Goal: Information Seeking & Learning: Find specific fact

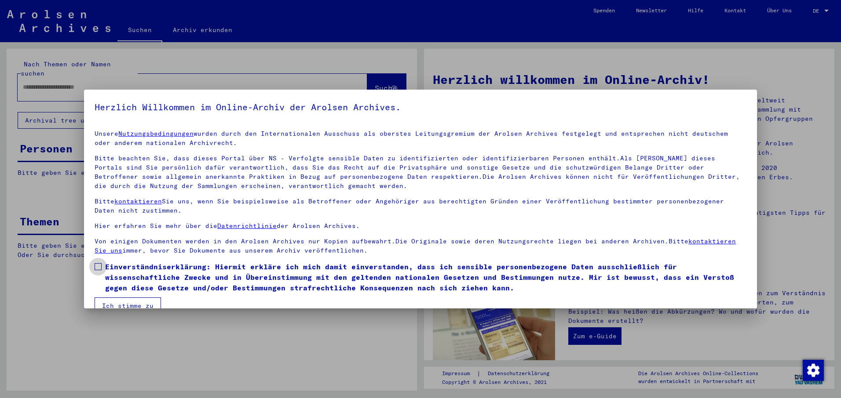
click at [96, 265] on span at bounding box center [98, 266] width 7 height 7
click at [124, 302] on button "Ich stimme zu" at bounding box center [128, 306] width 66 height 17
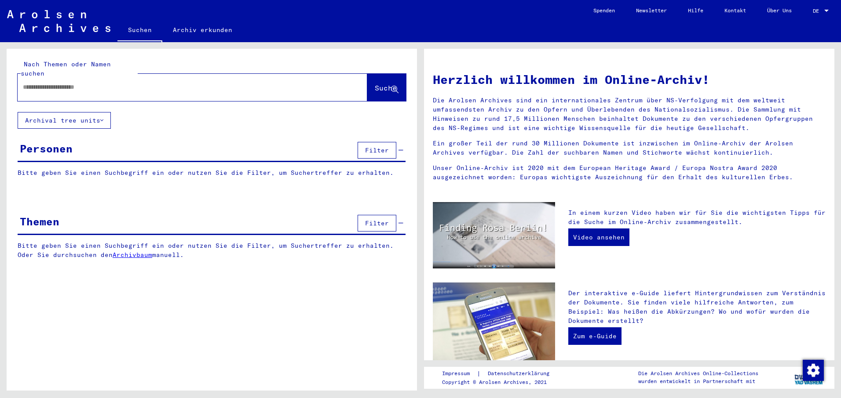
click at [23, 83] on input "text" at bounding box center [182, 87] width 318 height 9
type input "**********"
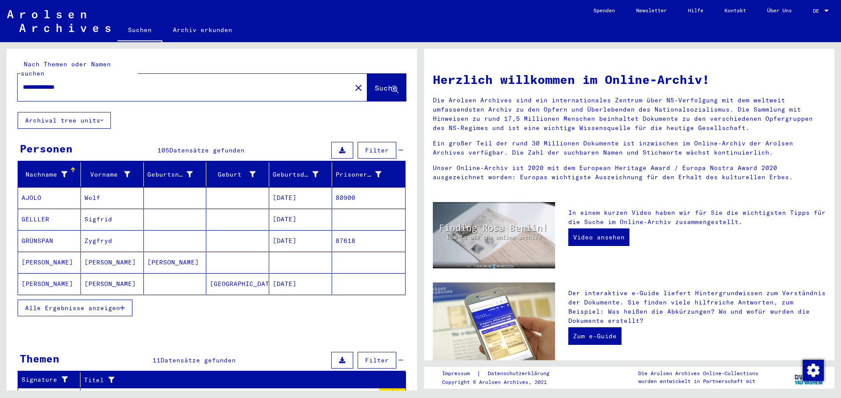
click at [67, 304] on span "Alle Ergebnisse anzeigen" at bounding box center [72, 308] width 95 height 8
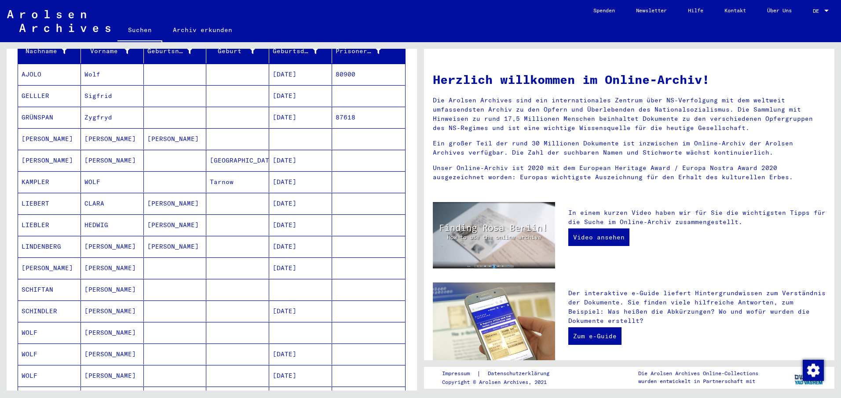
scroll to position [176, 0]
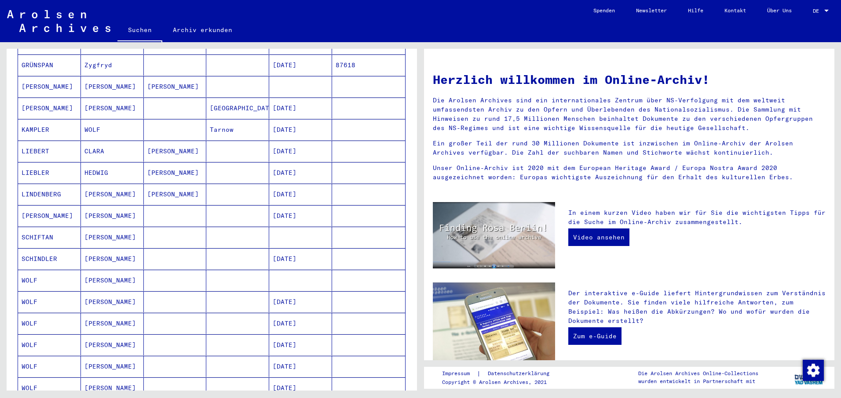
click at [156, 270] on mat-cell at bounding box center [175, 280] width 63 height 21
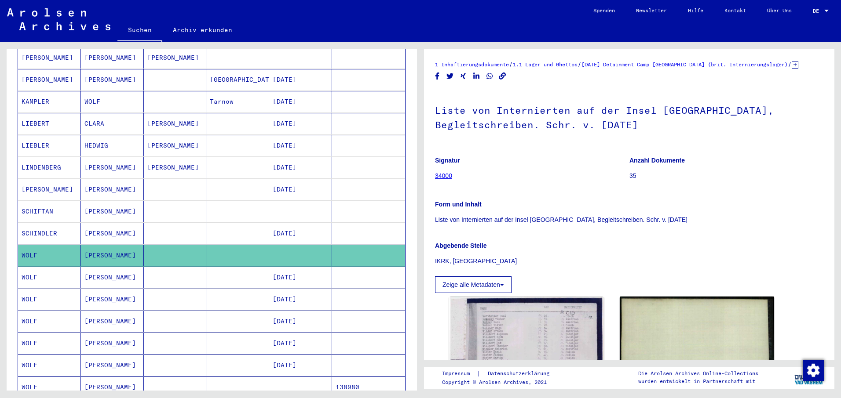
scroll to position [221, 0]
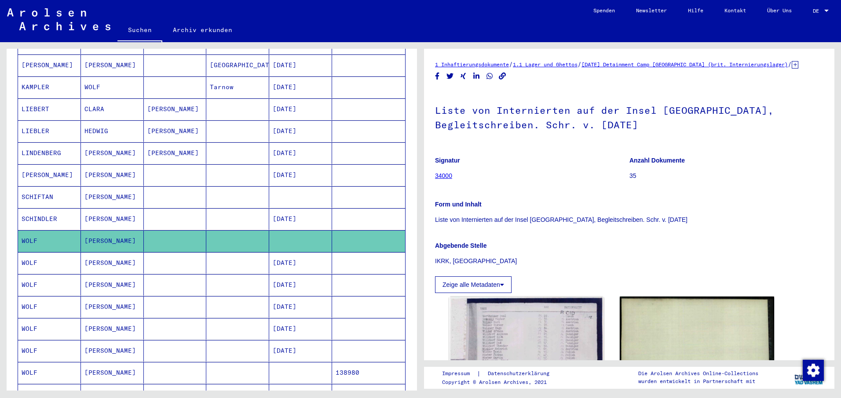
click at [192, 362] on mat-cell at bounding box center [175, 373] width 63 height 22
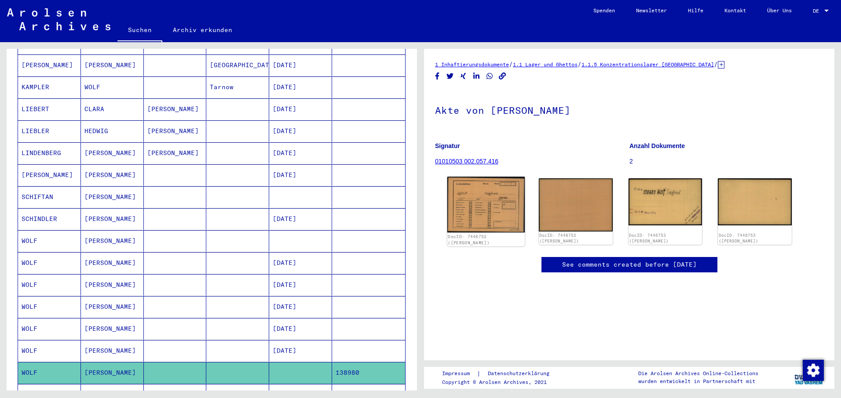
click at [474, 201] on img at bounding box center [485, 205] width 77 height 56
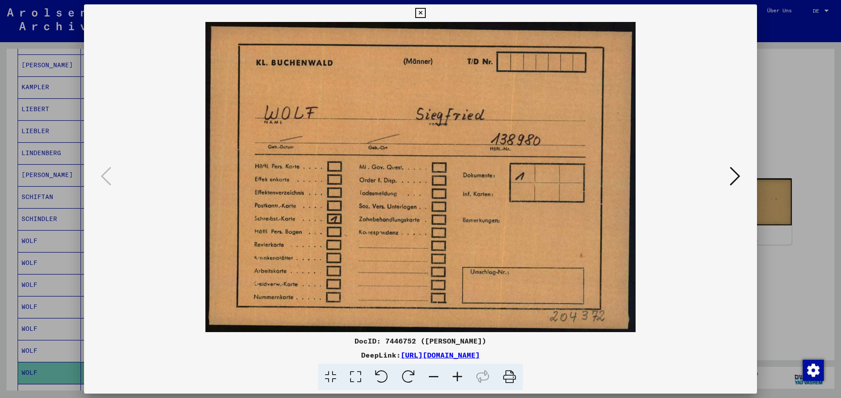
click at [740, 174] on button at bounding box center [735, 176] width 16 height 25
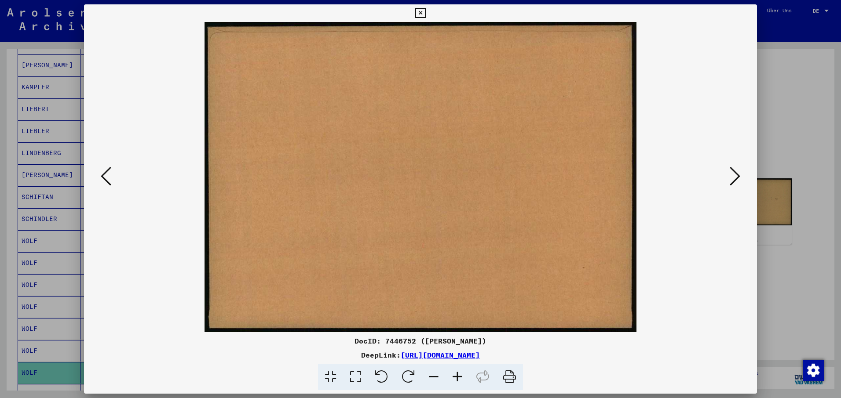
click at [740, 174] on button at bounding box center [735, 176] width 16 height 25
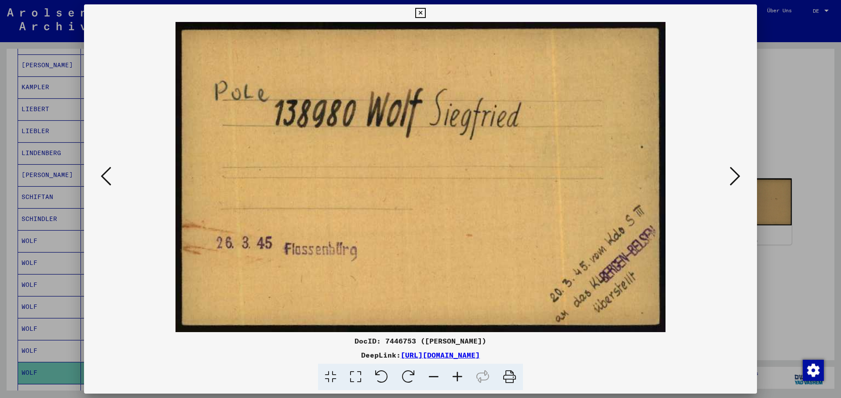
click at [737, 174] on icon at bounding box center [734, 176] width 11 height 21
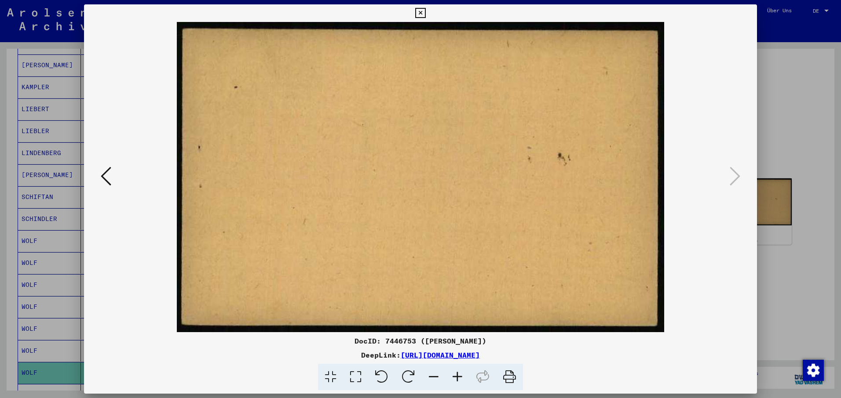
click at [422, 13] on icon at bounding box center [420, 13] width 10 height 11
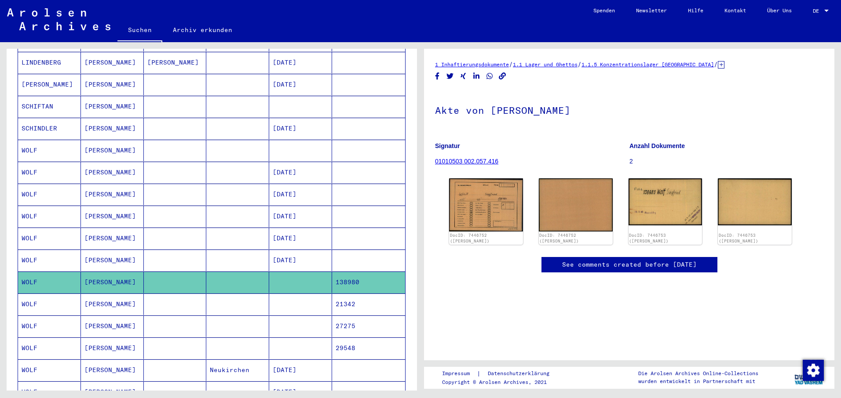
scroll to position [353, 0]
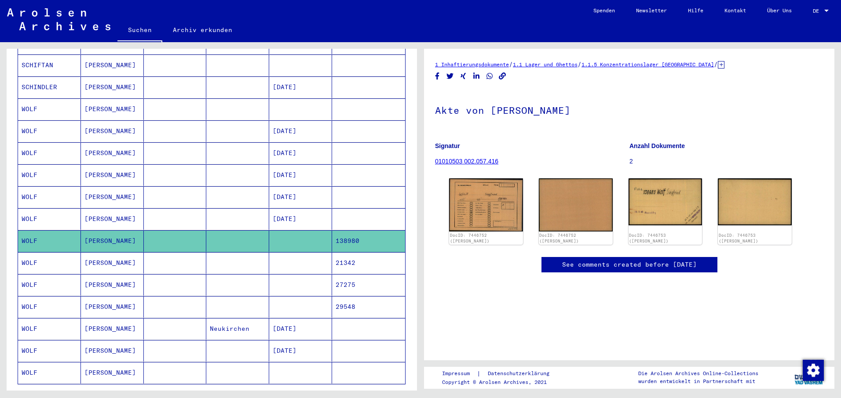
click at [253, 318] on mat-cell "Neukirchen" at bounding box center [237, 329] width 63 height 22
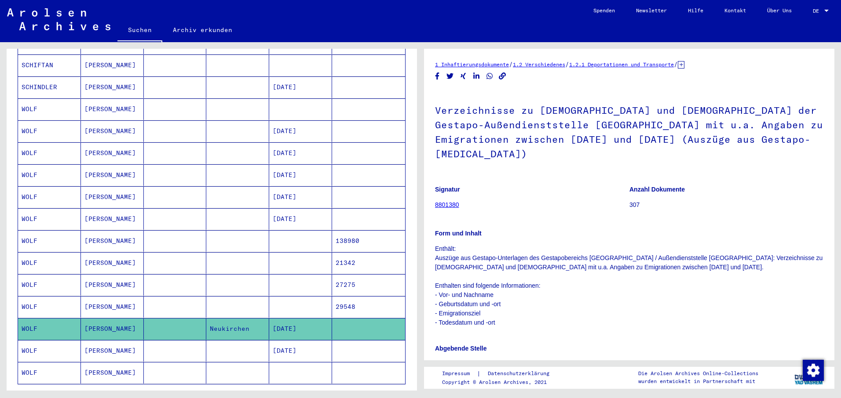
click at [440, 201] on link "8801380" at bounding box center [447, 204] width 24 height 7
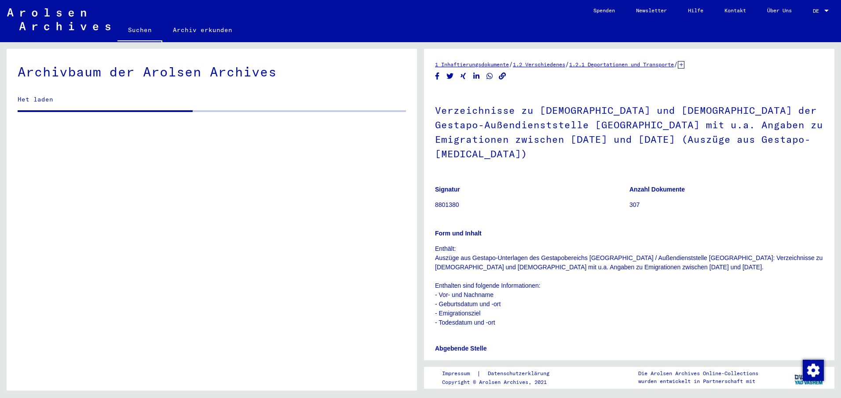
scroll to position [1461, 0]
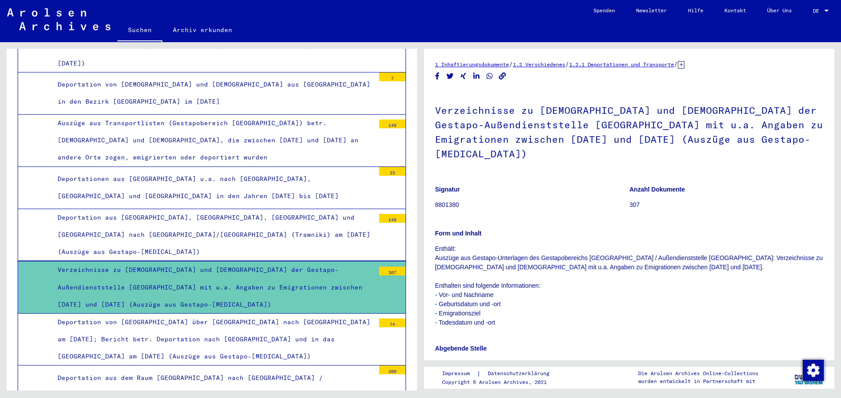
click at [255, 262] on div "Verzeichnisse zu [DEMOGRAPHIC_DATA] und [DEMOGRAPHIC_DATA] der Gestapo-Außendie…" at bounding box center [213, 288] width 324 height 52
click at [381, 267] on div "307" at bounding box center [392, 271] width 26 height 9
click at [333, 262] on div "Verzeichnisse zu [DEMOGRAPHIC_DATA] und [DEMOGRAPHIC_DATA] der Gestapo-Außendie…" at bounding box center [213, 288] width 324 height 52
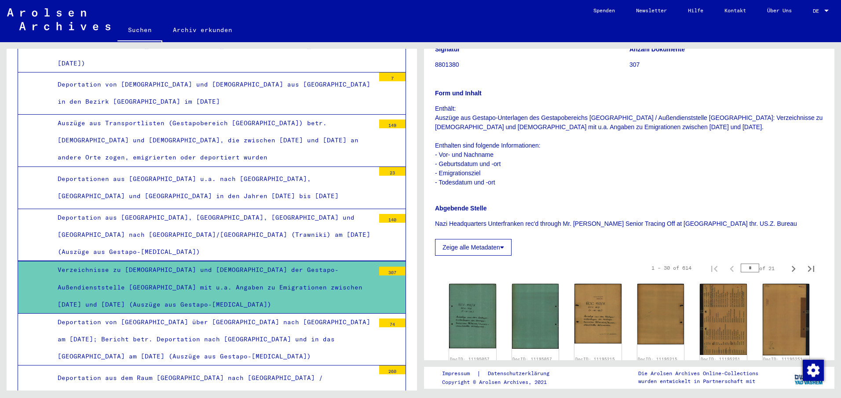
scroll to position [220, 0]
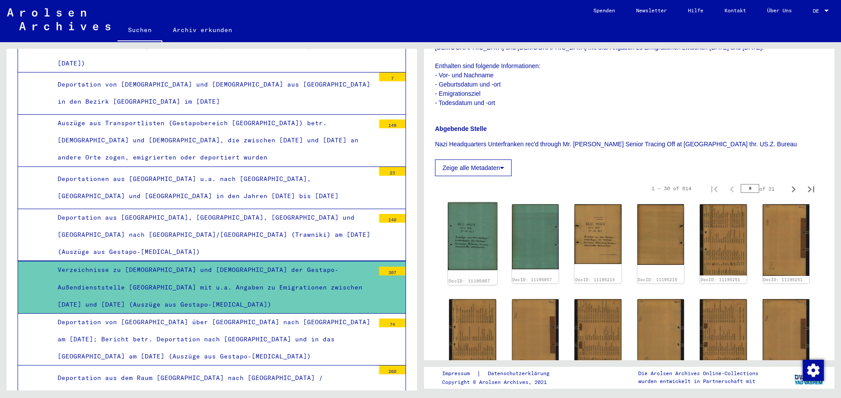
click at [468, 213] on img at bounding box center [472, 237] width 49 height 68
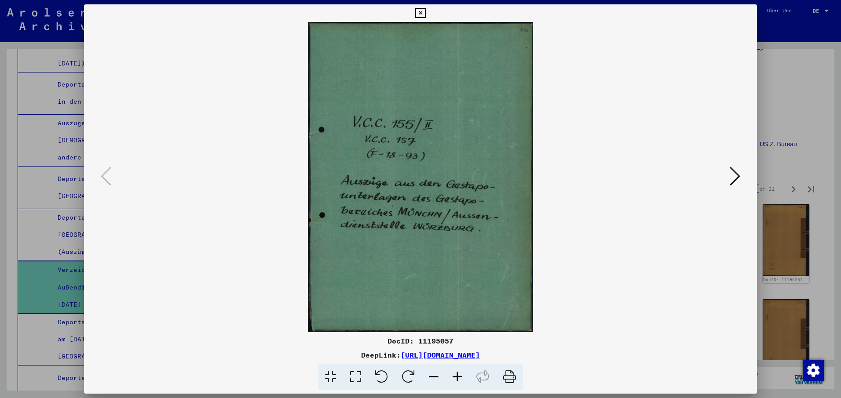
click at [736, 172] on icon at bounding box center [734, 176] width 11 height 21
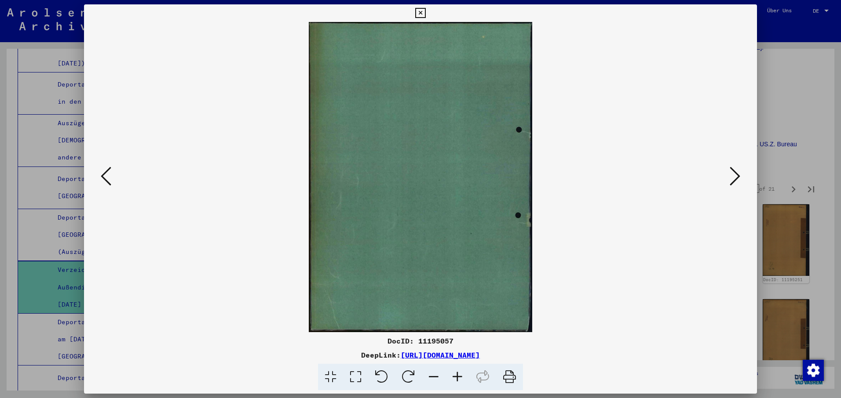
click at [736, 172] on icon at bounding box center [734, 176] width 11 height 21
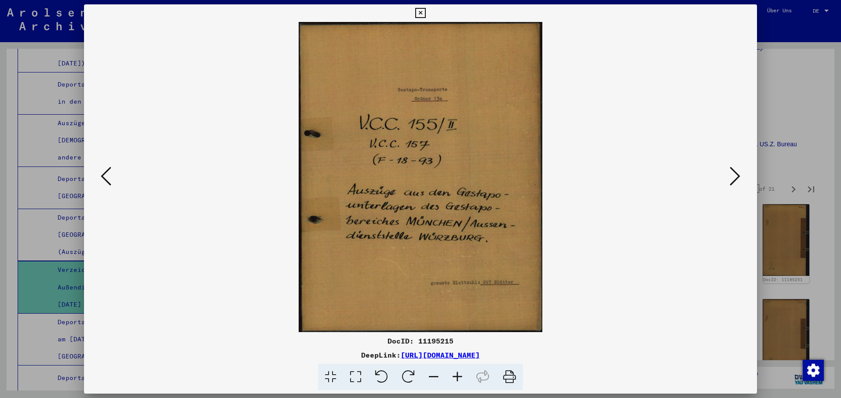
click at [736, 172] on icon at bounding box center [734, 176] width 11 height 21
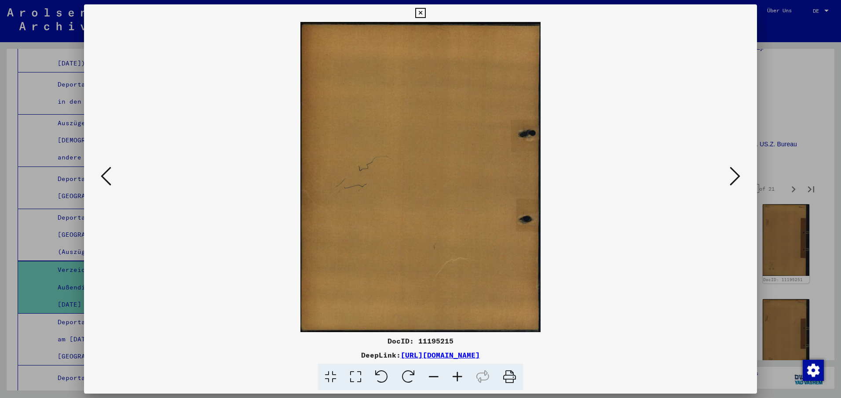
click at [736, 172] on icon at bounding box center [734, 176] width 11 height 21
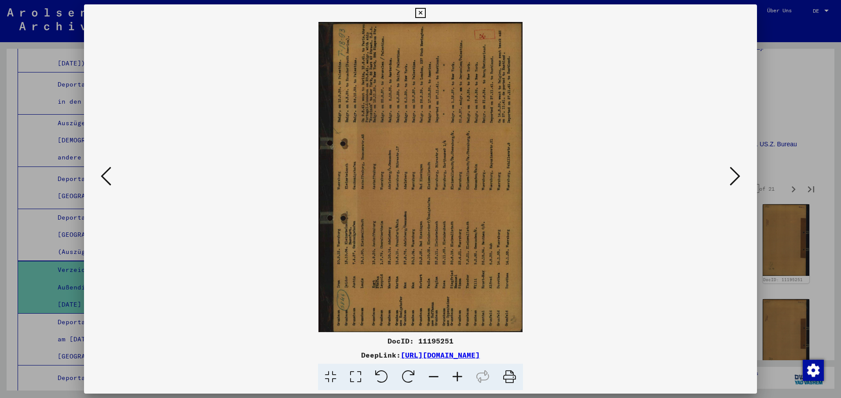
click at [412, 371] on icon at bounding box center [408, 377] width 27 height 27
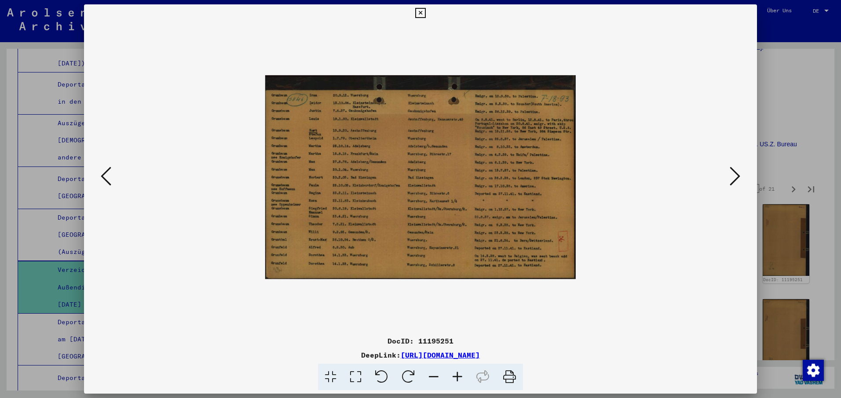
click at [458, 380] on icon at bounding box center [457, 377] width 24 height 27
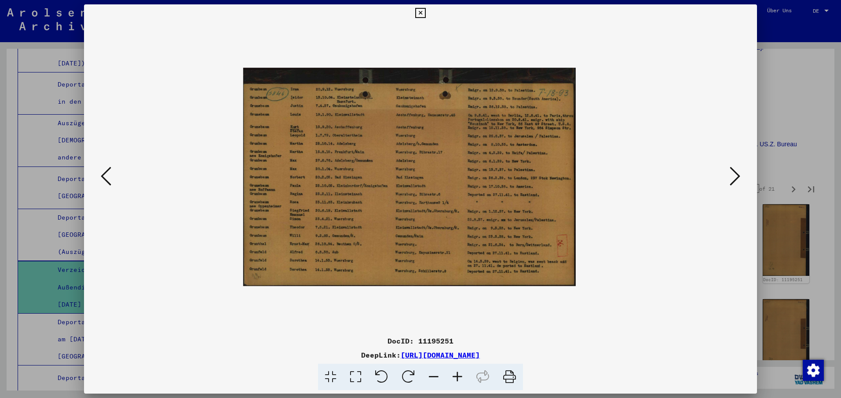
click at [458, 380] on icon at bounding box center [457, 377] width 24 height 27
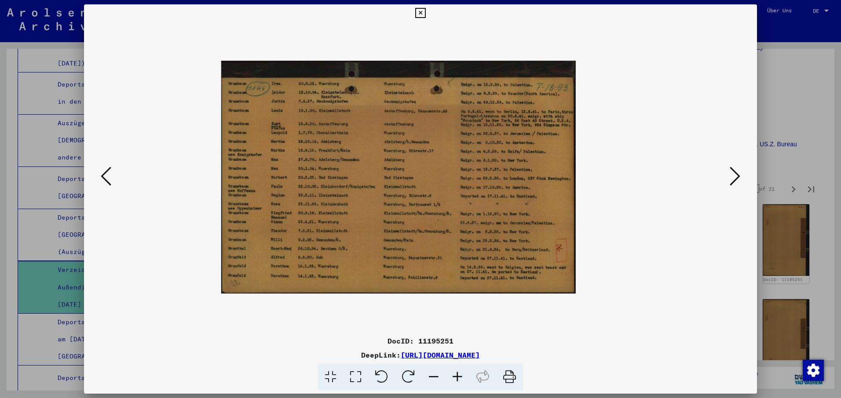
click at [458, 380] on icon at bounding box center [457, 377] width 24 height 27
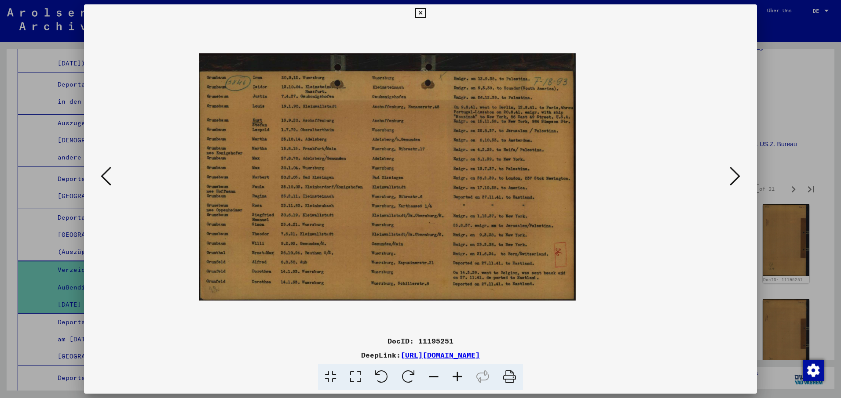
click at [735, 176] on icon at bounding box center [734, 176] width 11 height 21
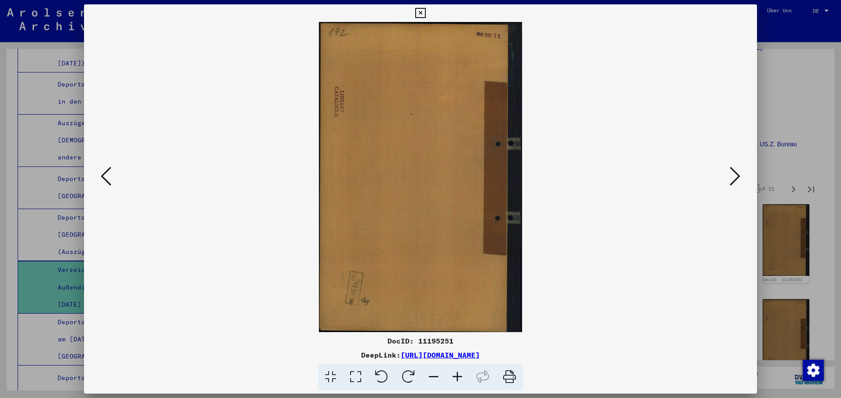
click at [735, 176] on icon at bounding box center [734, 176] width 11 height 21
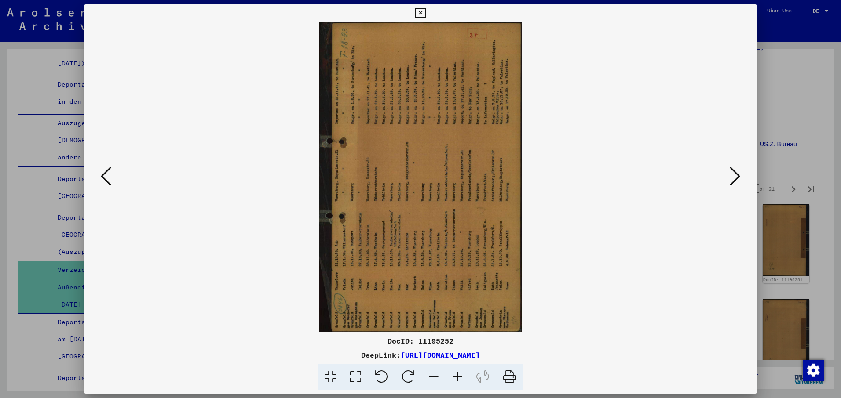
click at [405, 373] on icon at bounding box center [408, 377] width 27 height 27
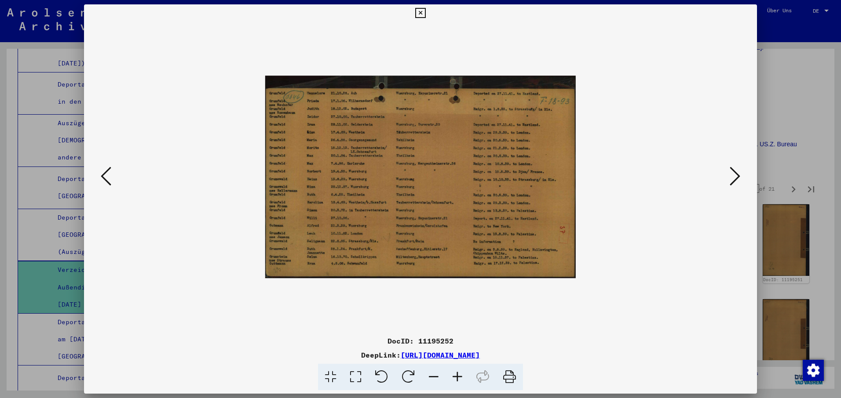
click at [740, 175] on button at bounding box center [735, 176] width 16 height 25
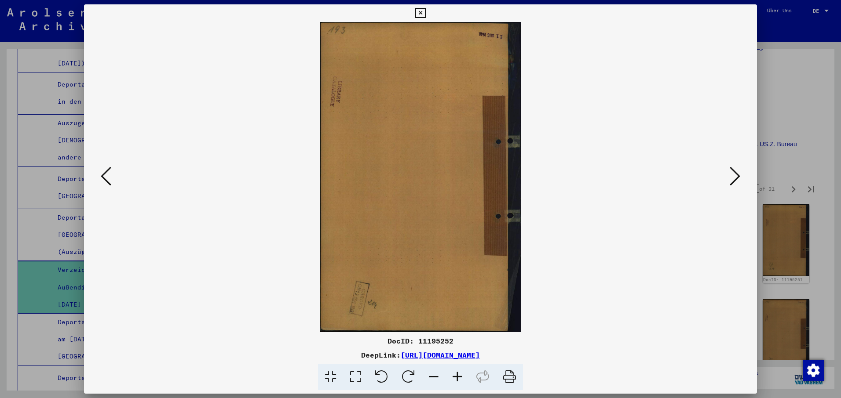
click at [738, 177] on icon at bounding box center [734, 176] width 11 height 21
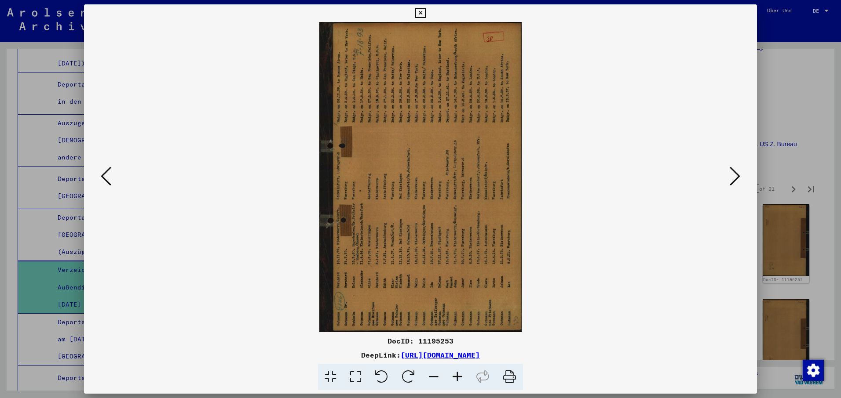
click at [404, 369] on icon at bounding box center [408, 377] width 27 height 27
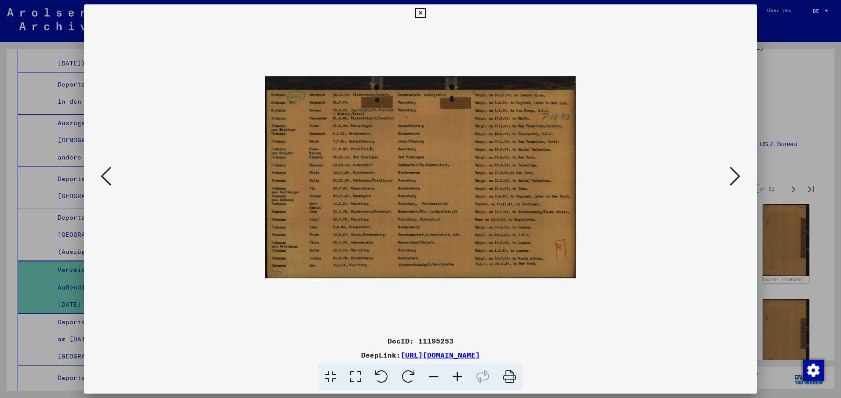
click at [735, 174] on icon at bounding box center [734, 176] width 11 height 21
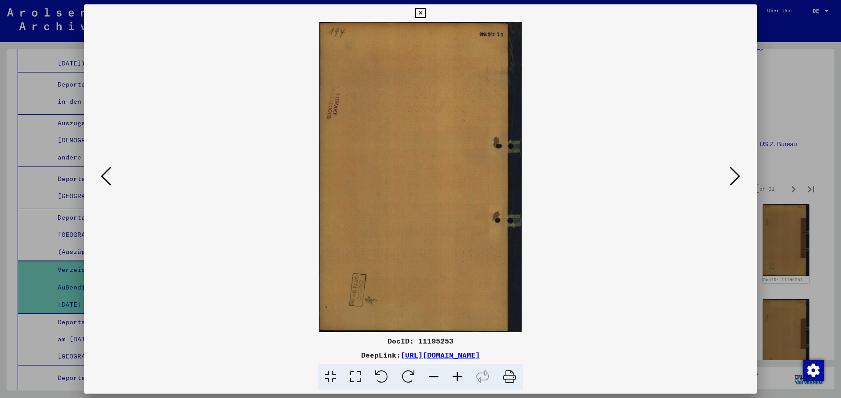
click at [459, 374] on icon at bounding box center [457, 377] width 24 height 27
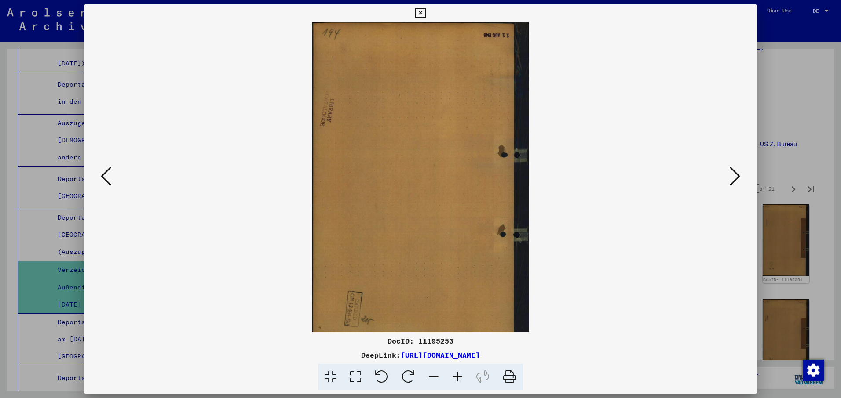
click at [738, 177] on icon at bounding box center [734, 176] width 11 height 21
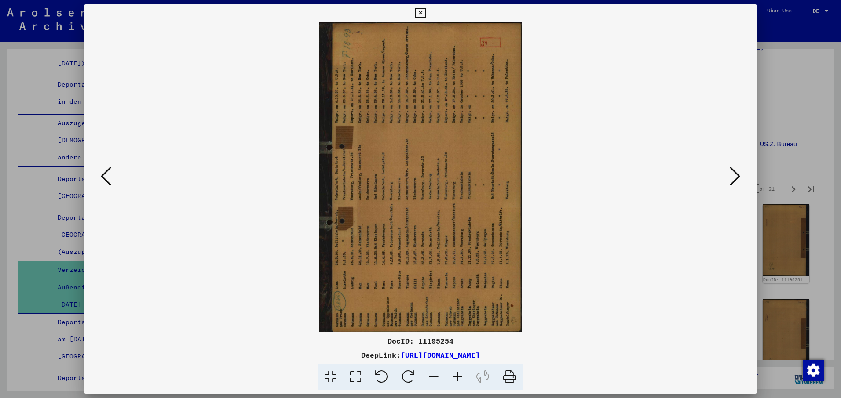
click at [403, 376] on icon at bounding box center [408, 377] width 27 height 27
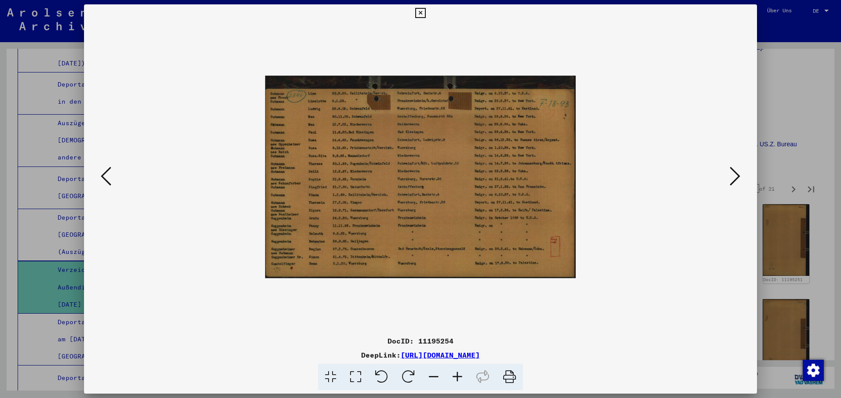
click at [735, 172] on icon at bounding box center [734, 176] width 11 height 21
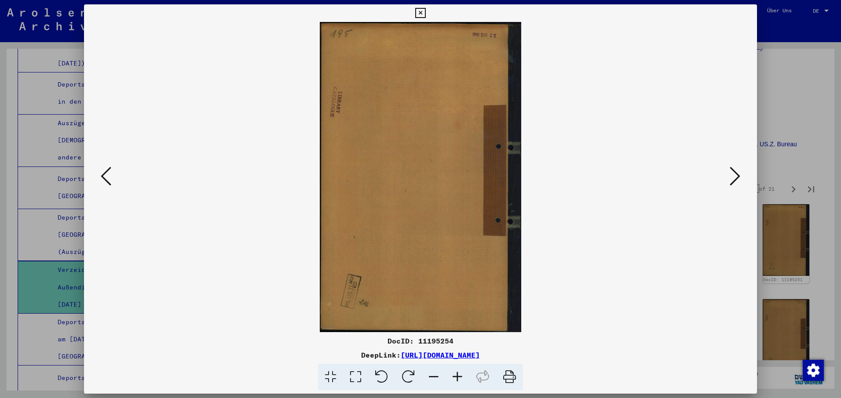
click at [736, 173] on icon at bounding box center [734, 176] width 11 height 21
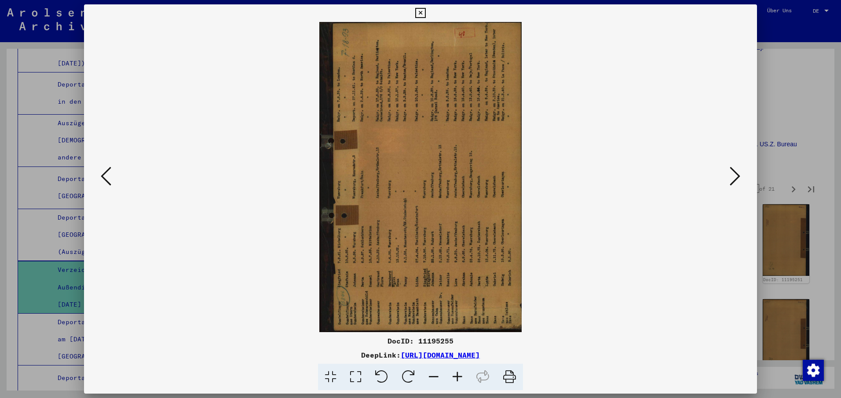
click at [407, 371] on icon at bounding box center [408, 377] width 27 height 27
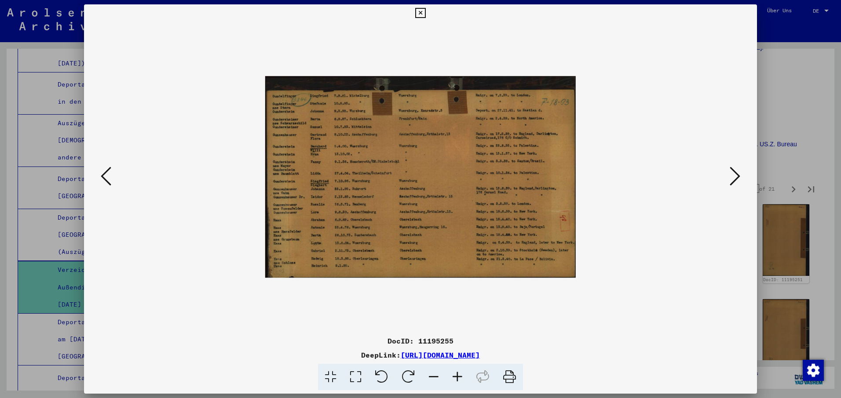
click at [737, 178] on icon at bounding box center [734, 176] width 11 height 21
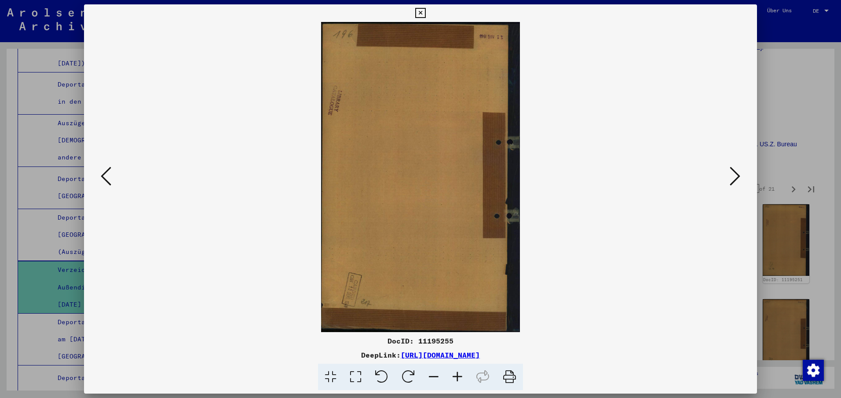
click at [737, 178] on icon at bounding box center [734, 176] width 11 height 21
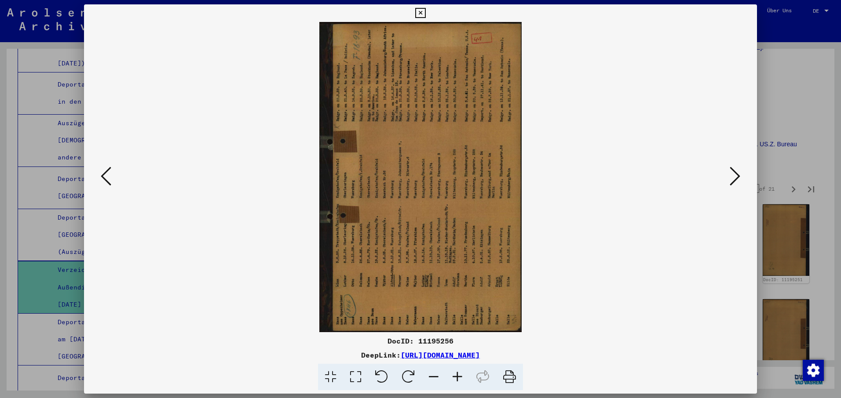
click at [407, 375] on icon at bounding box center [408, 377] width 27 height 27
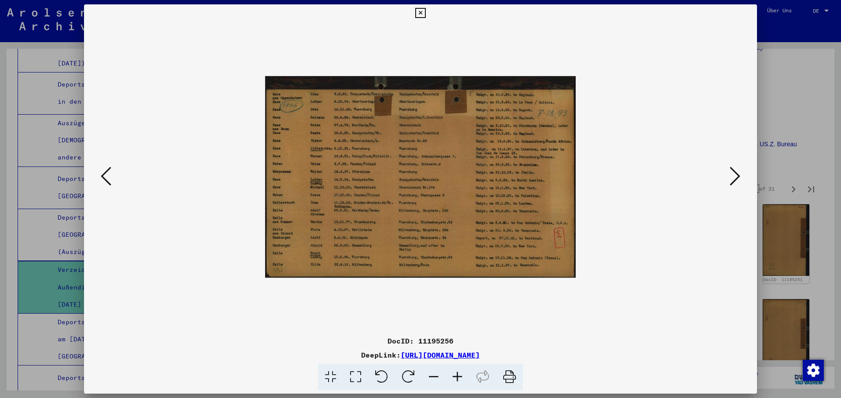
click at [737, 175] on icon at bounding box center [734, 176] width 11 height 21
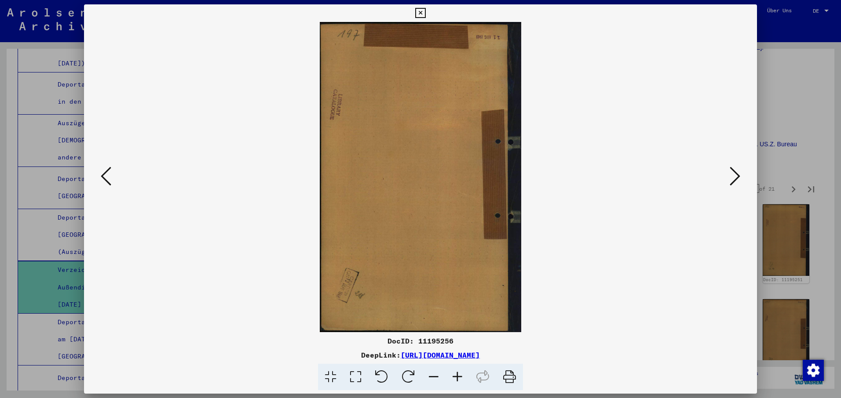
click at [737, 175] on icon at bounding box center [734, 176] width 11 height 21
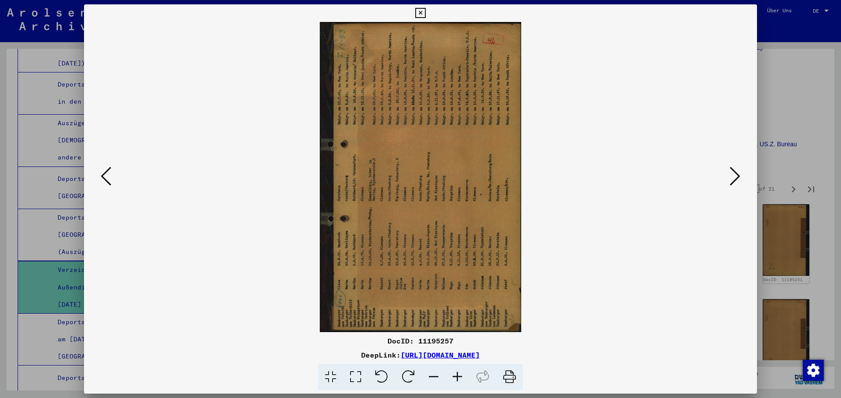
click at [400, 376] on icon at bounding box center [408, 377] width 27 height 27
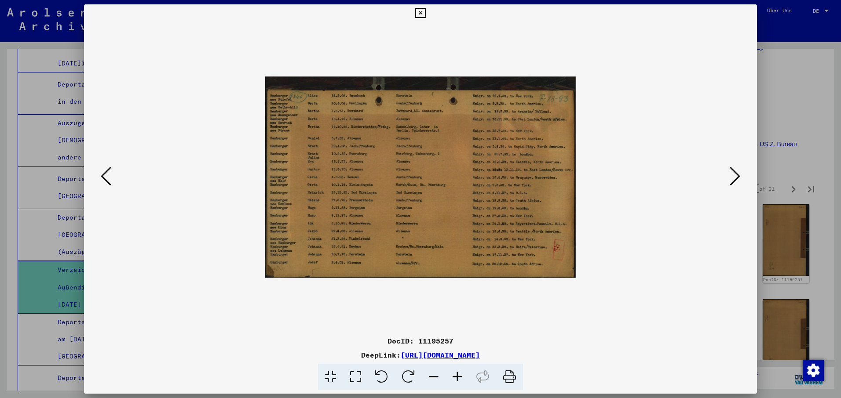
click at [739, 174] on icon at bounding box center [734, 176] width 11 height 21
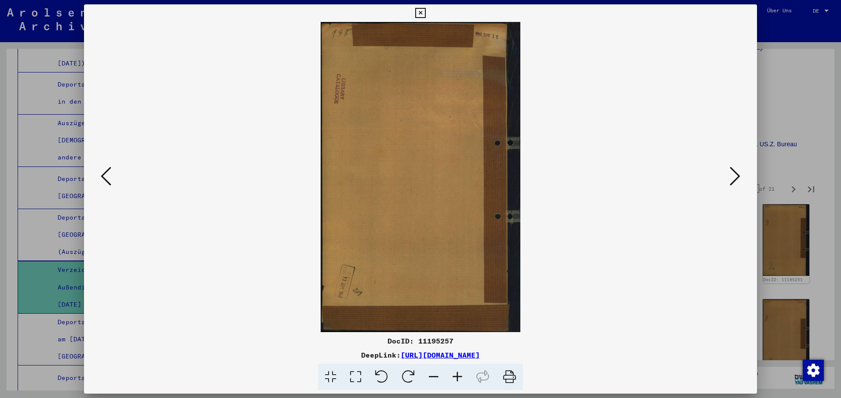
click at [739, 174] on icon at bounding box center [734, 176] width 11 height 21
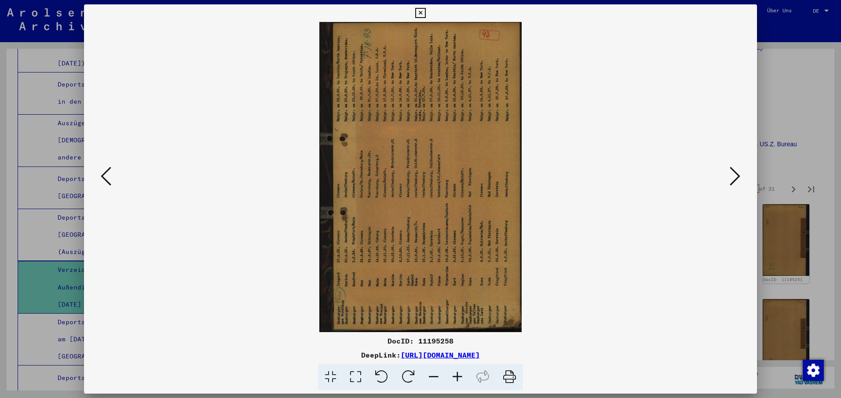
click at [405, 371] on icon at bounding box center [408, 377] width 27 height 27
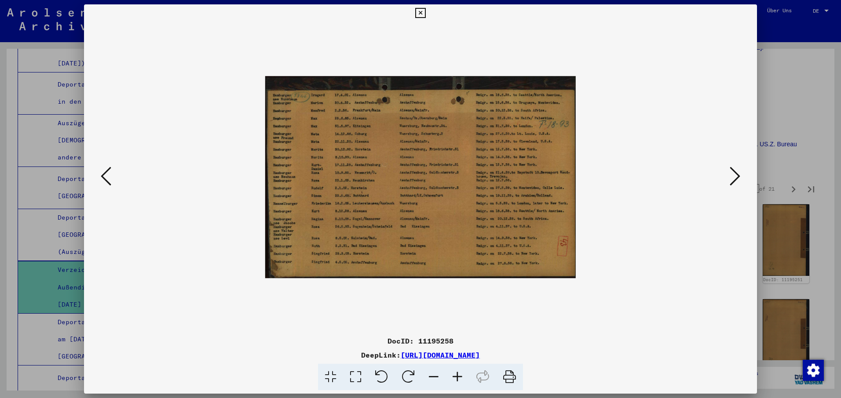
click at [736, 175] on icon at bounding box center [734, 176] width 11 height 21
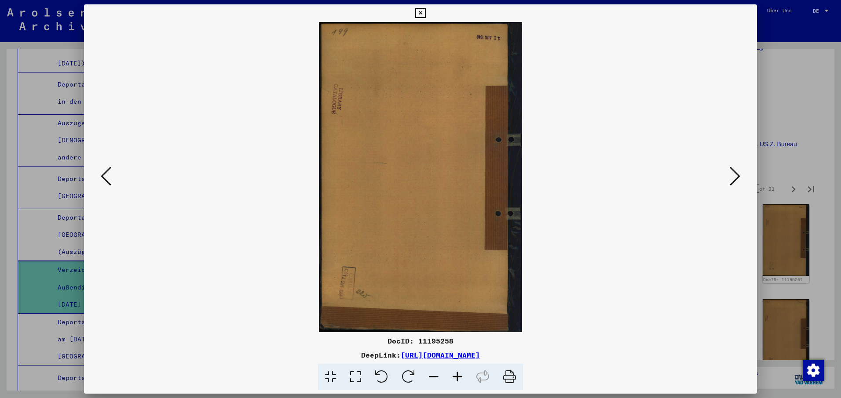
click at [736, 175] on icon at bounding box center [734, 176] width 11 height 21
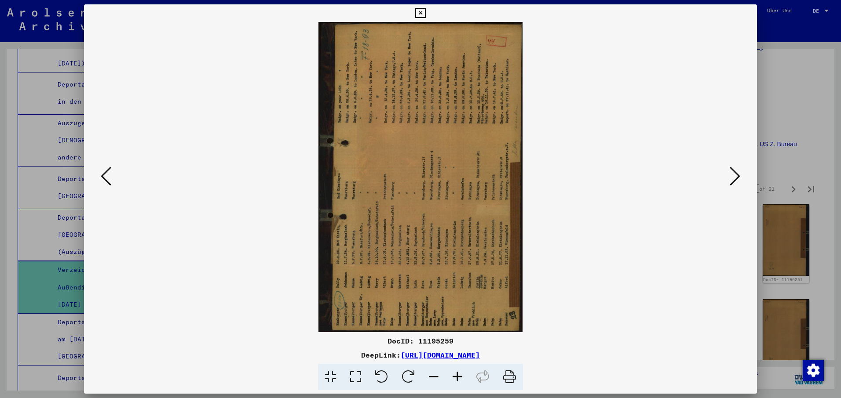
click at [736, 175] on icon at bounding box center [734, 176] width 11 height 21
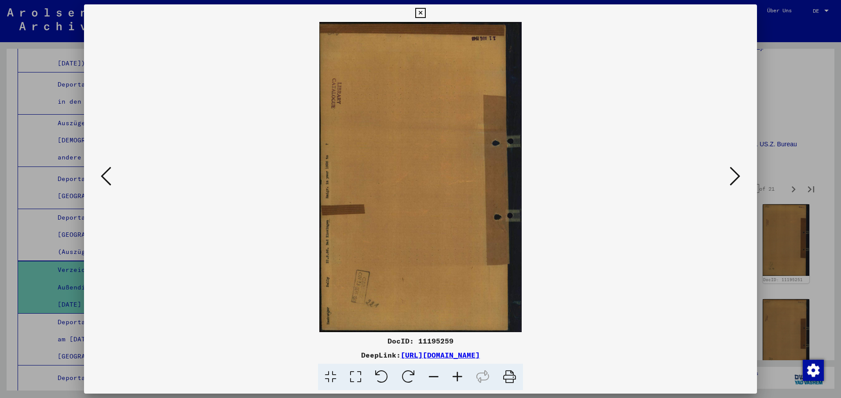
click at [736, 175] on icon at bounding box center [734, 176] width 11 height 21
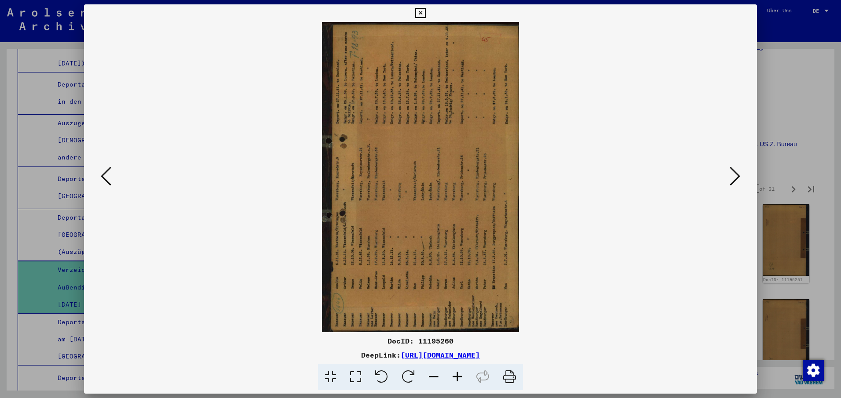
click at [736, 175] on icon at bounding box center [734, 176] width 11 height 21
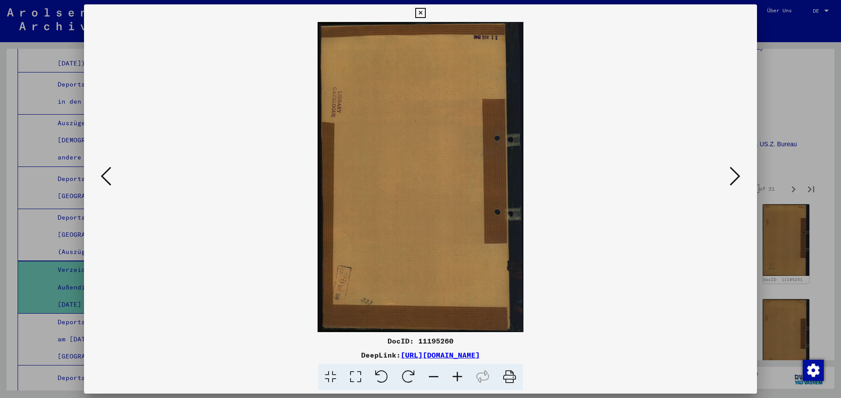
click at [736, 175] on icon at bounding box center [734, 176] width 11 height 21
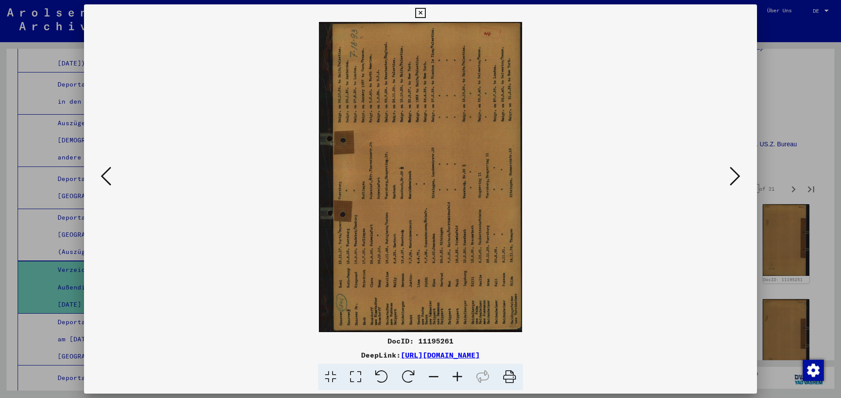
click at [736, 175] on icon at bounding box center [734, 176] width 11 height 21
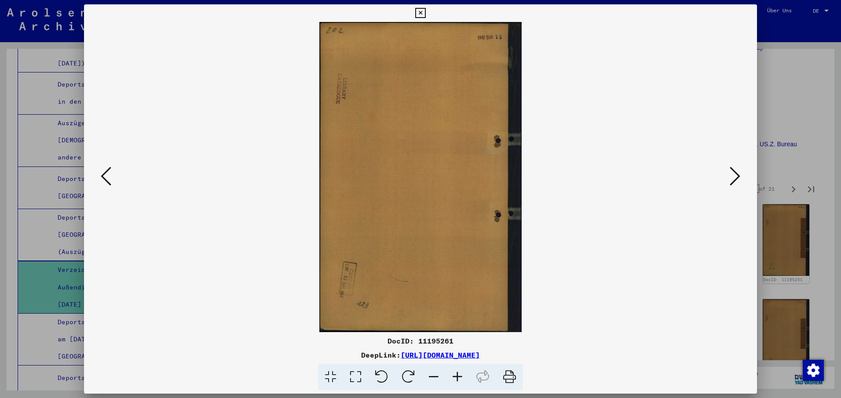
click at [736, 175] on icon at bounding box center [734, 176] width 11 height 21
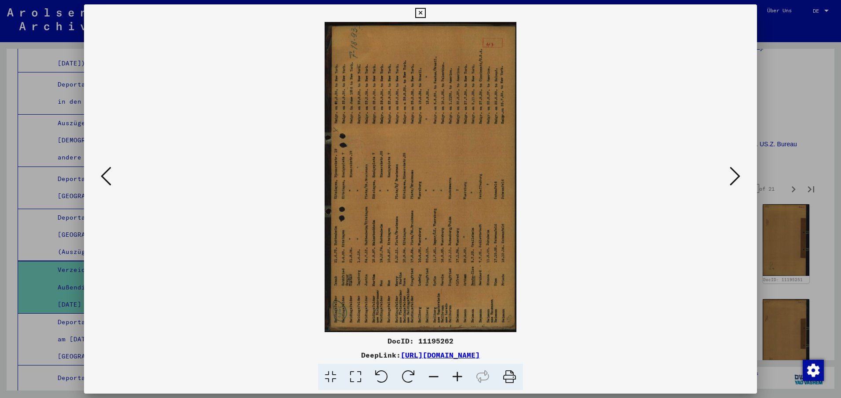
click at [736, 175] on icon at bounding box center [734, 176] width 11 height 21
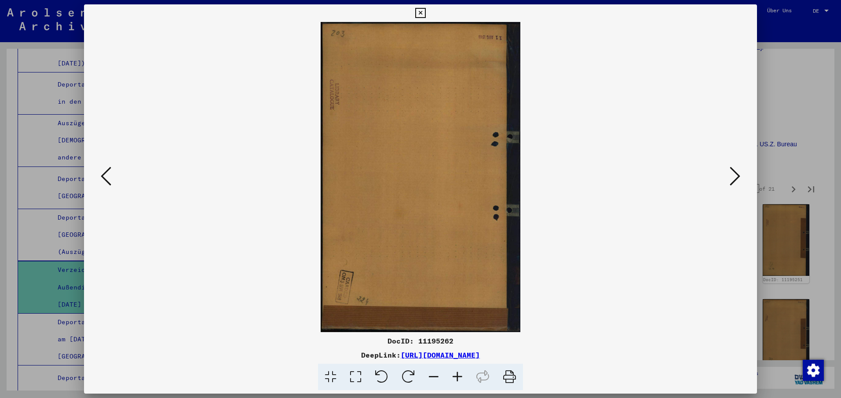
click at [736, 175] on icon at bounding box center [734, 176] width 11 height 21
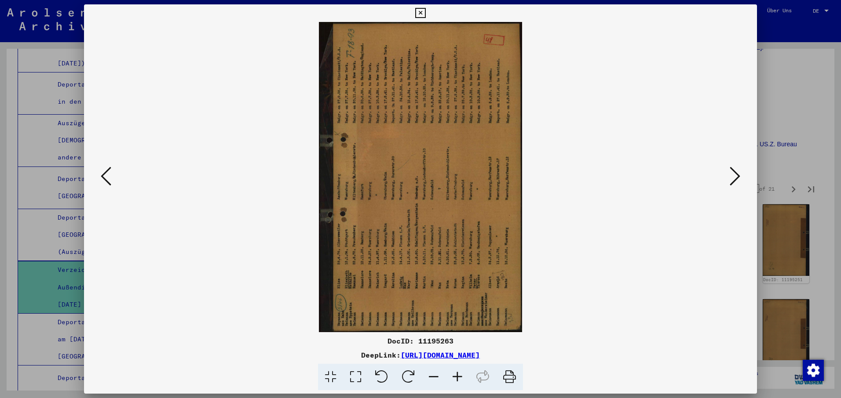
click at [736, 175] on icon at bounding box center [734, 176] width 11 height 21
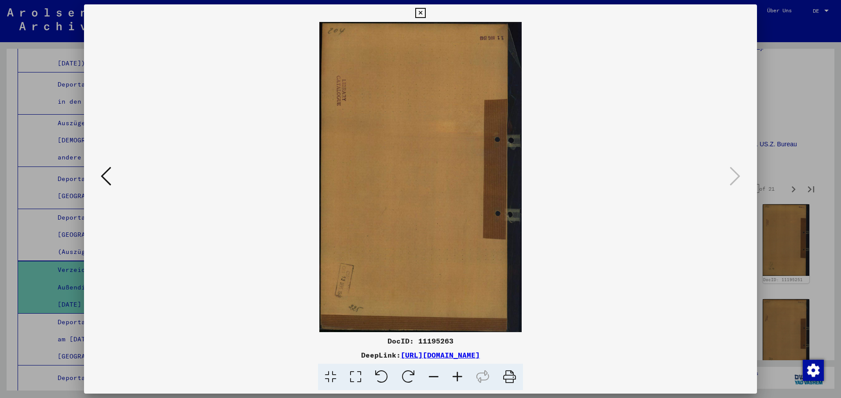
click at [104, 178] on icon at bounding box center [106, 176] width 11 height 21
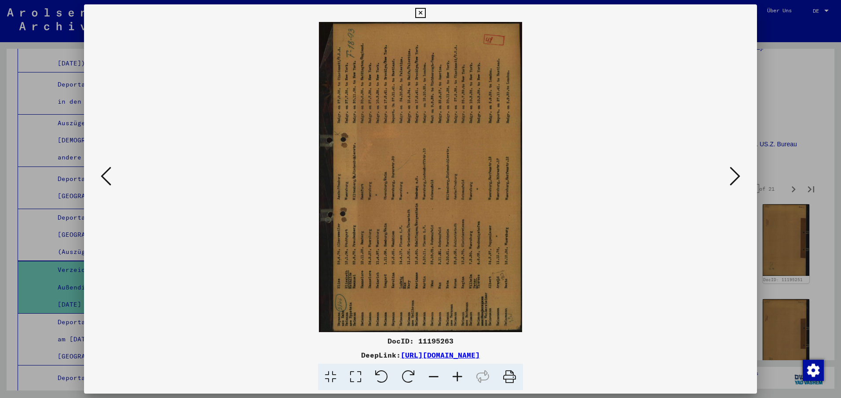
click at [411, 369] on icon at bounding box center [408, 377] width 27 height 27
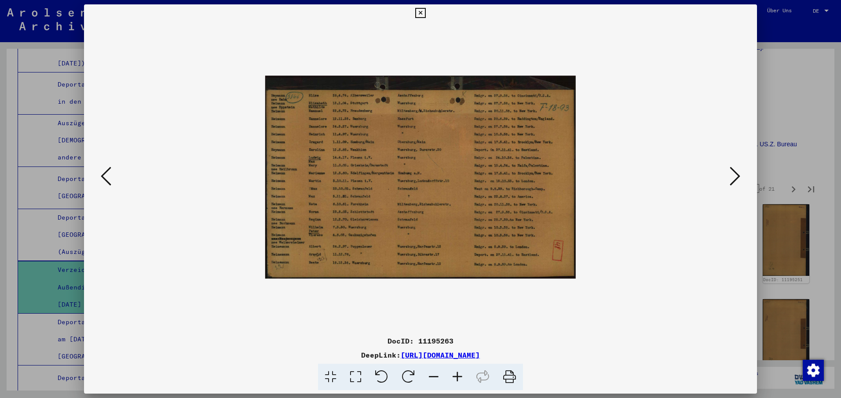
click at [420, 15] on icon at bounding box center [420, 13] width 10 height 11
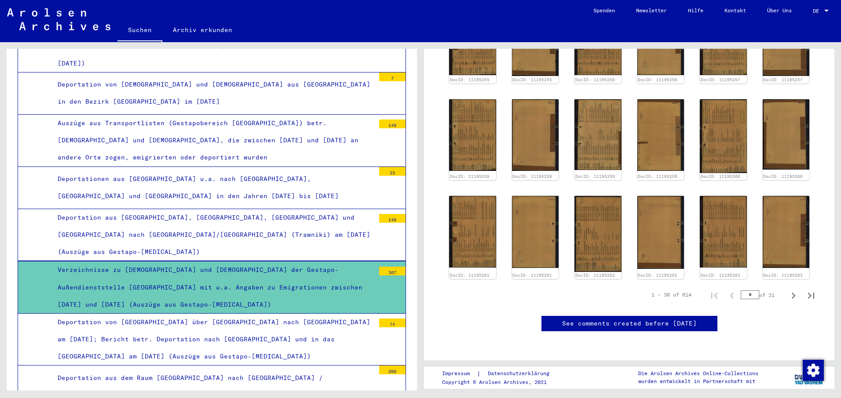
scroll to position [615, 0]
click at [808, 293] on icon "Last page" at bounding box center [811, 296] width 6 height 6
type input "**"
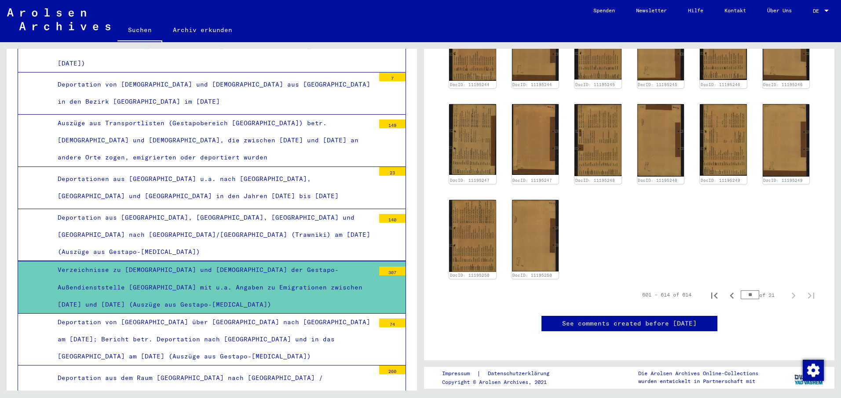
scroll to position [412, 0]
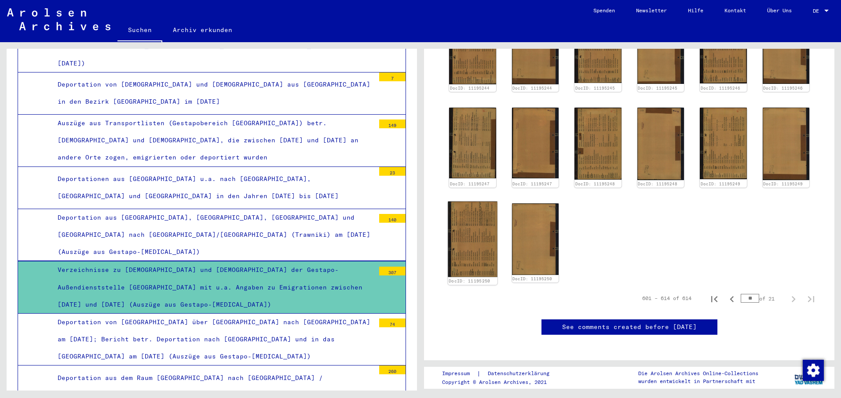
click at [471, 217] on img at bounding box center [472, 239] width 49 height 76
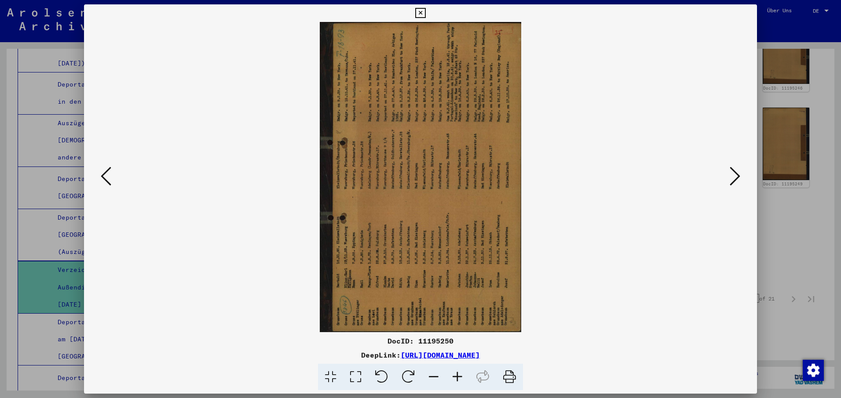
click at [407, 374] on icon at bounding box center [408, 377] width 27 height 27
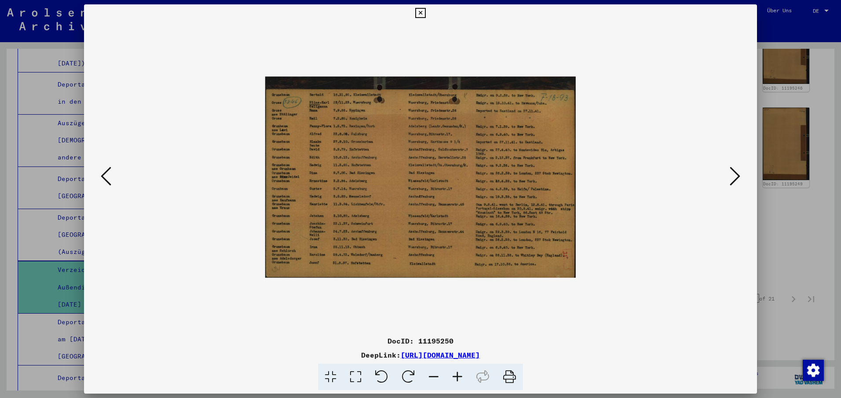
click at [735, 179] on icon at bounding box center [734, 176] width 11 height 21
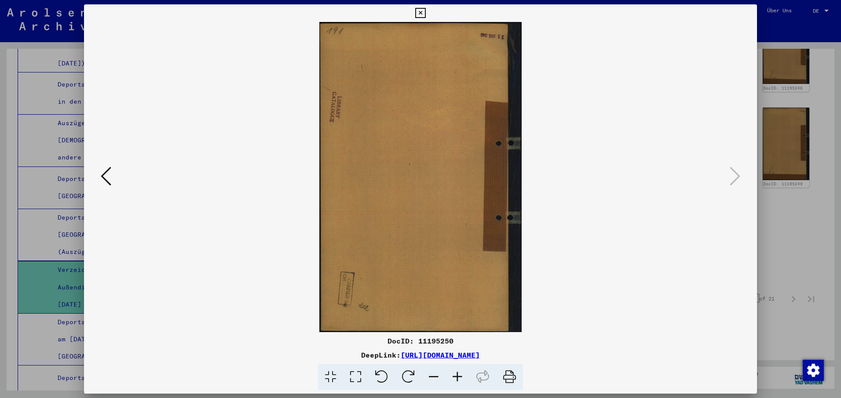
click at [419, 11] on icon at bounding box center [420, 13] width 10 height 11
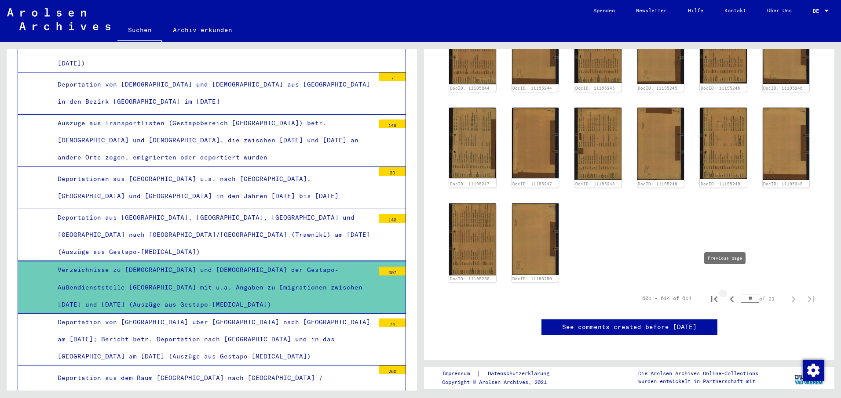
click at [725, 293] on icon "Previous page" at bounding box center [731, 299] width 12 height 12
type input "**"
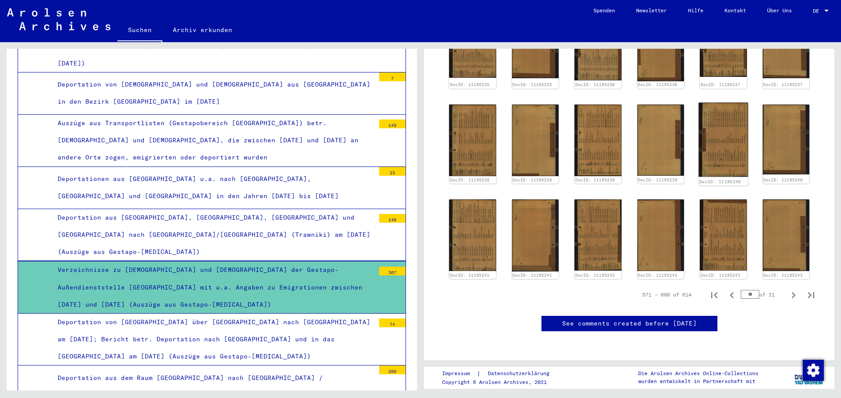
scroll to position [676, 0]
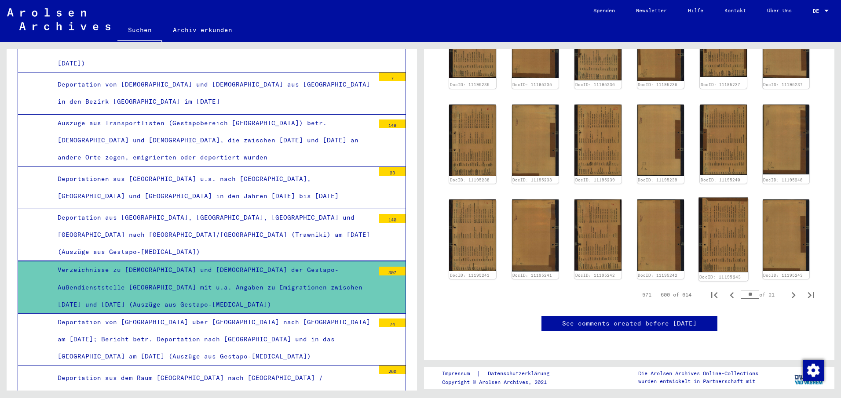
click at [715, 197] on img at bounding box center [722, 234] width 49 height 75
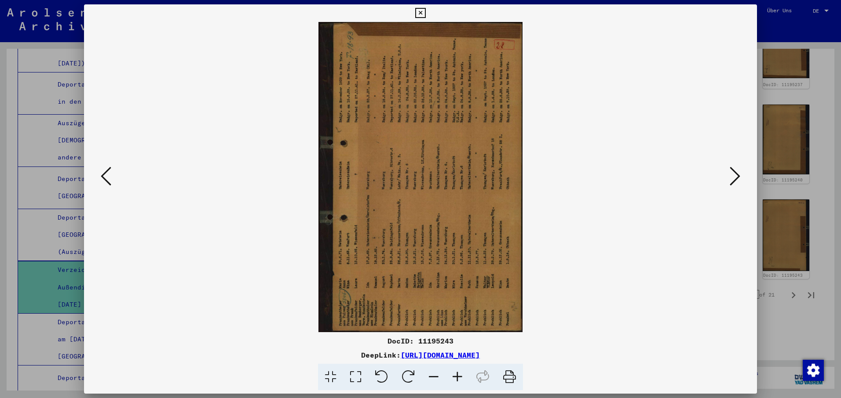
click at [409, 375] on icon at bounding box center [408, 377] width 27 height 27
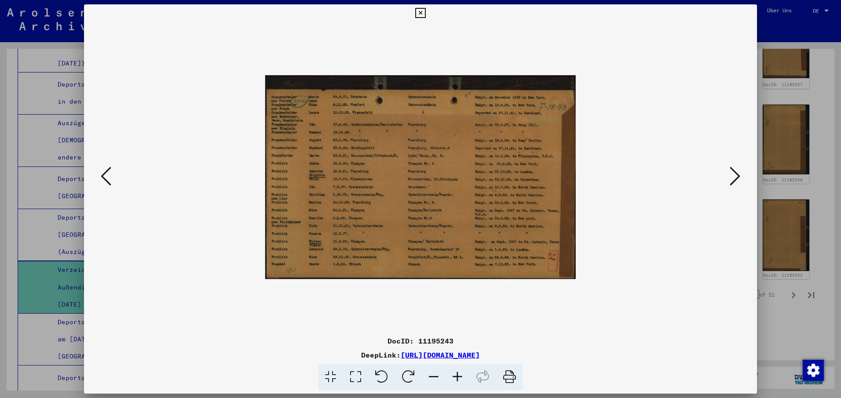
click at [733, 172] on icon at bounding box center [734, 176] width 11 height 21
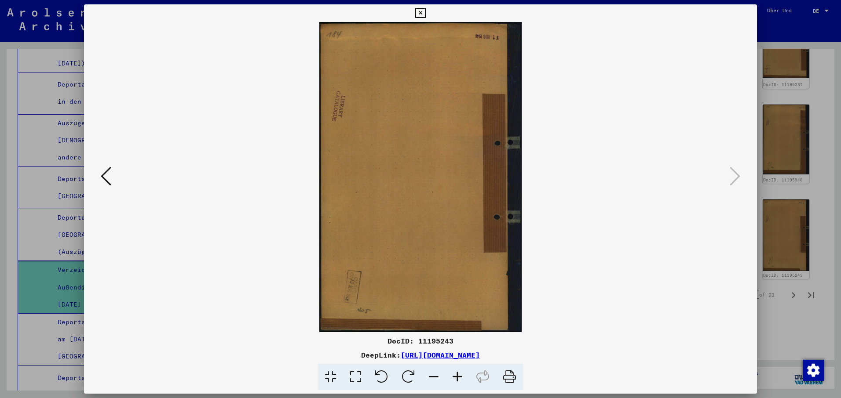
click at [421, 14] on icon at bounding box center [420, 13] width 10 height 11
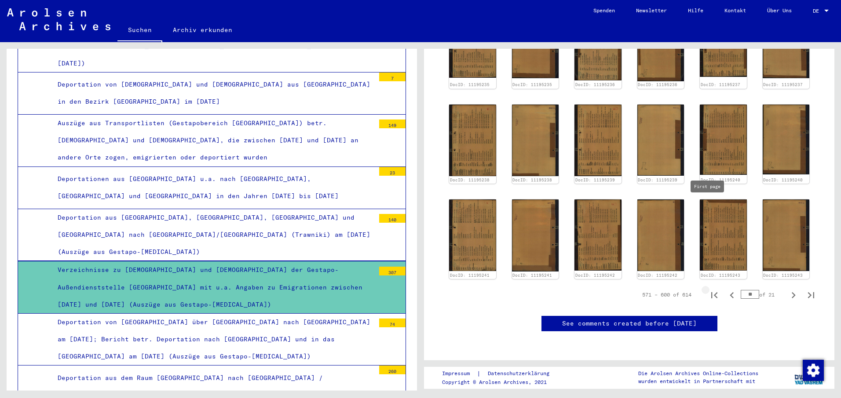
click at [708, 289] on icon "First page" at bounding box center [714, 295] width 12 height 12
type input "*"
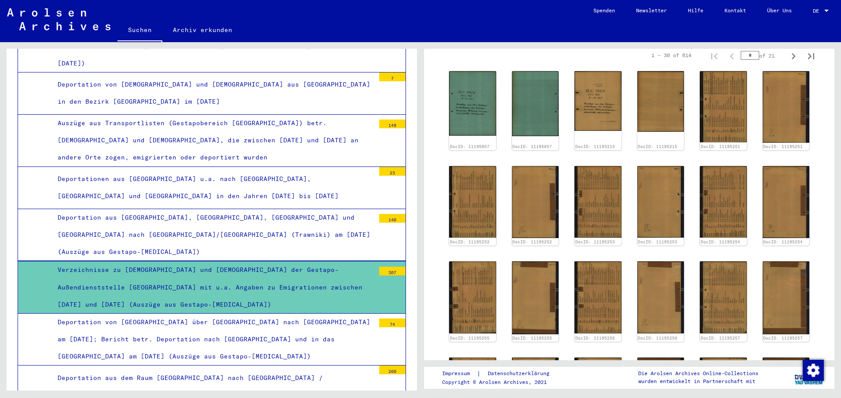
scroll to position [324, 0]
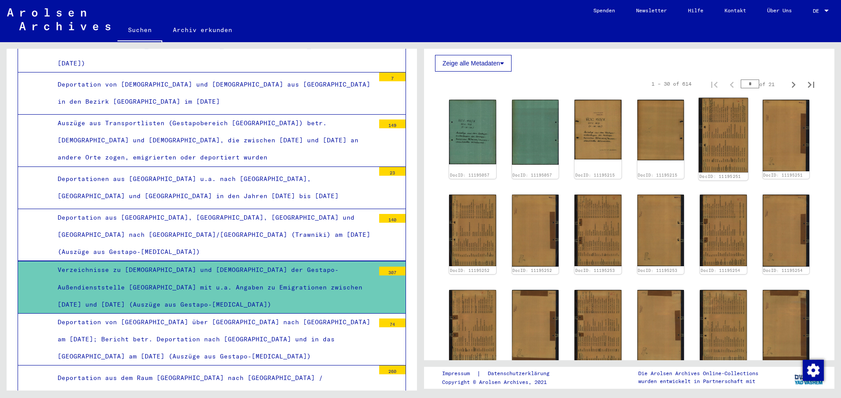
click at [718, 130] on img at bounding box center [722, 135] width 49 height 75
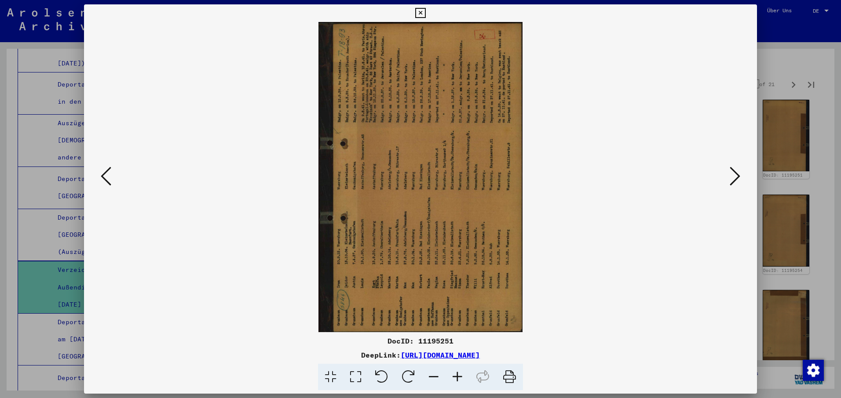
click at [404, 373] on icon at bounding box center [408, 377] width 27 height 27
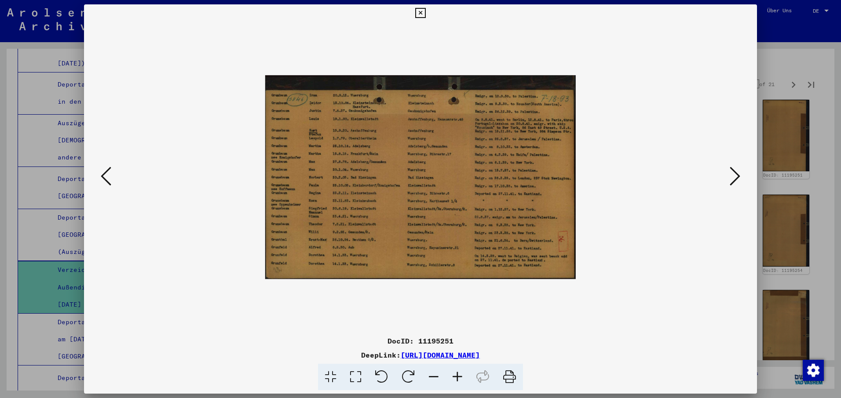
click at [418, 13] on icon at bounding box center [420, 13] width 10 height 11
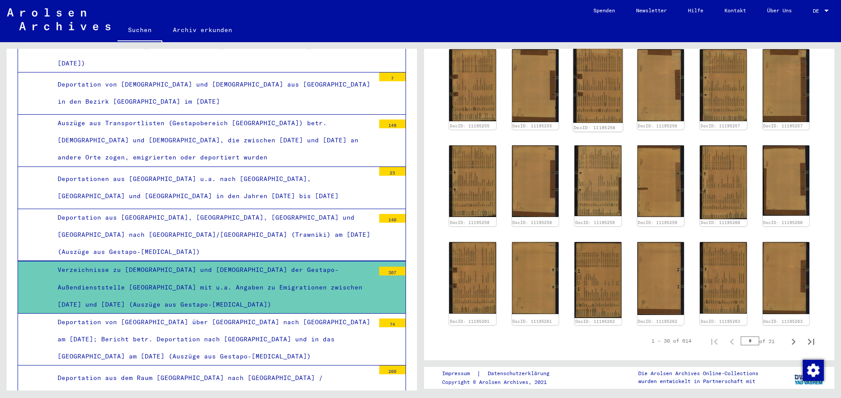
scroll to position [588, 0]
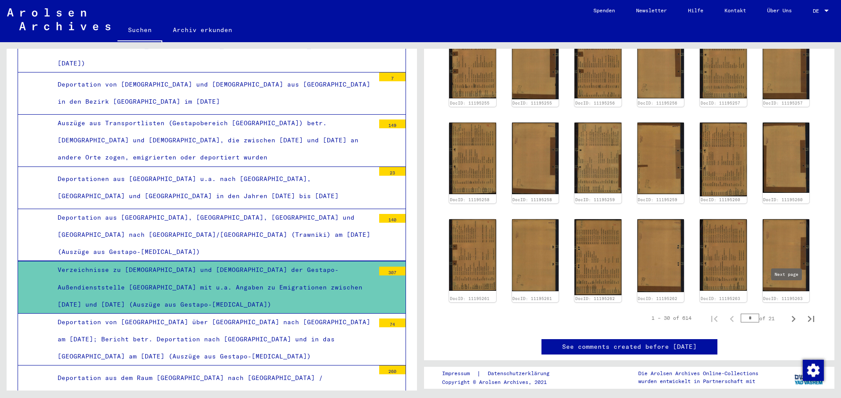
click at [787, 313] on icon "Next page" at bounding box center [793, 319] width 12 height 12
type input "*"
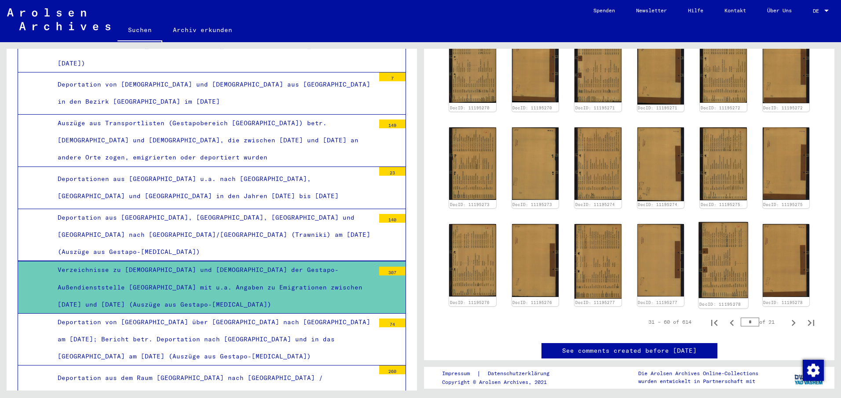
click at [719, 233] on img at bounding box center [722, 260] width 49 height 76
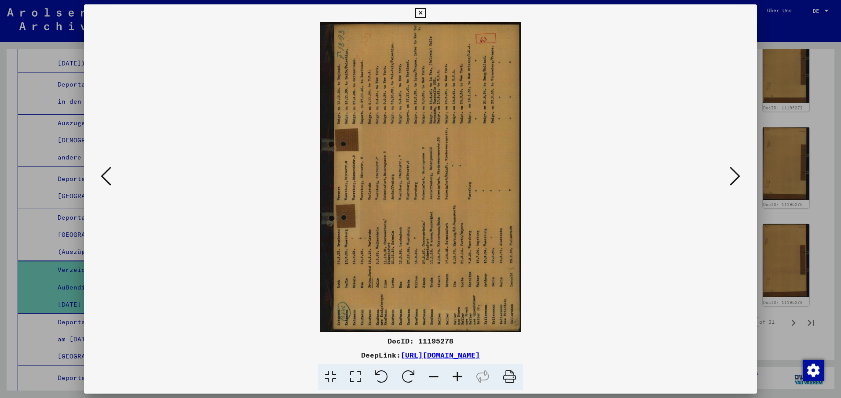
click at [408, 371] on icon at bounding box center [408, 377] width 27 height 27
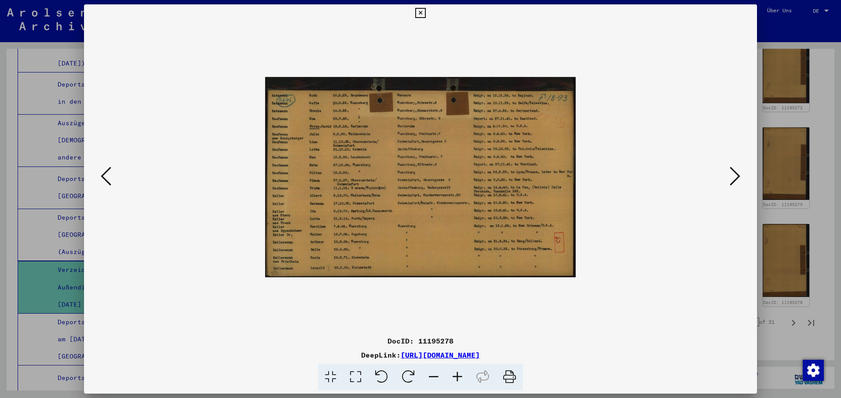
click at [422, 16] on icon at bounding box center [420, 13] width 10 height 11
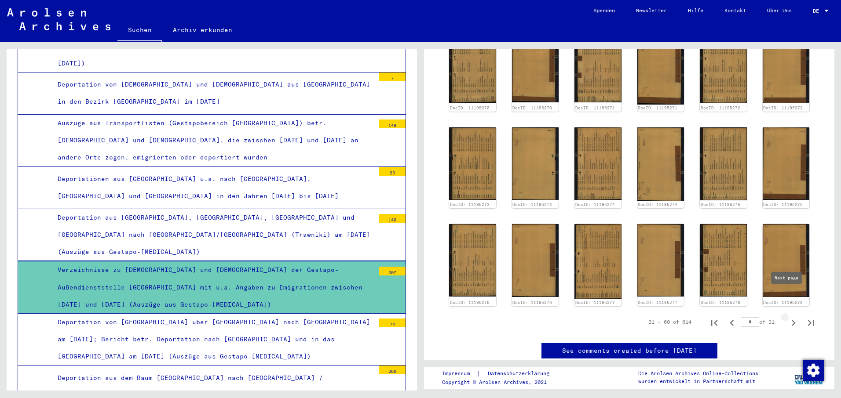
click at [791, 320] on icon "Next page" at bounding box center [793, 323] width 4 height 6
type input "*"
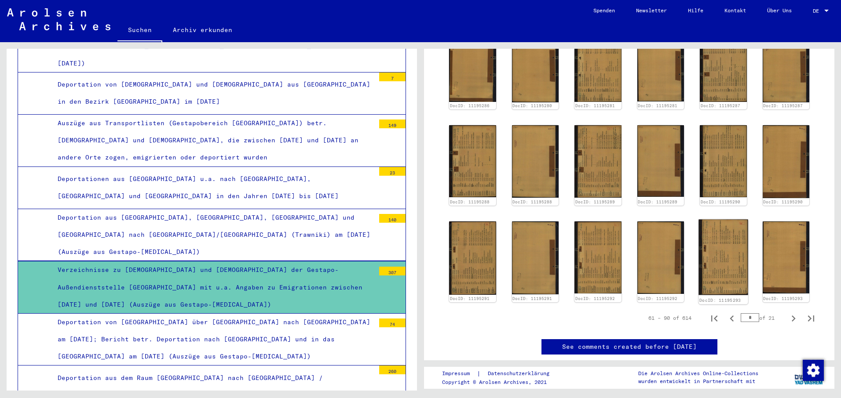
click at [716, 238] on img at bounding box center [722, 257] width 49 height 76
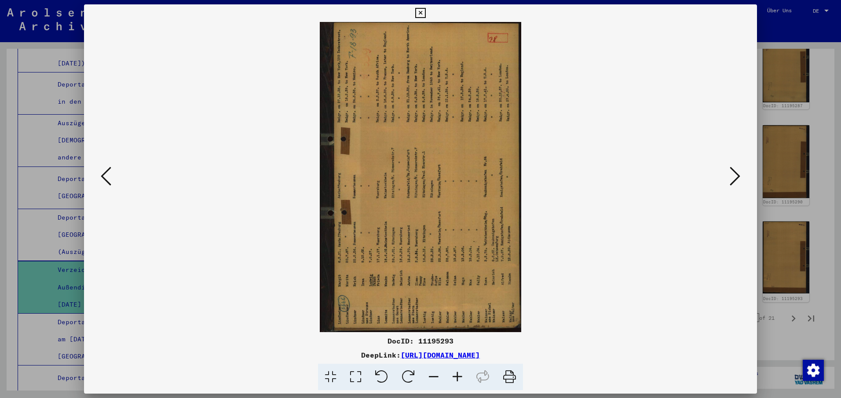
click at [408, 371] on icon at bounding box center [408, 377] width 27 height 27
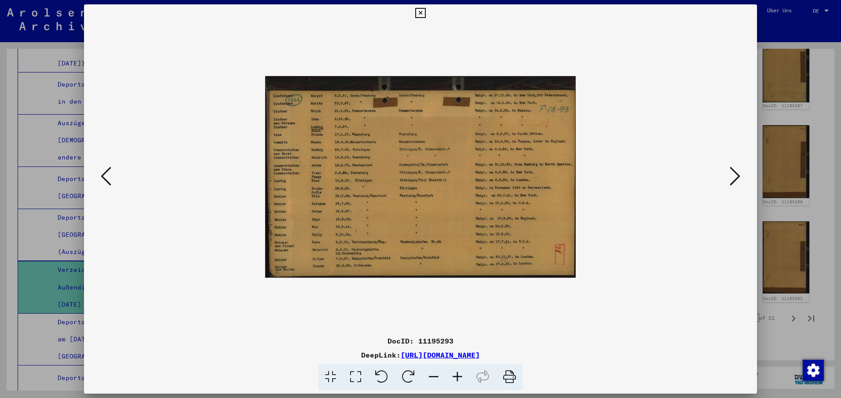
click at [421, 15] on icon at bounding box center [420, 13] width 10 height 11
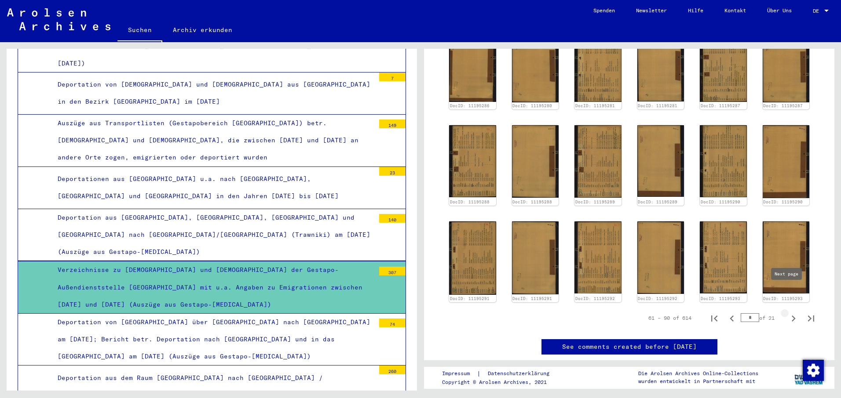
click at [791, 316] on icon "Next page" at bounding box center [793, 319] width 4 height 6
type input "*"
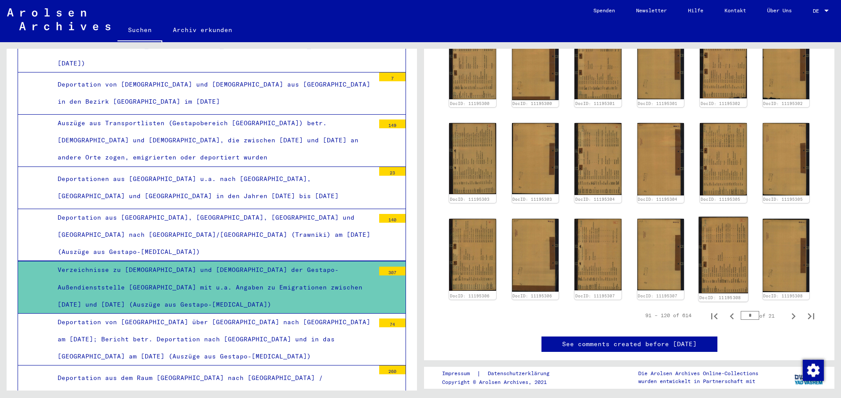
click at [711, 234] on img at bounding box center [722, 255] width 49 height 76
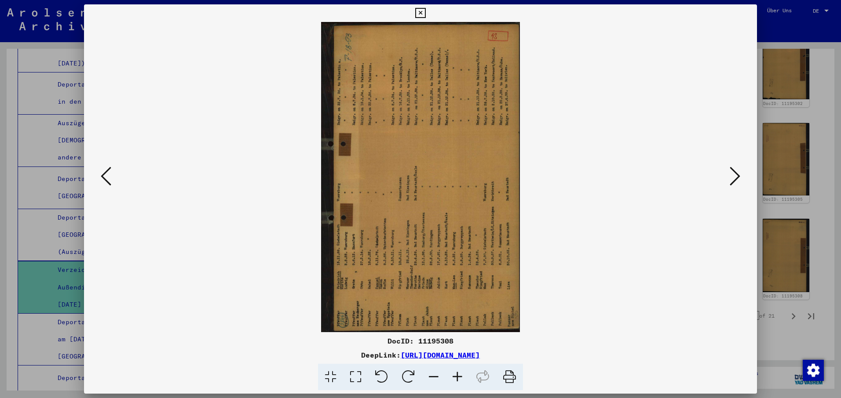
click at [410, 374] on icon at bounding box center [408, 377] width 27 height 27
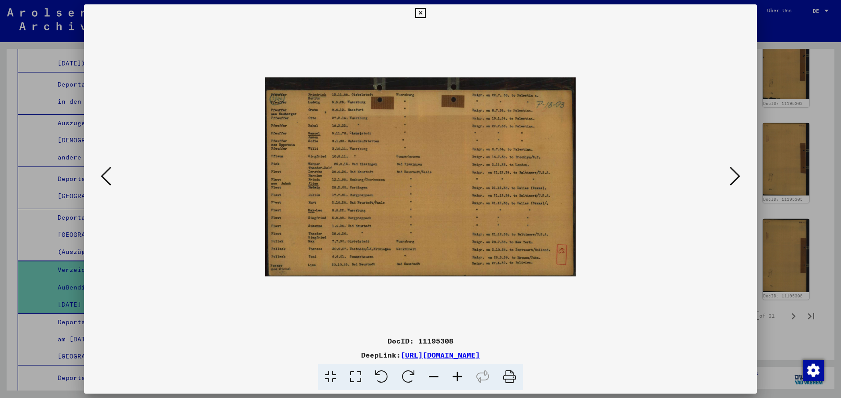
click at [419, 7] on button at bounding box center [419, 13] width 15 height 18
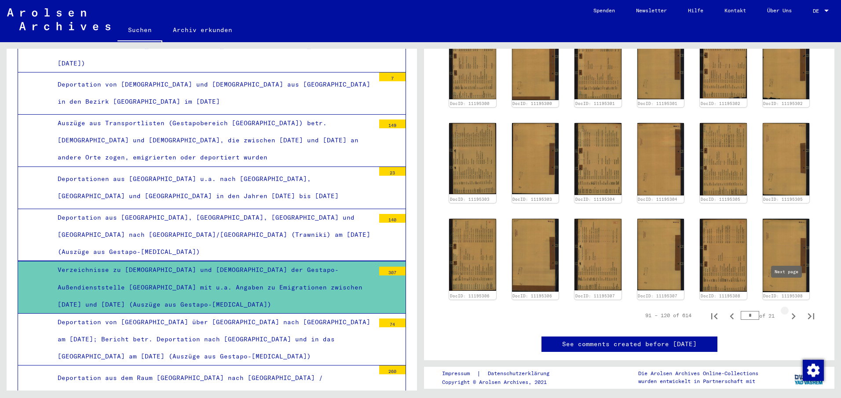
click at [787, 310] on icon "Next page" at bounding box center [793, 316] width 12 height 12
type input "*"
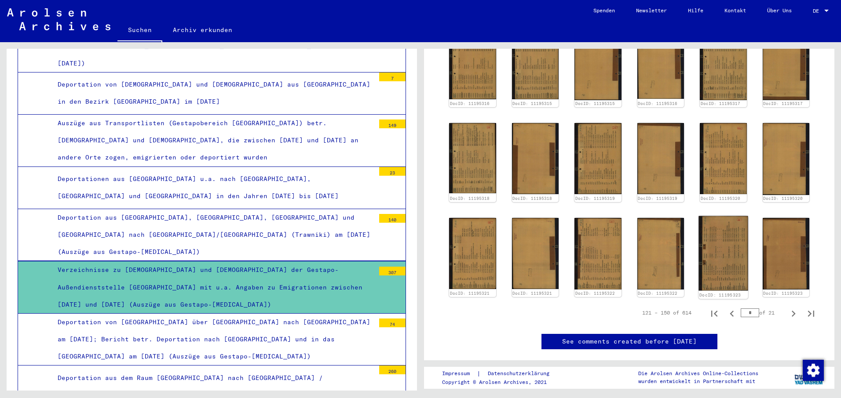
click at [711, 224] on img at bounding box center [722, 253] width 49 height 75
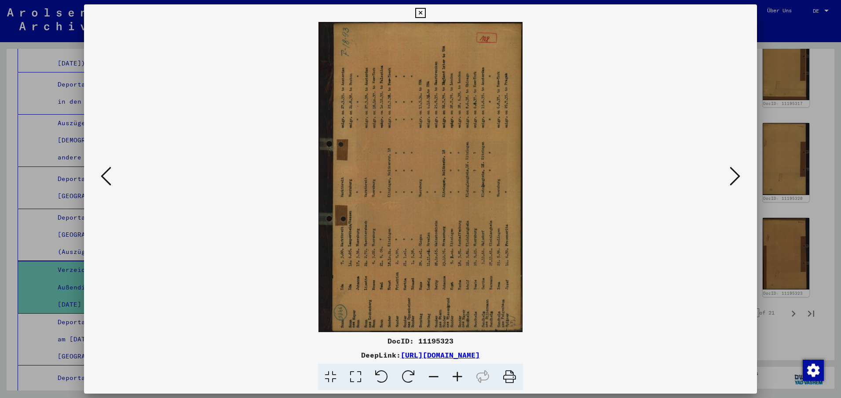
click at [404, 371] on icon at bounding box center [408, 377] width 27 height 27
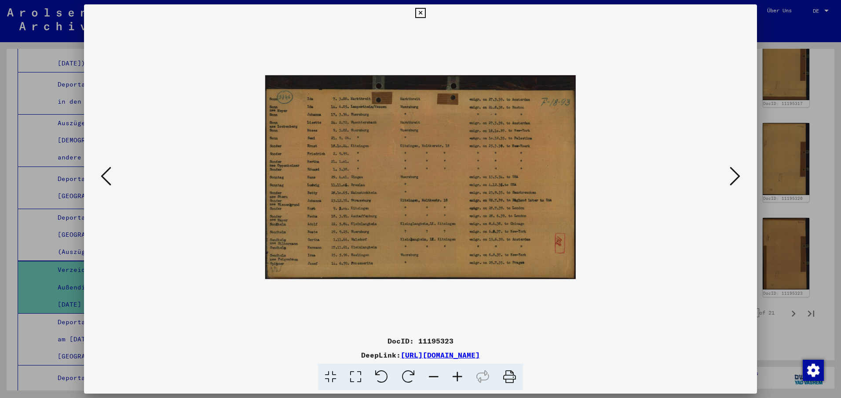
click at [418, 15] on icon at bounding box center [420, 13] width 10 height 11
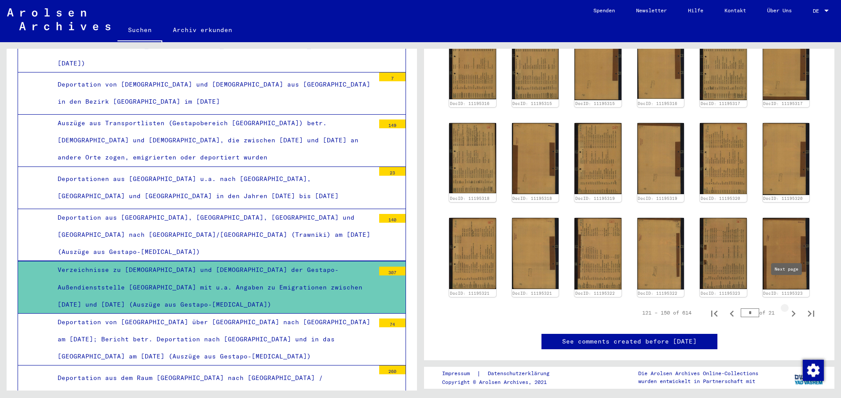
click at [791, 311] on icon "Next page" at bounding box center [793, 314] width 4 height 6
type input "*"
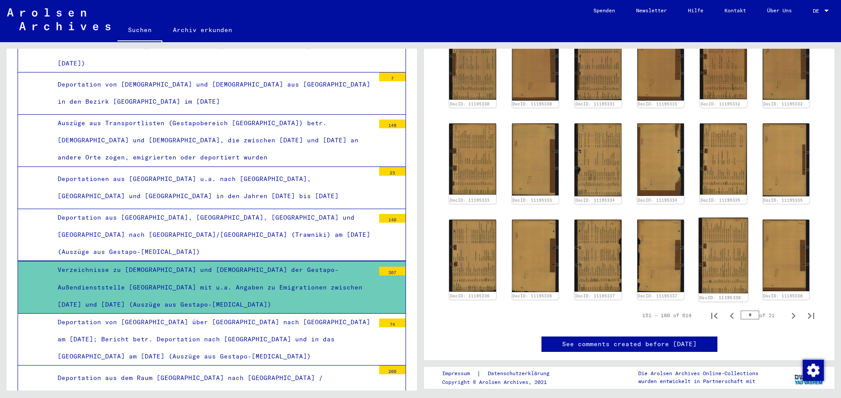
click at [712, 230] on img at bounding box center [722, 256] width 49 height 76
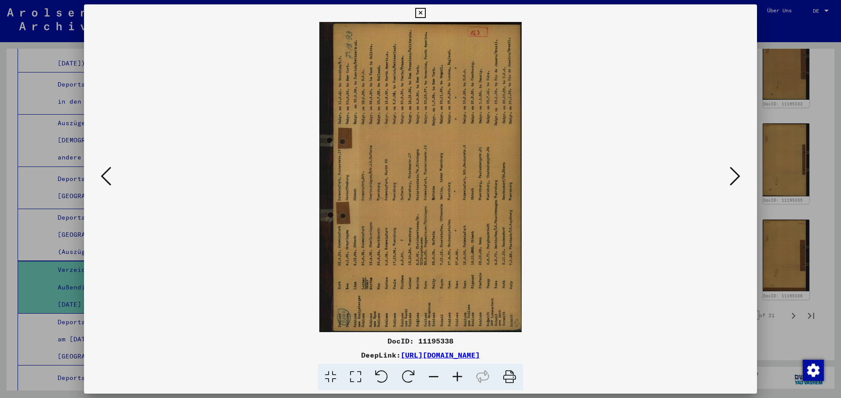
click at [411, 371] on icon at bounding box center [408, 377] width 27 height 27
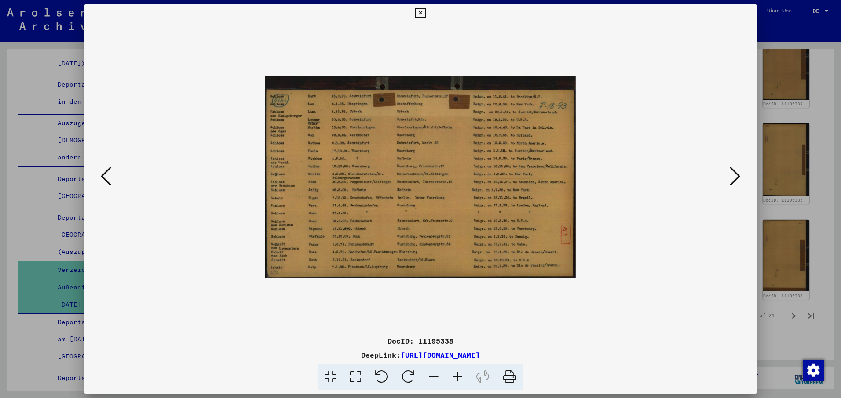
click at [419, 11] on icon at bounding box center [420, 13] width 10 height 11
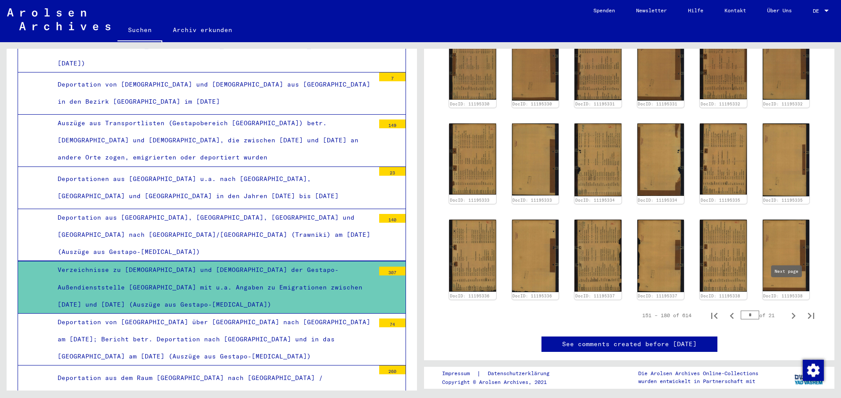
click at [791, 313] on icon "Next page" at bounding box center [793, 316] width 4 height 6
type input "*"
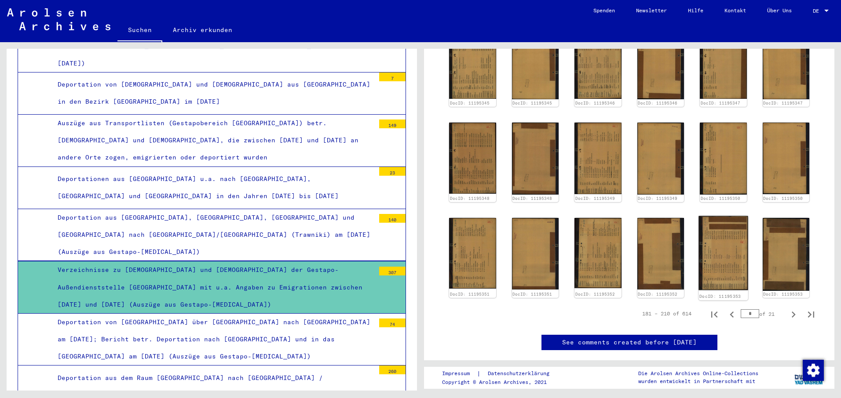
click at [716, 241] on img at bounding box center [722, 253] width 49 height 74
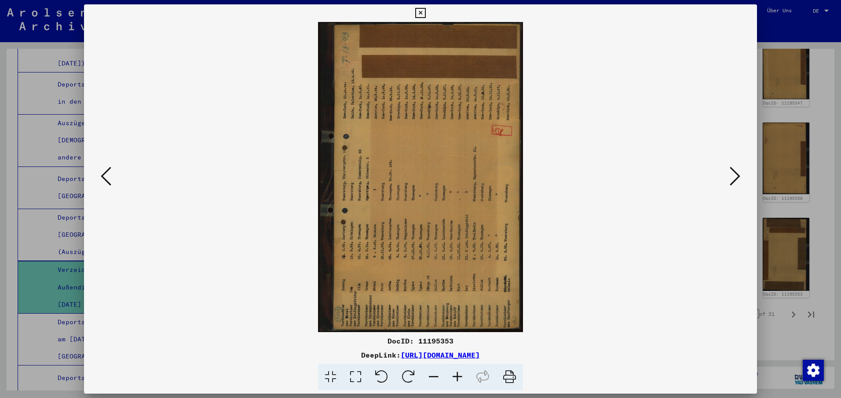
click at [408, 373] on icon at bounding box center [408, 377] width 27 height 27
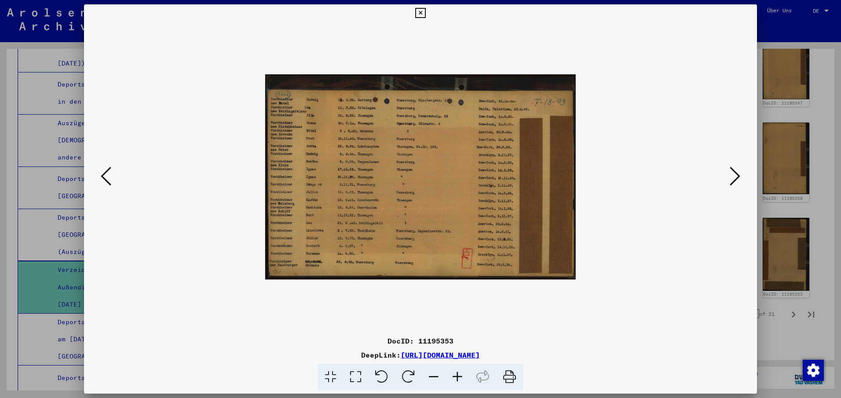
click at [421, 8] on icon at bounding box center [420, 13] width 10 height 11
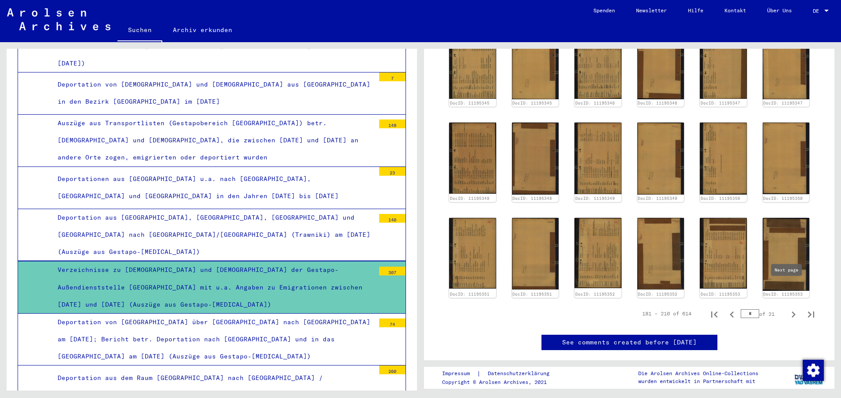
click at [787, 309] on icon "Next page" at bounding box center [793, 315] width 12 height 12
type input "*"
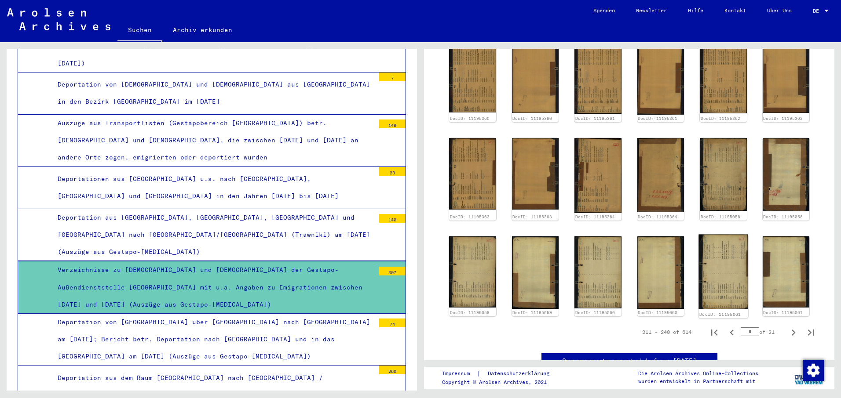
click at [717, 248] on img at bounding box center [722, 271] width 49 height 75
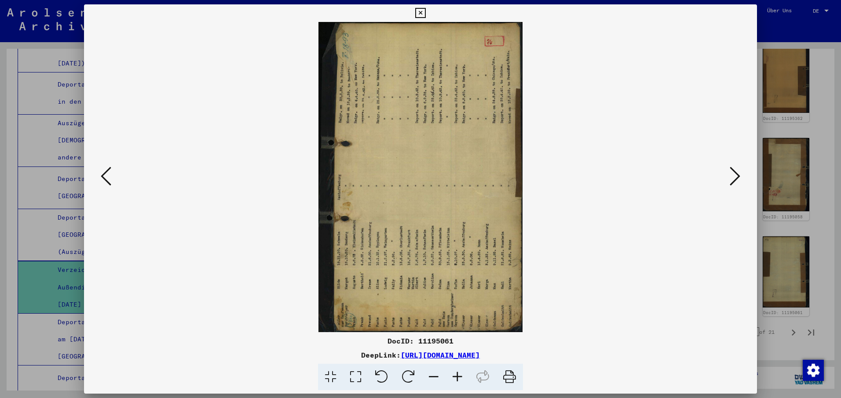
click at [409, 368] on icon at bounding box center [408, 377] width 27 height 27
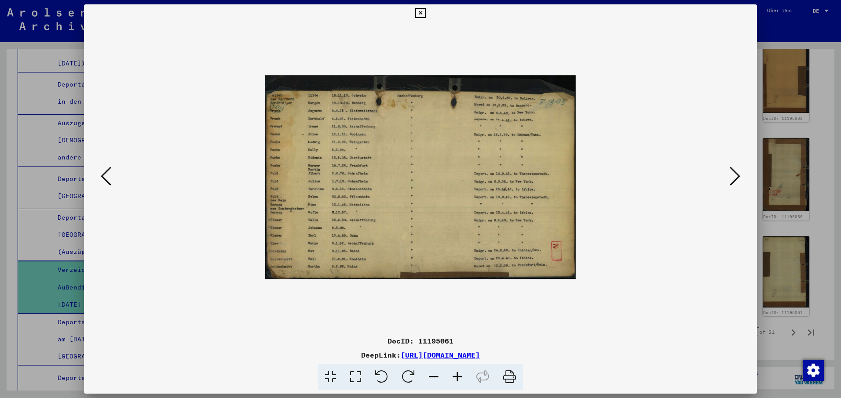
click at [422, 12] on icon at bounding box center [420, 13] width 10 height 11
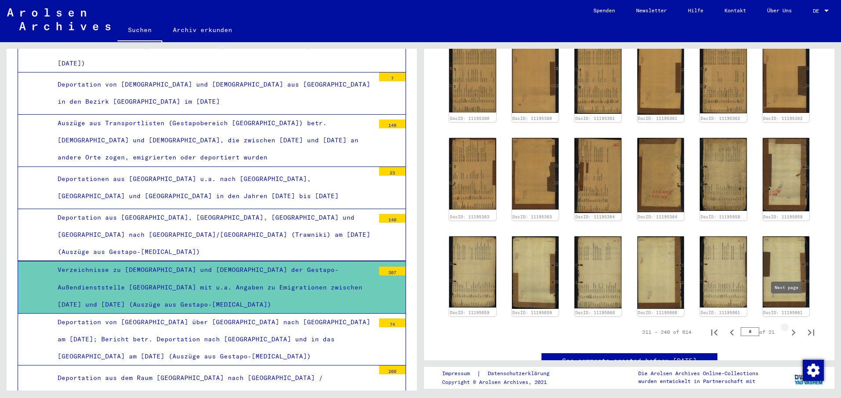
click at [788, 327] on icon "Next page" at bounding box center [793, 333] width 12 height 12
type input "*"
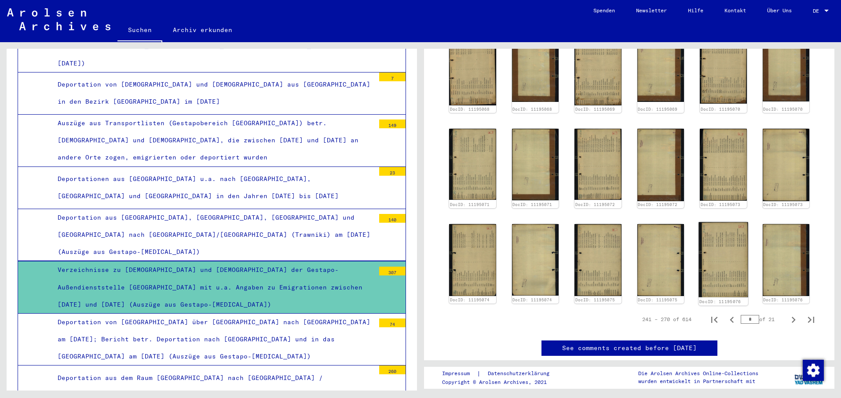
click at [718, 237] on img at bounding box center [722, 260] width 49 height 76
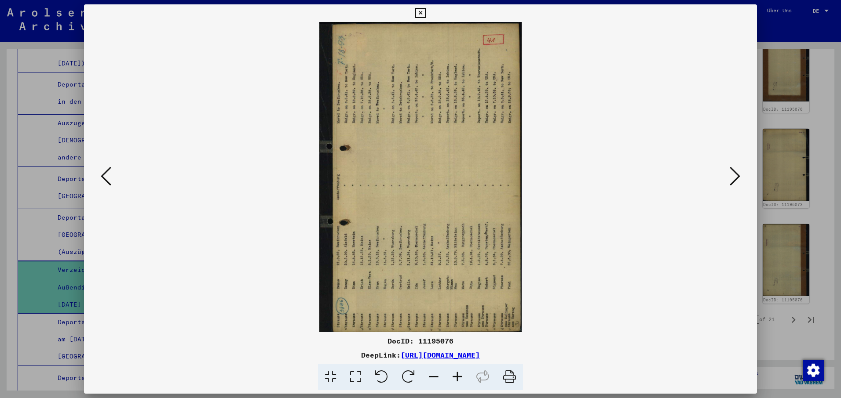
click at [409, 375] on icon at bounding box center [408, 377] width 27 height 27
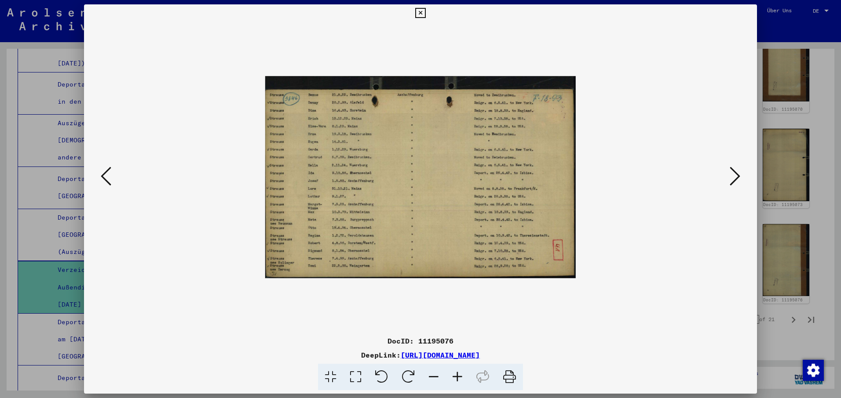
click at [735, 171] on icon at bounding box center [734, 176] width 11 height 21
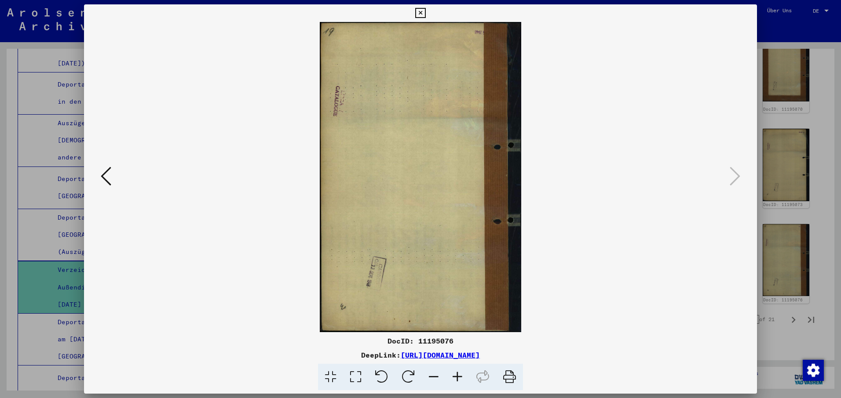
click at [419, 12] on icon at bounding box center [420, 13] width 10 height 11
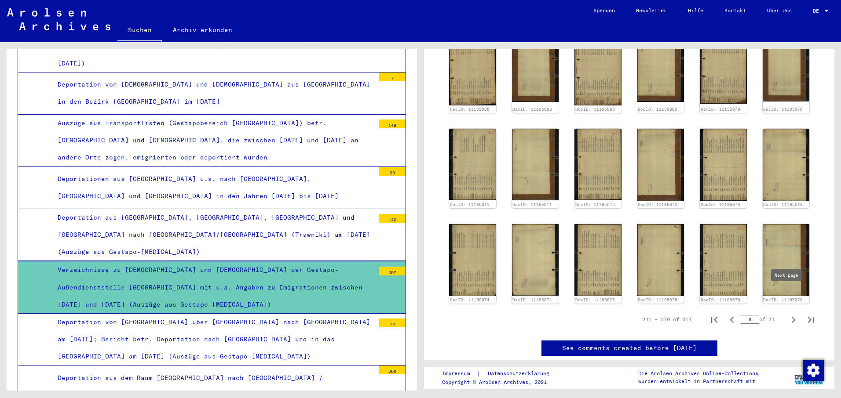
click at [787, 314] on icon "Next page" at bounding box center [793, 320] width 12 height 12
type input "**"
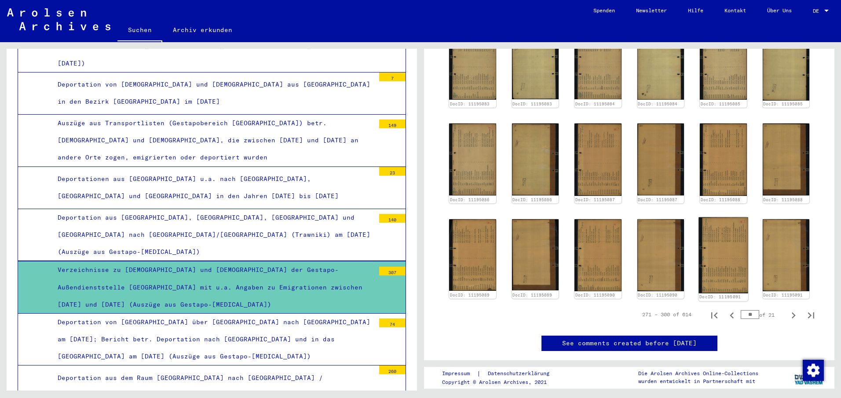
click at [712, 226] on img at bounding box center [722, 255] width 49 height 76
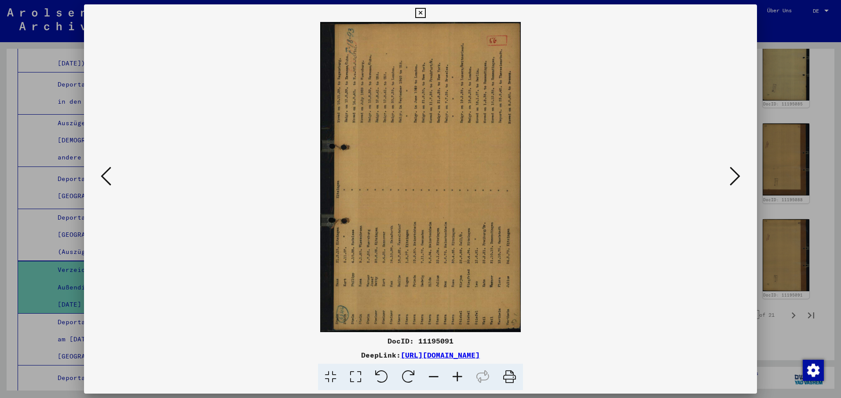
click at [404, 373] on icon at bounding box center [408, 377] width 27 height 27
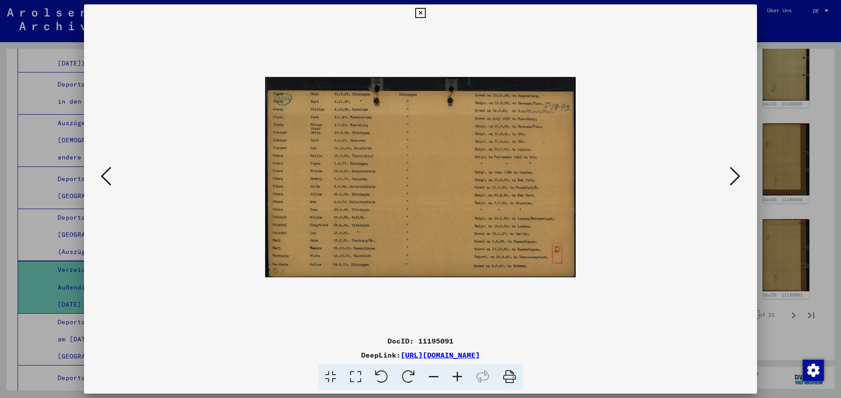
click at [420, 11] on icon at bounding box center [420, 13] width 10 height 11
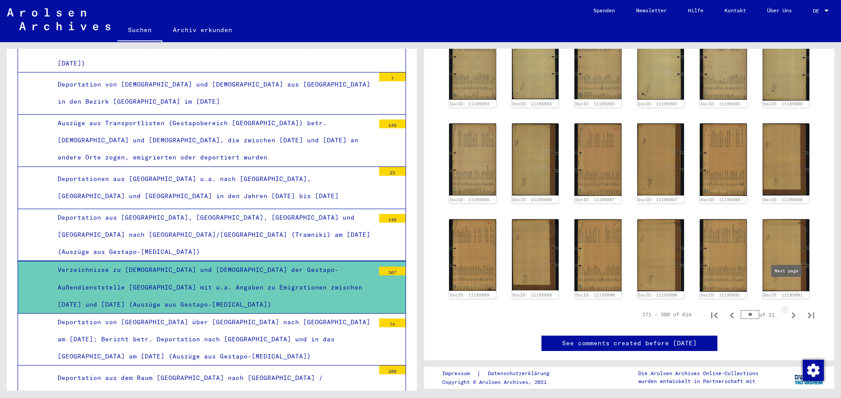
click at [791, 313] on icon "Next page" at bounding box center [793, 316] width 4 height 6
type input "**"
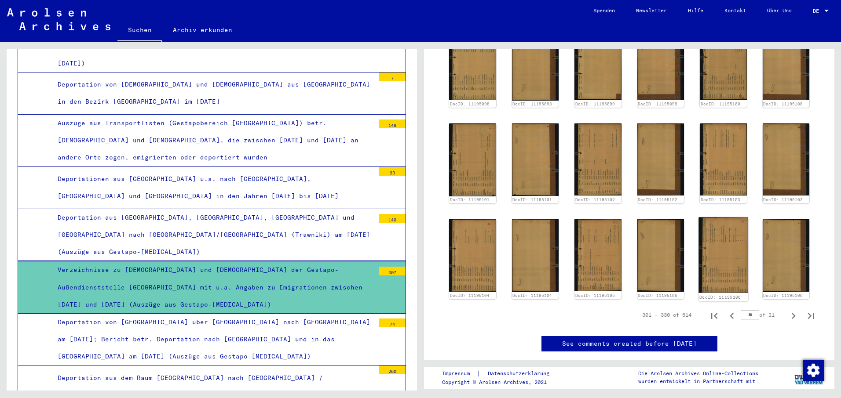
click at [712, 227] on img at bounding box center [722, 256] width 49 height 76
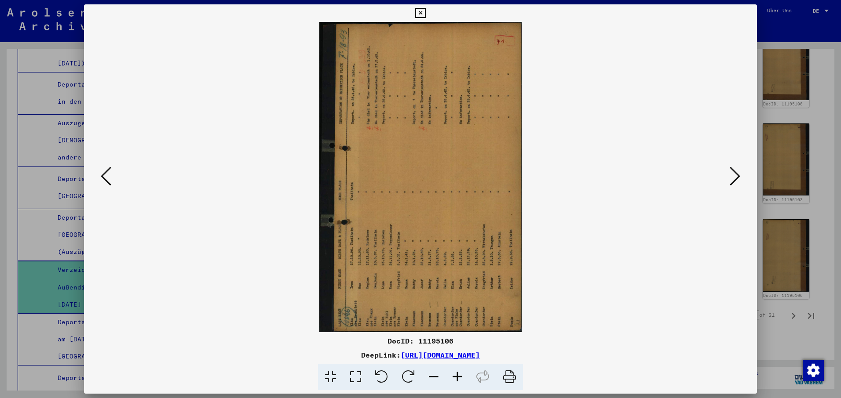
click at [407, 376] on icon at bounding box center [408, 377] width 27 height 27
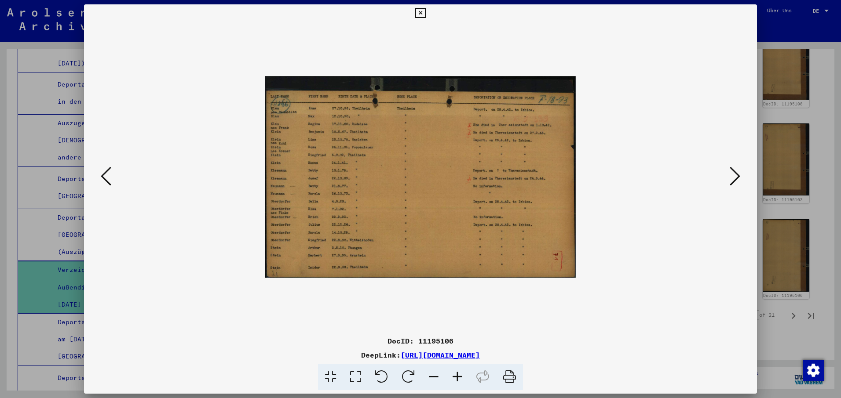
click at [105, 175] on icon at bounding box center [106, 176] width 11 height 21
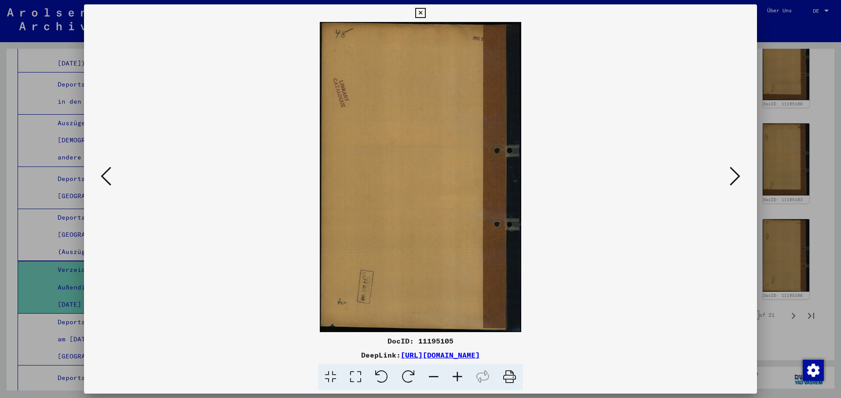
click at [105, 175] on icon at bounding box center [106, 176] width 11 height 21
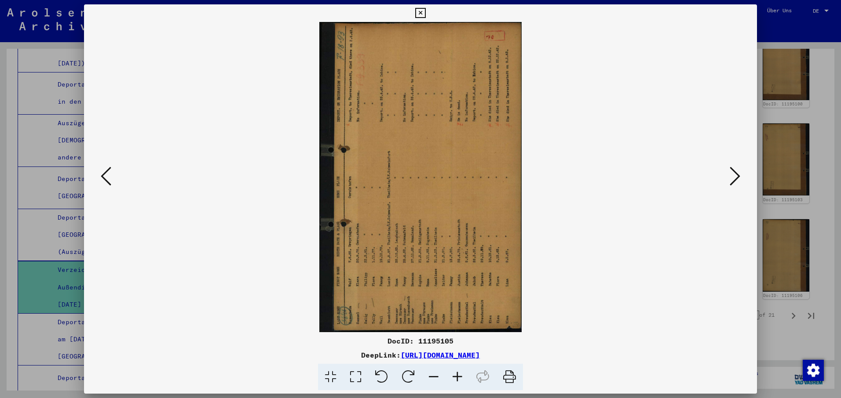
click at [406, 376] on icon at bounding box center [408, 377] width 27 height 27
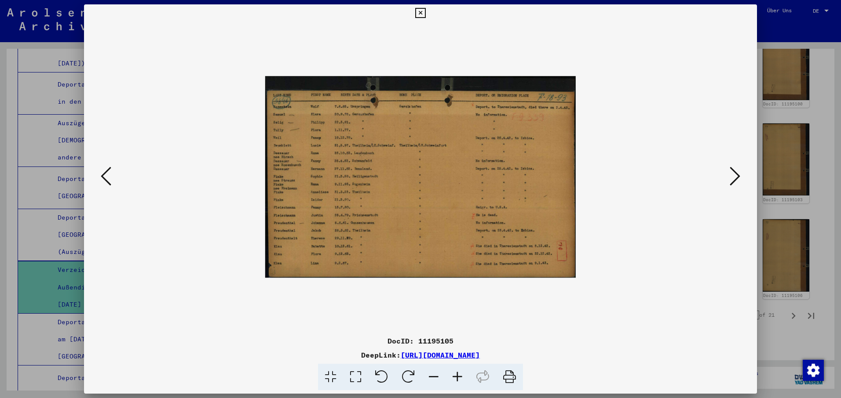
click at [105, 174] on icon at bounding box center [106, 176] width 11 height 21
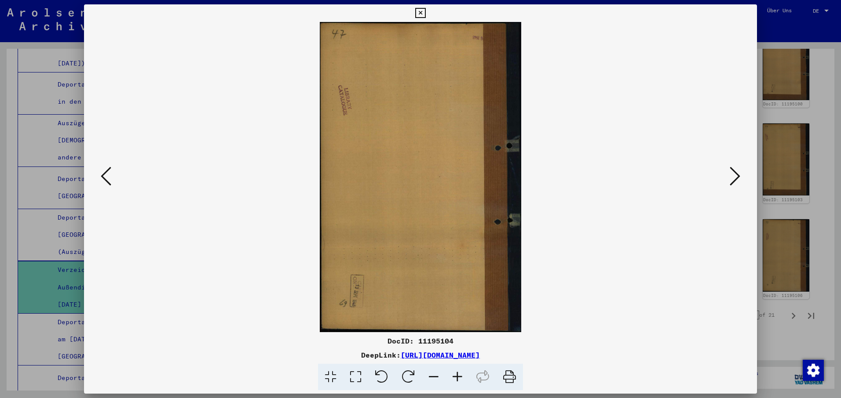
click at [105, 174] on icon at bounding box center [106, 176] width 11 height 21
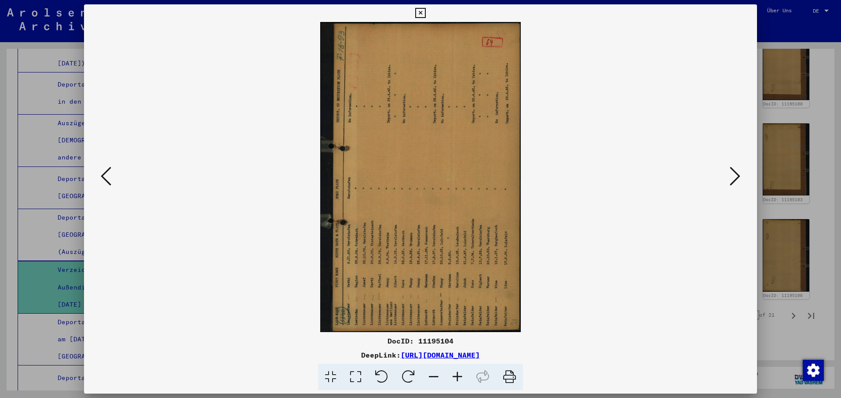
click at [404, 375] on icon at bounding box center [408, 377] width 27 height 27
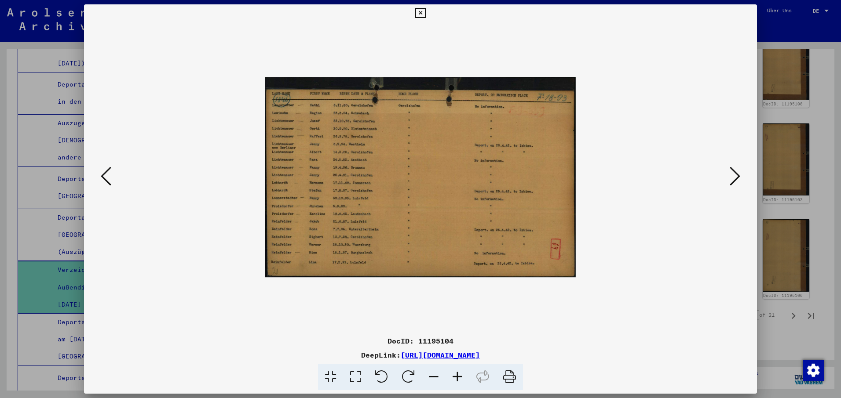
click at [103, 174] on icon at bounding box center [106, 176] width 11 height 21
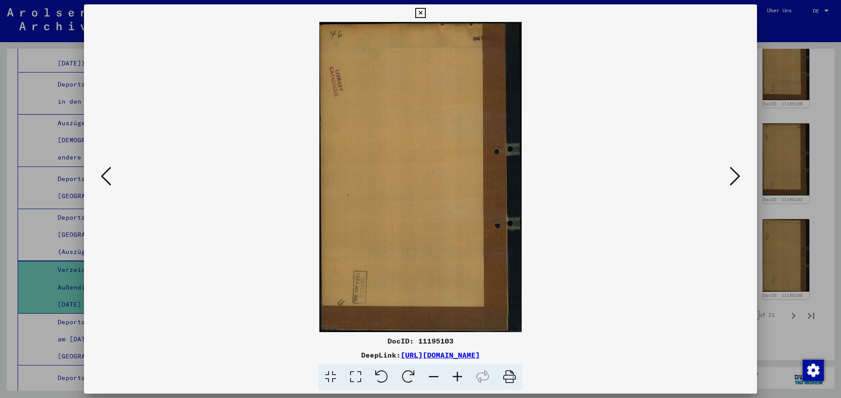
click at [103, 174] on icon at bounding box center [106, 176] width 11 height 21
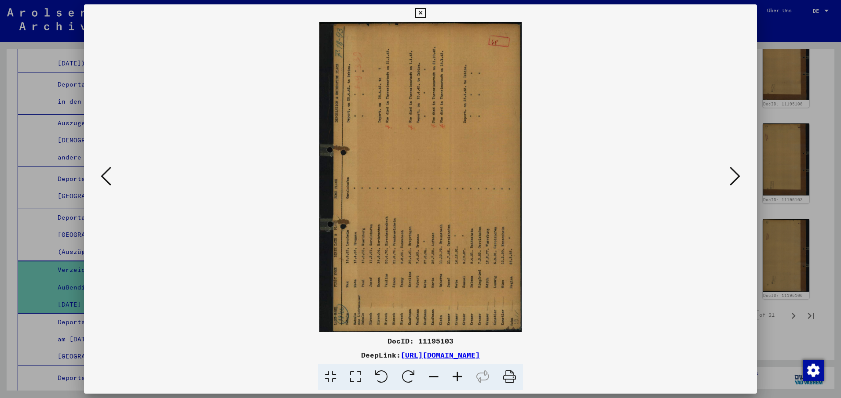
click at [407, 375] on icon at bounding box center [408, 377] width 27 height 27
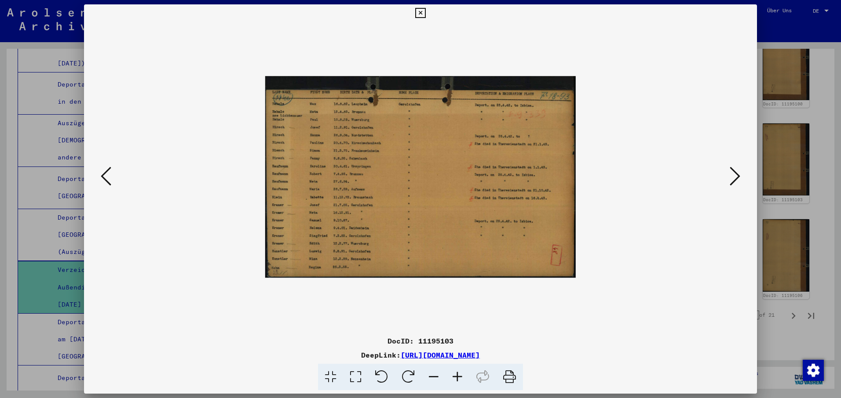
click at [105, 175] on icon at bounding box center [106, 176] width 11 height 21
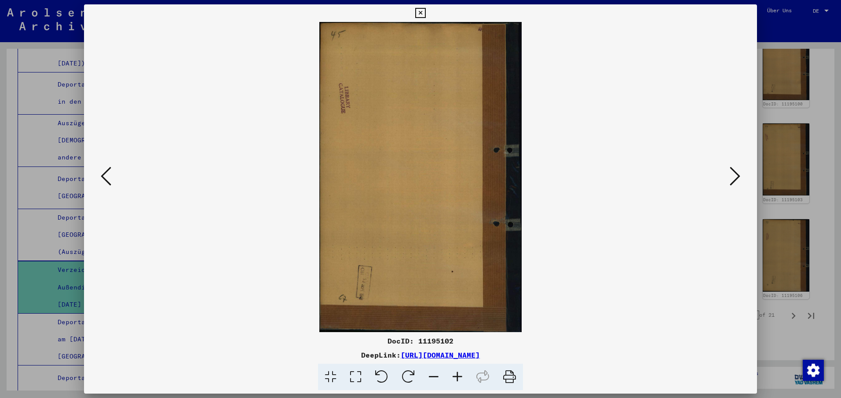
click at [105, 175] on icon at bounding box center [106, 176] width 11 height 21
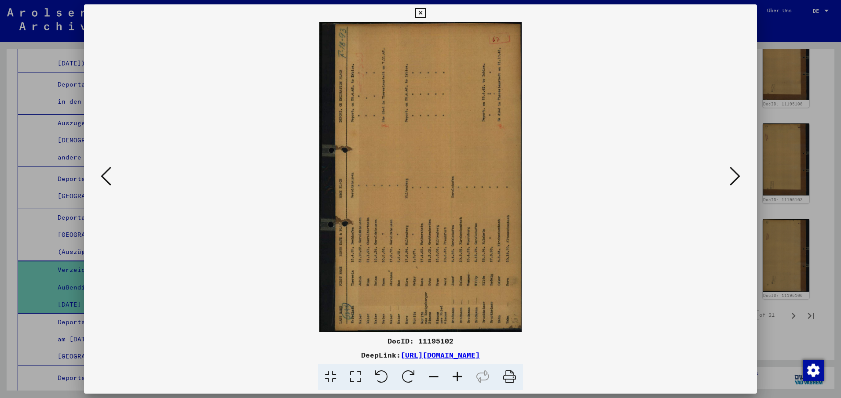
click at [403, 373] on icon at bounding box center [408, 377] width 27 height 27
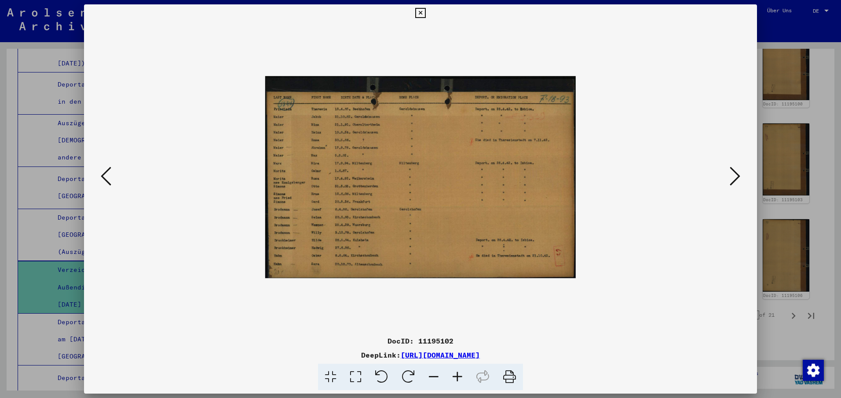
click at [105, 173] on icon at bounding box center [106, 176] width 11 height 21
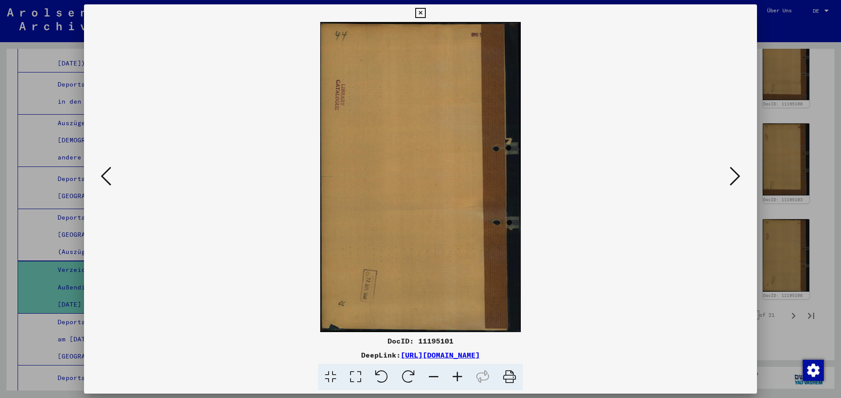
click at [105, 174] on icon at bounding box center [106, 176] width 11 height 21
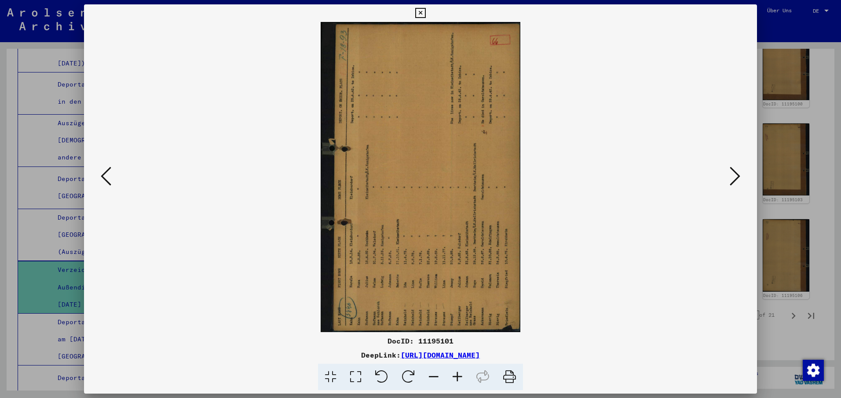
click at [410, 376] on icon at bounding box center [408, 377] width 27 height 27
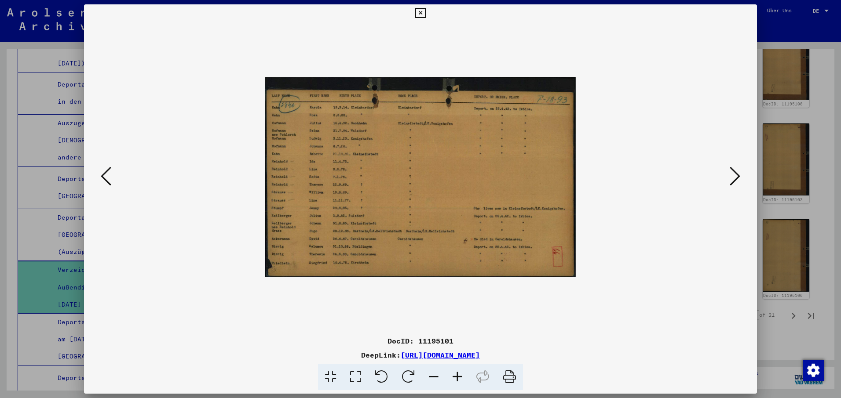
click at [104, 174] on icon at bounding box center [106, 176] width 11 height 21
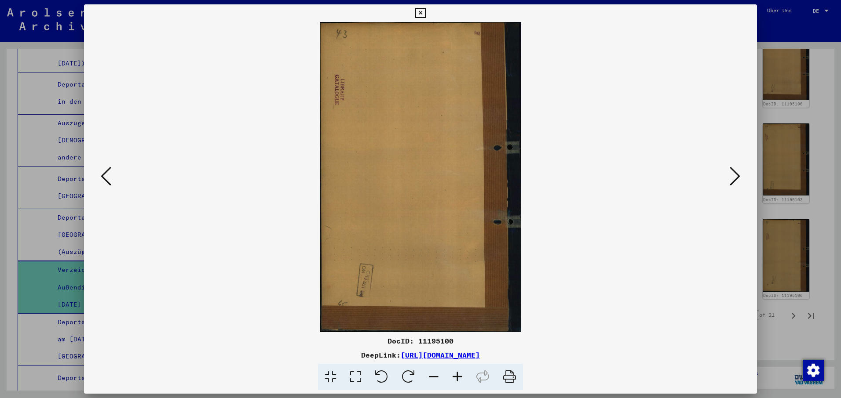
click at [101, 175] on icon at bounding box center [106, 176] width 11 height 21
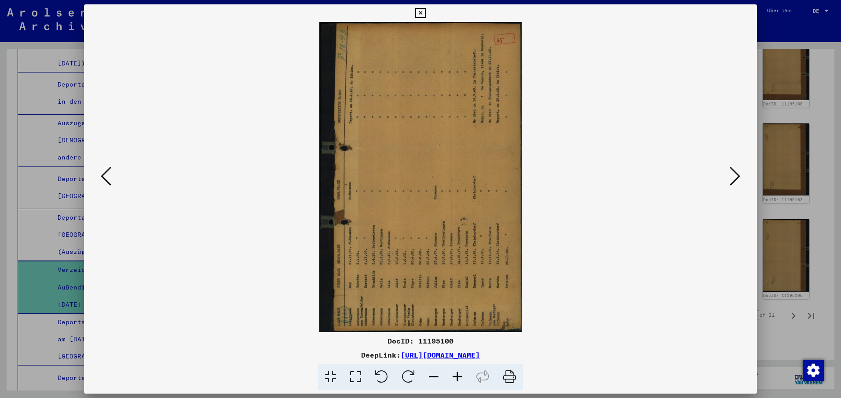
click at [404, 375] on icon at bounding box center [408, 377] width 27 height 27
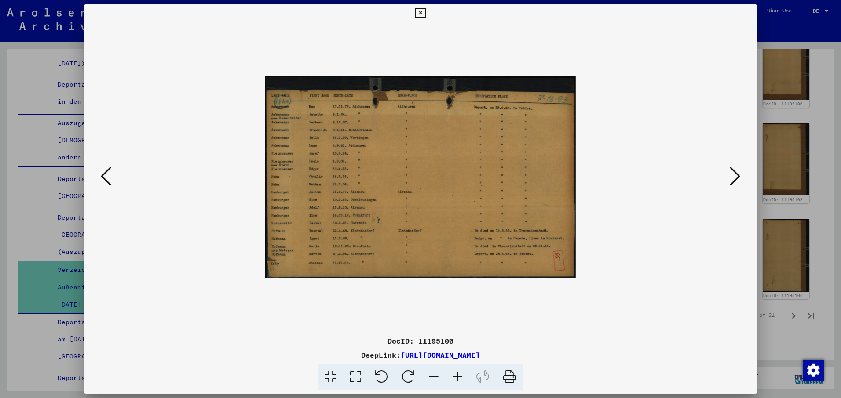
click at [106, 176] on icon at bounding box center [106, 176] width 11 height 21
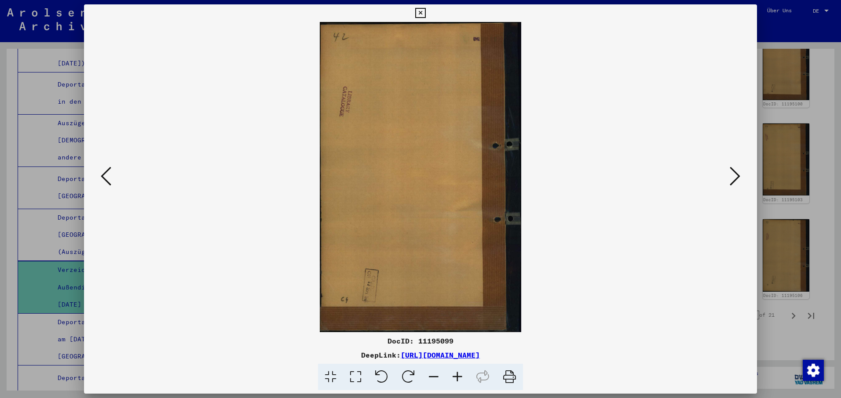
click at [402, 374] on icon at bounding box center [408, 377] width 27 height 27
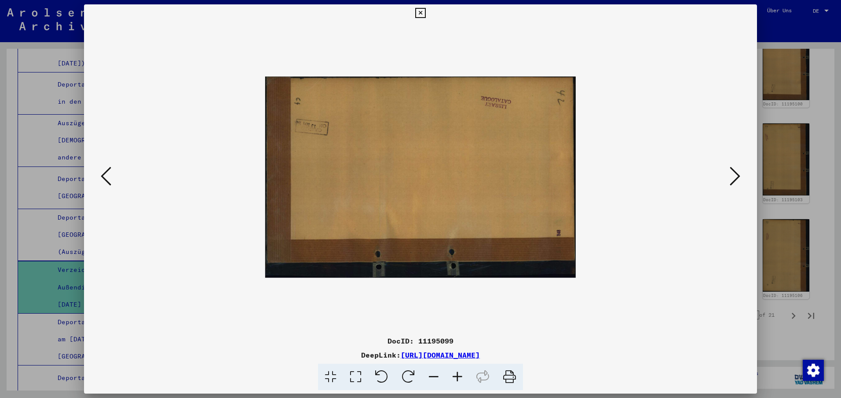
click at [405, 377] on icon at bounding box center [408, 377] width 27 height 27
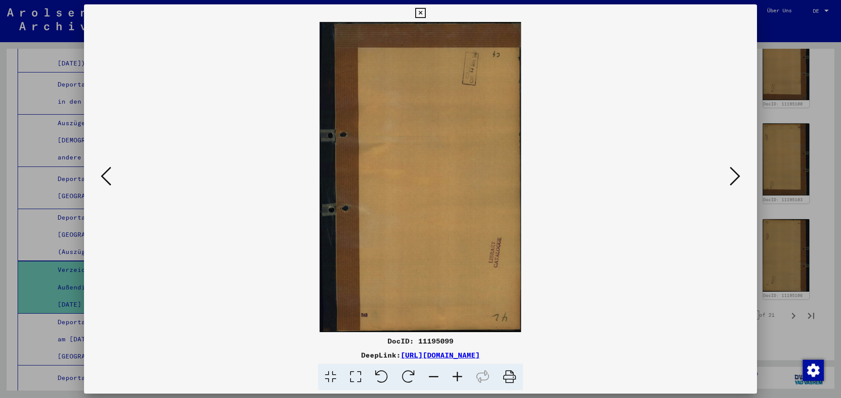
click at [405, 377] on icon at bounding box center [408, 377] width 27 height 27
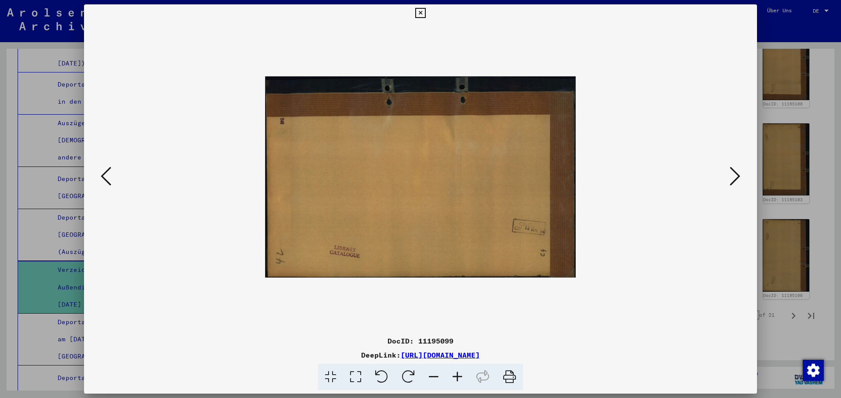
click at [404, 377] on icon at bounding box center [408, 377] width 27 height 27
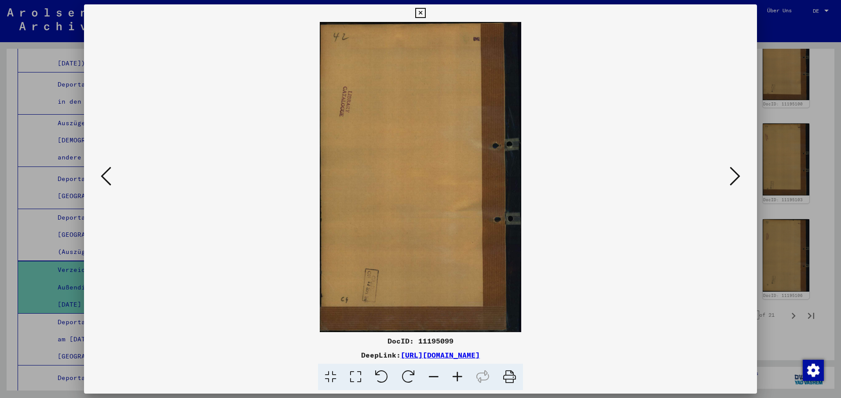
click at [103, 178] on icon at bounding box center [106, 176] width 11 height 21
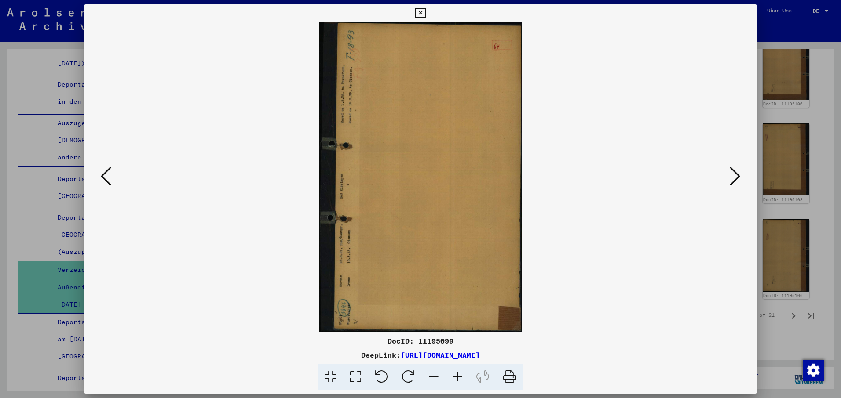
click at [405, 371] on icon at bounding box center [408, 377] width 27 height 27
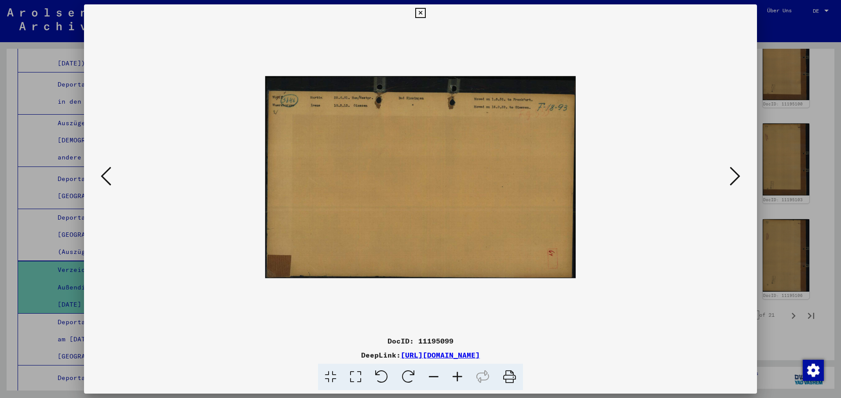
click at [103, 177] on icon at bounding box center [106, 176] width 11 height 21
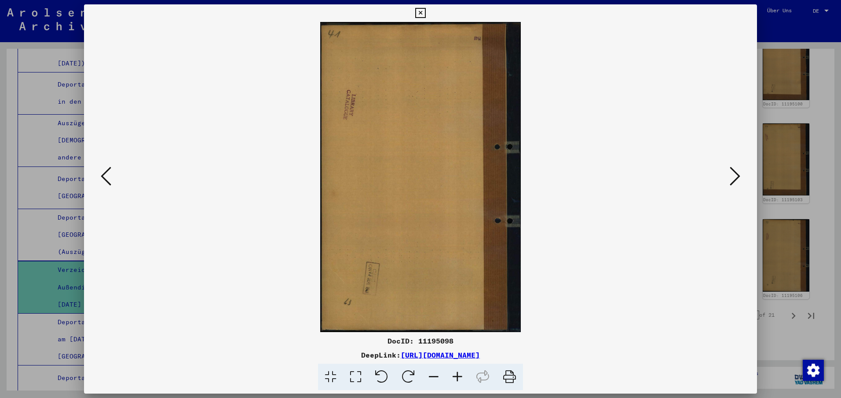
click at [103, 177] on icon at bounding box center [106, 176] width 11 height 21
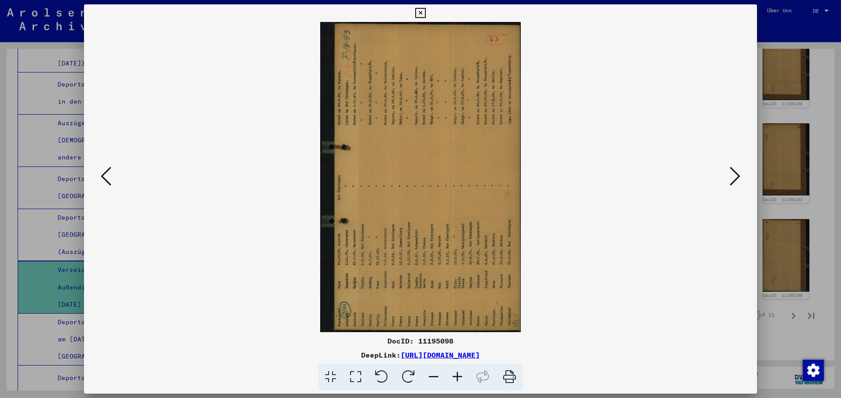
click at [402, 371] on icon at bounding box center [408, 377] width 27 height 27
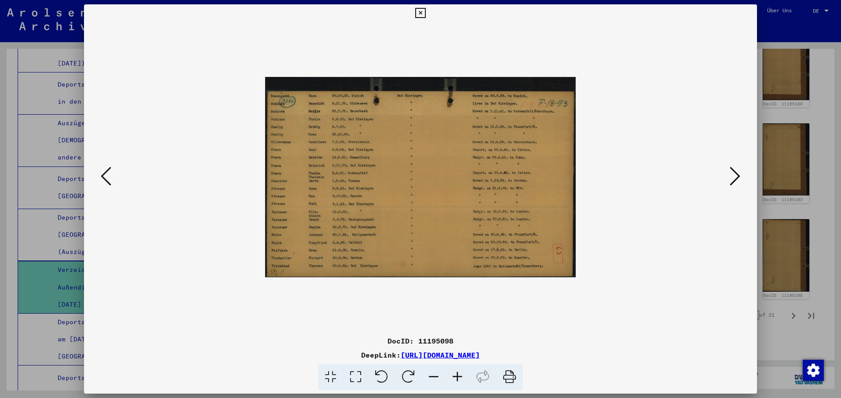
click at [102, 178] on icon at bounding box center [106, 176] width 11 height 21
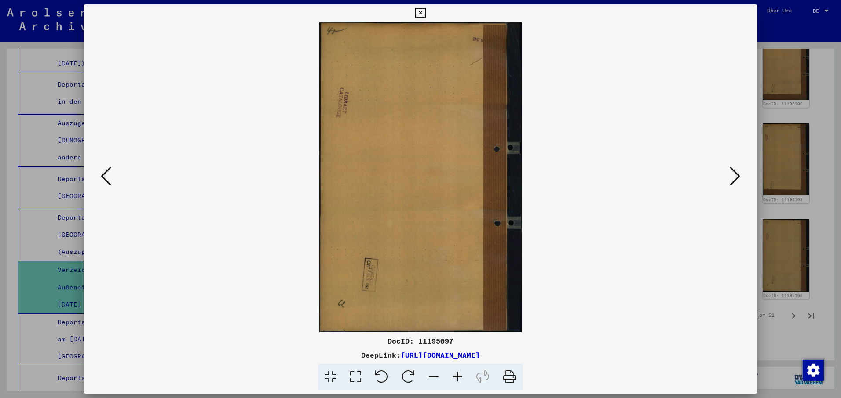
click at [102, 178] on icon at bounding box center [106, 176] width 11 height 21
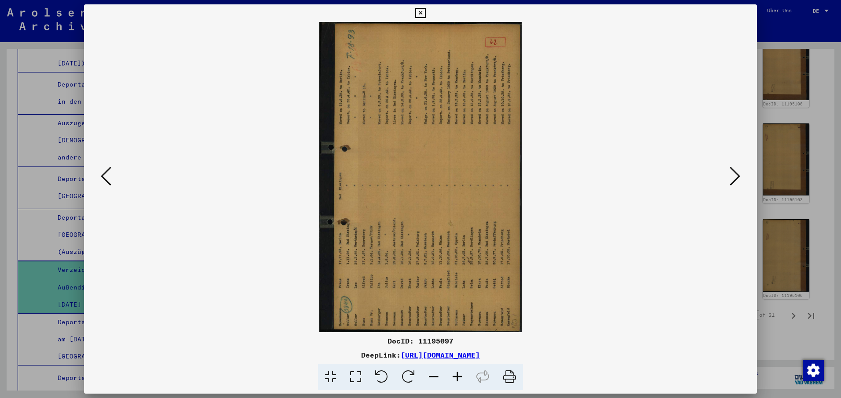
click at [403, 369] on icon at bounding box center [408, 377] width 27 height 27
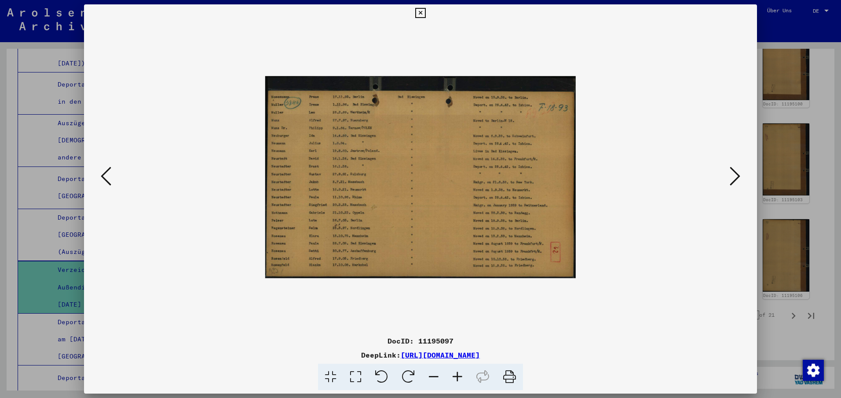
click at [106, 174] on icon at bounding box center [106, 176] width 11 height 21
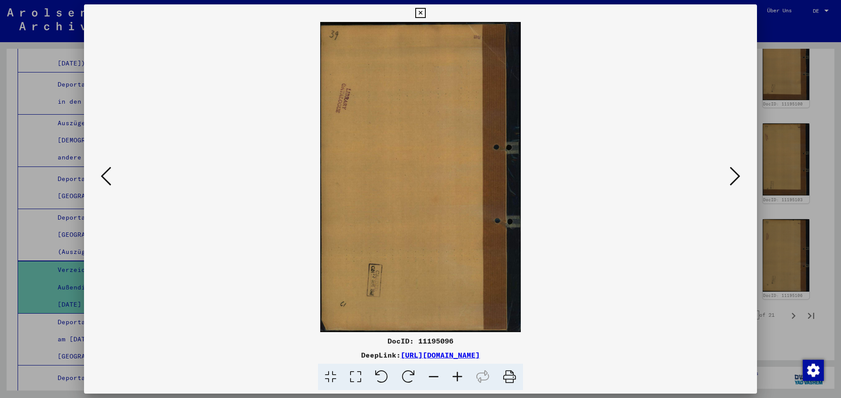
click at [106, 174] on icon at bounding box center [106, 176] width 11 height 21
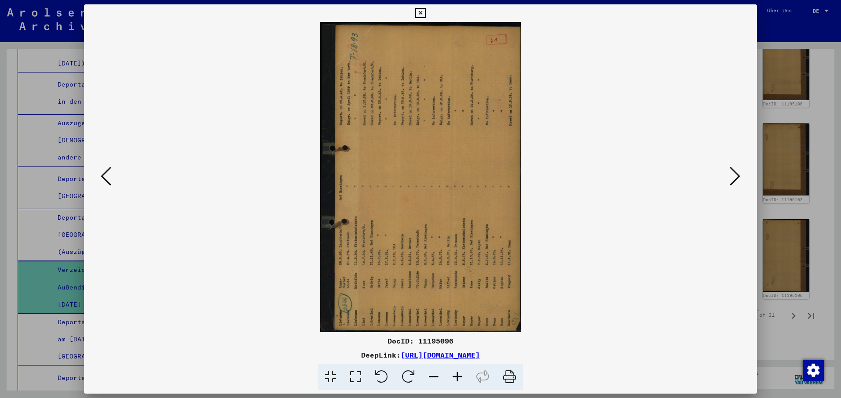
click at [409, 371] on icon at bounding box center [408, 377] width 27 height 27
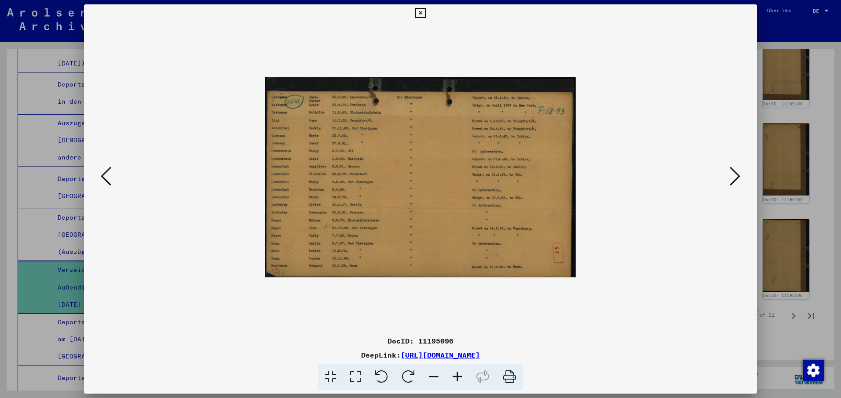
click at [106, 176] on icon at bounding box center [106, 176] width 11 height 21
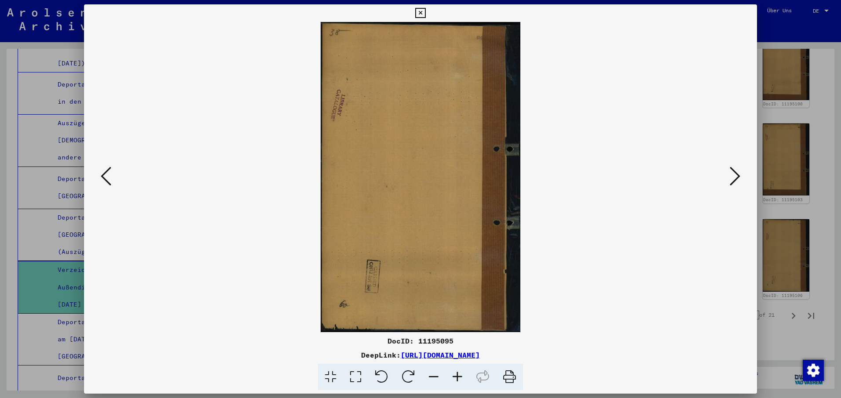
click at [106, 176] on icon at bounding box center [106, 176] width 11 height 21
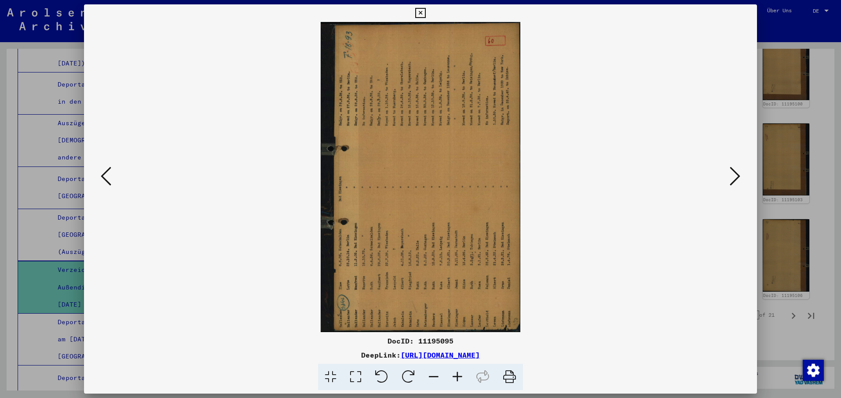
click at [405, 374] on icon at bounding box center [408, 377] width 27 height 27
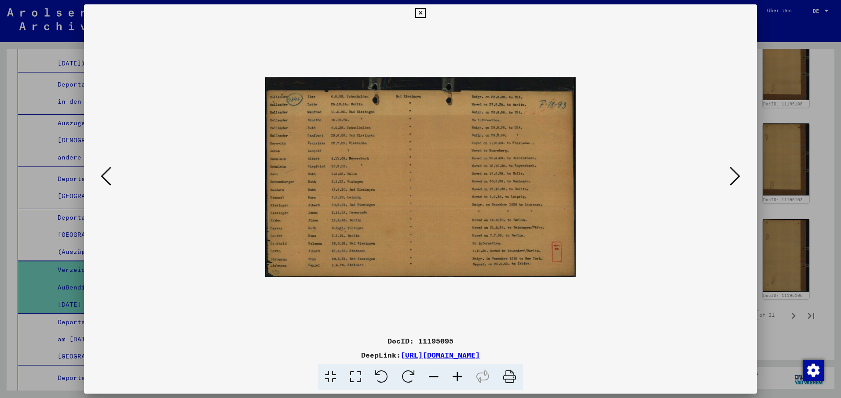
click at [105, 172] on icon at bounding box center [106, 176] width 11 height 21
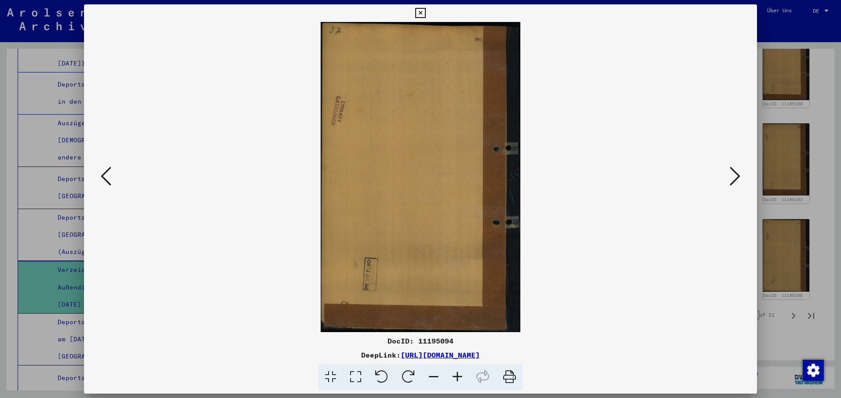
click at [105, 172] on icon at bounding box center [106, 176] width 11 height 21
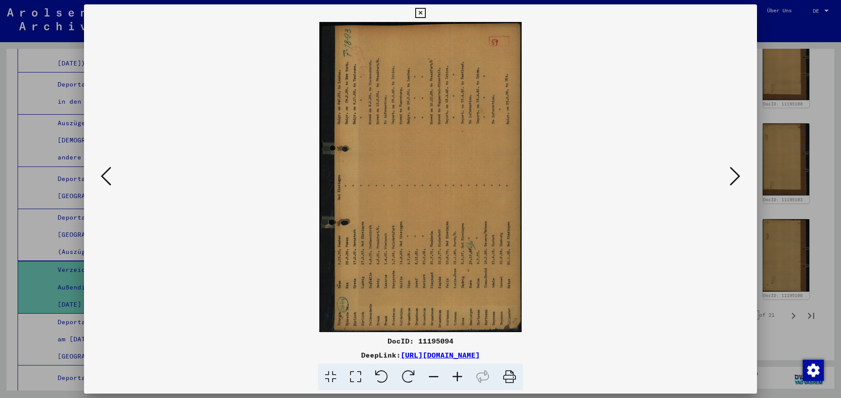
click at [410, 370] on icon at bounding box center [408, 377] width 27 height 27
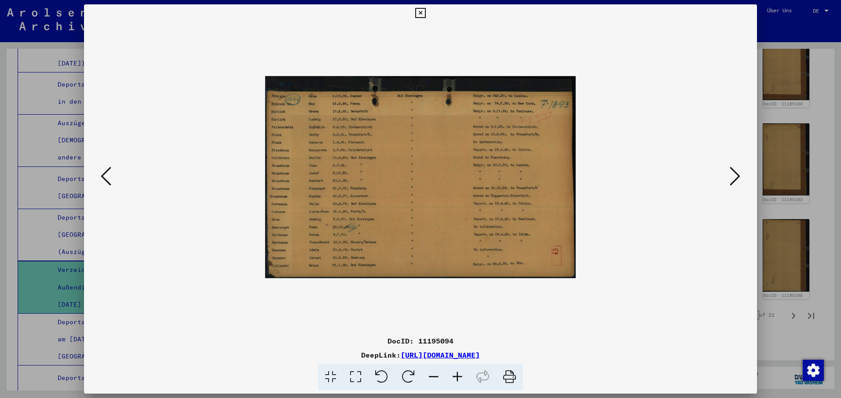
click at [104, 173] on icon at bounding box center [106, 176] width 11 height 21
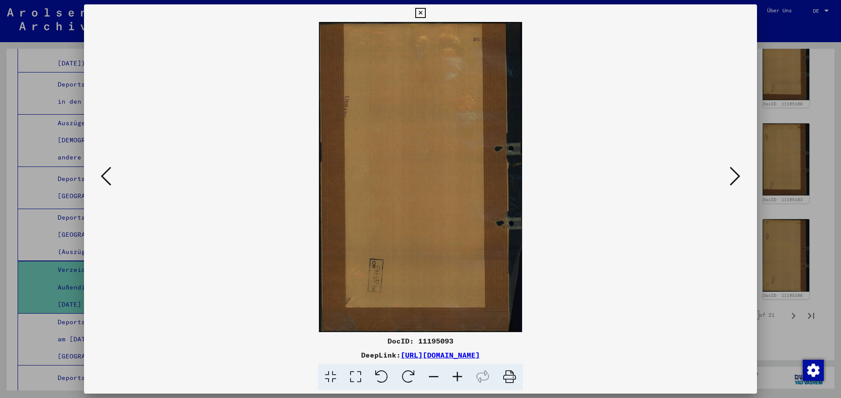
click at [104, 173] on icon at bounding box center [106, 176] width 11 height 21
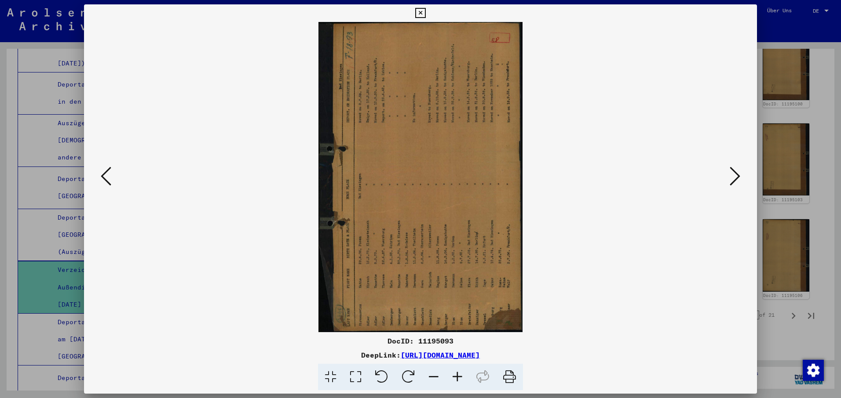
click at [411, 370] on icon at bounding box center [408, 377] width 27 height 27
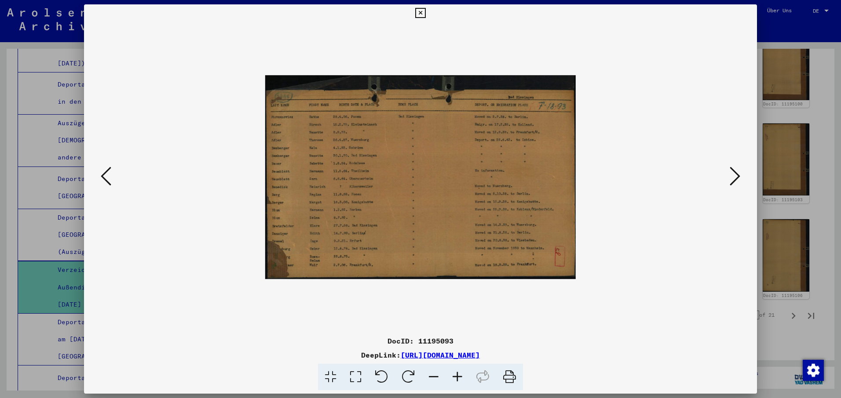
click at [105, 175] on icon at bounding box center [106, 176] width 11 height 21
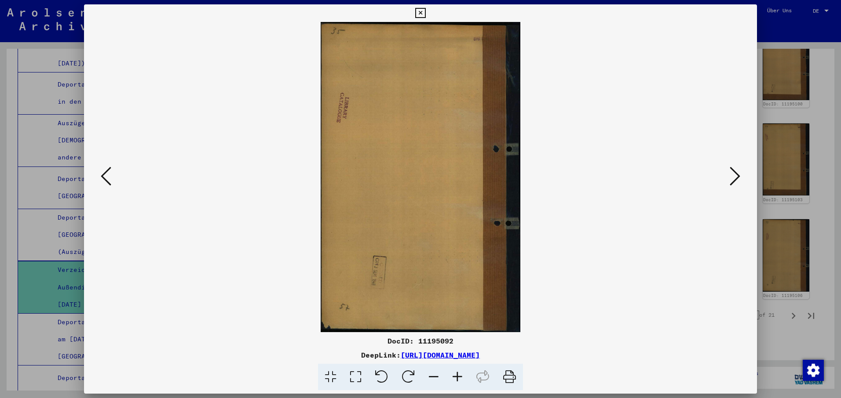
click at [105, 175] on icon at bounding box center [106, 176] width 11 height 21
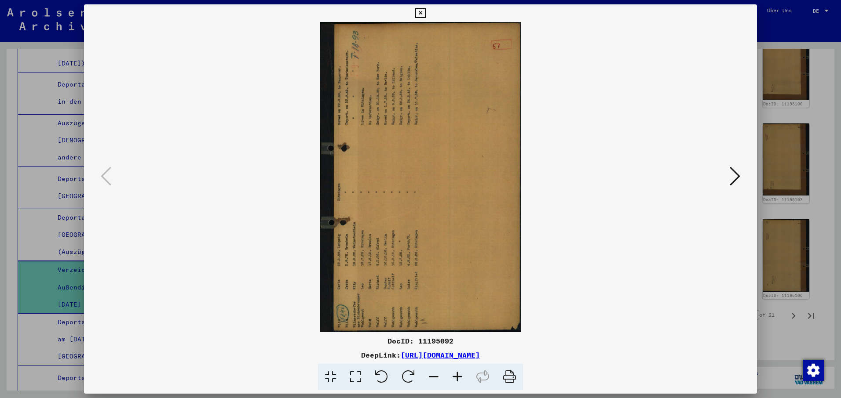
click at [413, 374] on icon at bounding box center [408, 377] width 27 height 27
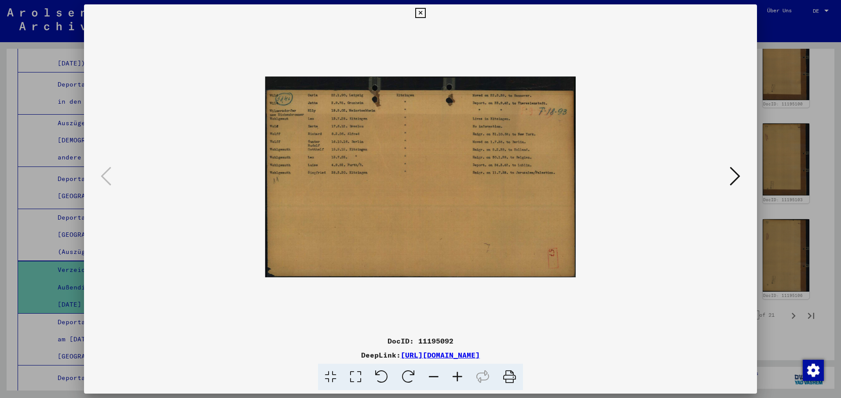
click at [421, 10] on icon at bounding box center [420, 13] width 10 height 11
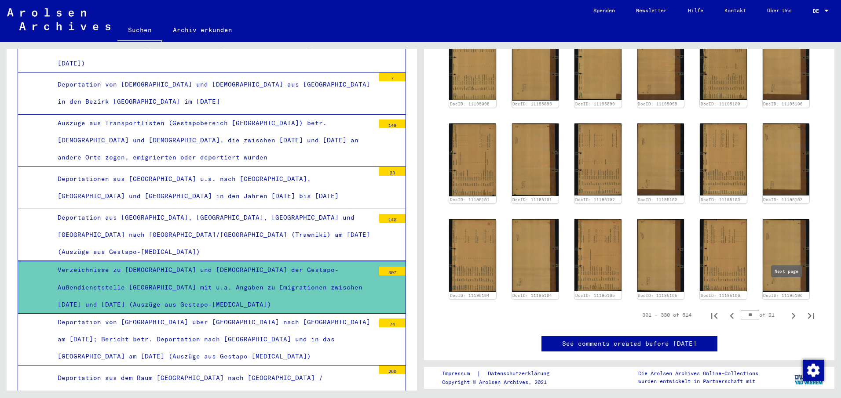
click at [791, 313] on icon "Next page" at bounding box center [793, 316] width 4 height 6
type input "**"
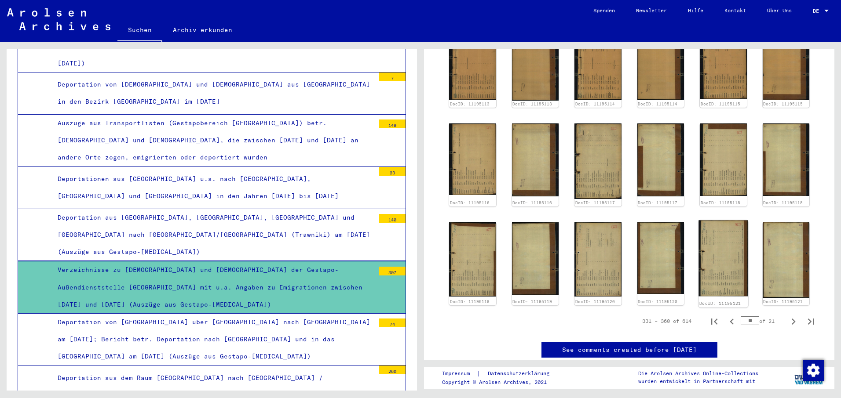
click at [712, 237] on img at bounding box center [722, 258] width 49 height 76
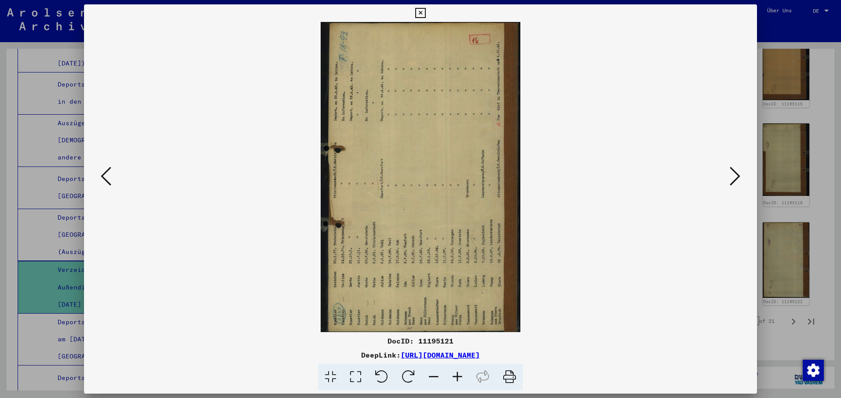
click at [403, 375] on icon at bounding box center [408, 377] width 27 height 27
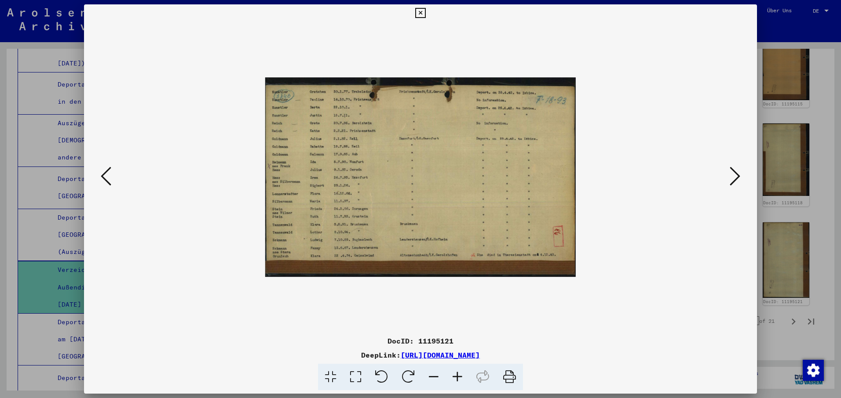
click at [105, 175] on icon at bounding box center [106, 176] width 11 height 21
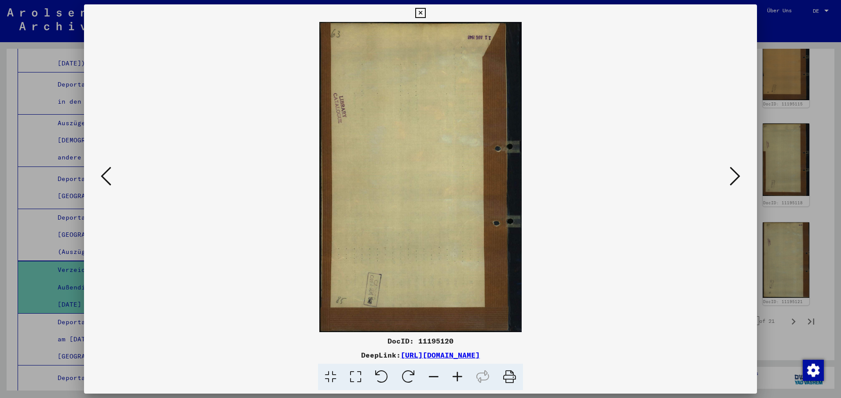
click at [105, 175] on icon at bounding box center [106, 176] width 11 height 21
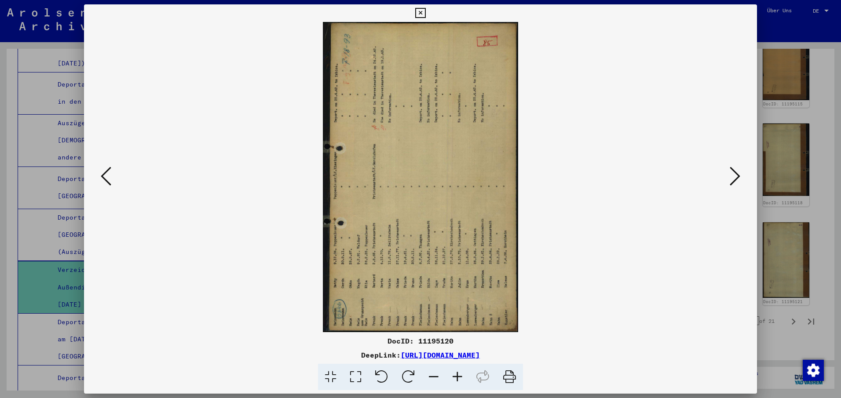
click at [105, 175] on icon at bounding box center [106, 176] width 11 height 21
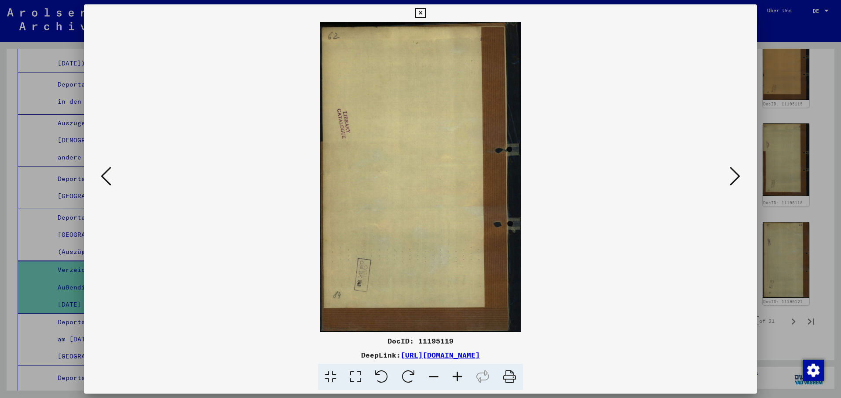
click at [105, 175] on icon at bounding box center [106, 176] width 11 height 21
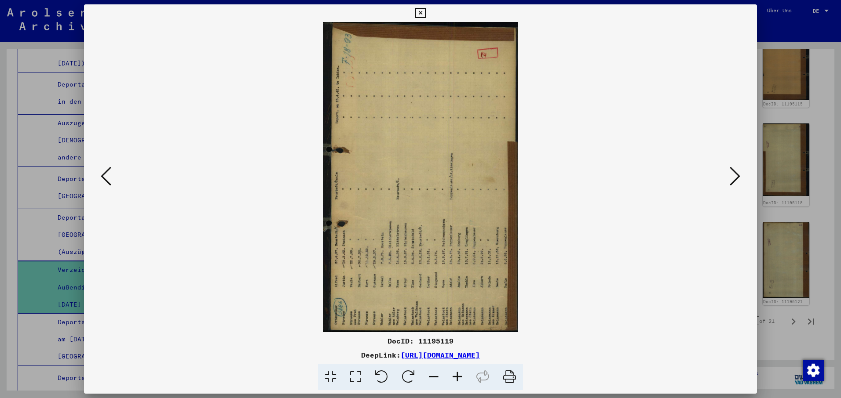
click at [105, 175] on icon at bounding box center [106, 176] width 11 height 21
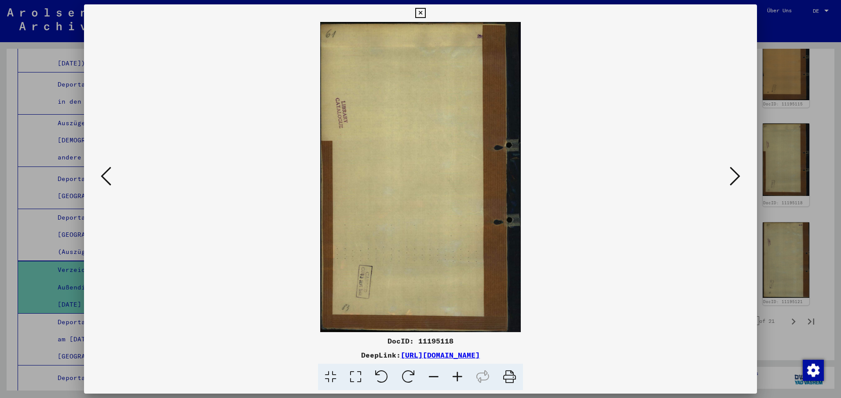
click at [105, 175] on icon at bounding box center [106, 176] width 11 height 21
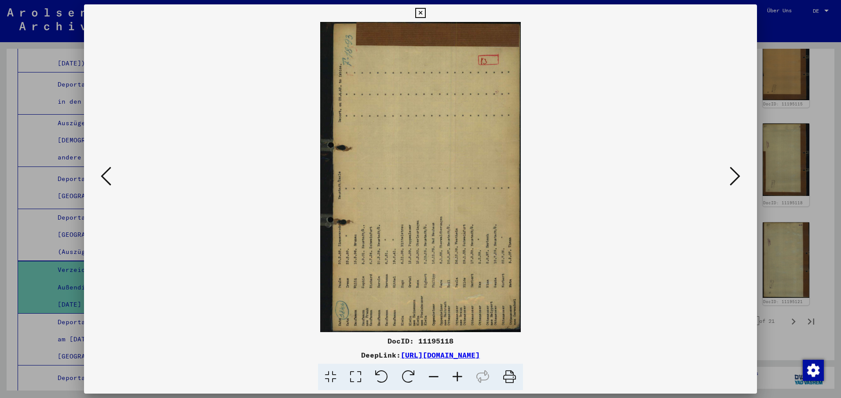
click at [105, 175] on icon at bounding box center [106, 176] width 11 height 21
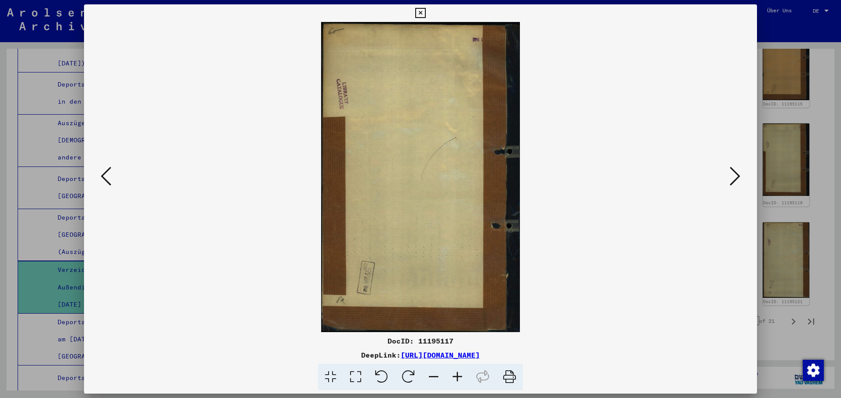
click at [105, 175] on icon at bounding box center [106, 176] width 11 height 21
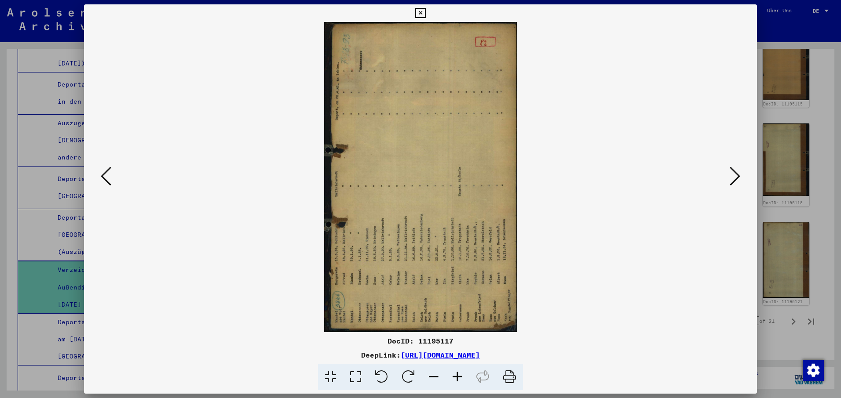
click at [105, 175] on icon at bounding box center [106, 176] width 11 height 21
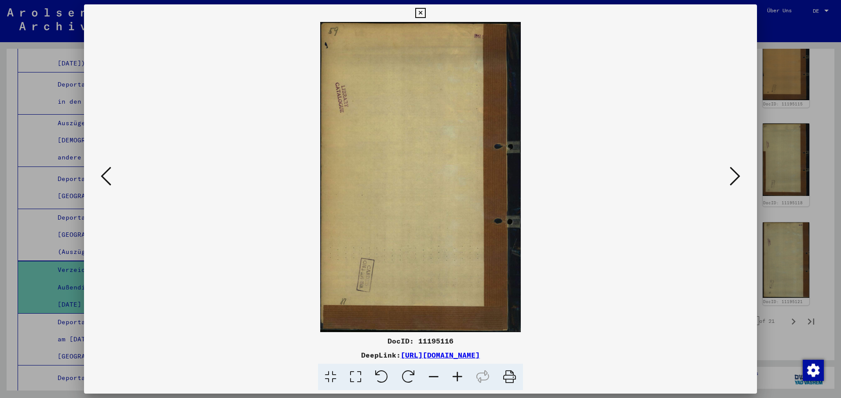
click at [105, 175] on icon at bounding box center [106, 176] width 11 height 21
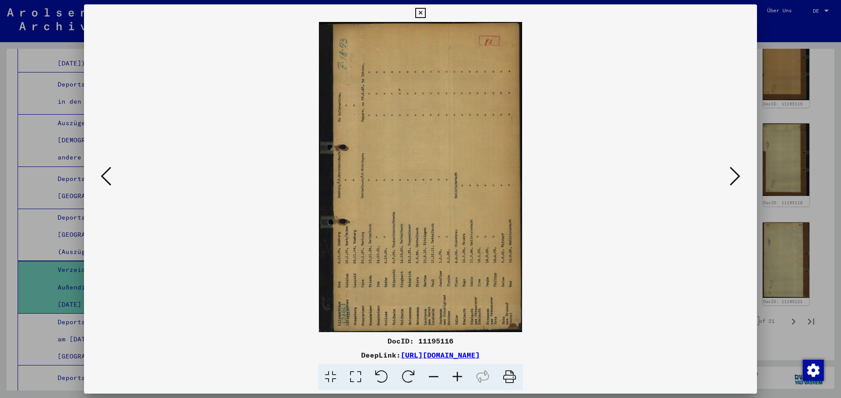
click at [105, 175] on icon at bounding box center [106, 176] width 11 height 21
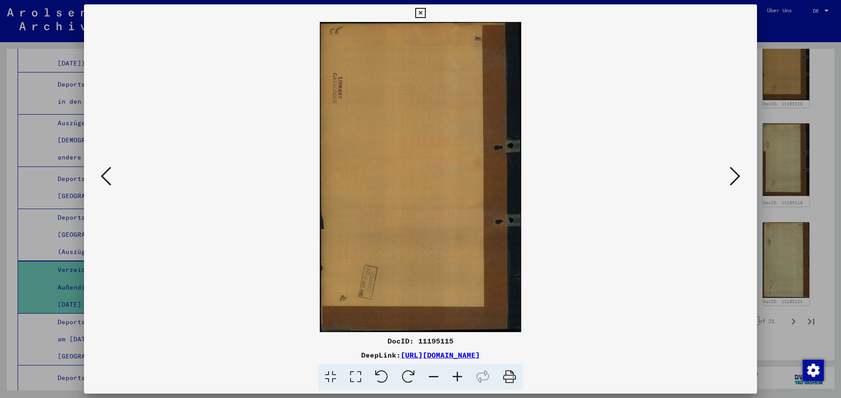
click at [105, 175] on icon at bounding box center [106, 176] width 11 height 21
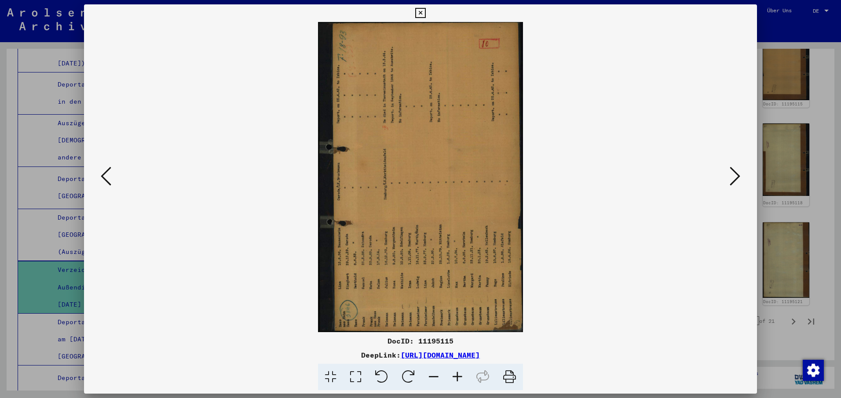
click at [105, 175] on icon at bounding box center [106, 176] width 11 height 21
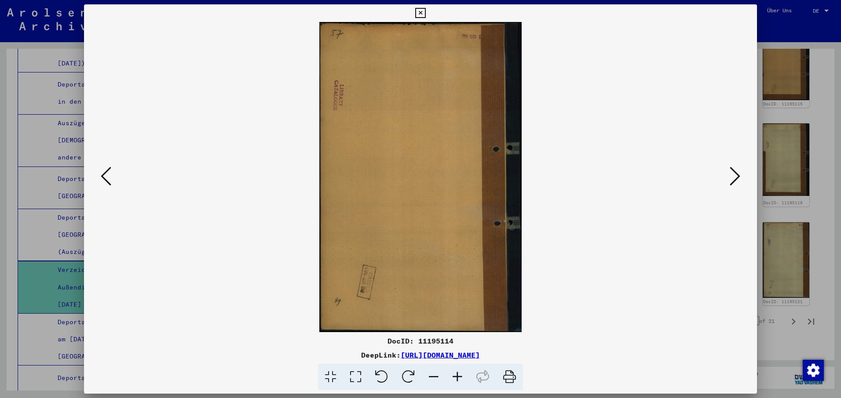
click at [105, 175] on icon at bounding box center [106, 176] width 11 height 21
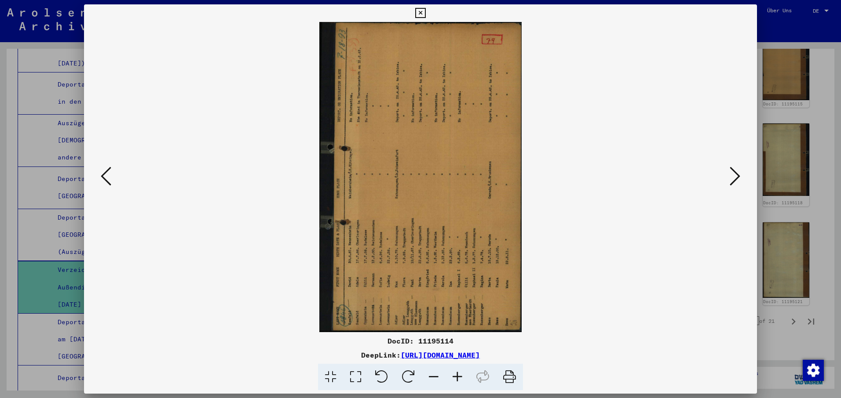
click at [105, 175] on icon at bounding box center [106, 176] width 11 height 21
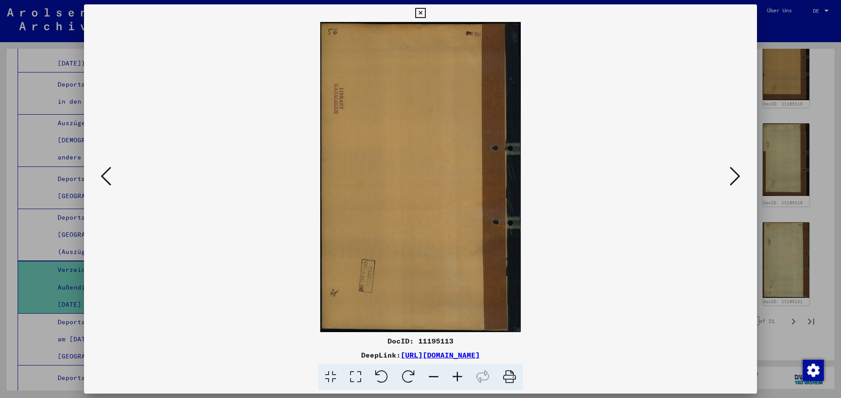
click at [105, 175] on icon at bounding box center [106, 176] width 11 height 21
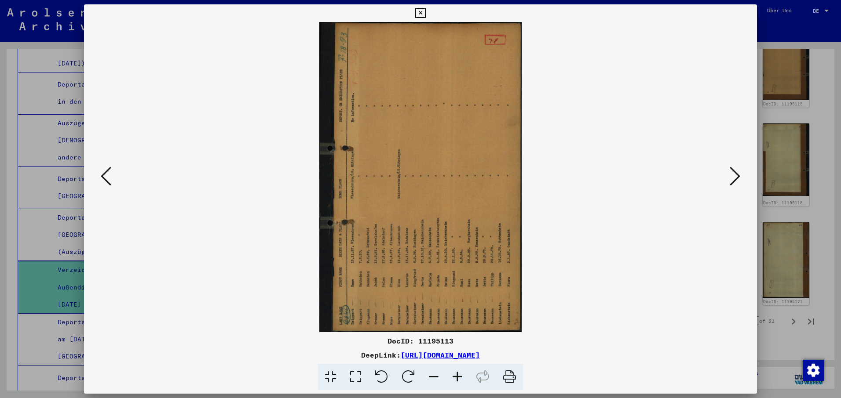
click at [105, 175] on icon at bounding box center [106, 176] width 11 height 21
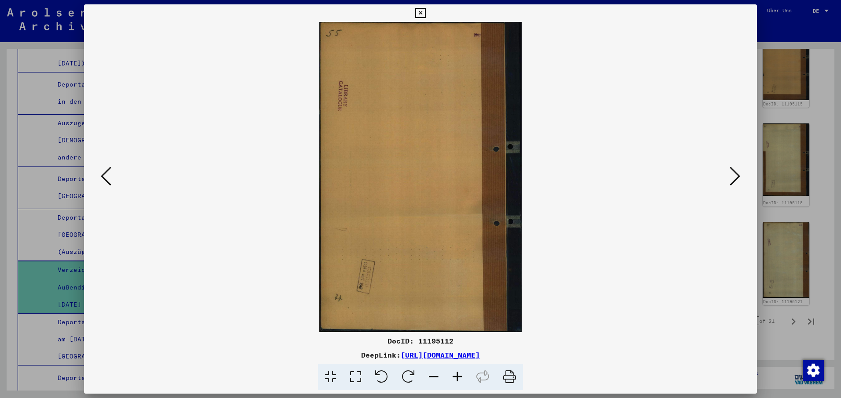
click at [105, 175] on icon at bounding box center [106, 176] width 11 height 21
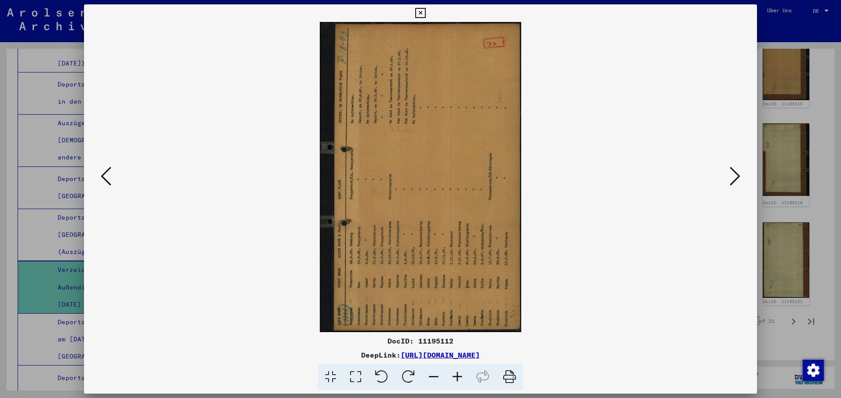
click at [105, 175] on icon at bounding box center [106, 176] width 11 height 21
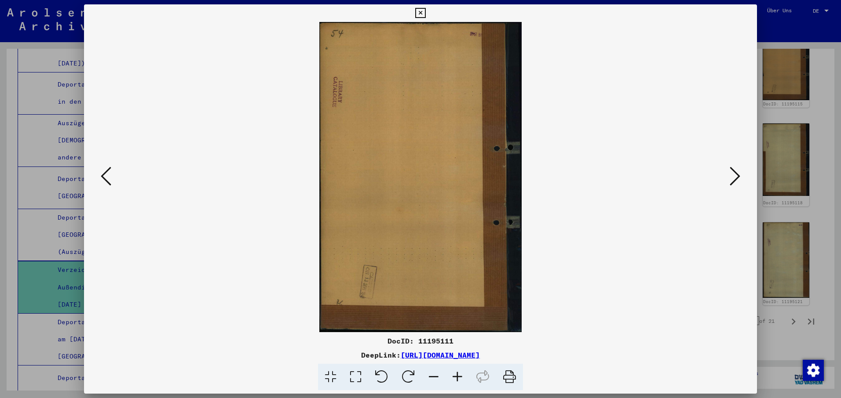
click at [105, 175] on icon at bounding box center [106, 176] width 11 height 21
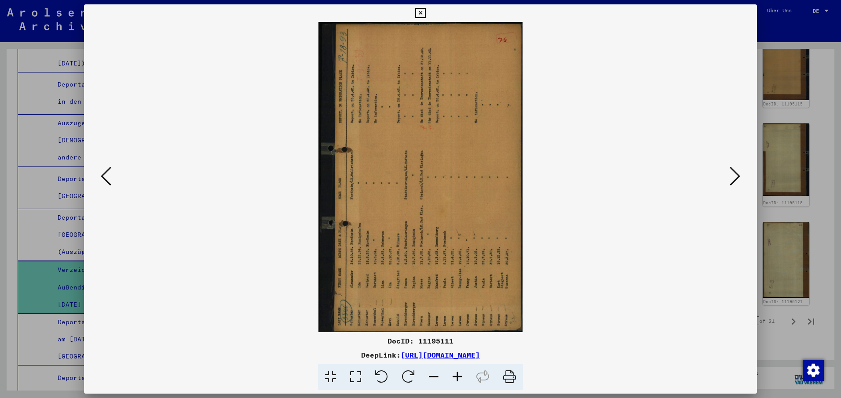
click at [105, 175] on icon at bounding box center [106, 176] width 11 height 21
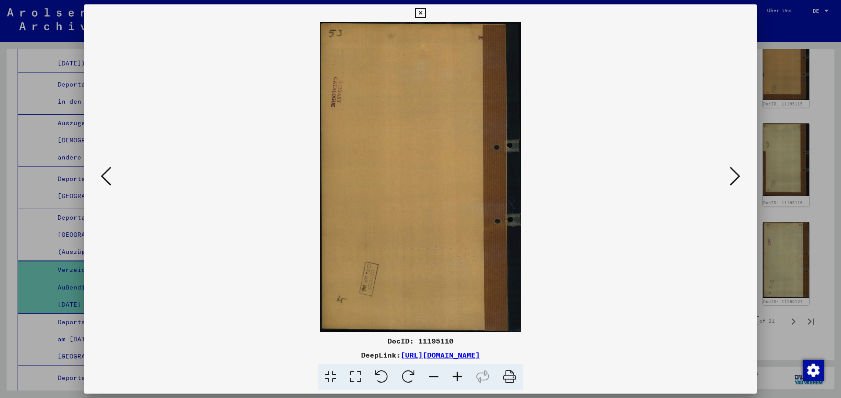
click at [105, 175] on icon at bounding box center [106, 176] width 11 height 21
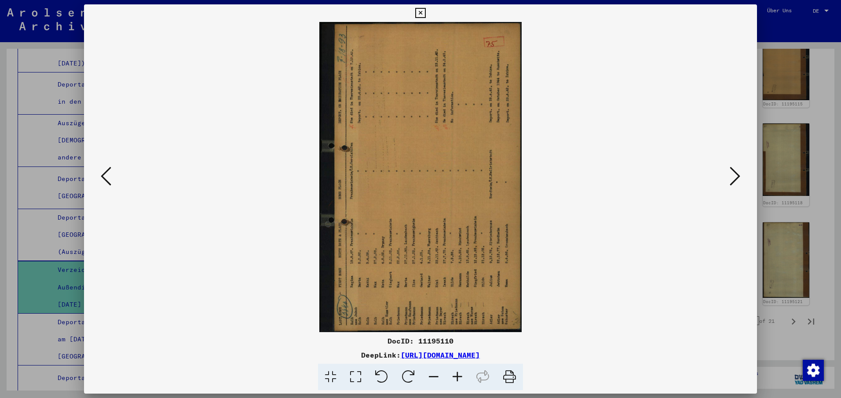
click at [105, 175] on icon at bounding box center [106, 176] width 11 height 21
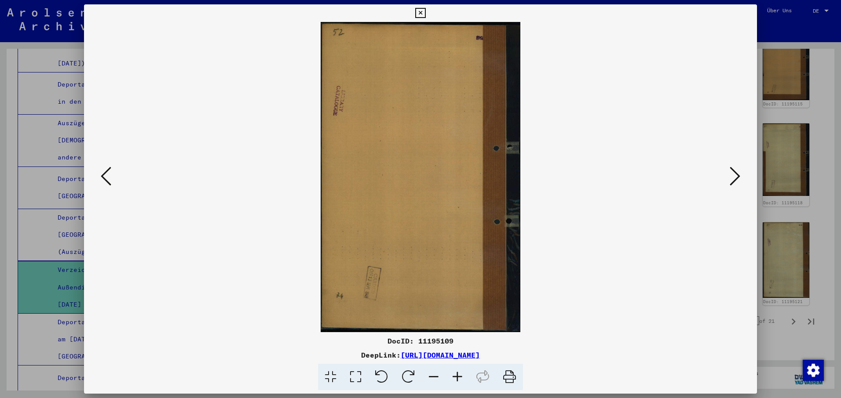
click at [105, 175] on icon at bounding box center [106, 176] width 11 height 21
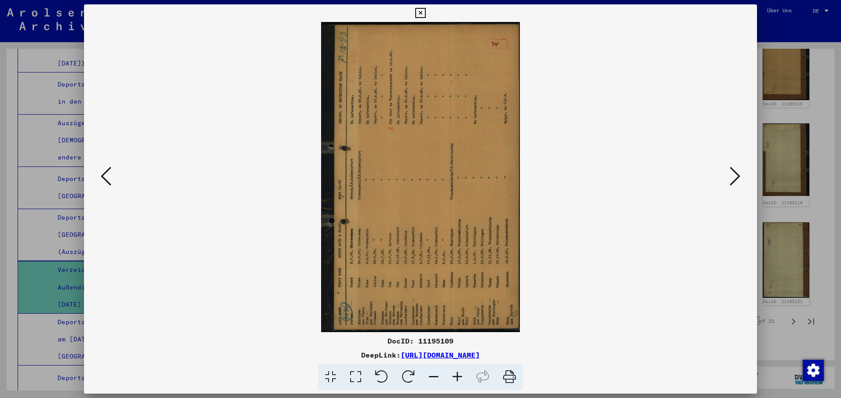
click at [105, 175] on icon at bounding box center [106, 176] width 11 height 21
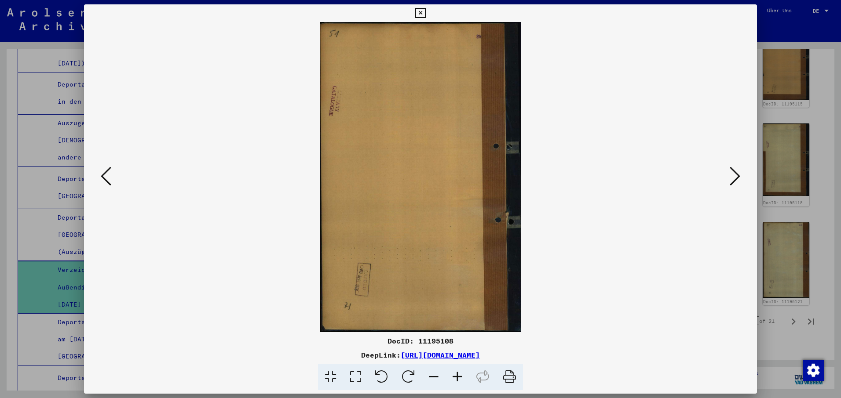
click at [105, 175] on icon at bounding box center [106, 176] width 11 height 21
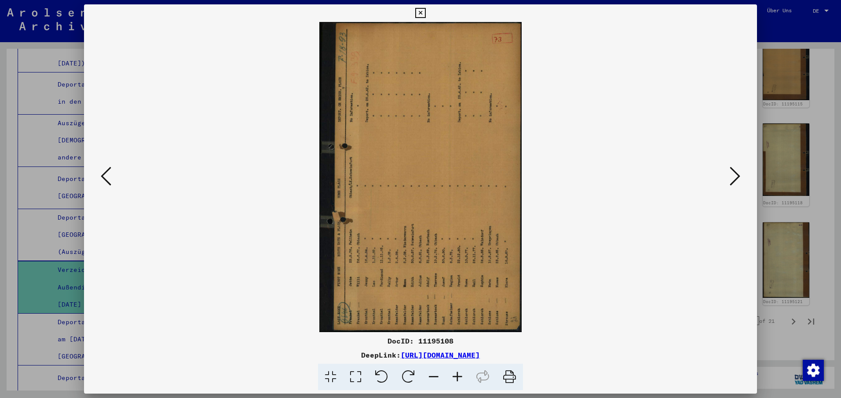
click at [105, 175] on icon at bounding box center [106, 176] width 11 height 21
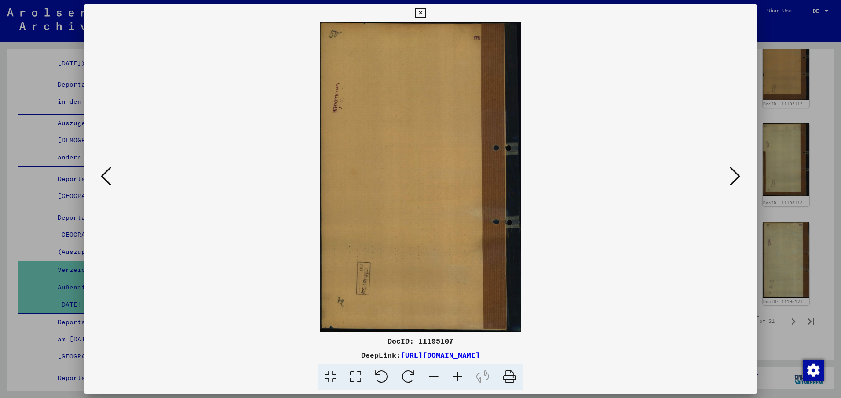
click at [105, 175] on icon at bounding box center [106, 176] width 11 height 21
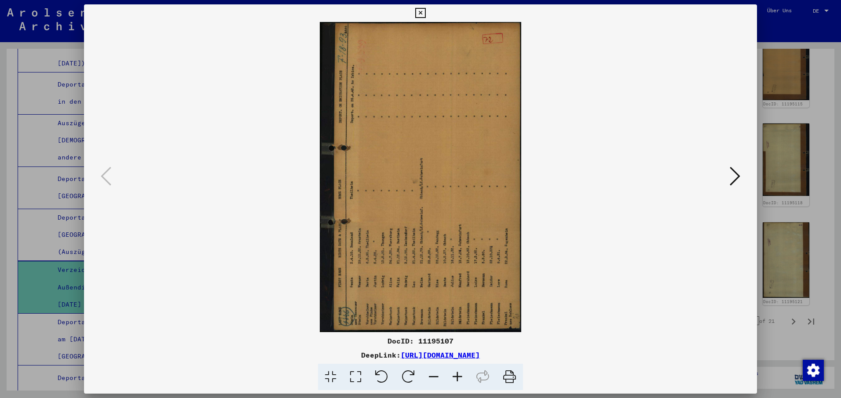
click at [410, 378] on icon at bounding box center [408, 377] width 27 height 27
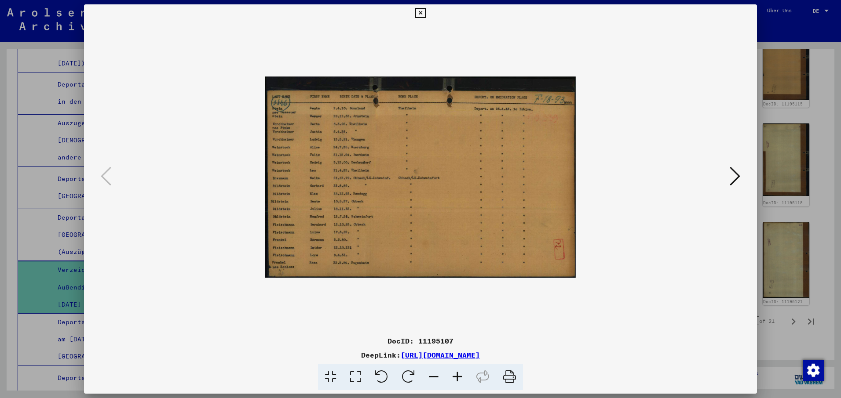
click at [738, 173] on icon at bounding box center [734, 176] width 11 height 21
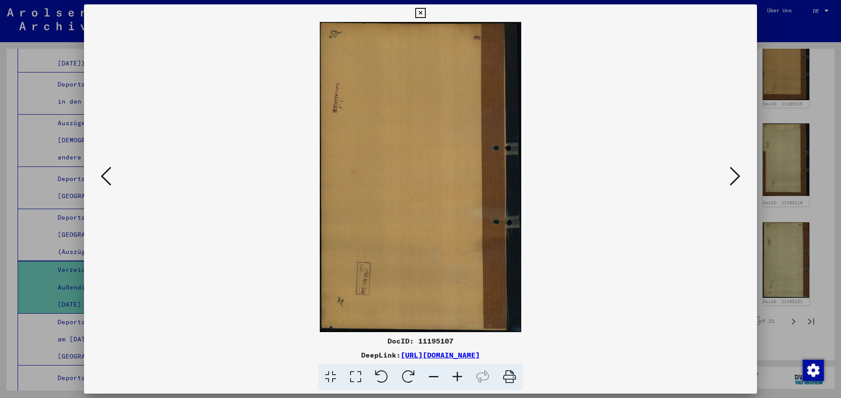
click at [738, 173] on icon at bounding box center [734, 176] width 11 height 21
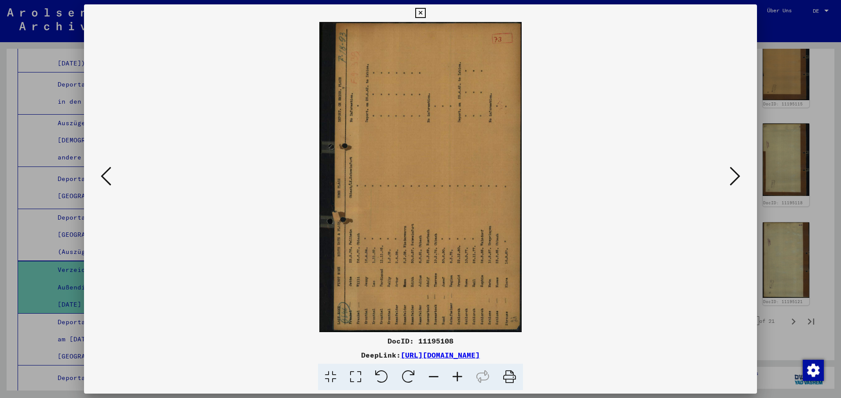
click at [415, 373] on icon at bounding box center [408, 377] width 27 height 27
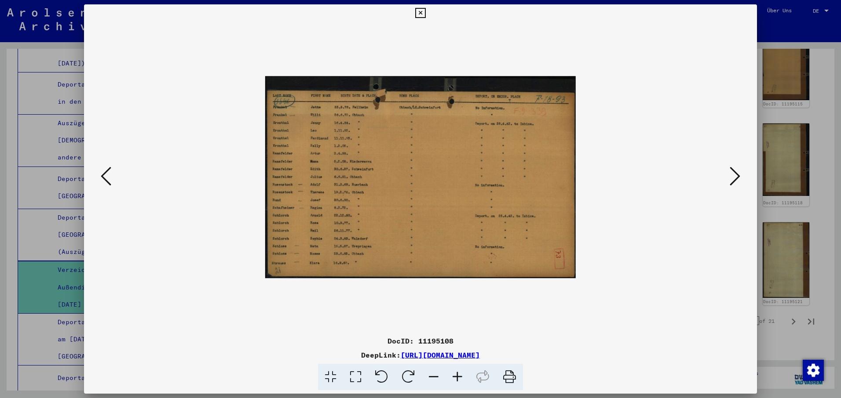
click at [734, 171] on icon at bounding box center [734, 176] width 11 height 21
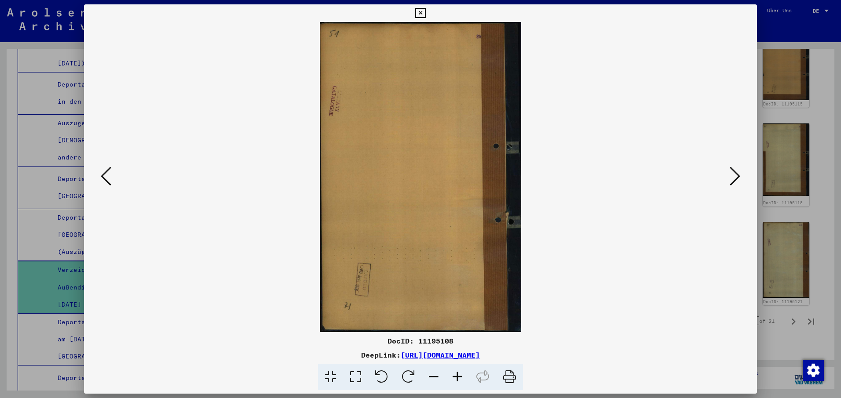
click at [734, 171] on icon at bounding box center [734, 176] width 11 height 21
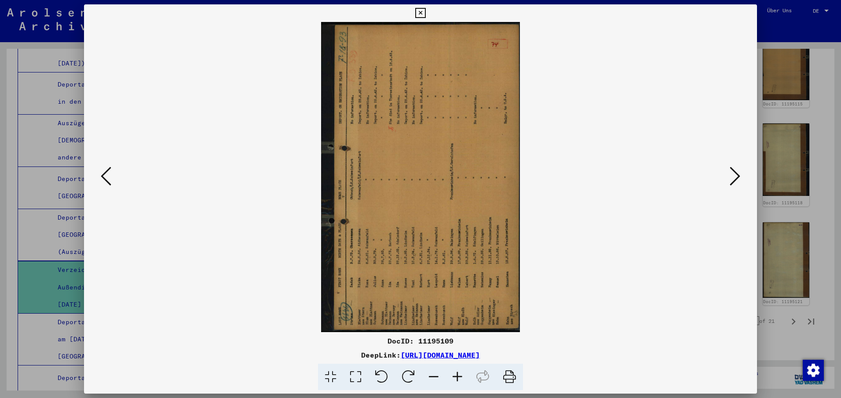
click at [409, 372] on icon at bounding box center [408, 377] width 27 height 27
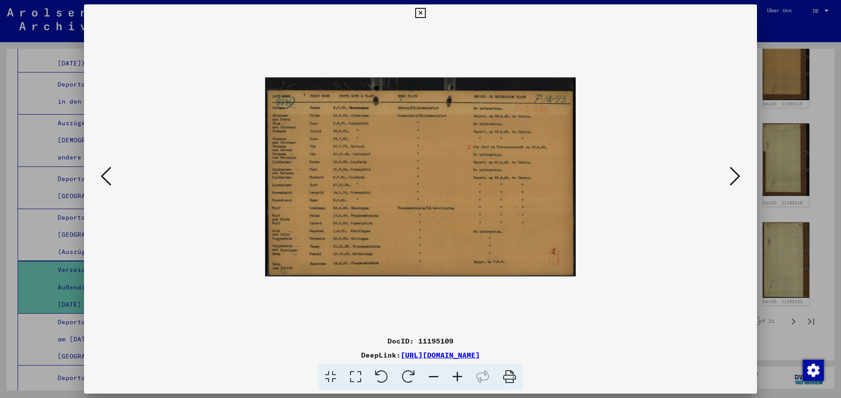
click at [737, 172] on icon at bounding box center [734, 176] width 11 height 21
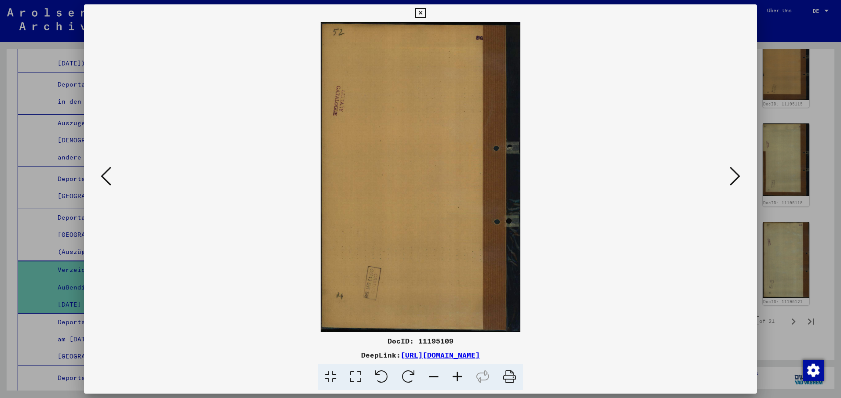
click at [737, 172] on icon at bounding box center [734, 176] width 11 height 21
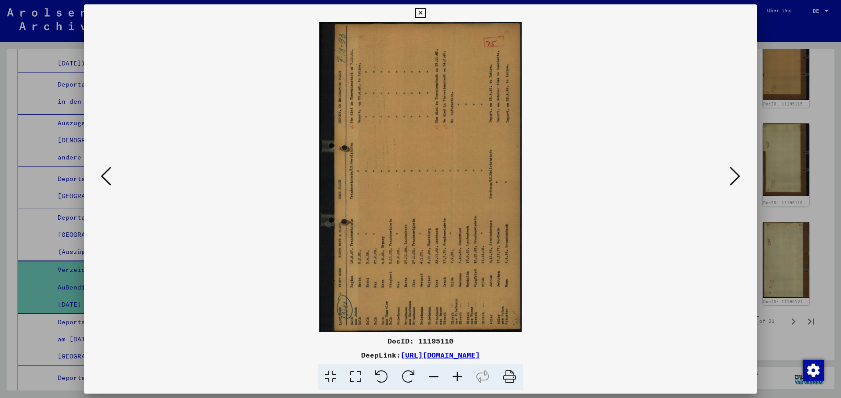
click at [405, 372] on icon at bounding box center [408, 377] width 27 height 27
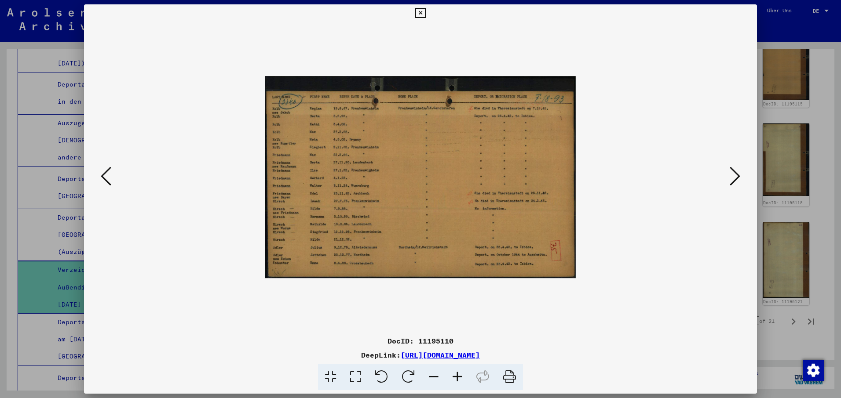
click at [735, 175] on icon at bounding box center [734, 176] width 11 height 21
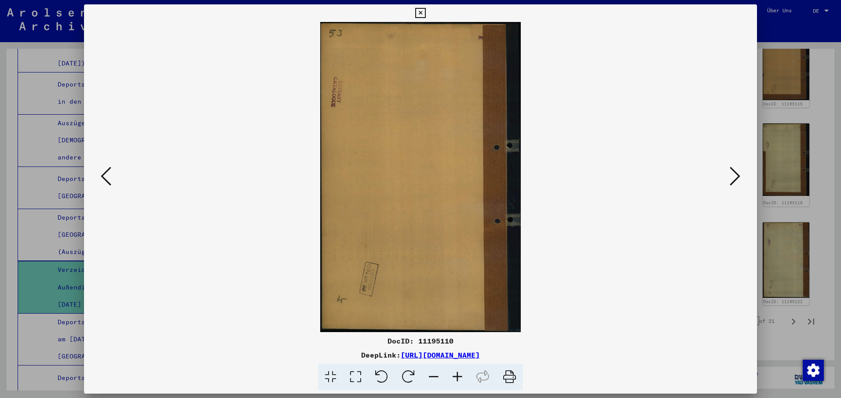
click at [735, 175] on icon at bounding box center [734, 176] width 11 height 21
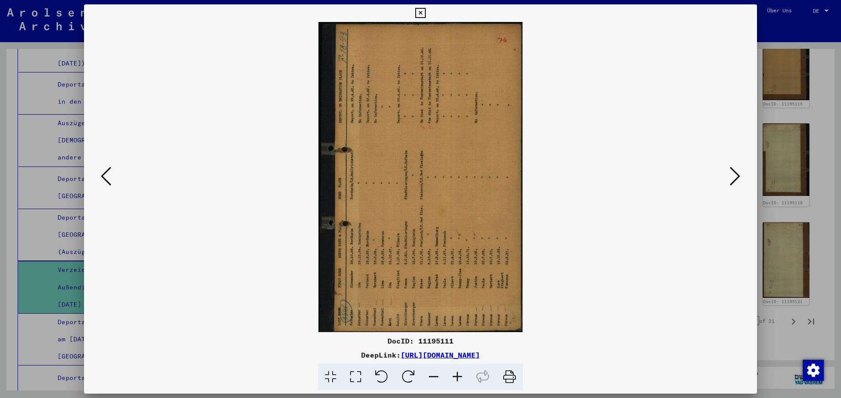
click at [411, 372] on icon at bounding box center [408, 377] width 27 height 27
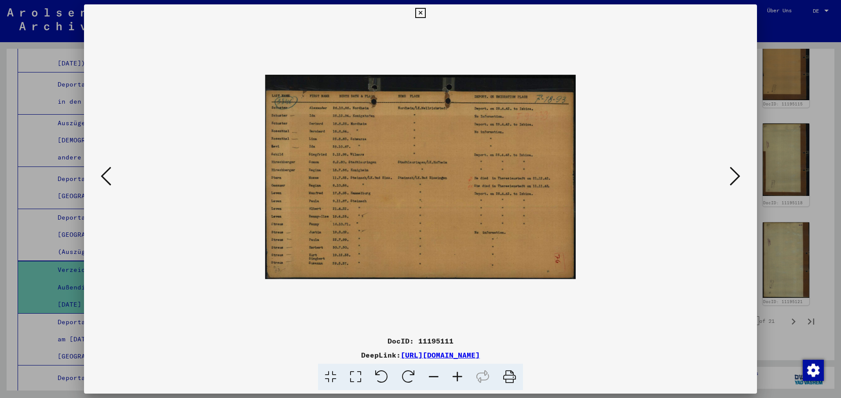
click at [737, 173] on icon at bounding box center [734, 176] width 11 height 21
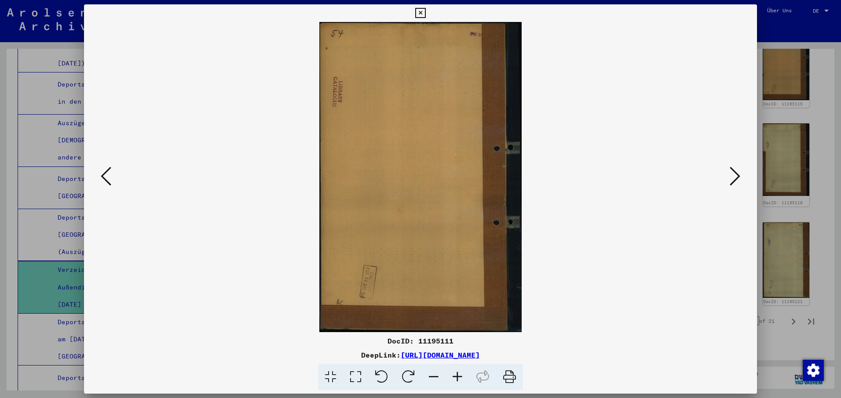
click at [735, 174] on icon at bounding box center [734, 176] width 11 height 21
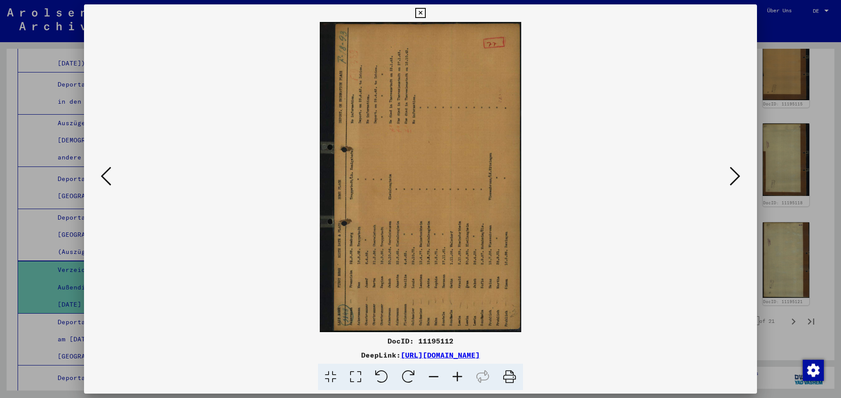
click at [411, 374] on icon at bounding box center [408, 377] width 27 height 27
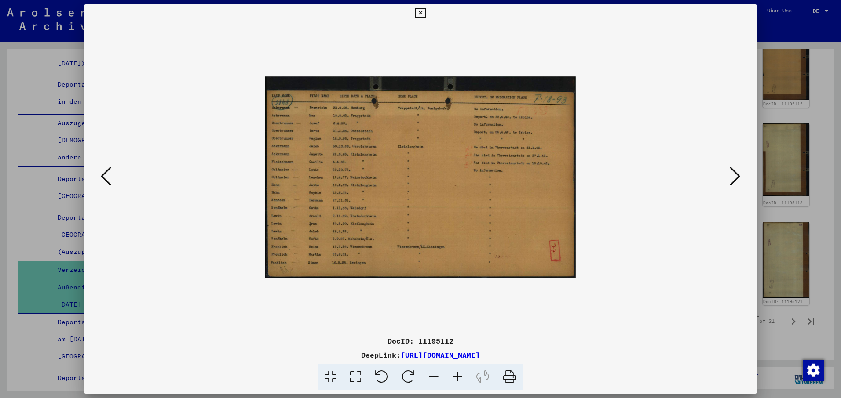
click at [737, 174] on icon at bounding box center [734, 176] width 11 height 21
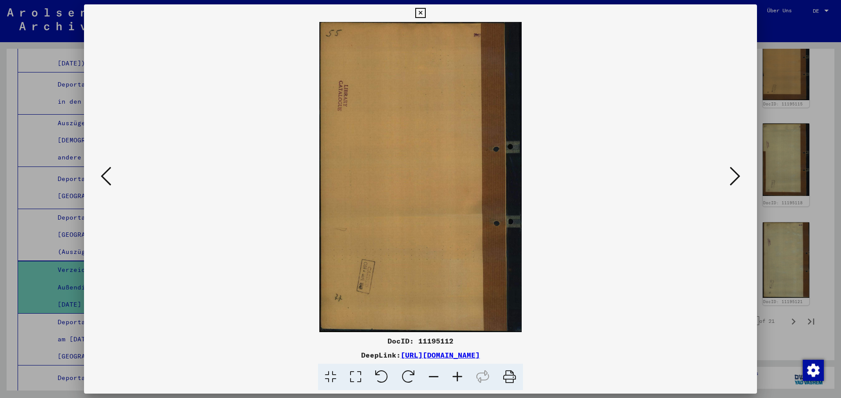
click at [737, 174] on icon at bounding box center [734, 176] width 11 height 21
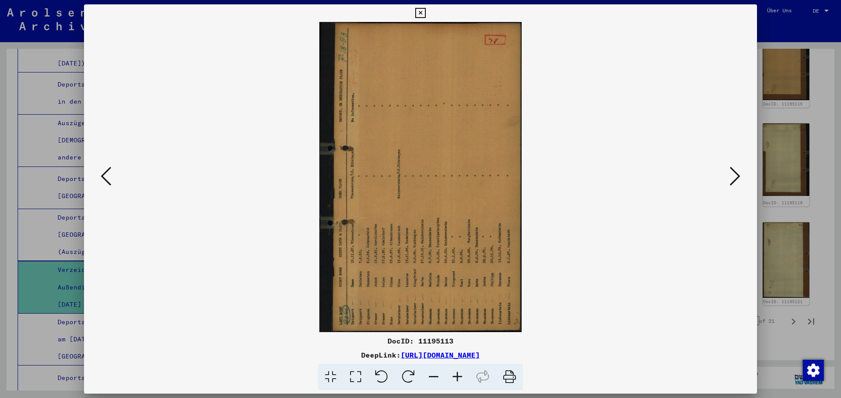
click at [408, 373] on icon at bounding box center [408, 377] width 27 height 27
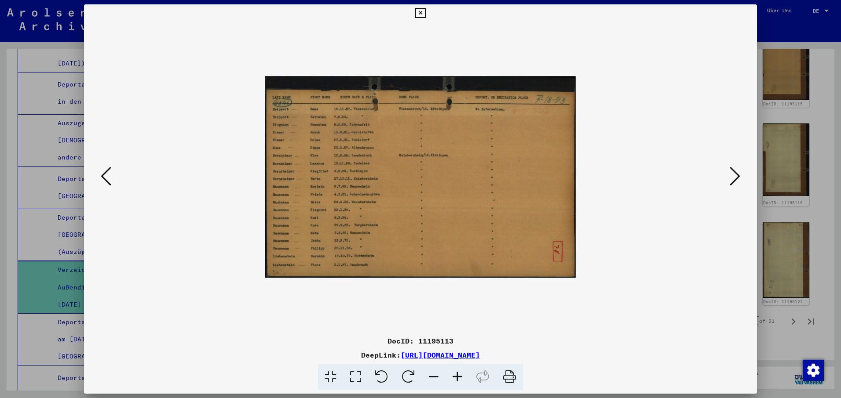
click at [738, 175] on icon at bounding box center [734, 176] width 11 height 21
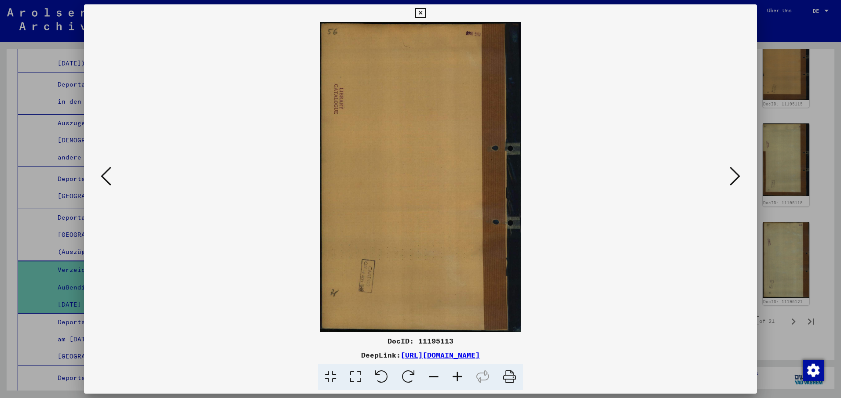
click at [738, 175] on icon at bounding box center [734, 176] width 11 height 21
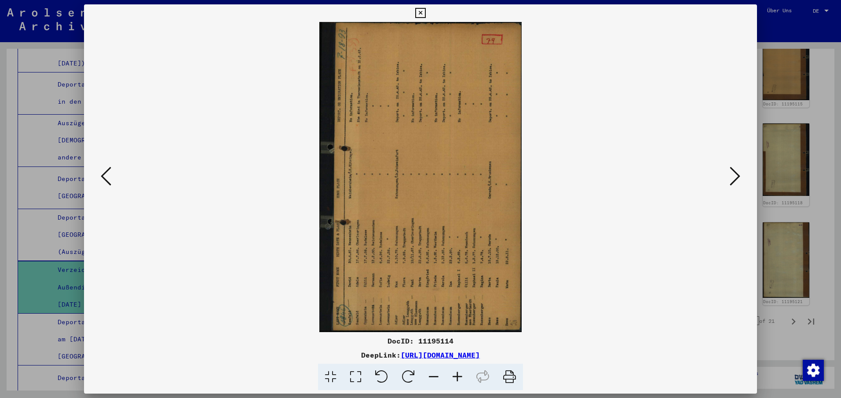
click at [413, 374] on icon at bounding box center [408, 377] width 27 height 27
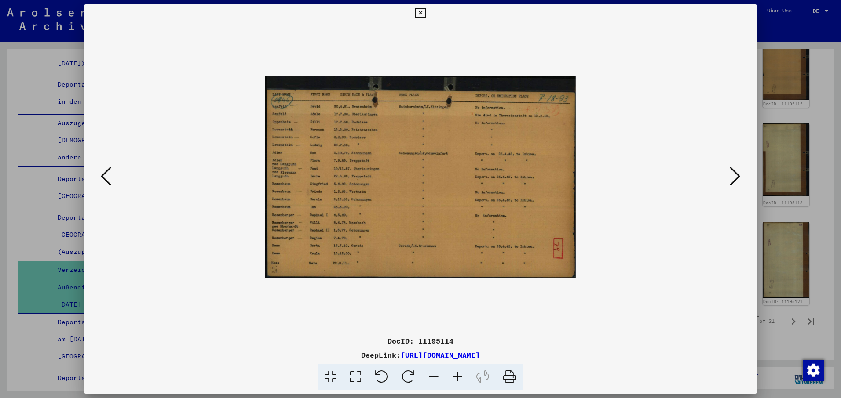
click at [738, 176] on icon at bounding box center [734, 176] width 11 height 21
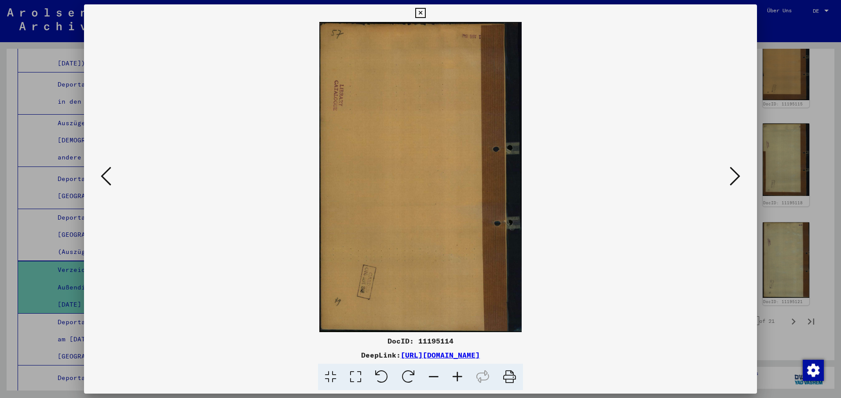
click at [738, 176] on icon at bounding box center [734, 176] width 11 height 21
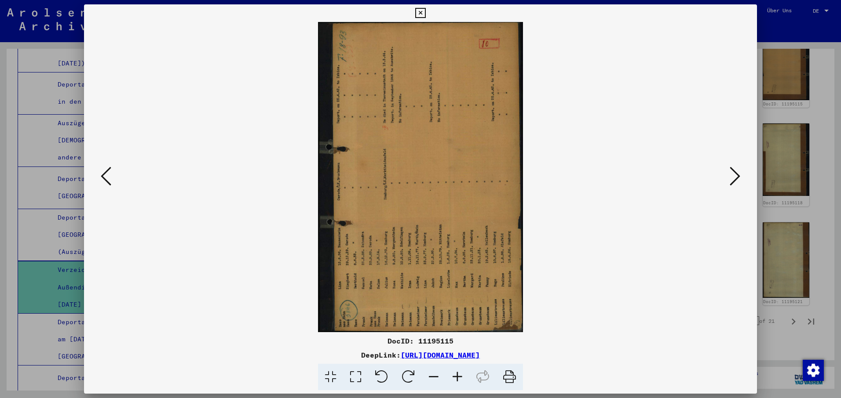
drag, startPoint x: 409, startPoint y: 373, endPoint x: 402, endPoint y: 375, distance: 7.0
click at [403, 374] on icon at bounding box center [408, 377] width 27 height 27
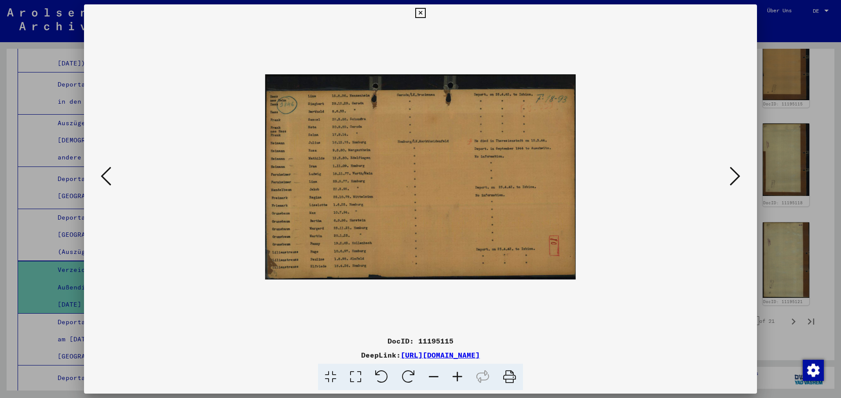
click at [736, 175] on icon at bounding box center [734, 176] width 11 height 21
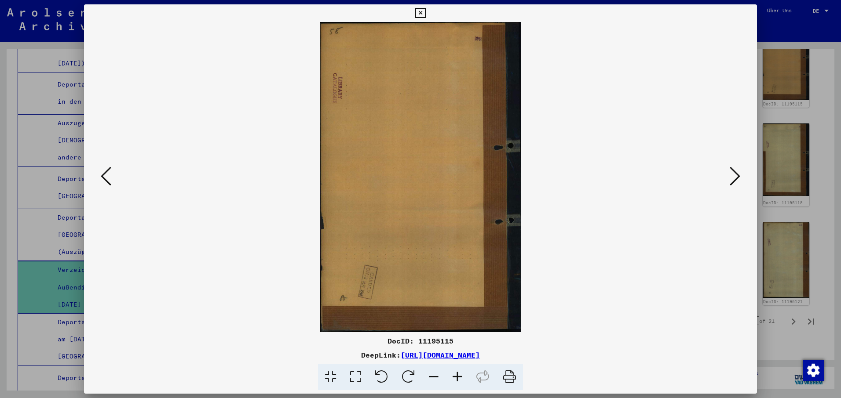
click at [736, 175] on icon at bounding box center [734, 176] width 11 height 21
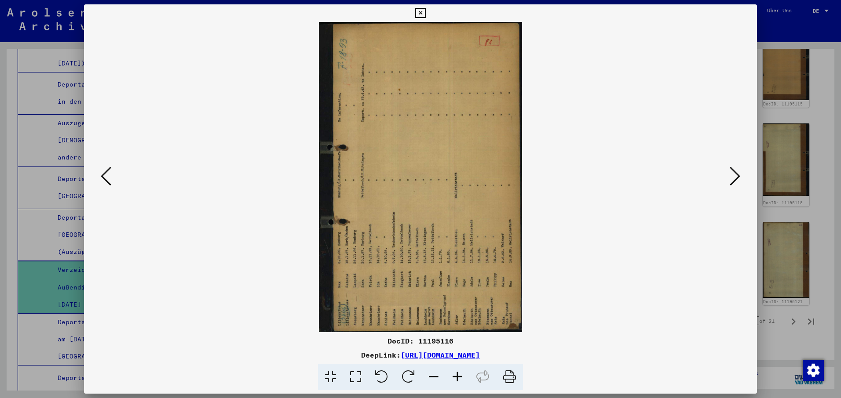
click at [411, 374] on icon at bounding box center [408, 377] width 27 height 27
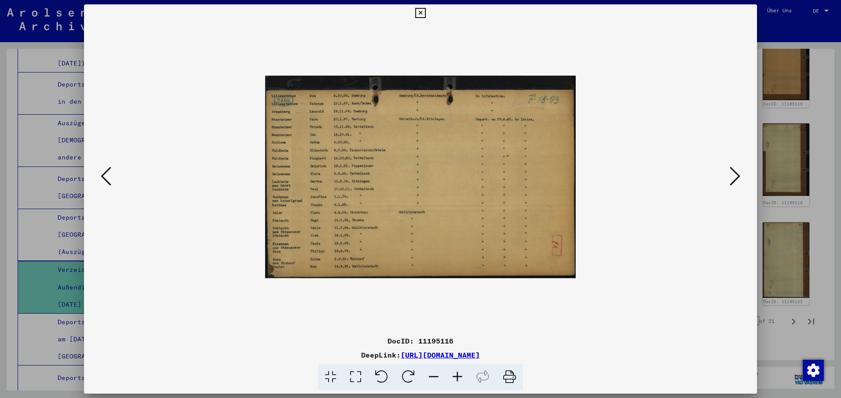
click at [738, 175] on icon at bounding box center [734, 176] width 11 height 21
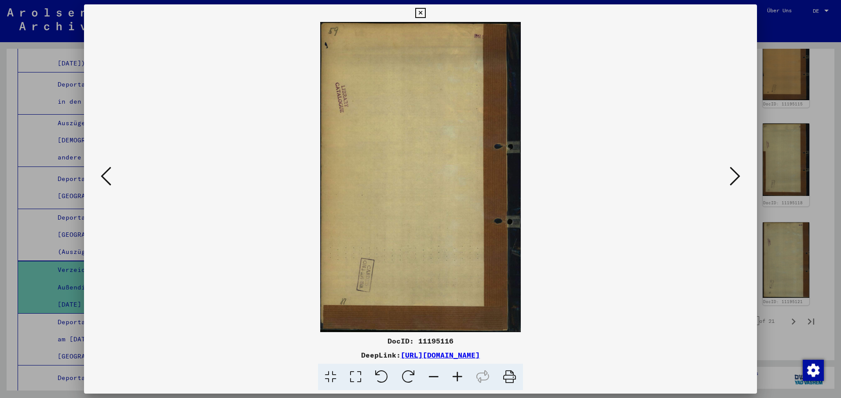
click at [738, 175] on icon at bounding box center [734, 176] width 11 height 21
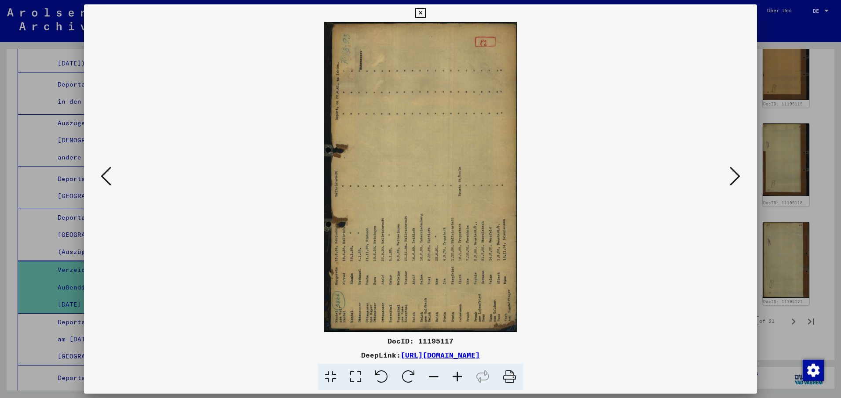
click at [410, 375] on icon at bounding box center [408, 377] width 27 height 27
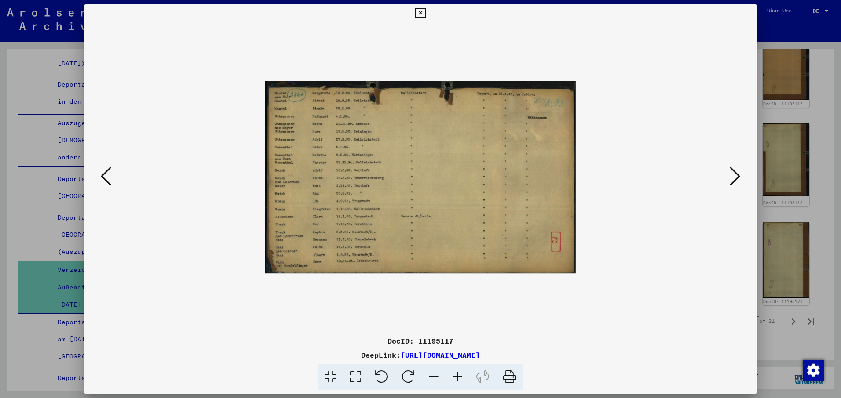
click at [736, 176] on icon at bounding box center [734, 176] width 11 height 21
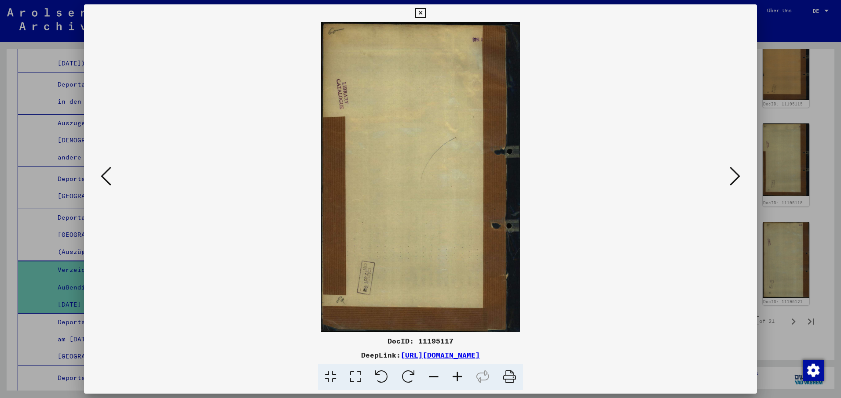
click at [736, 176] on icon at bounding box center [734, 176] width 11 height 21
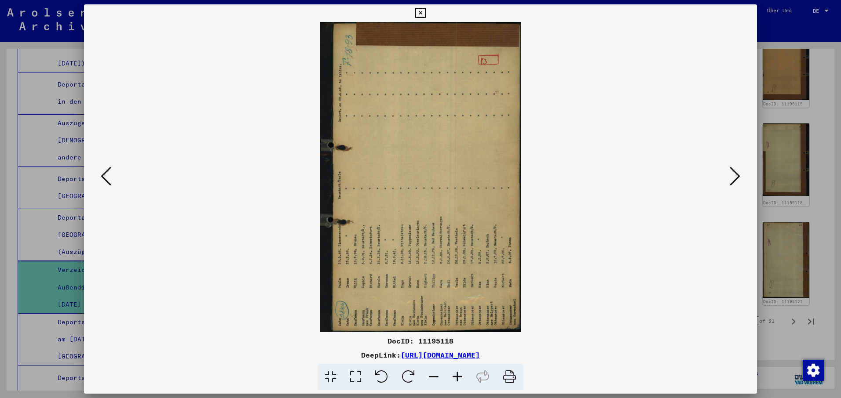
click at [414, 373] on icon at bounding box center [408, 377] width 27 height 27
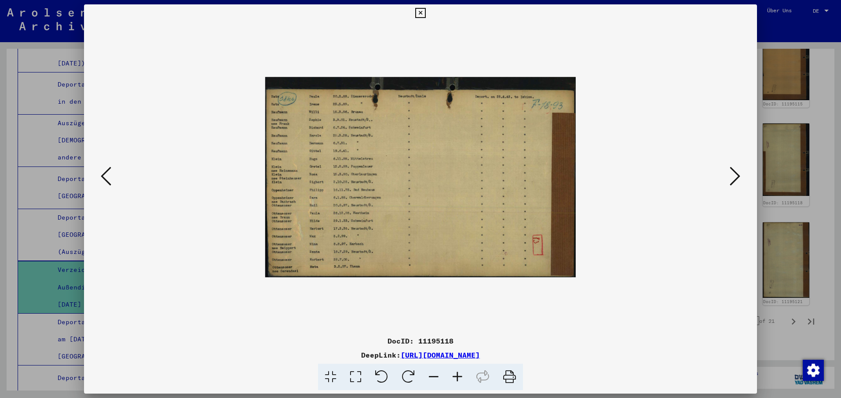
click at [739, 176] on icon at bounding box center [734, 176] width 11 height 21
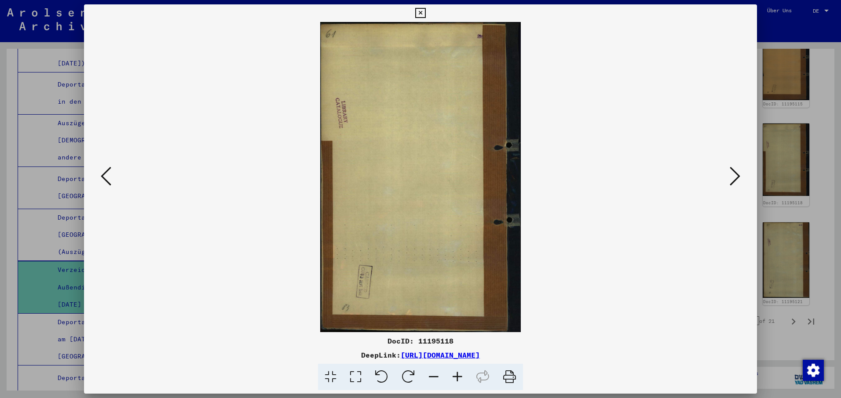
click at [739, 176] on icon at bounding box center [734, 176] width 11 height 21
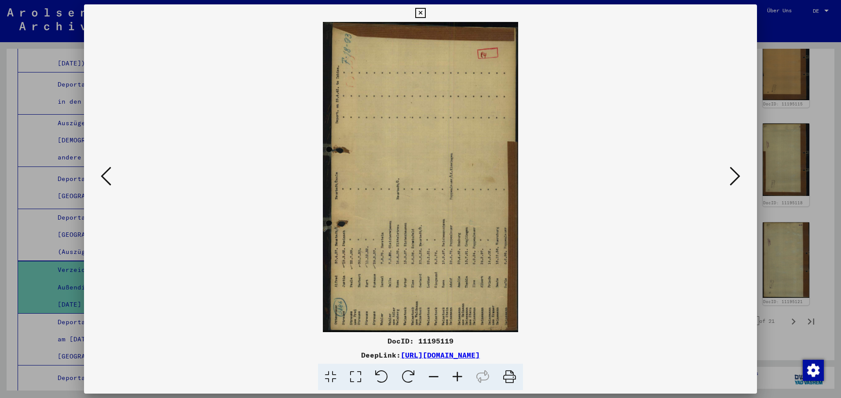
click at [409, 376] on icon at bounding box center [408, 377] width 27 height 27
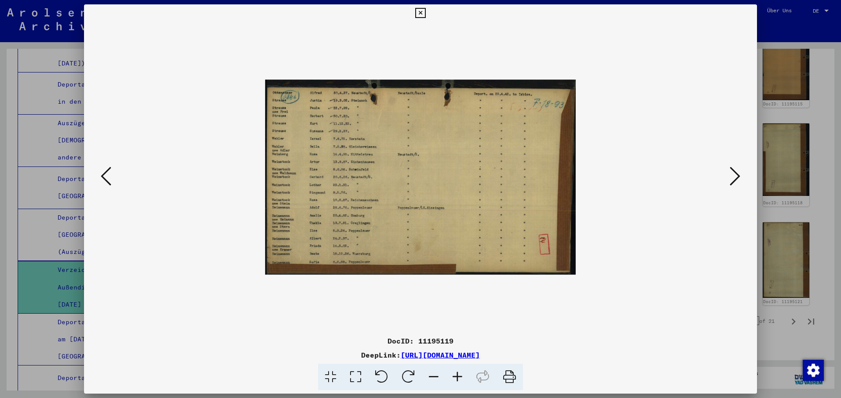
click at [740, 176] on button at bounding box center [735, 176] width 16 height 25
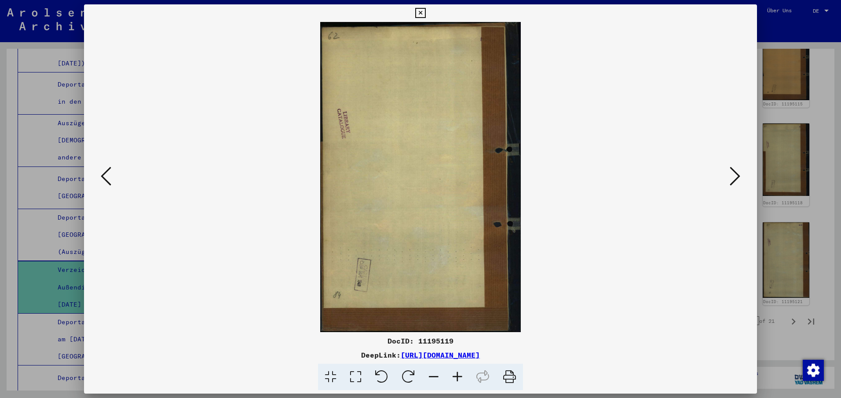
click at [740, 176] on button at bounding box center [735, 176] width 16 height 25
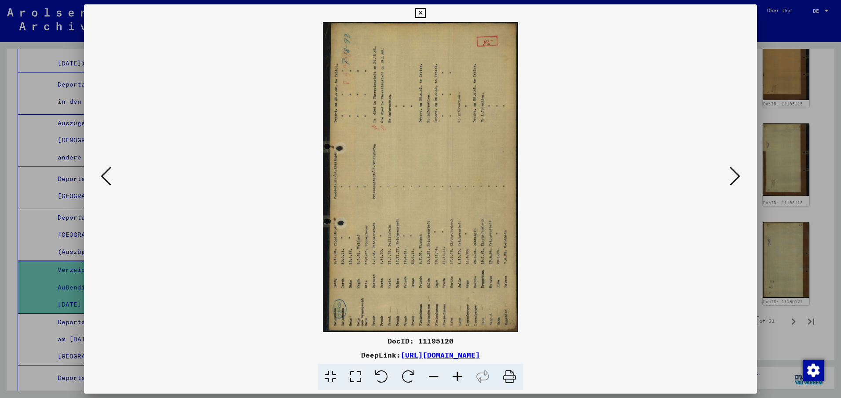
click at [404, 372] on icon at bounding box center [408, 377] width 27 height 27
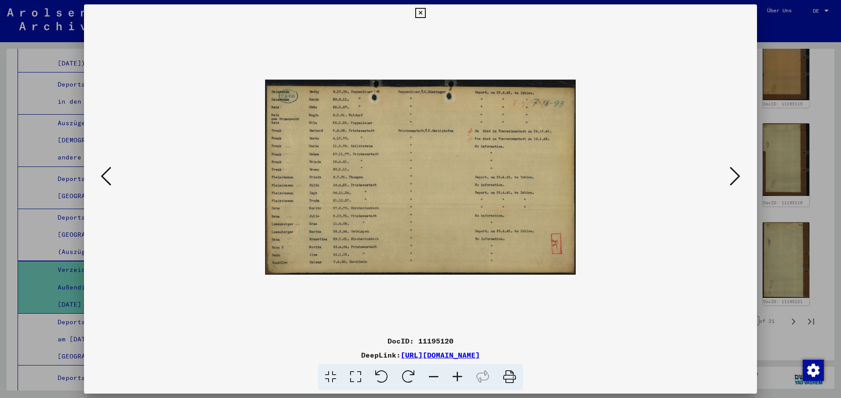
click at [738, 176] on icon at bounding box center [734, 176] width 11 height 21
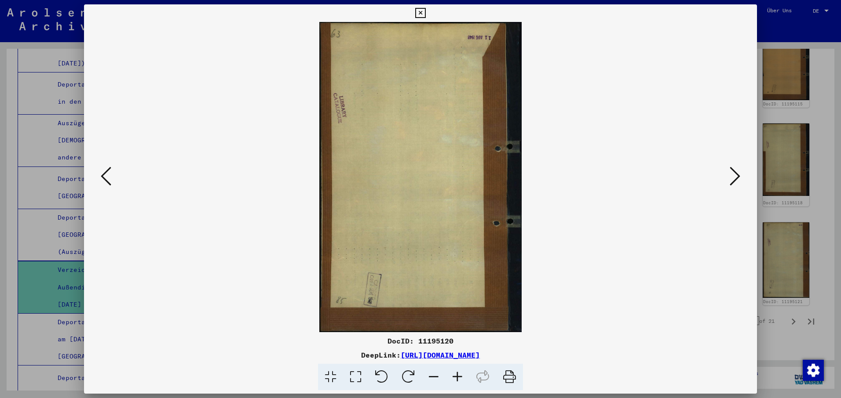
click at [738, 176] on icon at bounding box center [734, 176] width 11 height 21
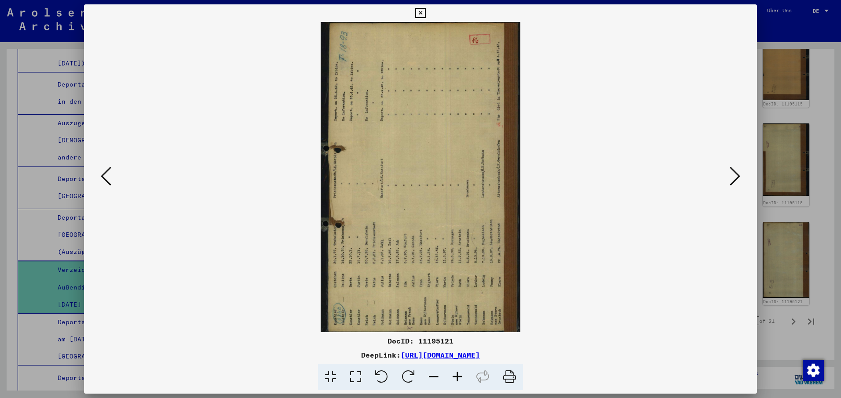
click at [409, 374] on icon at bounding box center [408, 377] width 27 height 27
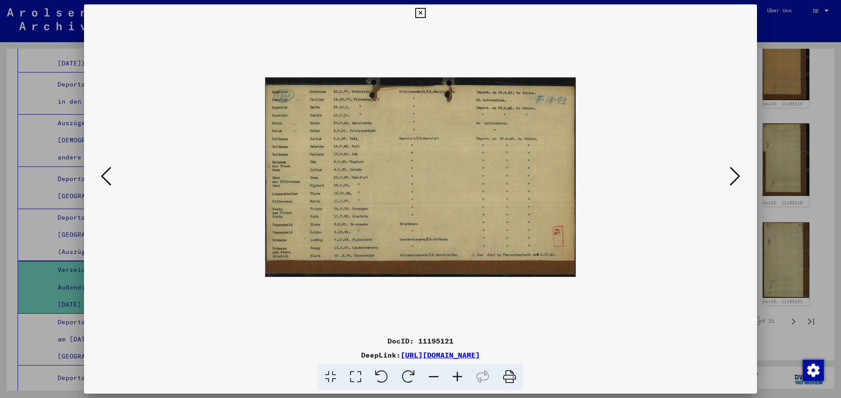
click at [739, 175] on icon at bounding box center [734, 176] width 11 height 21
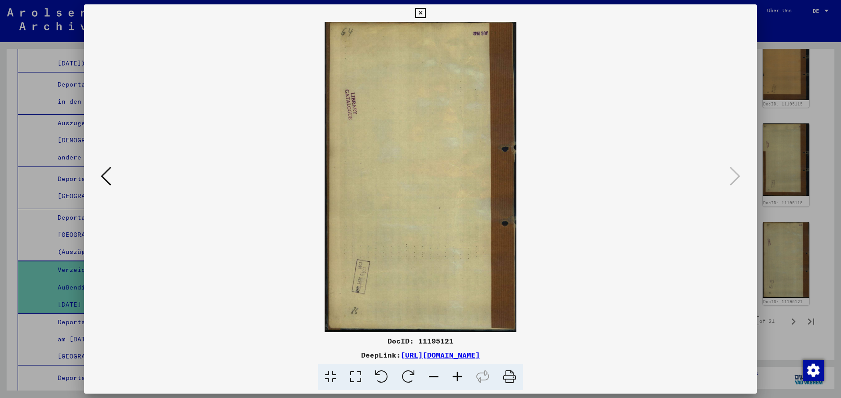
click at [419, 10] on icon at bounding box center [420, 13] width 10 height 11
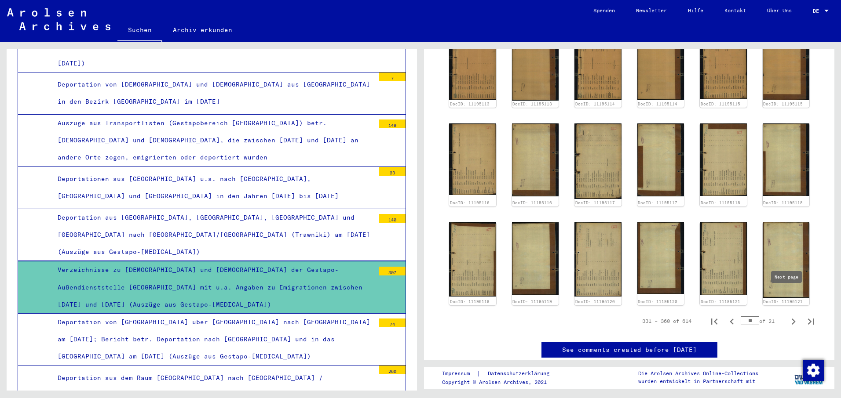
click at [791, 319] on icon "Next page" at bounding box center [793, 322] width 4 height 6
type input "**"
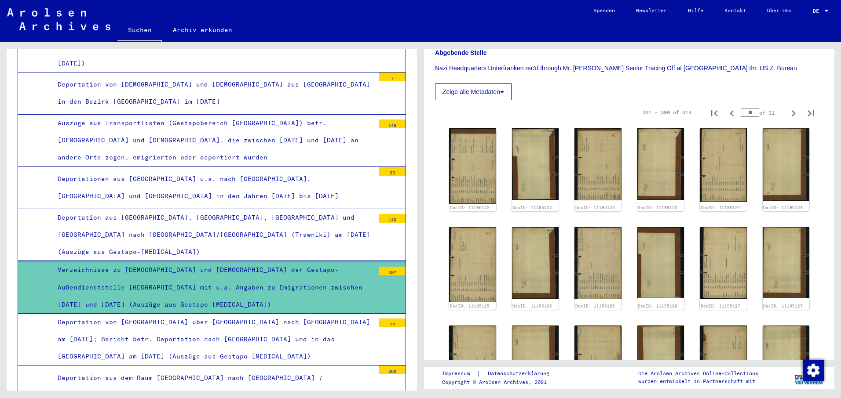
scroll to position [280, 0]
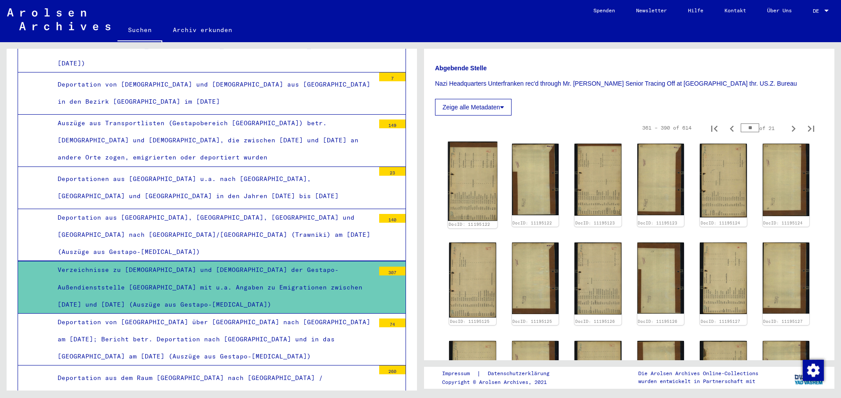
click at [470, 179] on img at bounding box center [472, 181] width 49 height 79
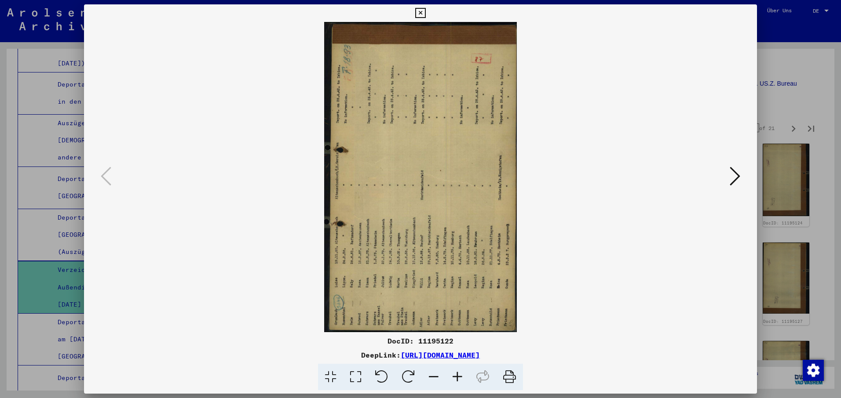
click at [406, 373] on icon at bounding box center [408, 377] width 27 height 27
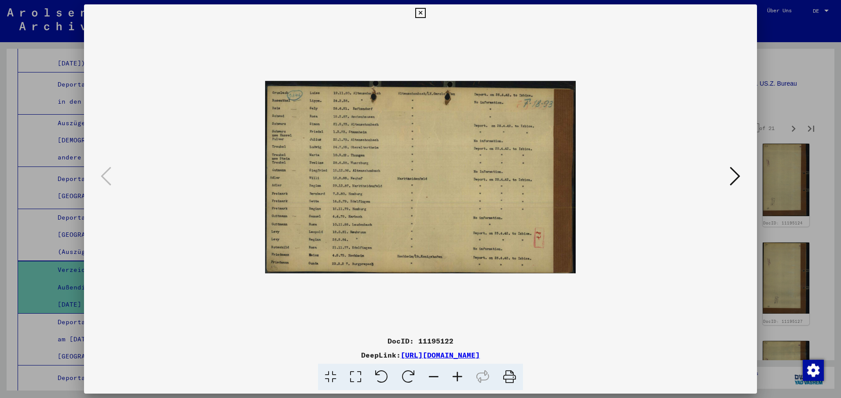
click at [737, 175] on icon at bounding box center [734, 176] width 11 height 21
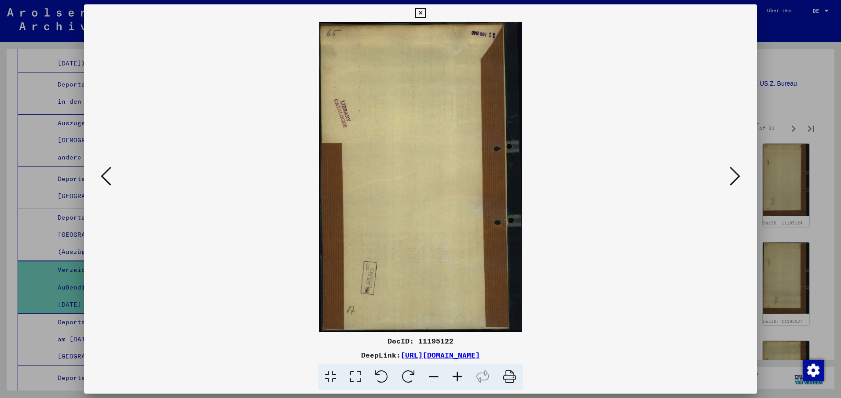
click at [737, 175] on icon at bounding box center [734, 176] width 11 height 21
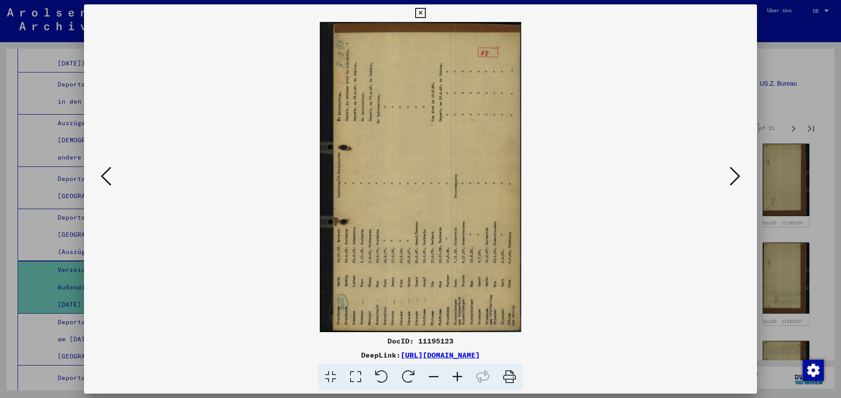
click at [410, 375] on icon at bounding box center [408, 377] width 27 height 27
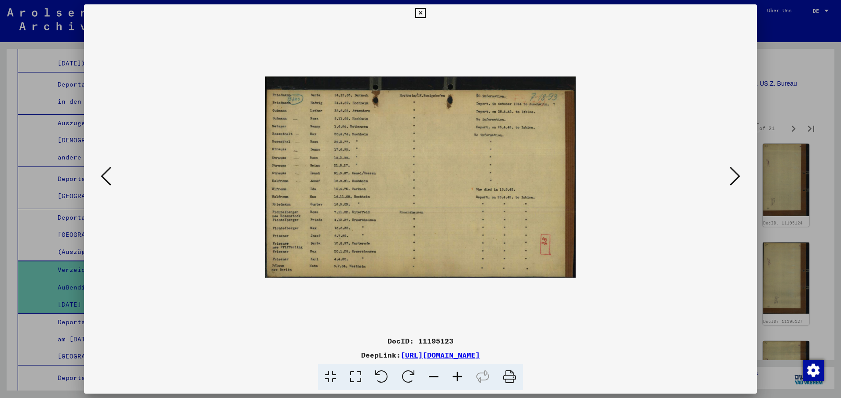
click at [734, 171] on icon at bounding box center [734, 176] width 11 height 21
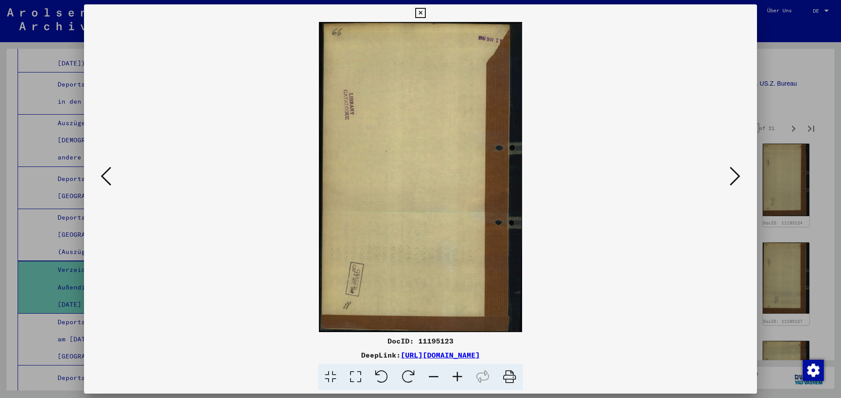
click at [735, 176] on icon at bounding box center [734, 176] width 11 height 21
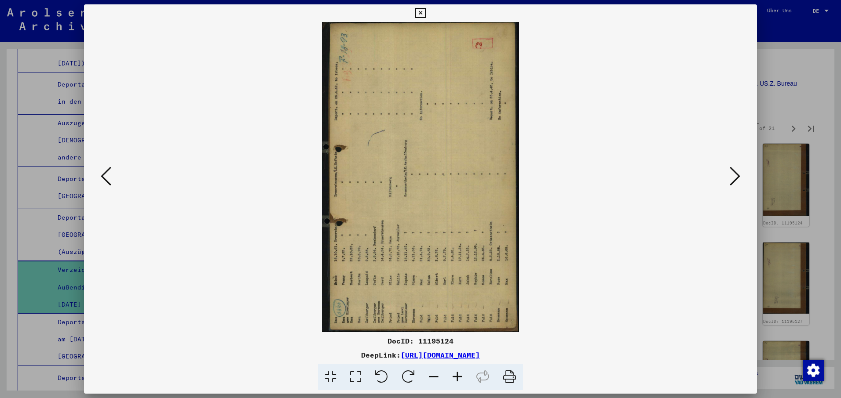
click at [409, 370] on icon at bounding box center [408, 377] width 27 height 27
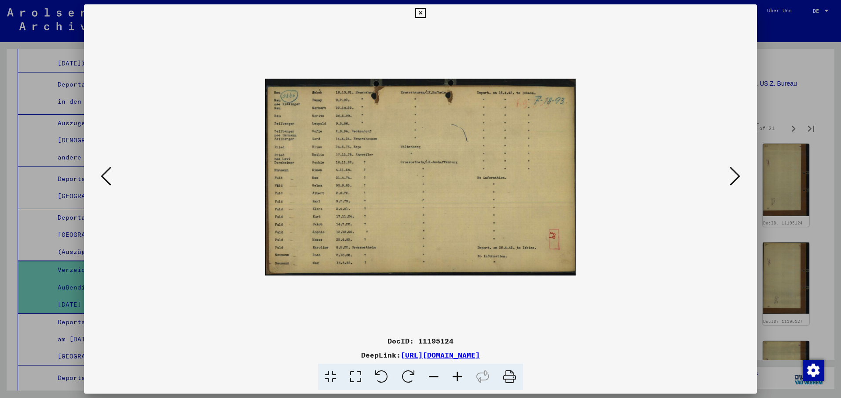
click at [738, 176] on icon at bounding box center [734, 176] width 11 height 21
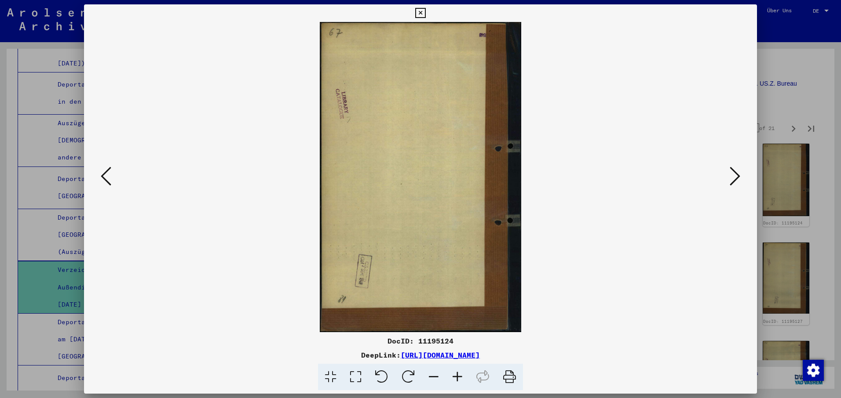
click at [738, 176] on icon at bounding box center [734, 176] width 11 height 21
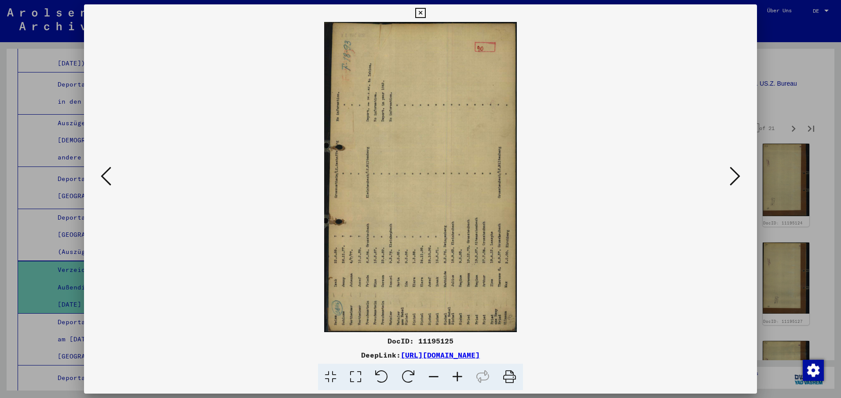
click at [412, 373] on icon at bounding box center [408, 377] width 27 height 27
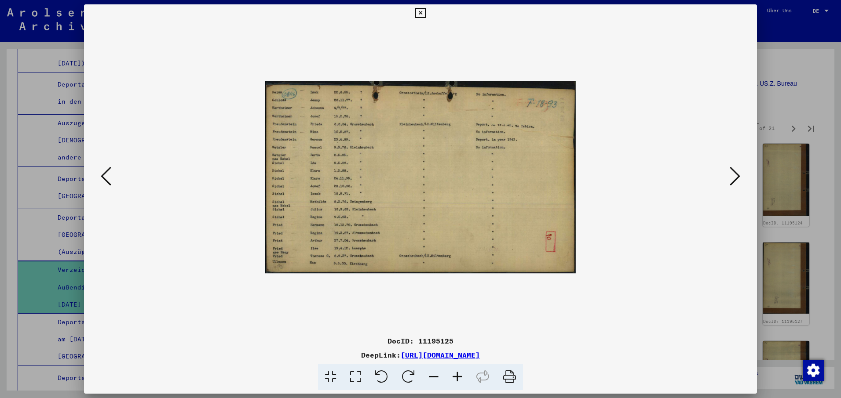
click at [738, 176] on icon at bounding box center [734, 176] width 11 height 21
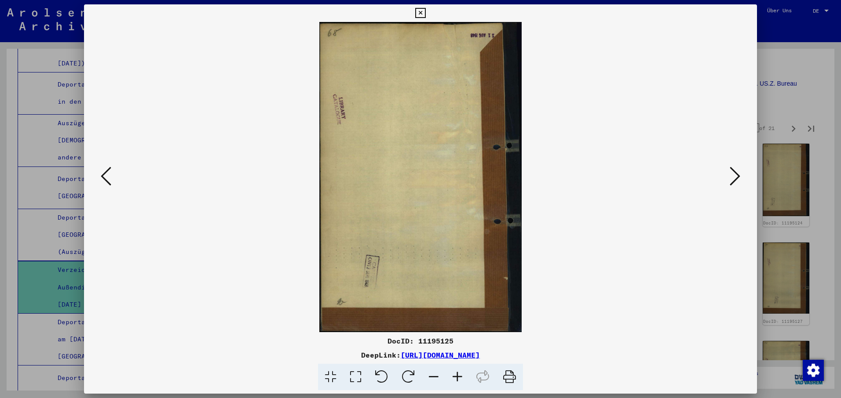
click at [738, 176] on icon at bounding box center [734, 176] width 11 height 21
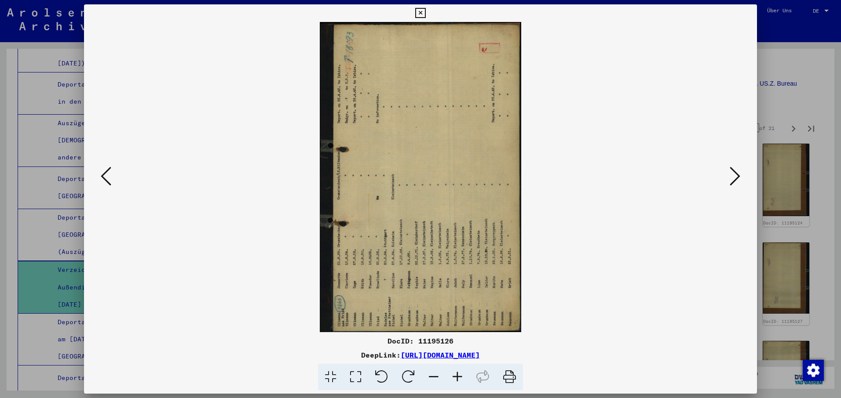
click at [408, 371] on icon at bounding box center [408, 377] width 27 height 27
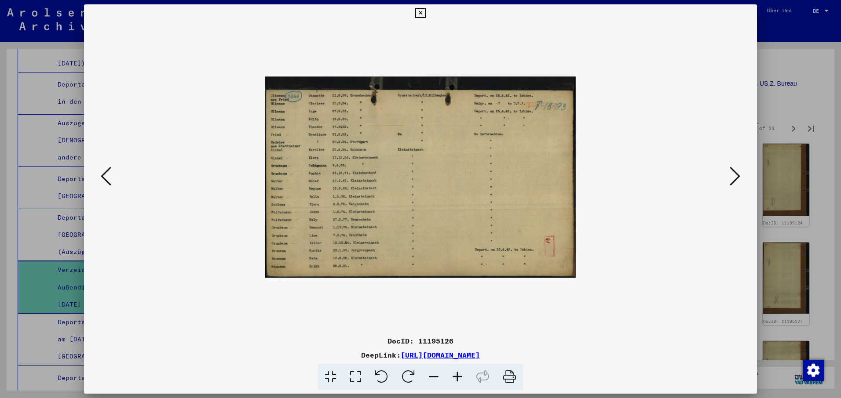
click at [737, 173] on icon at bounding box center [734, 176] width 11 height 21
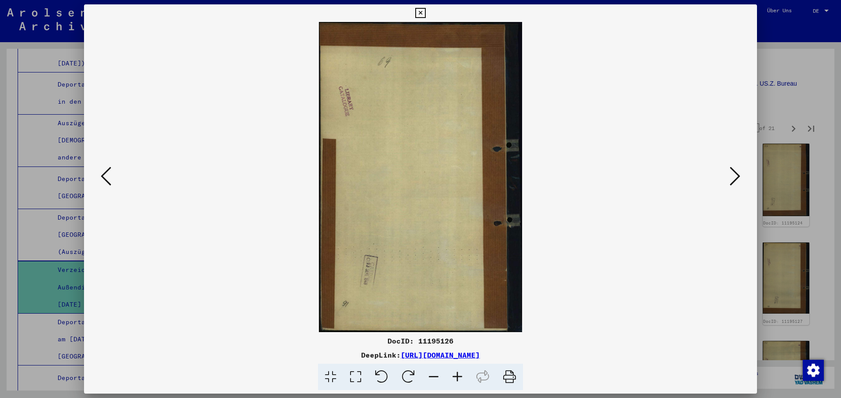
click at [735, 176] on icon at bounding box center [734, 176] width 11 height 21
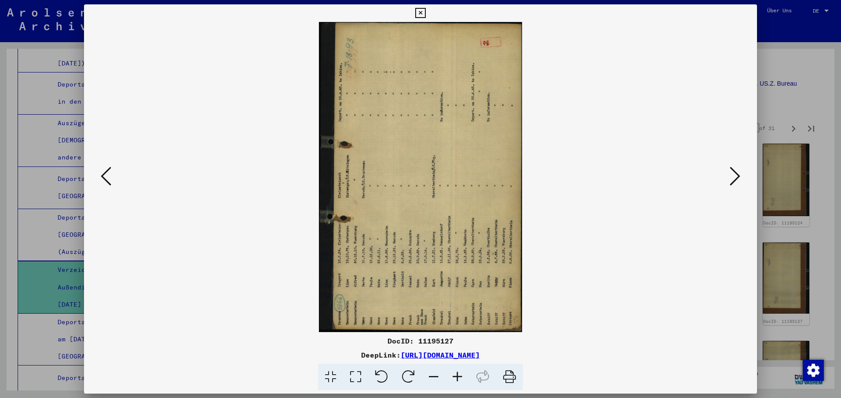
click at [404, 374] on icon at bounding box center [408, 377] width 27 height 27
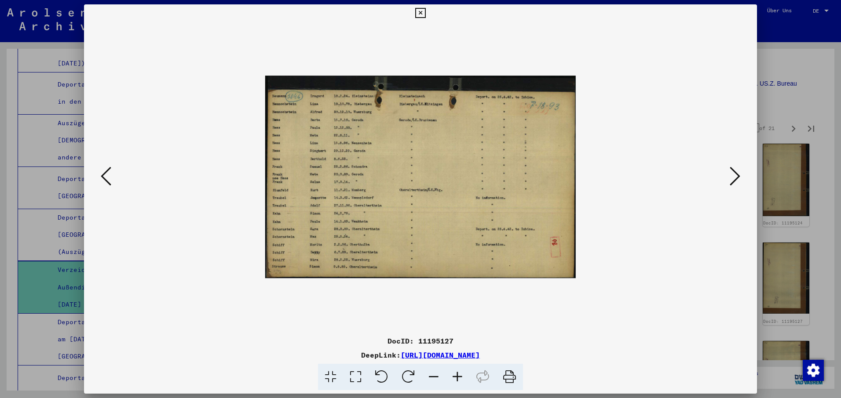
click at [737, 175] on icon at bounding box center [734, 176] width 11 height 21
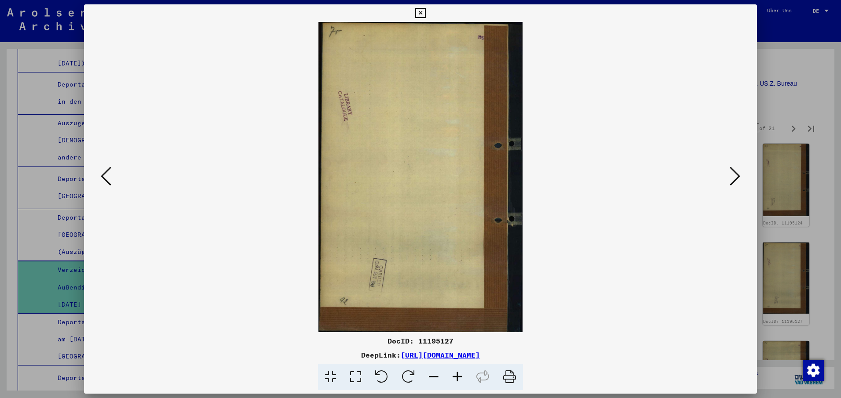
click at [738, 175] on icon at bounding box center [734, 176] width 11 height 21
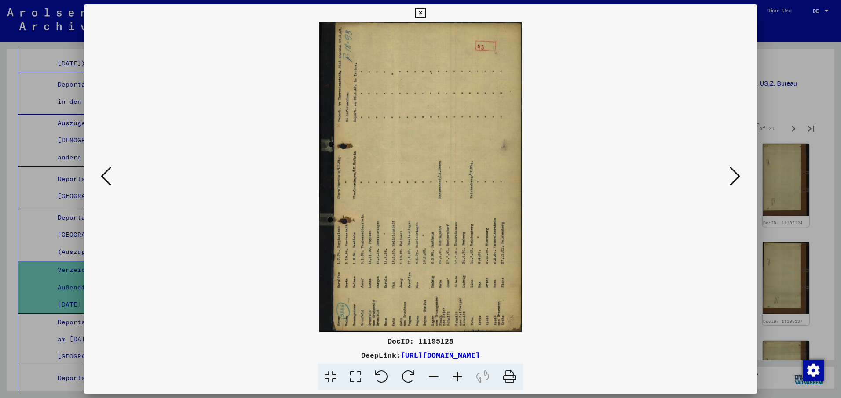
click at [408, 371] on icon at bounding box center [408, 377] width 27 height 27
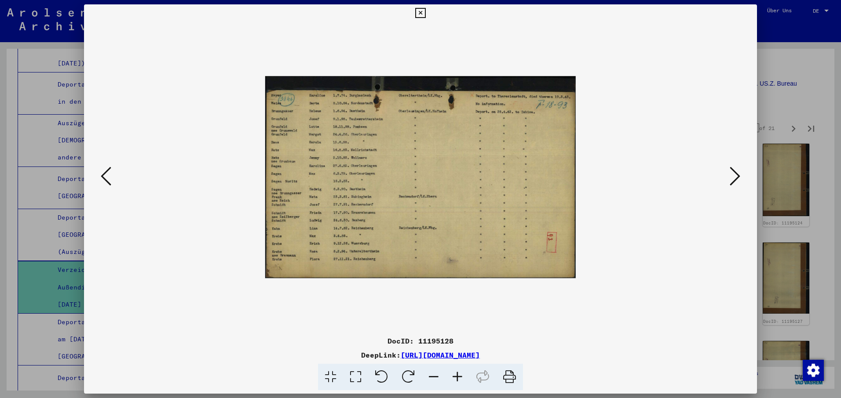
click at [739, 172] on icon at bounding box center [734, 176] width 11 height 21
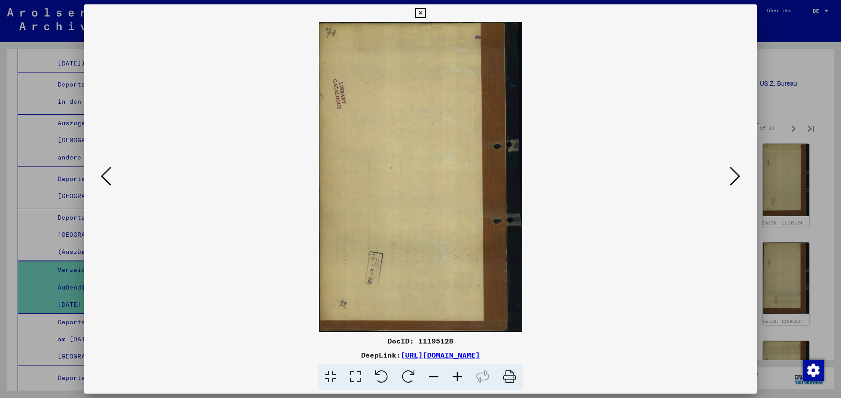
click at [737, 174] on icon at bounding box center [734, 176] width 11 height 21
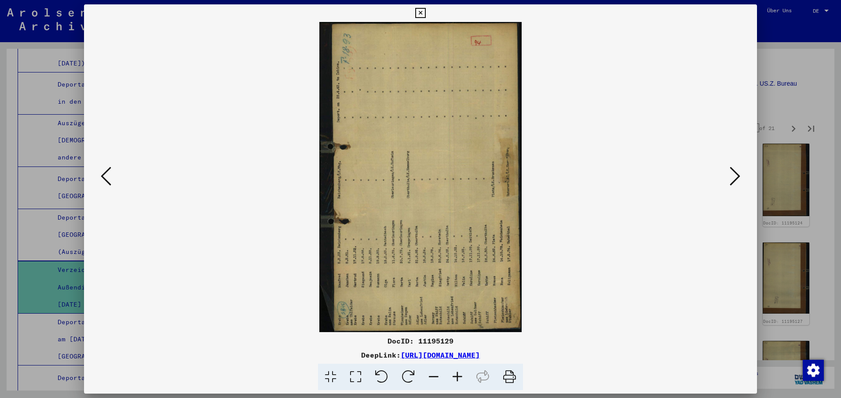
click at [409, 372] on icon at bounding box center [408, 377] width 27 height 27
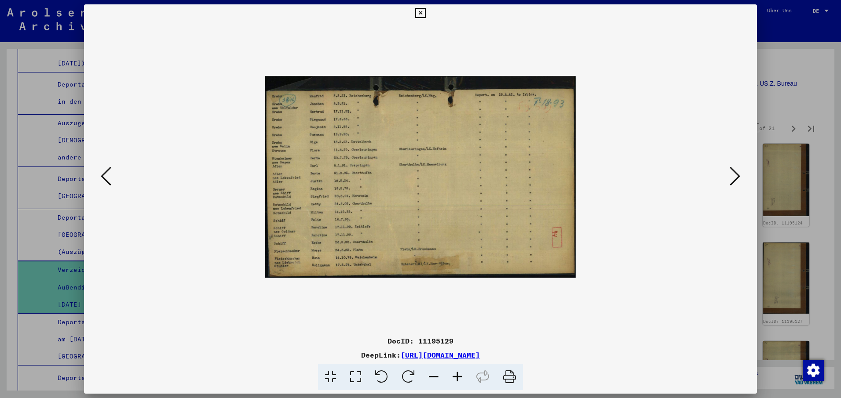
click at [739, 174] on icon at bounding box center [734, 176] width 11 height 21
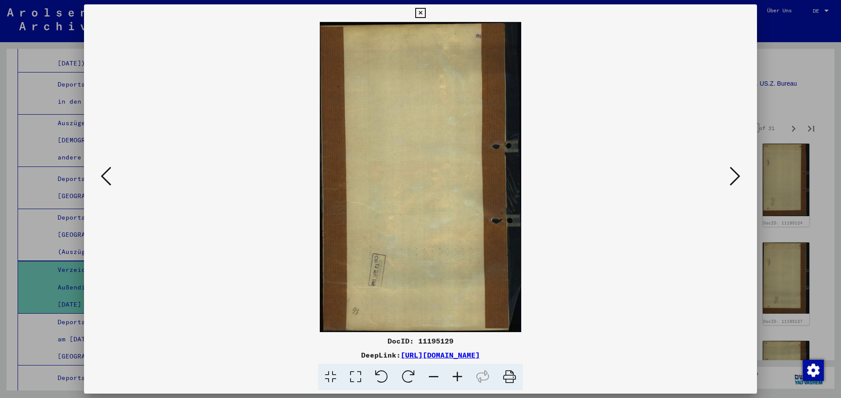
click at [739, 174] on icon at bounding box center [734, 176] width 11 height 21
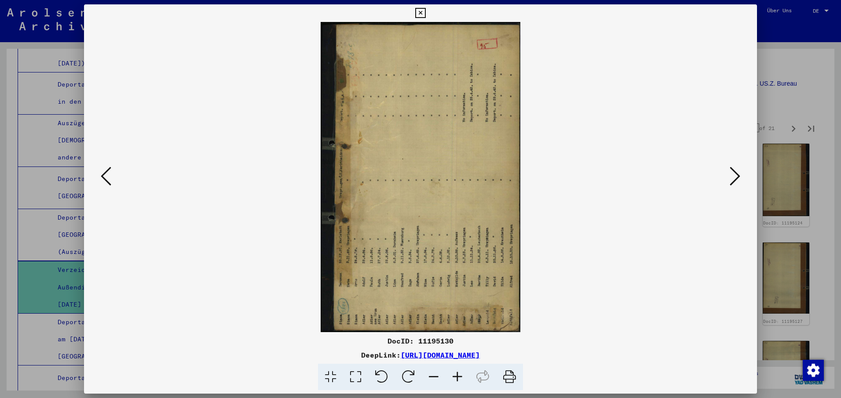
click at [411, 369] on icon at bounding box center [408, 377] width 27 height 27
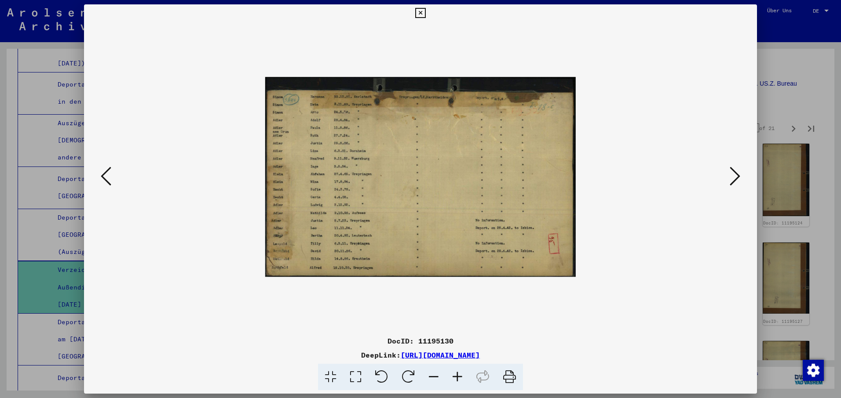
click at [738, 174] on icon at bounding box center [734, 176] width 11 height 21
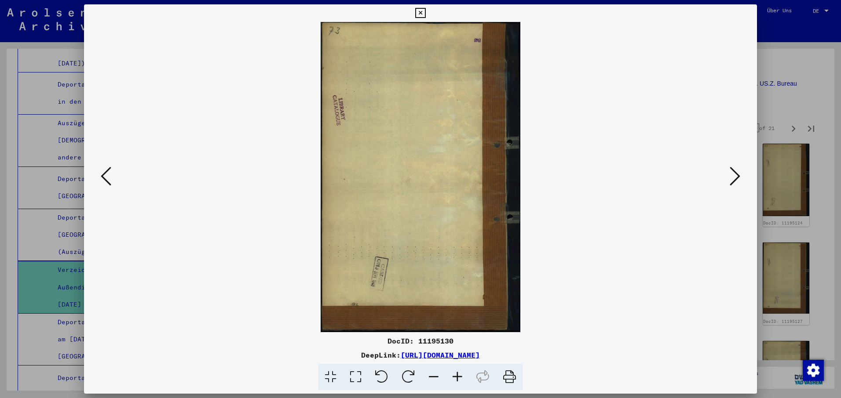
click at [738, 175] on icon at bounding box center [734, 176] width 11 height 21
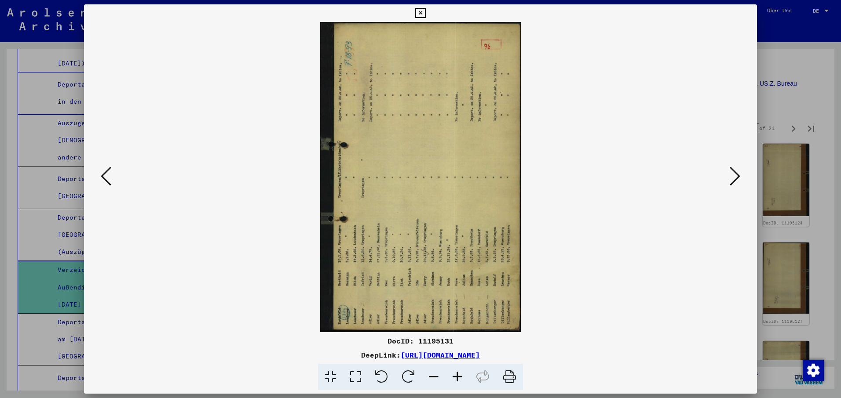
click at [410, 376] on icon at bounding box center [408, 377] width 27 height 27
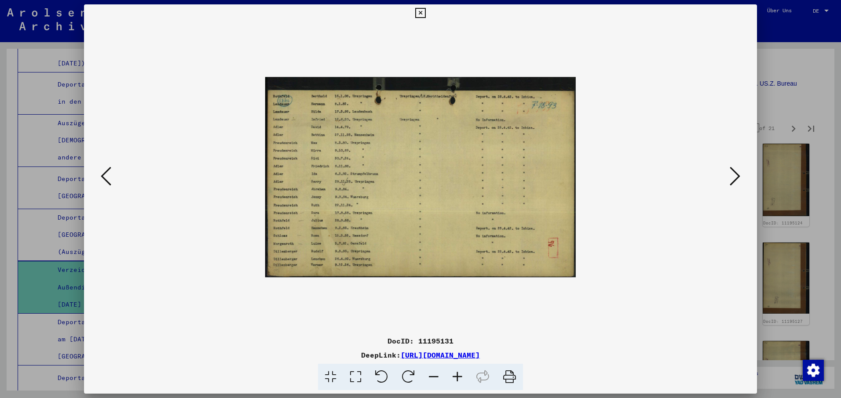
click at [739, 176] on icon at bounding box center [734, 176] width 11 height 21
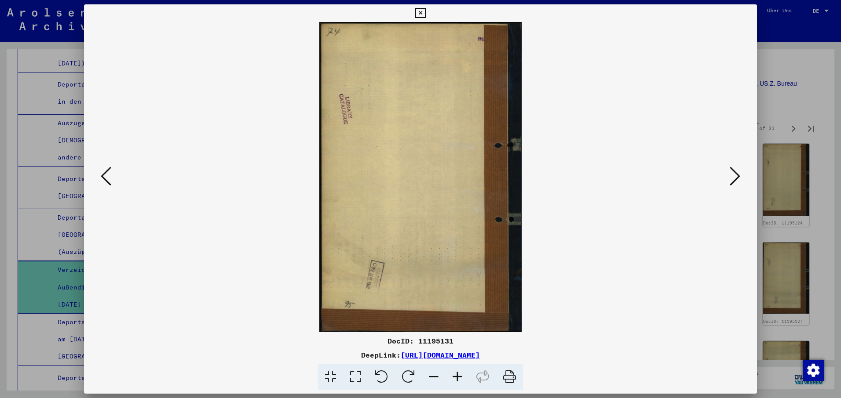
click at [739, 176] on icon at bounding box center [734, 176] width 11 height 21
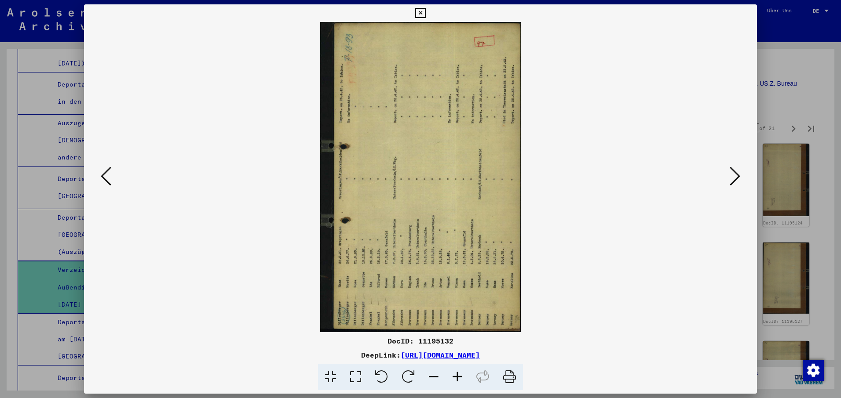
click at [410, 375] on icon at bounding box center [408, 377] width 27 height 27
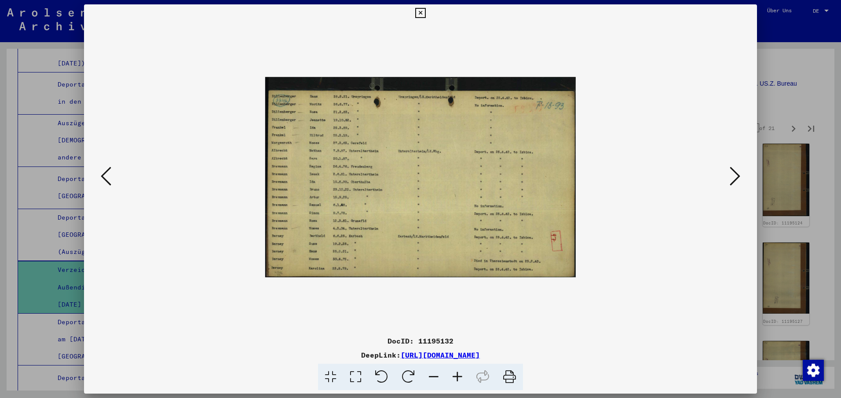
click at [735, 174] on icon at bounding box center [734, 176] width 11 height 21
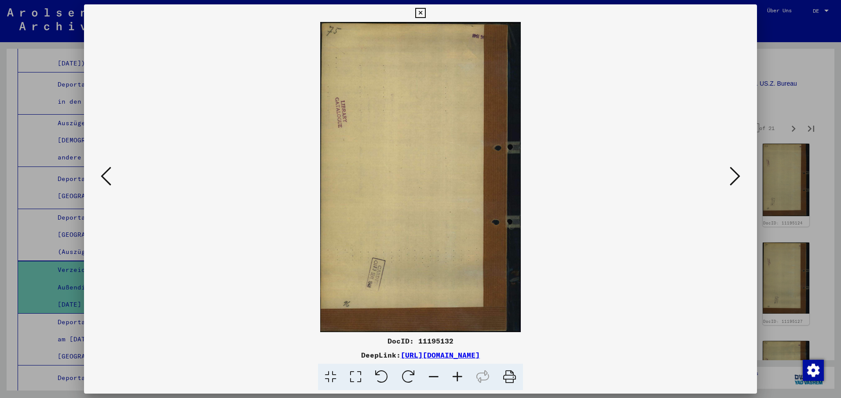
click at [735, 175] on icon at bounding box center [734, 176] width 11 height 21
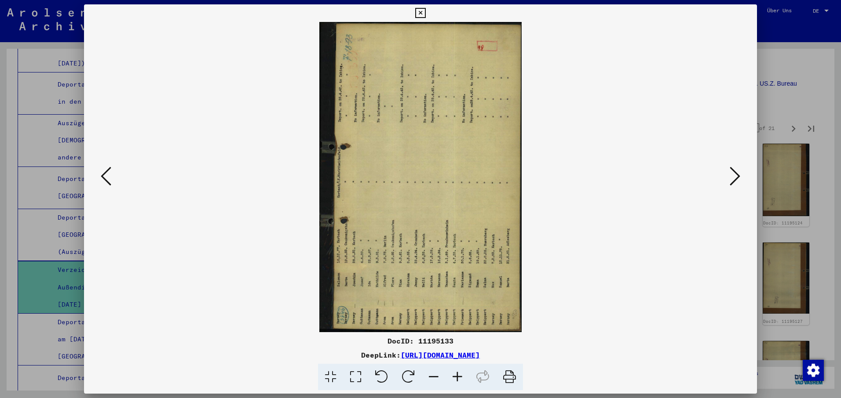
click at [409, 370] on icon at bounding box center [408, 377] width 27 height 27
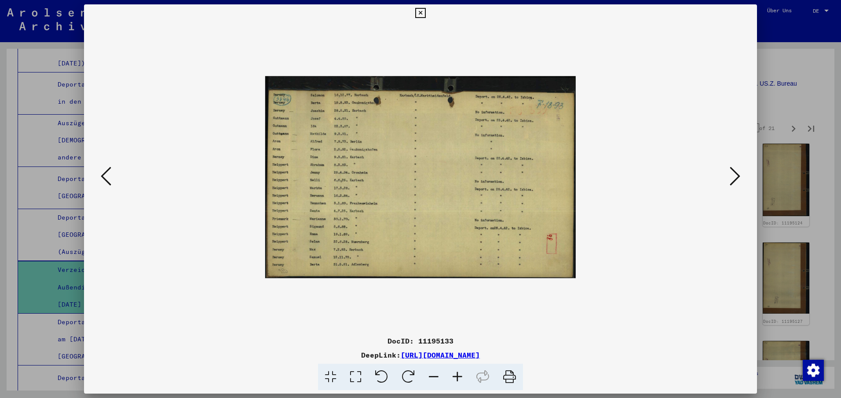
click at [737, 175] on icon at bounding box center [734, 176] width 11 height 21
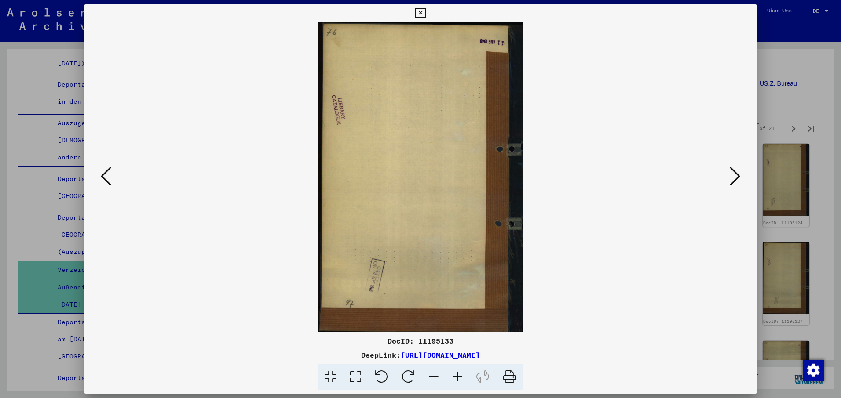
click at [737, 175] on icon at bounding box center [734, 176] width 11 height 21
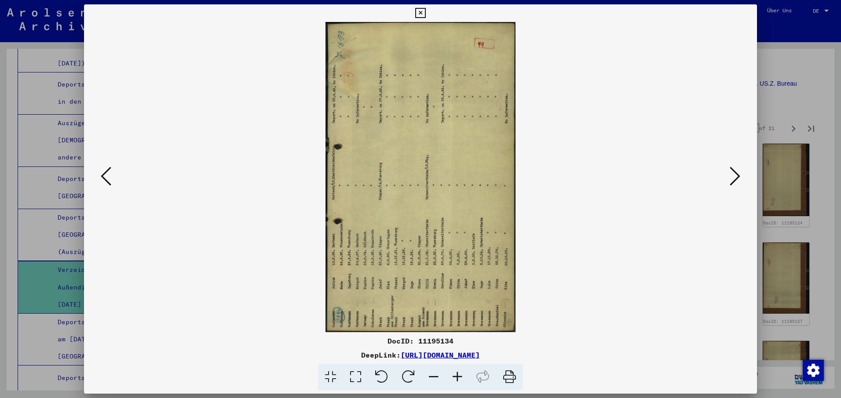
click at [405, 375] on icon at bounding box center [408, 377] width 27 height 27
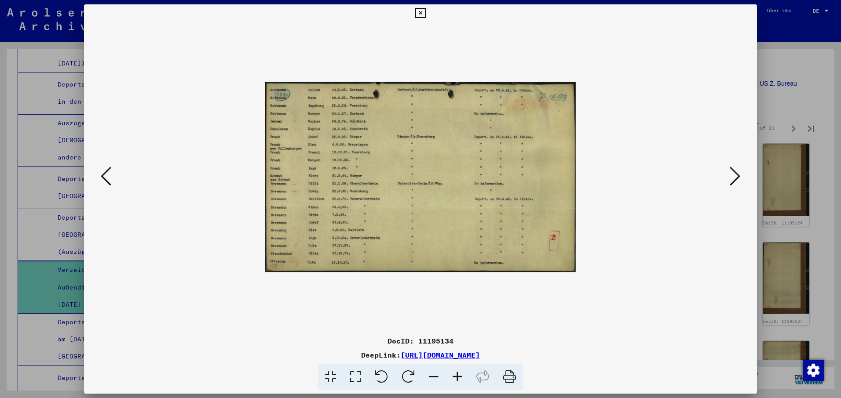
click at [737, 179] on icon at bounding box center [734, 176] width 11 height 21
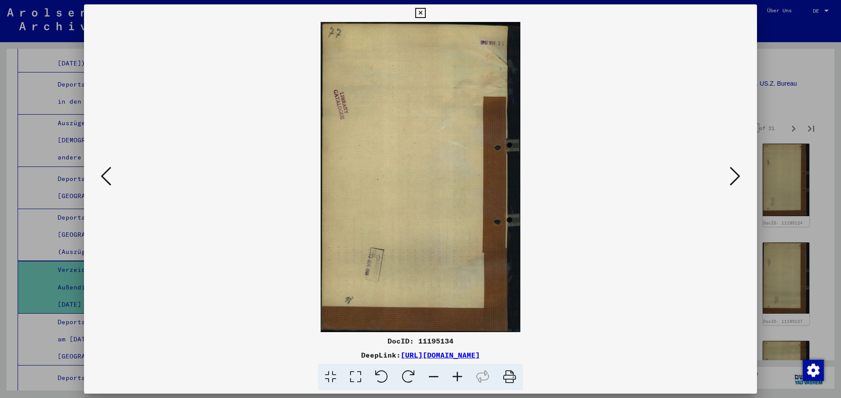
click at [729, 178] on icon at bounding box center [734, 176] width 11 height 21
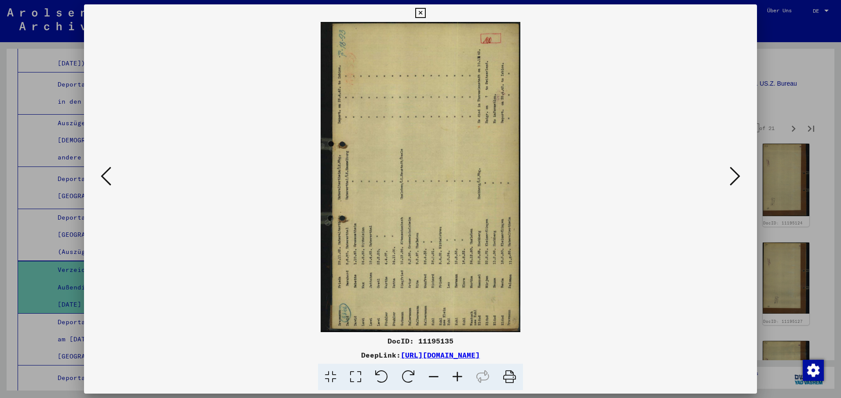
click at [405, 375] on icon at bounding box center [408, 377] width 27 height 27
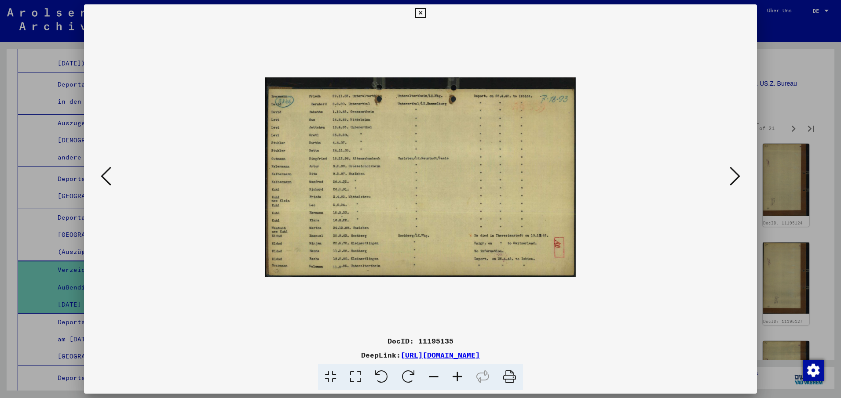
click at [738, 175] on icon at bounding box center [734, 176] width 11 height 21
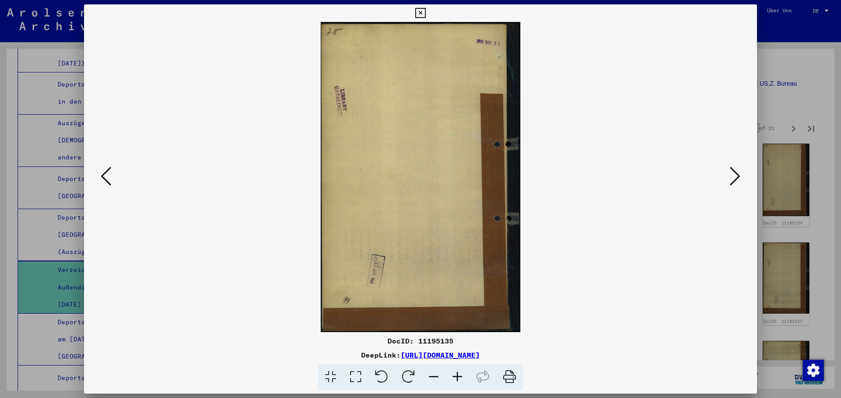
click at [737, 177] on icon at bounding box center [734, 176] width 11 height 21
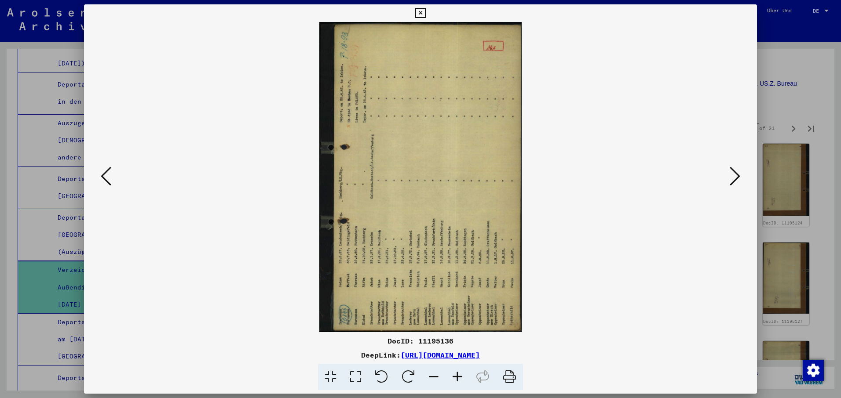
click at [406, 373] on icon at bounding box center [408, 377] width 27 height 27
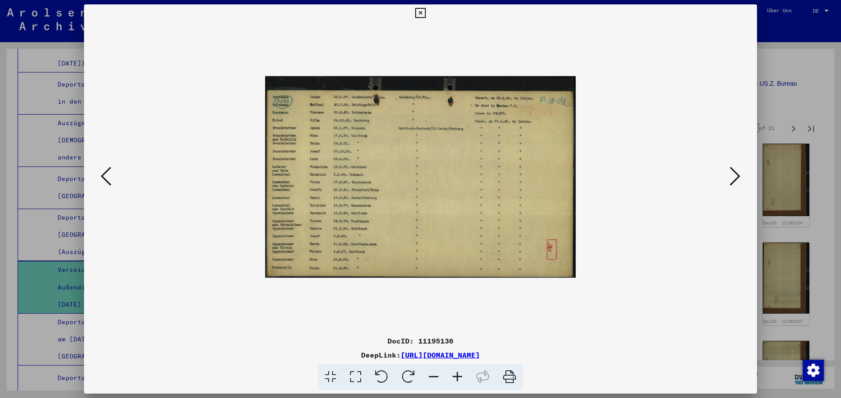
click at [737, 175] on icon at bounding box center [734, 176] width 11 height 21
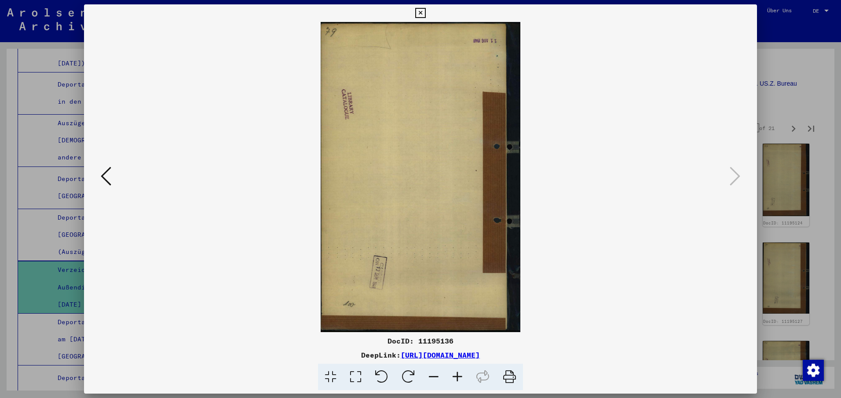
click at [420, 13] on icon at bounding box center [420, 13] width 10 height 11
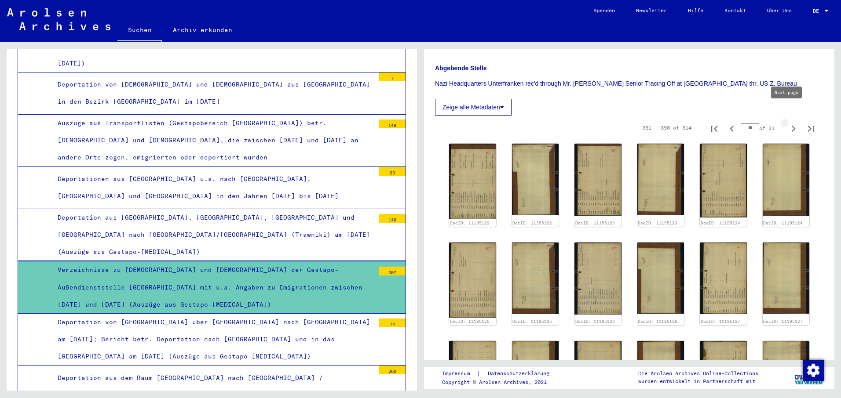
click at [791, 126] on icon "Next page" at bounding box center [793, 129] width 4 height 6
type input "**"
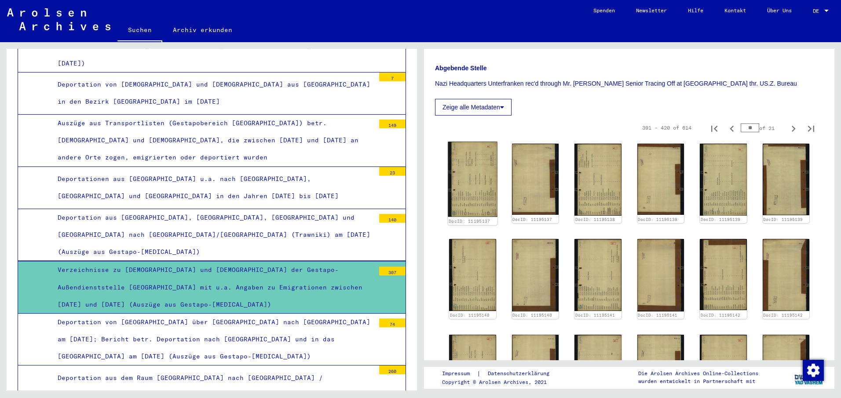
click at [478, 199] on img at bounding box center [472, 179] width 49 height 75
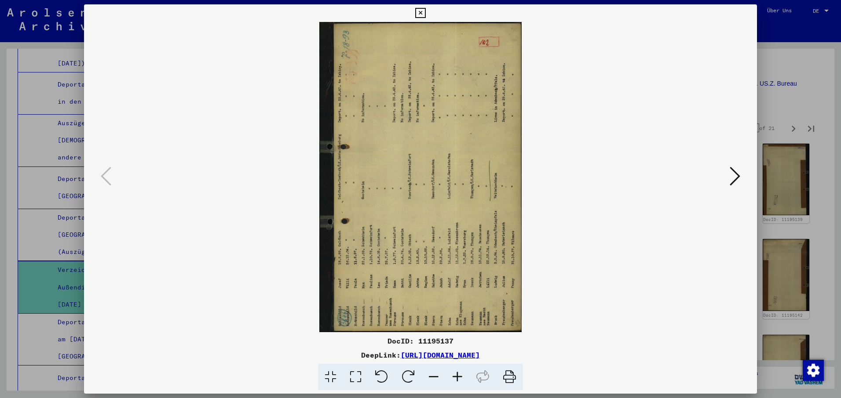
click at [408, 371] on icon at bounding box center [408, 377] width 27 height 27
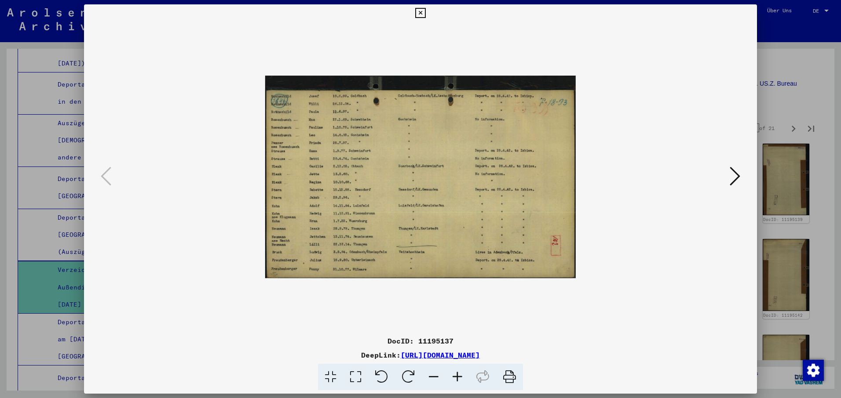
click at [739, 176] on icon at bounding box center [734, 176] width 11 height 21
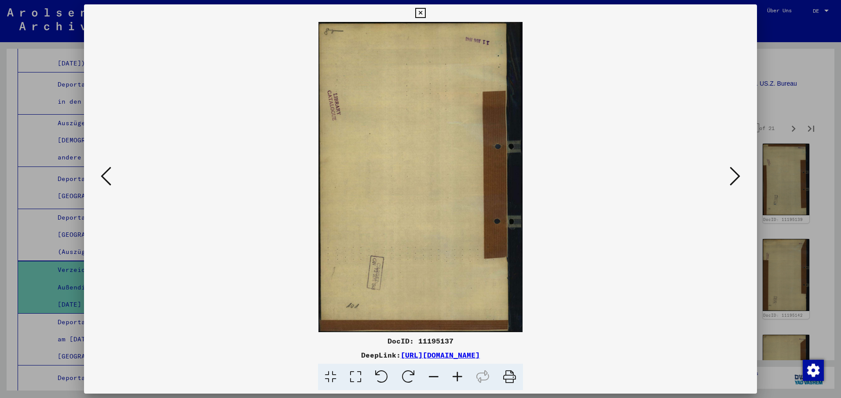
click at [737, 176] on icon at bounding box center [734, 176] width 11 height 21
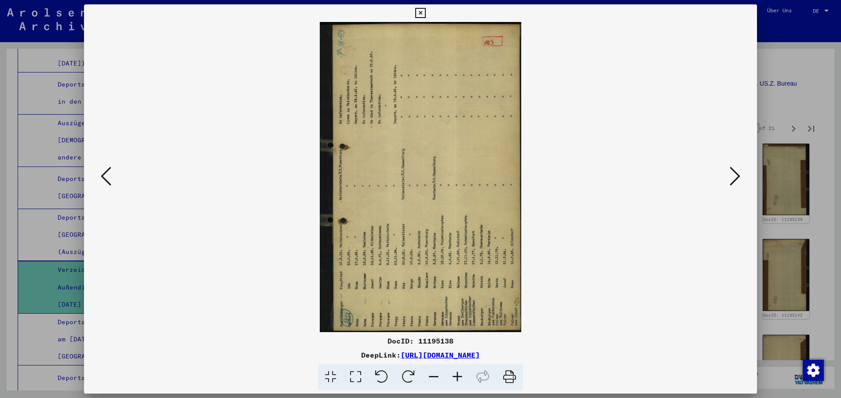
click at [404, 374] on icon at bounding box center [408, 377] width 27 height 27
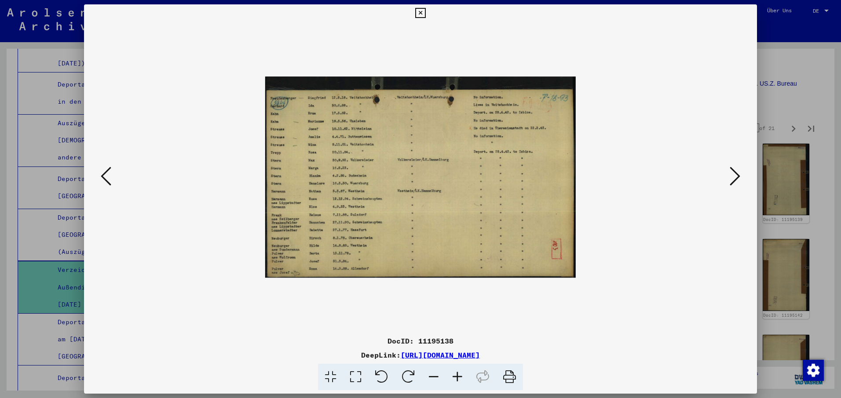
click at [737, 175] on icon at bounding box center [734, 176] width 11 height 21
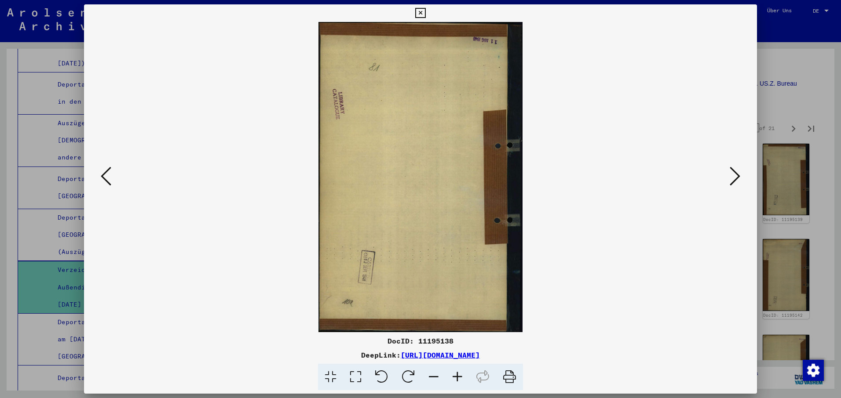
click at [737, 175] on icon at bounding box center [734, 176] width 11 height 21
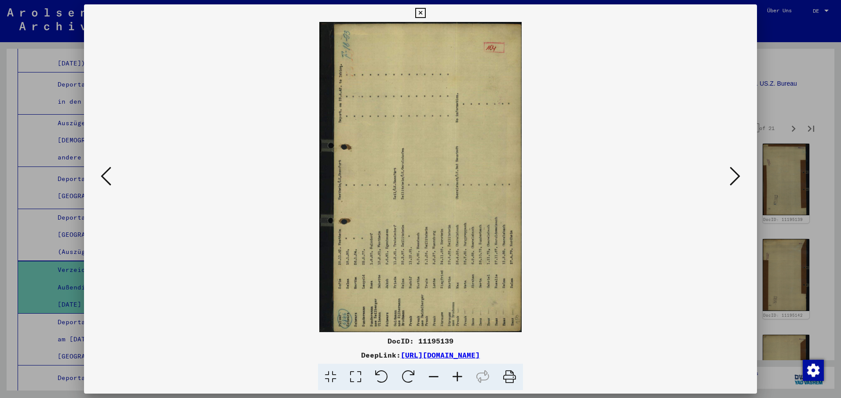
click at [410, 376] on icon at bounding box center [408, 377] width 27 height 27
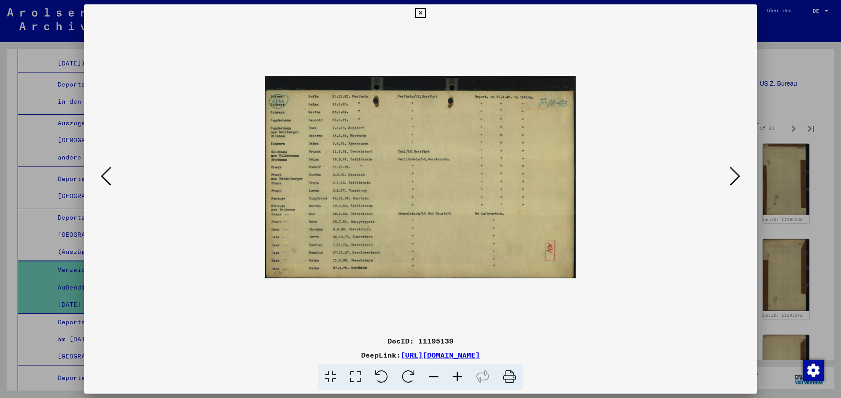
click at [737, 175] on icon at bounding box center [734, 176] width 11 height 21
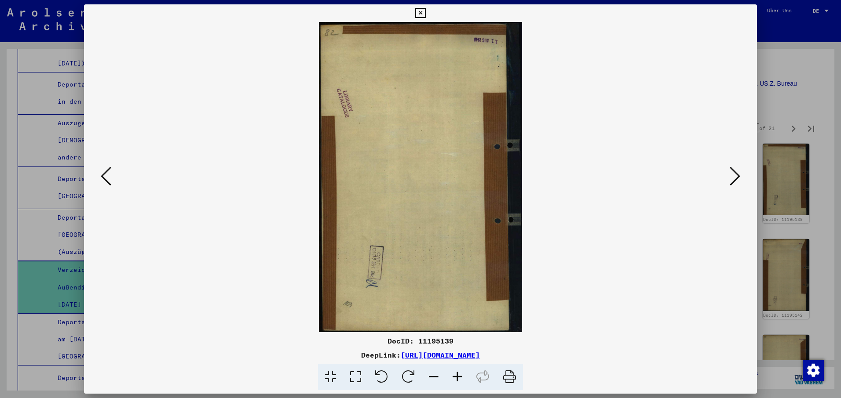
click at [737, 175] on icon at bounding box center [734, 176] width 11 height 21
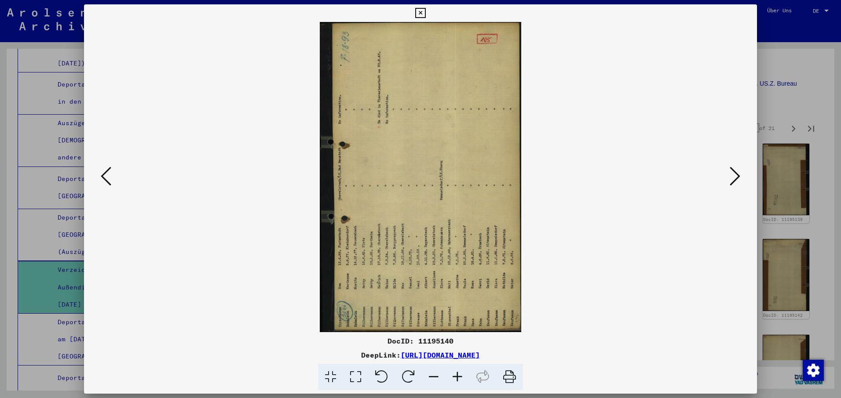
click at [408, 377] on icon at bounding box center [408, 377] width 27 height 27
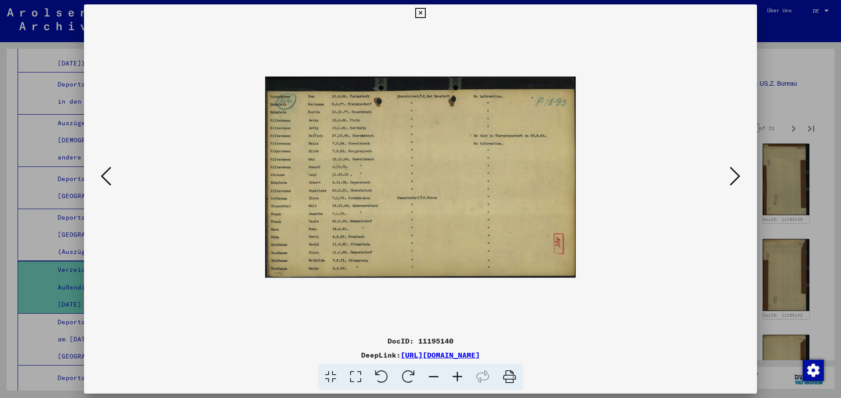
click at [739, 175] on icon at bounding box center [734, 176] width 11 height 21
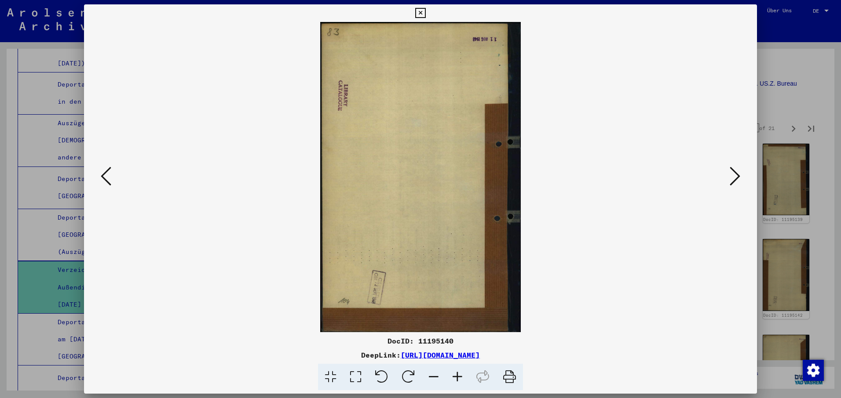
click at [732, 175] on icon at bounding box center [734, 176] width 11 height 21
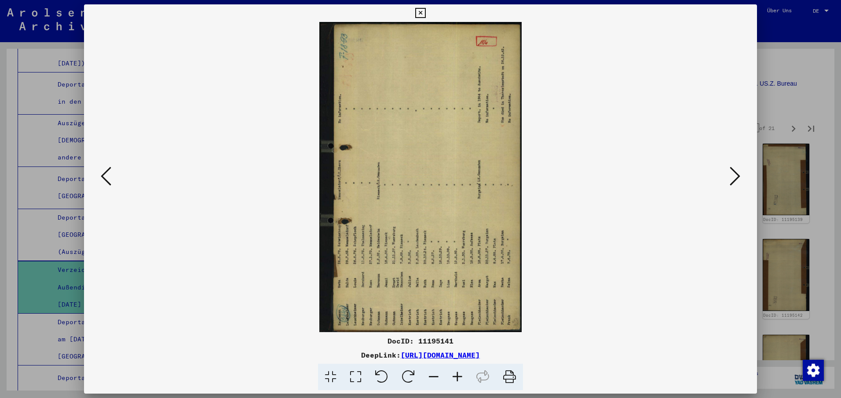
click at [409, 375] on icon at bounding box center [408, 377] width 27 height 27
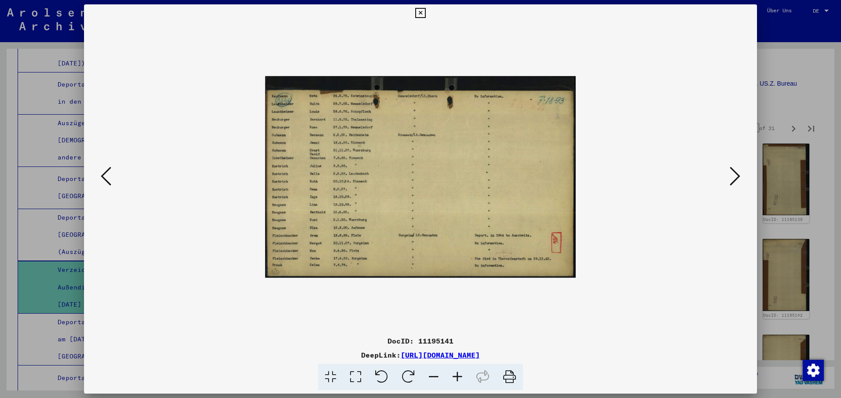
click at [739, 176] on icon at bounding box center [734, 176] width 11 height 21
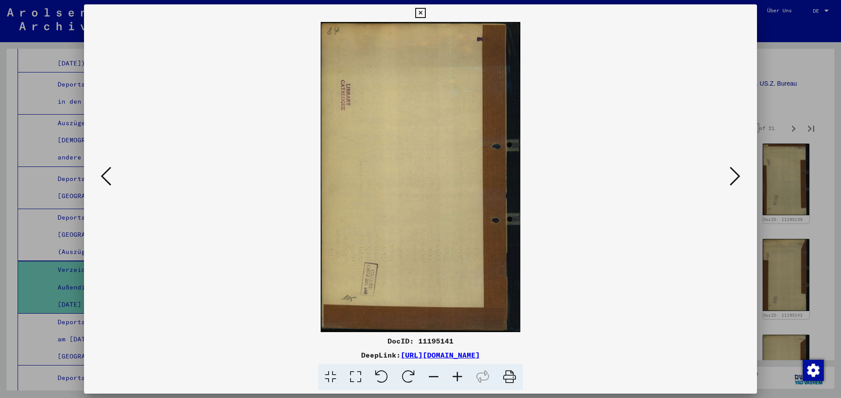
click at [739, 176] on icon at bounding box center [734, 176] width 11 height 21
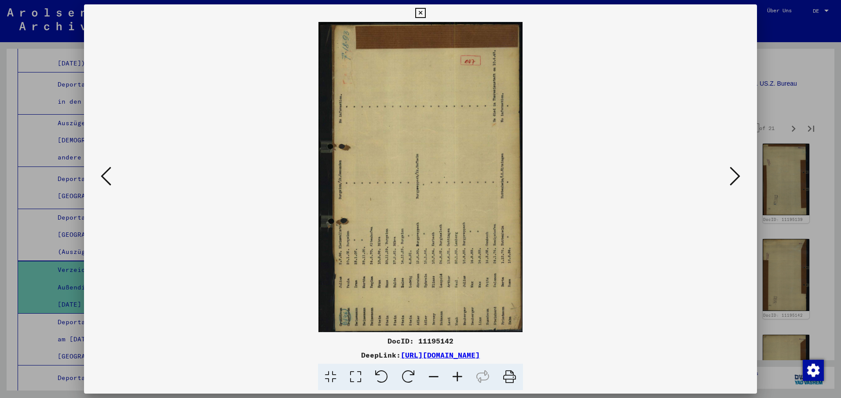
click at [409, 373] on icon at bounding box center [408, 377] width 27 height 27
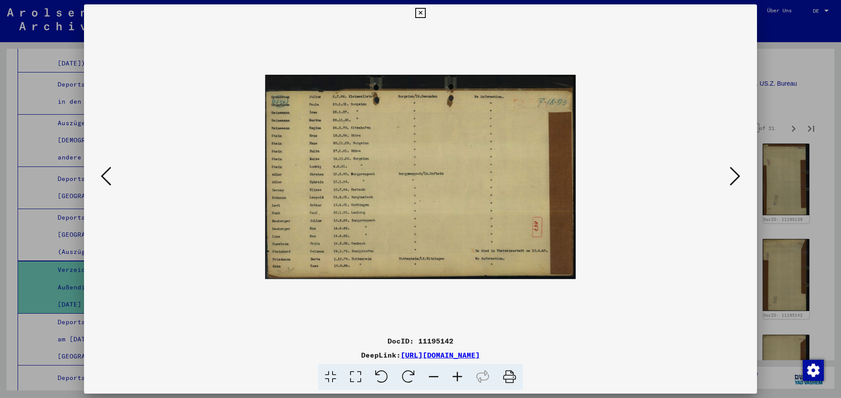
click at [735, 172] on icon at bounding box center [734, 176] width 11 height 21
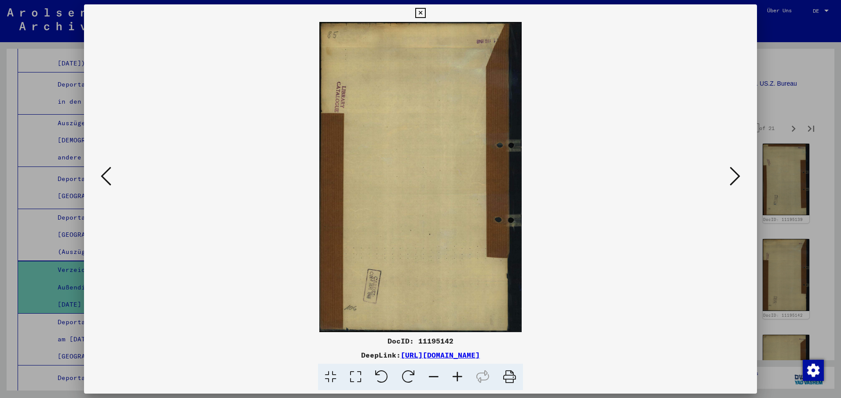
click at [735, 172] on icon at bounding box center [734, 176] width 11 height 21
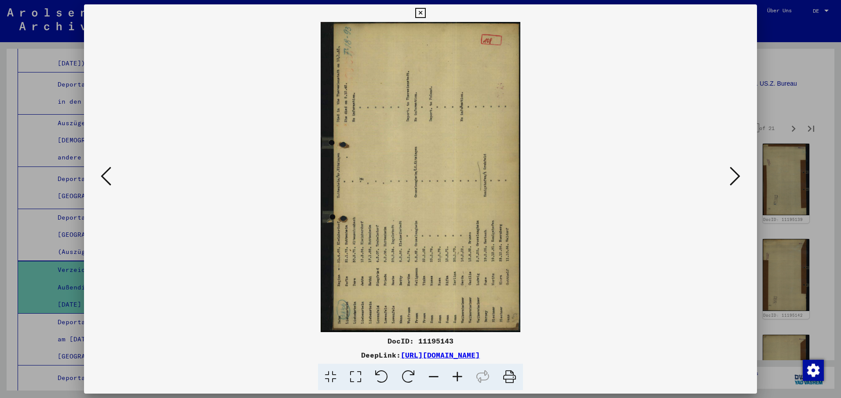
click at [405, 374] on icon at bounding box center [408, 377] width 27 height 27
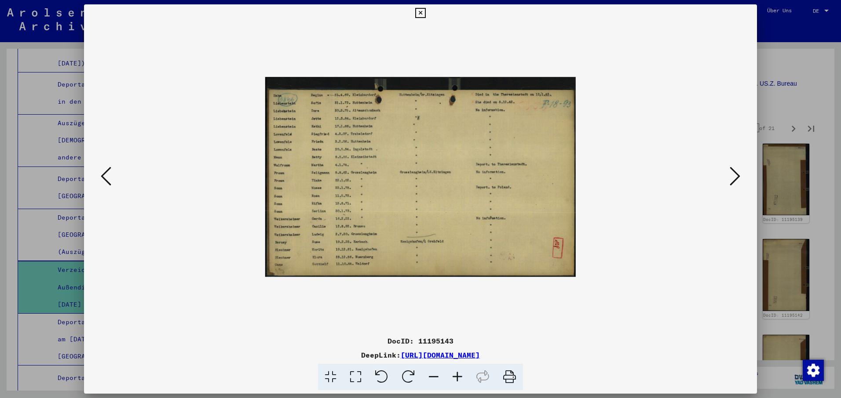
click at [739, 176] on icon at bounding box center [734, 176] width 11 height 21
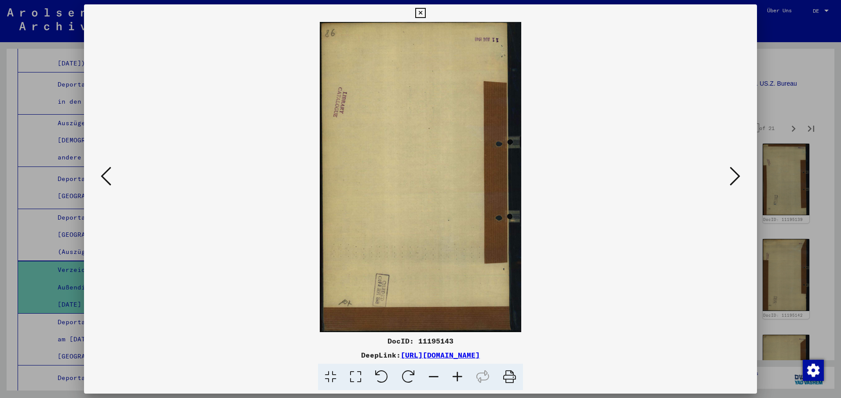
click at [739, 176] on icon at bounding box center [734, 176] width 11 height 21
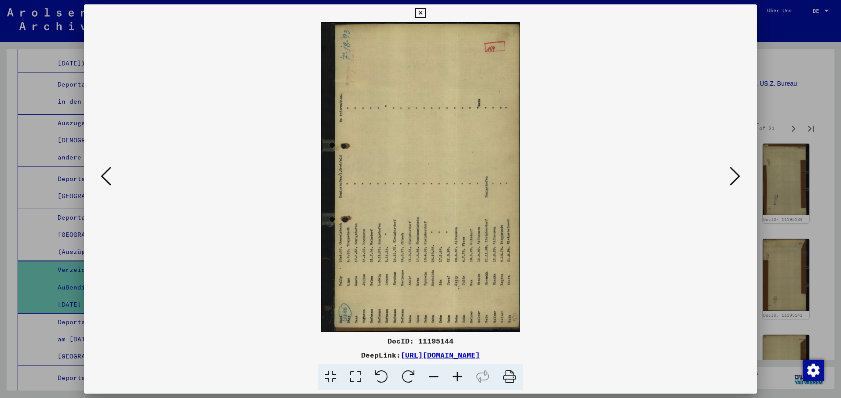
click at [405, 376] on icon at bounding box center [408, 377] width 27 height 27
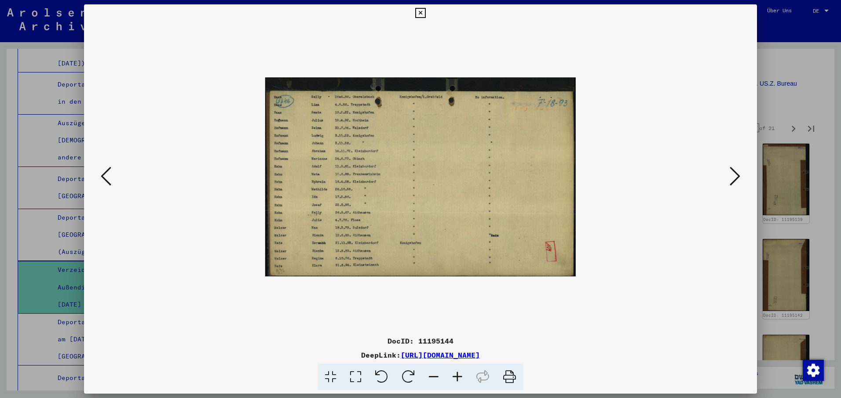
click at [740, 171] on button at bounding box center [735, 176] width 16 height 25
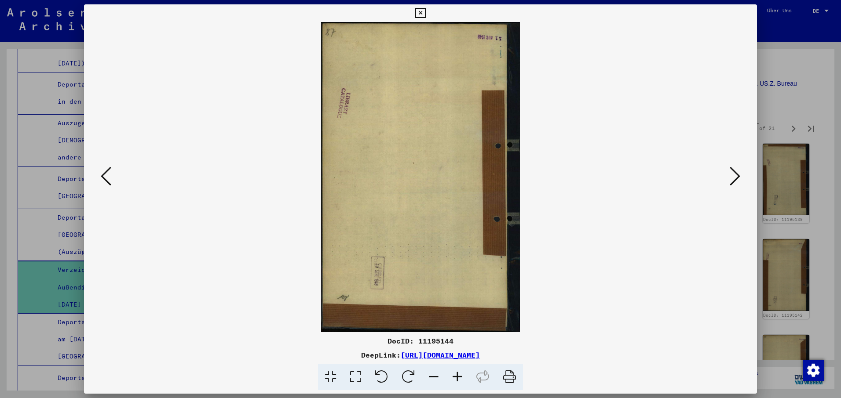
click at [740, 171] on button at bounding box center [735, 176] width 16 height 25
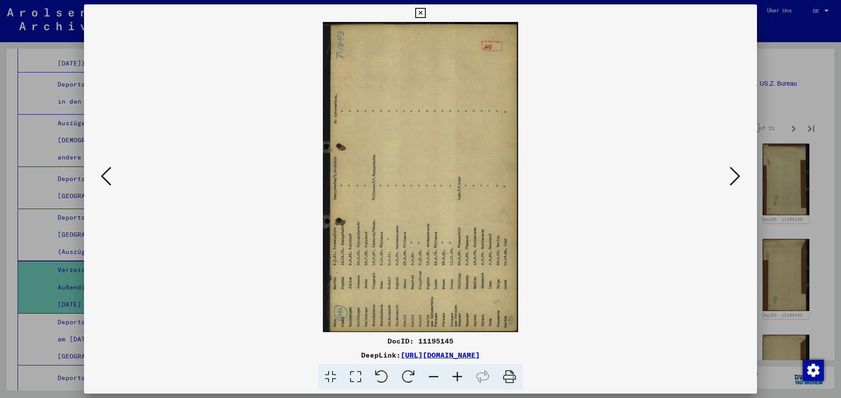
click at [407, 374] on icon at bounding box center [408, 377] width 27 height 27
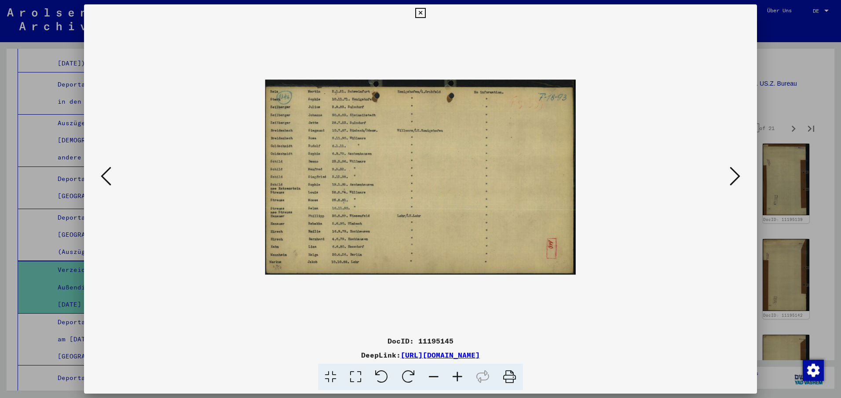
click at [737, 175] on icon at bounding box center [734, 176] width 11 height 21
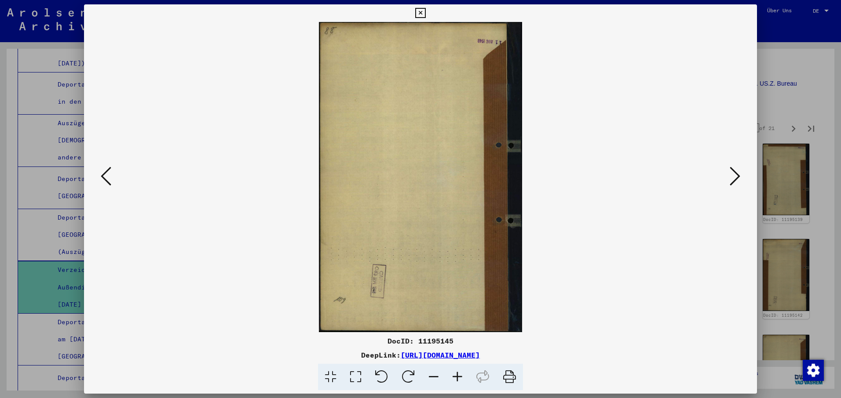
click at [737, 175] on icon at bounding box center [734, 176] width 11 height 21
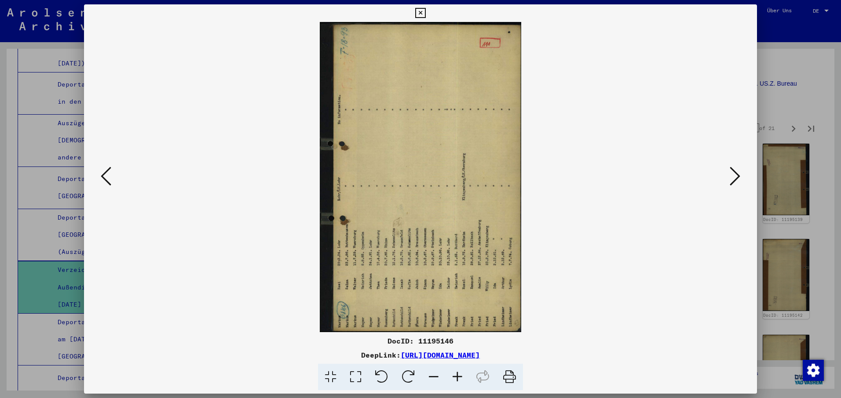
click at [412, 374] on icon at bounding box center [408, 377] width 27 height 27
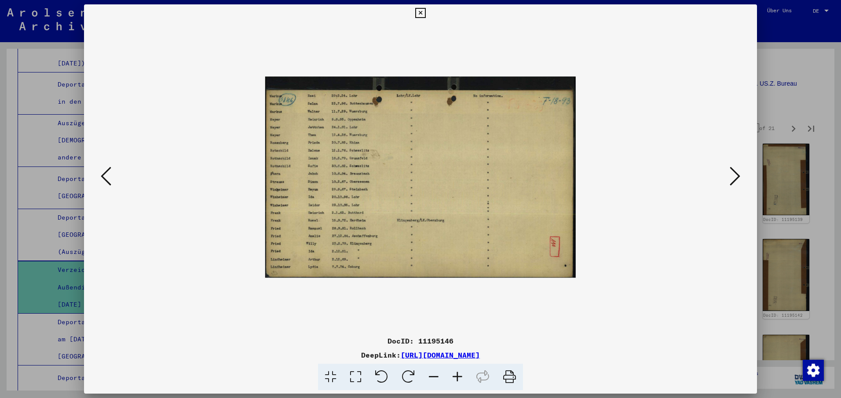
click at [738, 174] on icon at bounding box center [734, 176] width 11 height 21
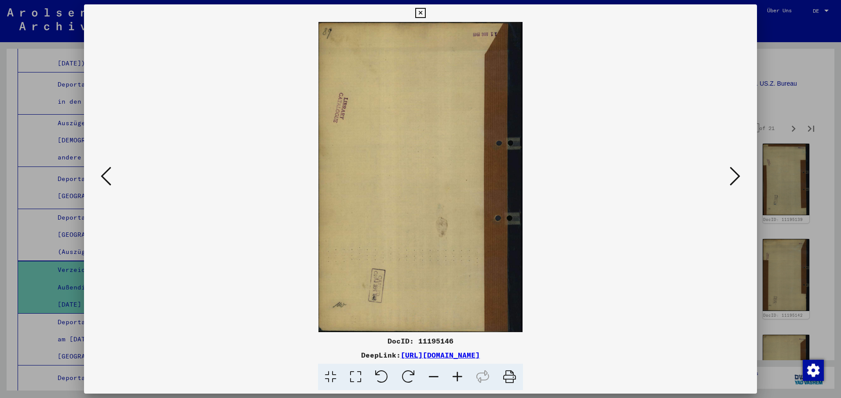
click at [738, 176] on icon at bounding box center [734, 176] width 11 height 21
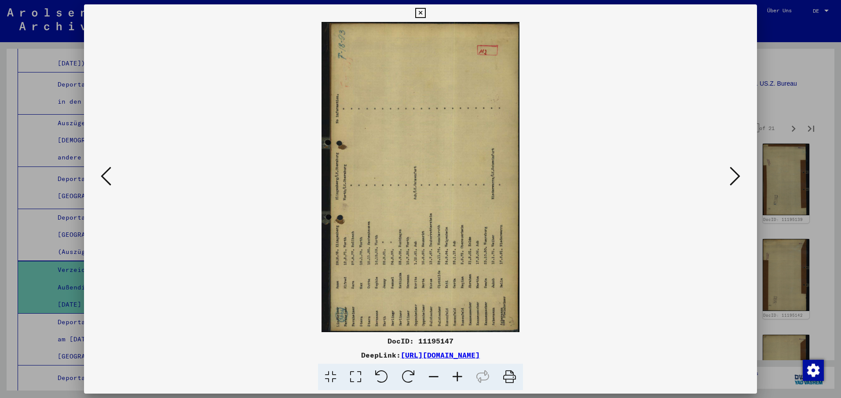
click at [408, 371] on icon at bounding box center [408, 377] width 27 height 27
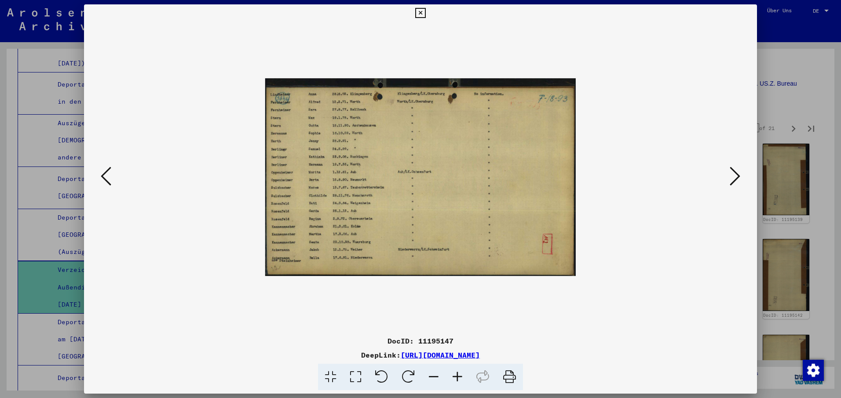
click at [739, 176] on icon at bounding box center [734, 176] width 11 height 21
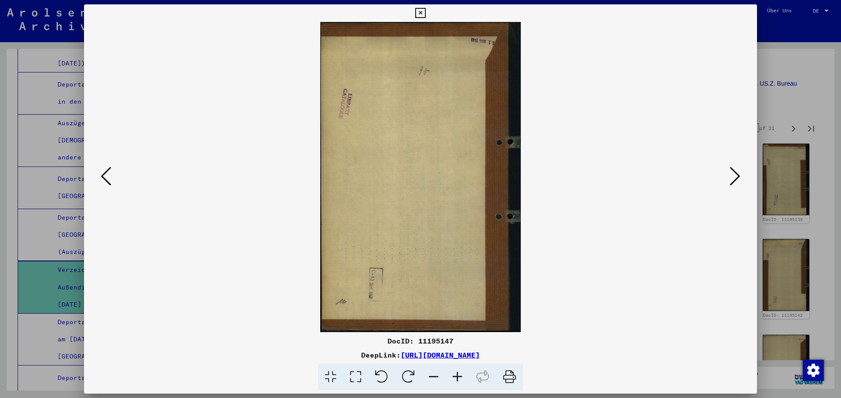
click at [739, 176] on icon at bounding box center [734, 176] width 11 height 21
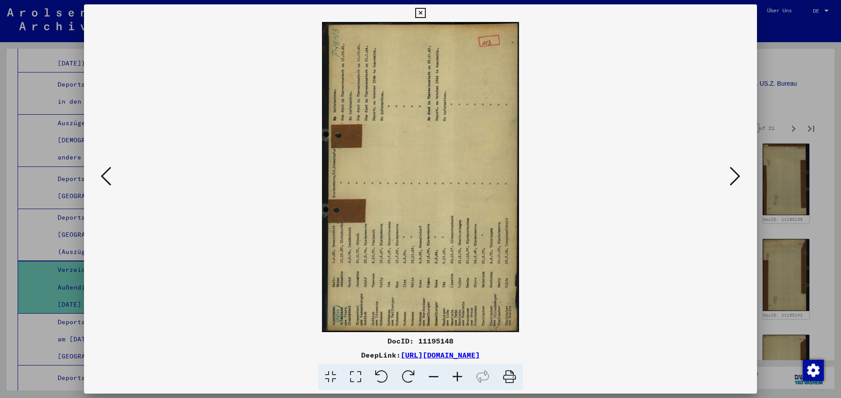
click at [408, 374] on icon at bounding box center [408, 377] width 27 height 27
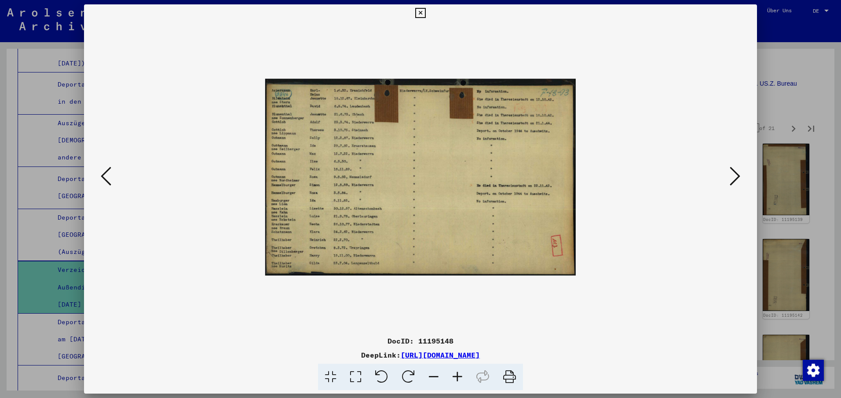
click at [738, 177] on icon at bounding box center [734, 176] width 11 height 21
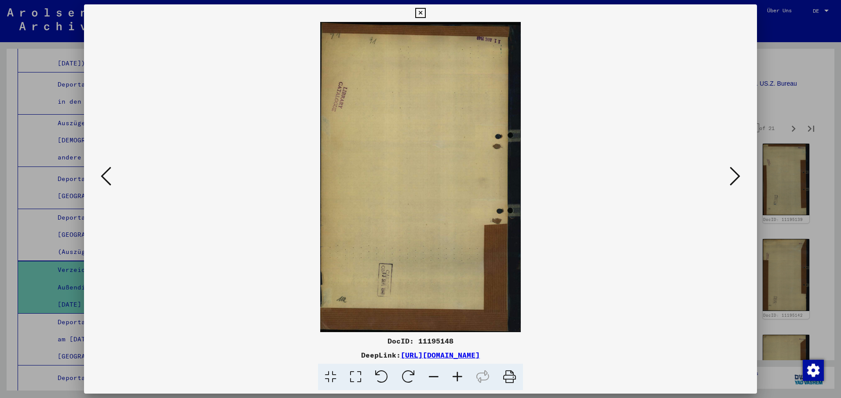
click at [738, 176] on icon at bounding box center [734, 176] width 11 height 21
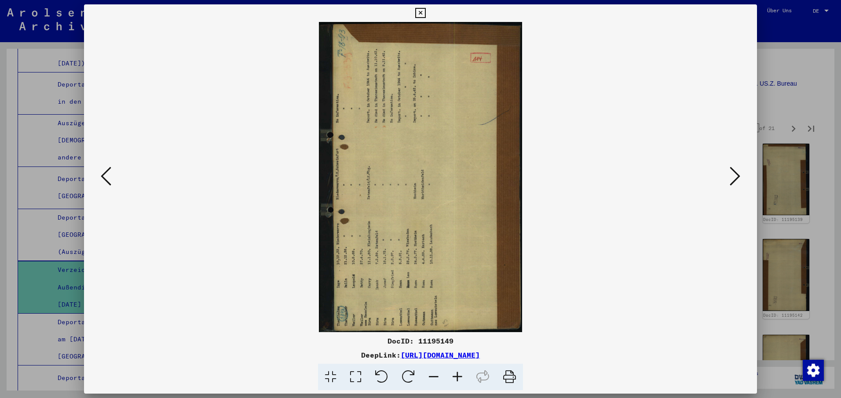
click at [406, 378] on icon at bounding box center [408, 377] width 27 height 27
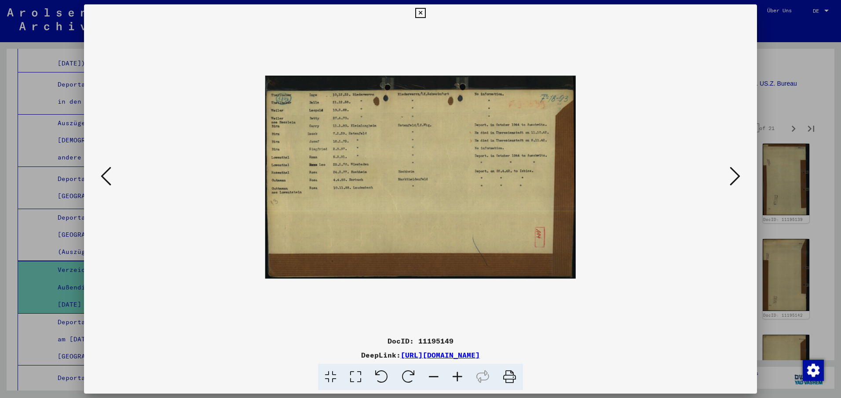
click at [737, 175] on icon at bounding box center [734, 176] width 11 height 21
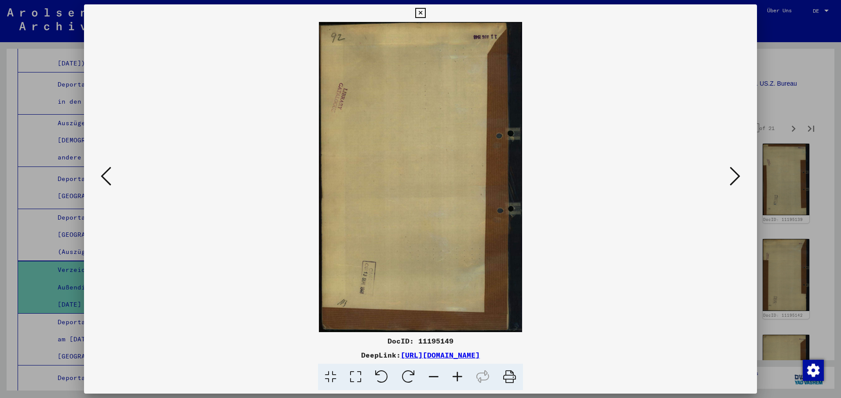
click at [737, 175] on icon at bounding box center [734, 176] width 11 height 21
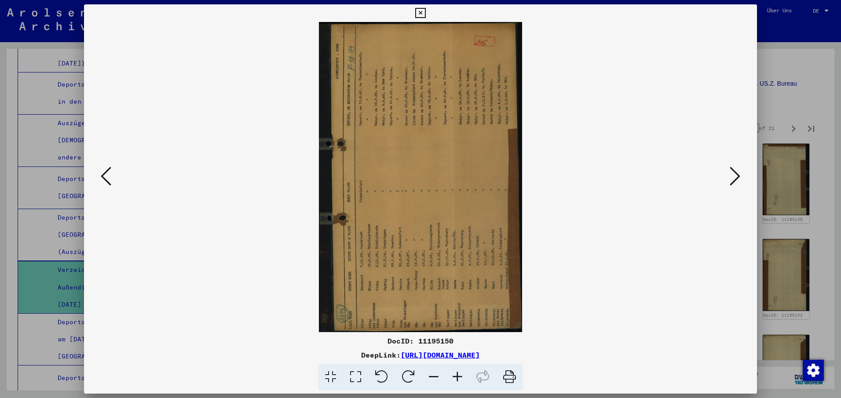
click at [412, 374] on icon at bounding box center [408, 377] width 27 height 27
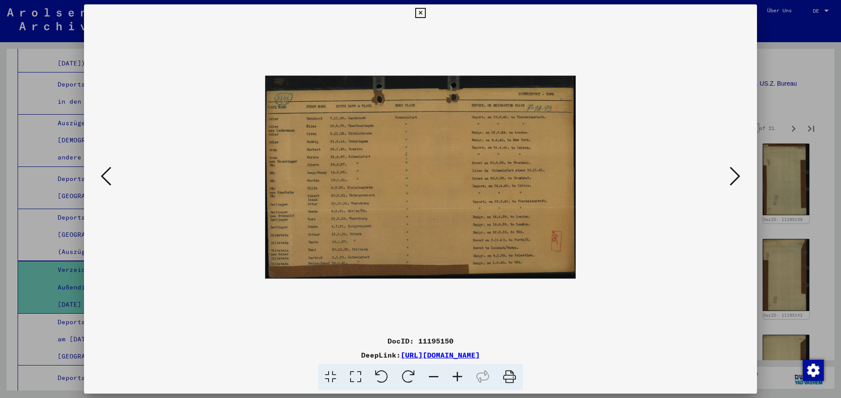
click at [738, 176] on icon at bounding box center [734, 176] width 11 height 21
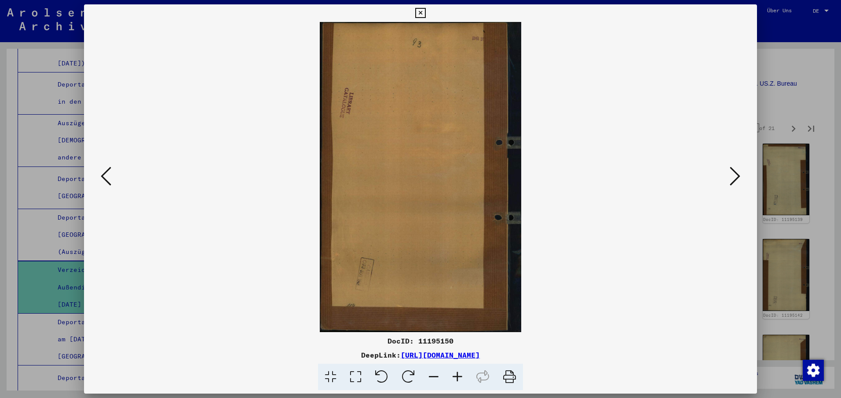
click at [738, 176] on icon at bounding box center [734, 176] width 11 height 21
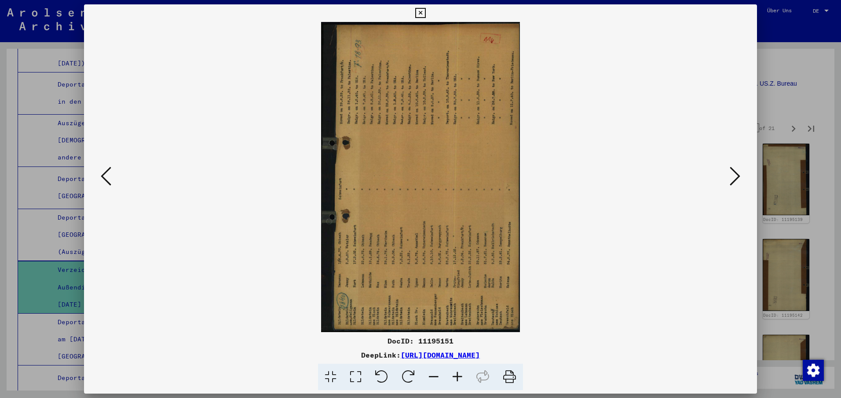
click at [410, 371] on icon at bounding box center [408, 377] width 27 height 27
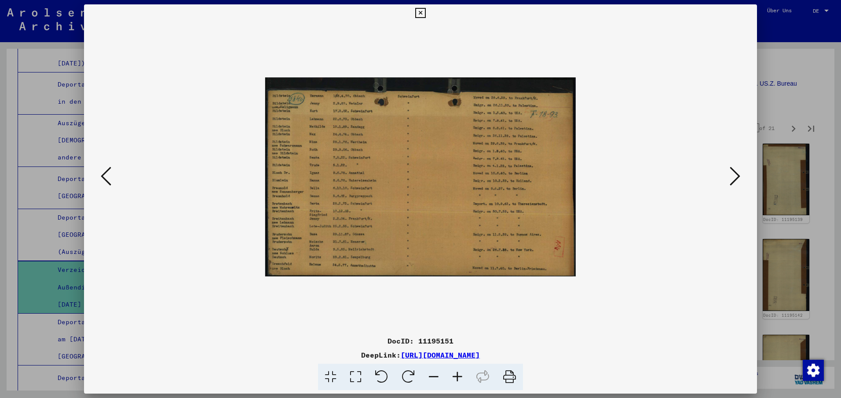
click at [737, 176] on icon at bounding box center [734, 176] width 11 height 21
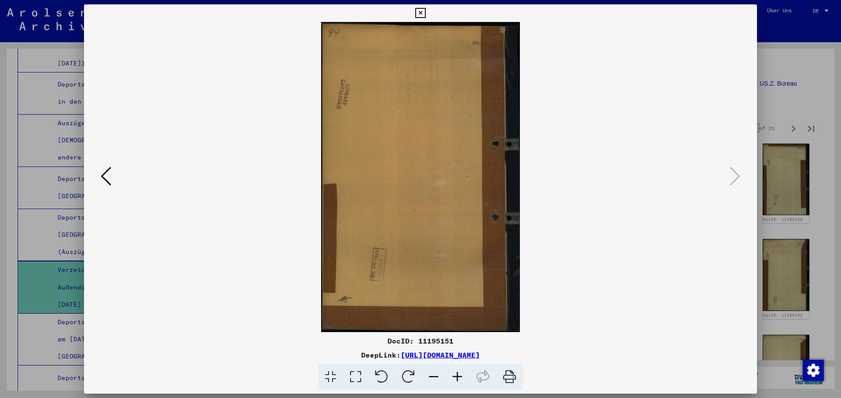
click at [419, 11] on icon at bounding box center [420, 13] width 10 height 11
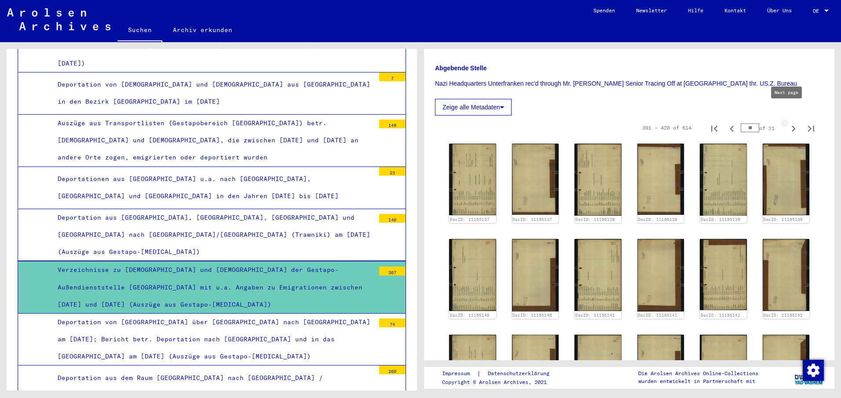
click at [791, 126] on icon "Next page" at bounding box center [793, 129] width 4 height 6
type input "**"
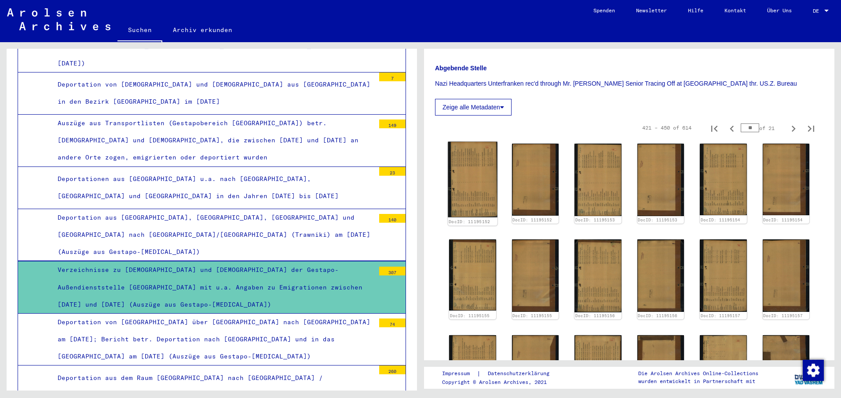
click at [468, 163] on img at bounding box center [472, 180] width 49 height 76
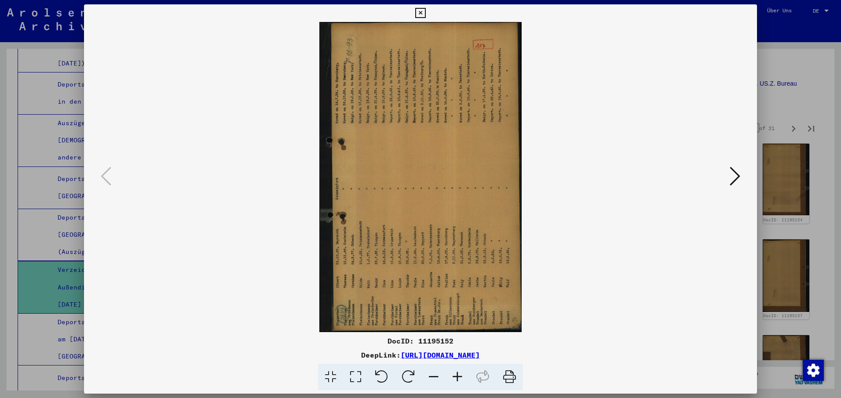
click at [412, 371] on icon at bounding box center [408, 377] width 27 height 27
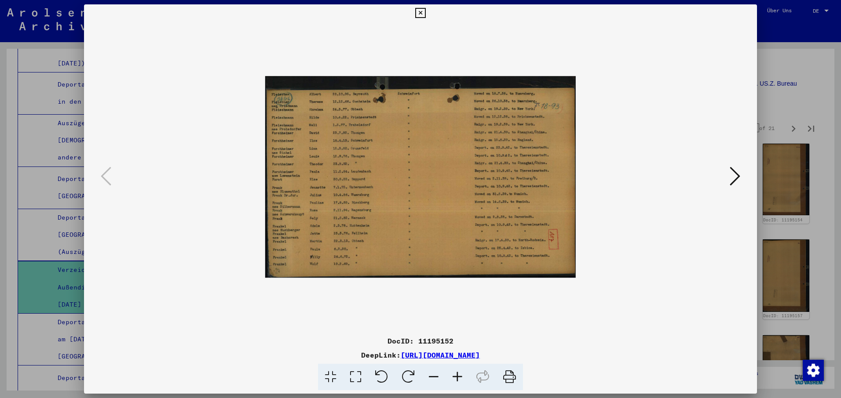
click at [735, 173] on icon at bounding box center [734, 176] width 11 height 21
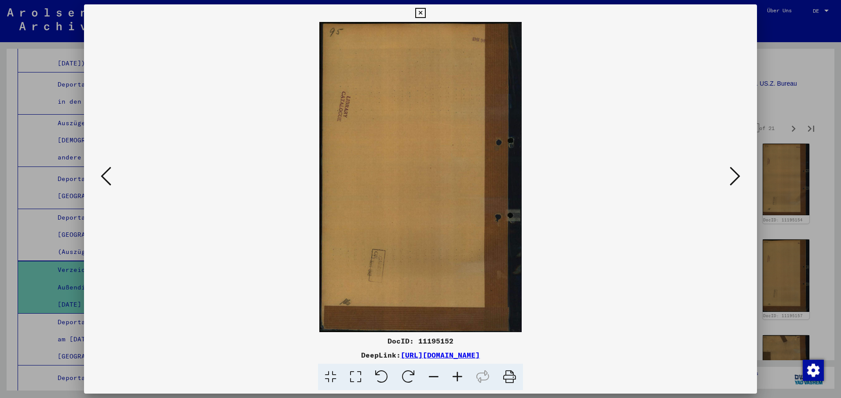
click at [735, 173] on icon at bounding box center [734, 176] width 11 height 21
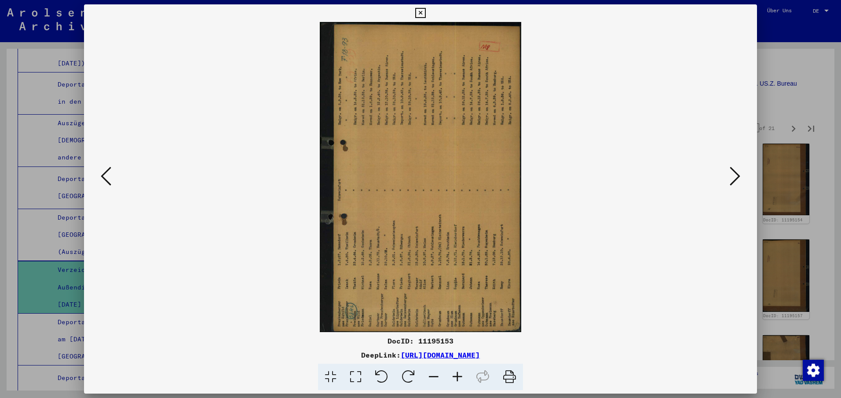
click at [406, 374] on icon at bounding box center [408, 377] width 27 height 27
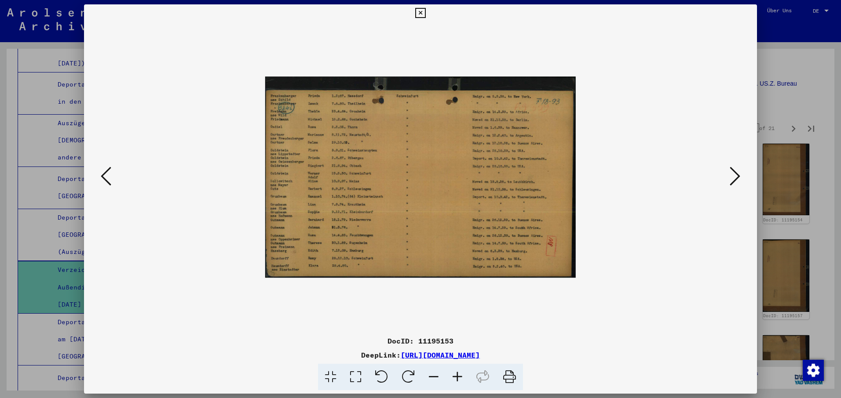
click at [738, 175] on icon at bounding box center [734, 176] width 11 height 21
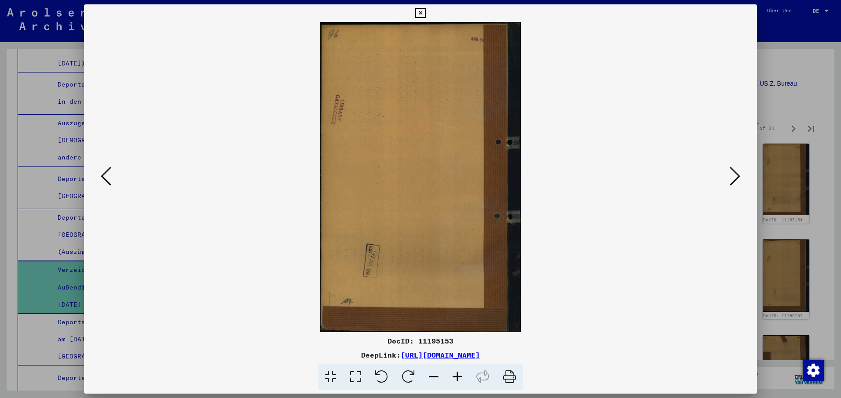
click at [738, 175] on icon at bounding box center [734, 176] width 11 height 21
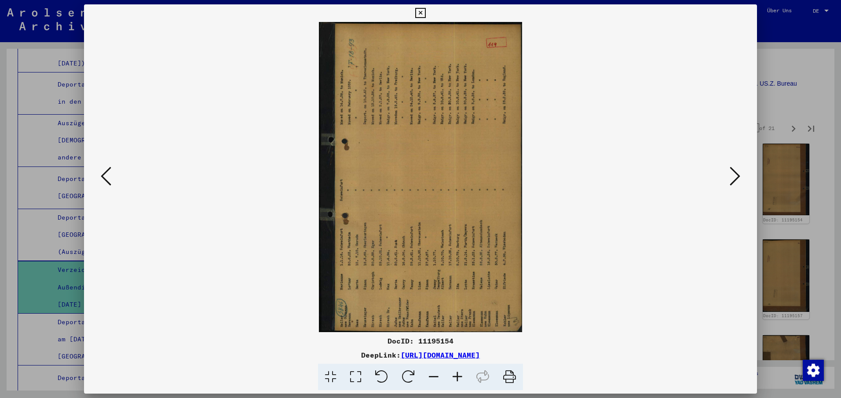
click at [407, 375] on icon at bounding box center [408, 377] width 27 height 27
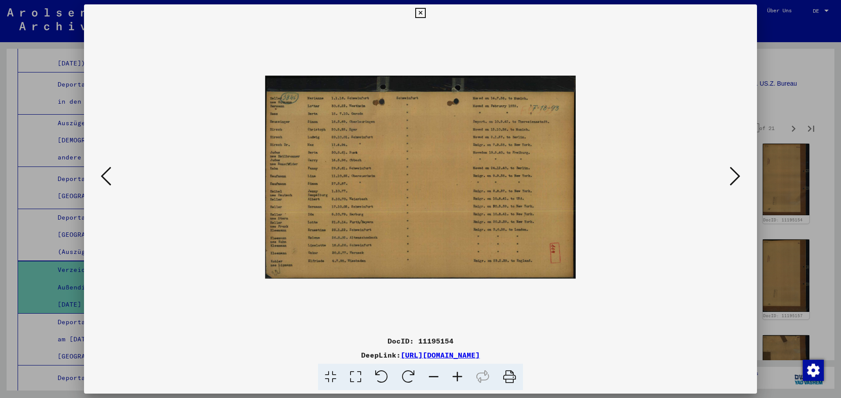
click at [739, 176] on icon at bounding box center [734, 176] width 11 height 21
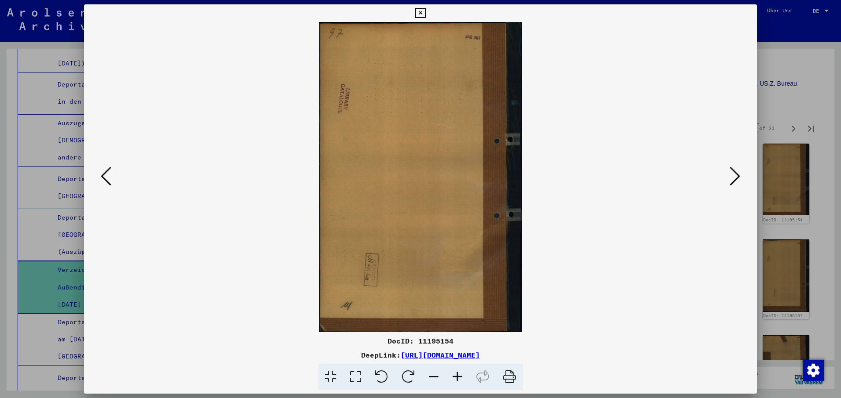
click at [739, 176] on icon at bounding box center [734, 176] width 11 height 21
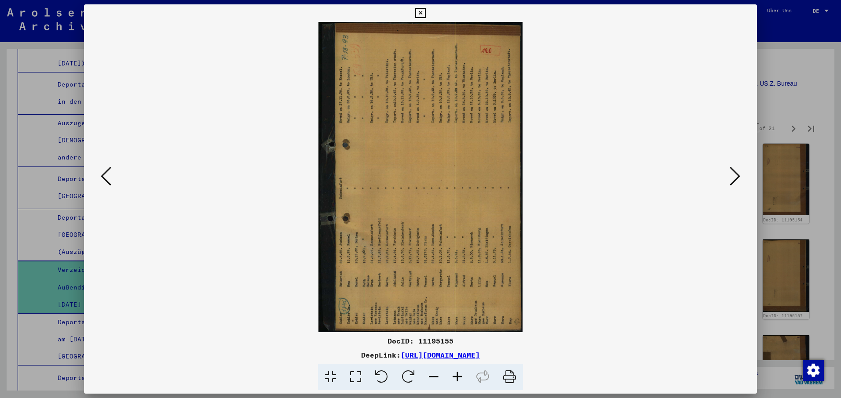
click at [409, 371] on icon at bounding box center [408, 377] width 27 height 27
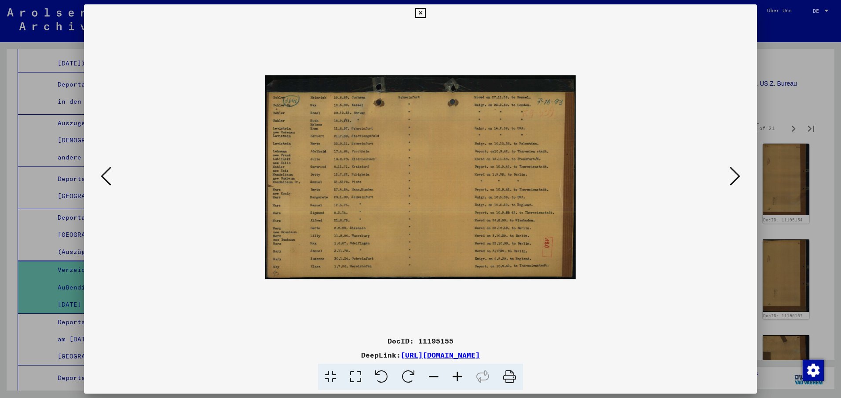
click at [737, 175] on icon at bounding box center [734, 176] width 11 height 21
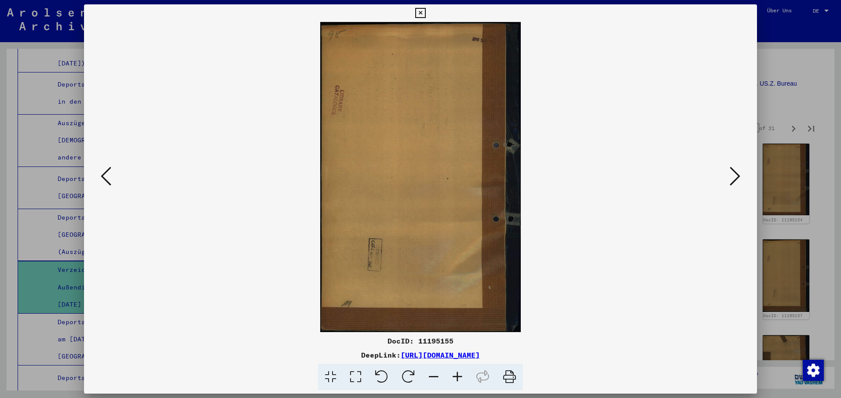
click at [736, 176] on icon at bounding box center [734, 176] width 11 height 21
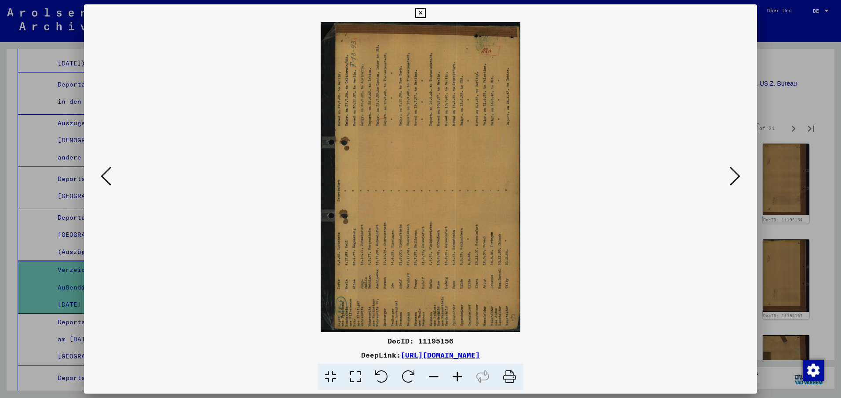
click at [404, 375] on icon at bounding box center [408, 377] width 27 height 27
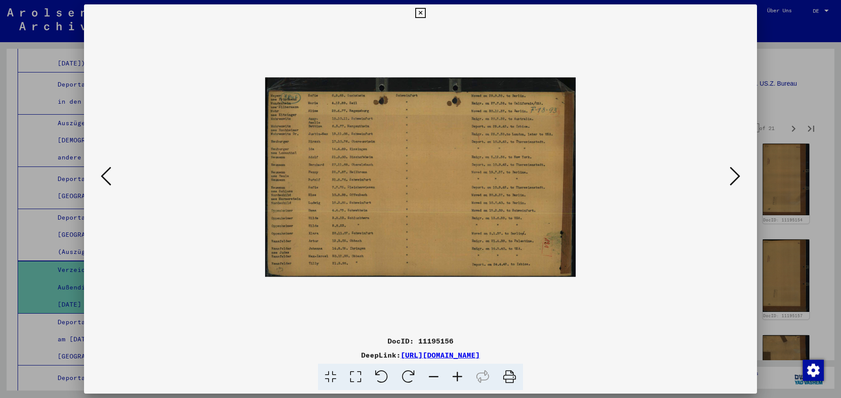
click at [735, 176] on icon at bounding box center [734, 176] width 11 height 21
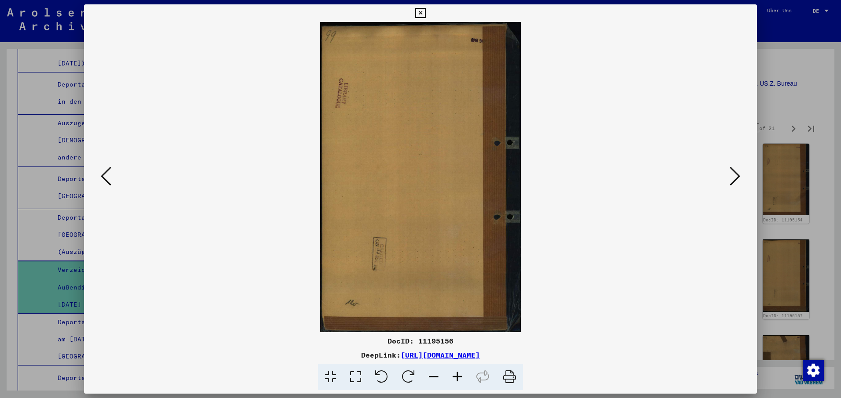
click at [733, 174] on icon at bounding box center [734, 176] width 11 height 21
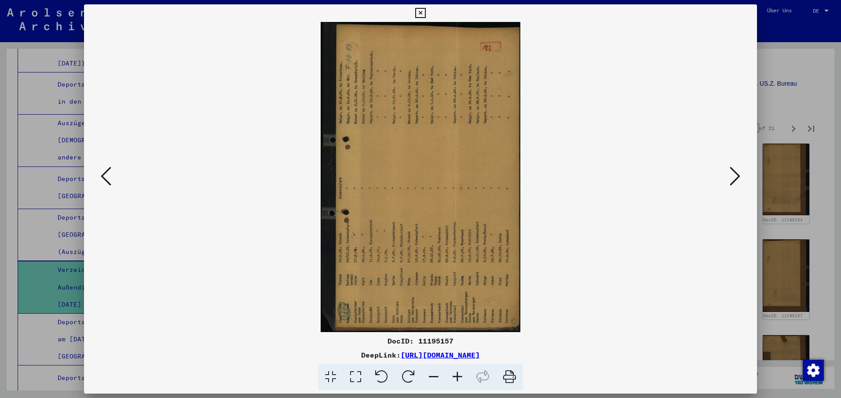
click at [404, 375] on icon at bounding box center [408, 377] width 27 height 27
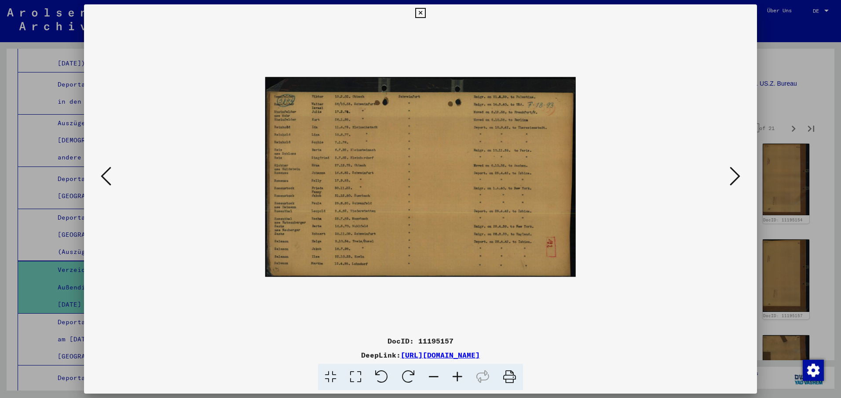
click at [737, 175] on icon at bounding box center [734, 176] width 11 height 21
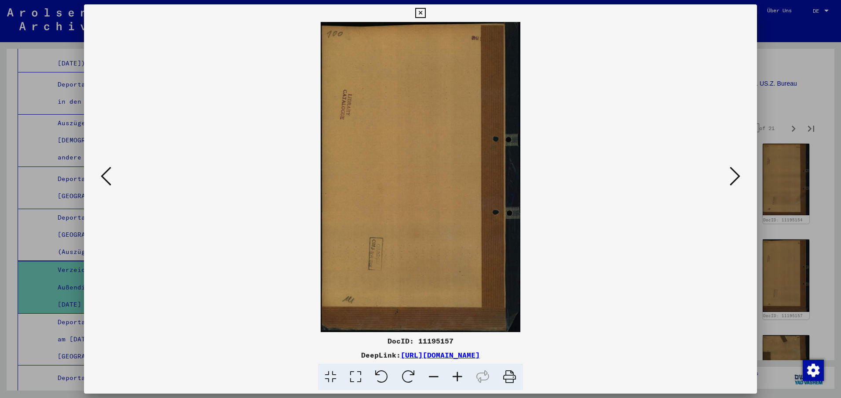
click at [737, 176] on icon at bounding box center [734, 176] width 11 height 21
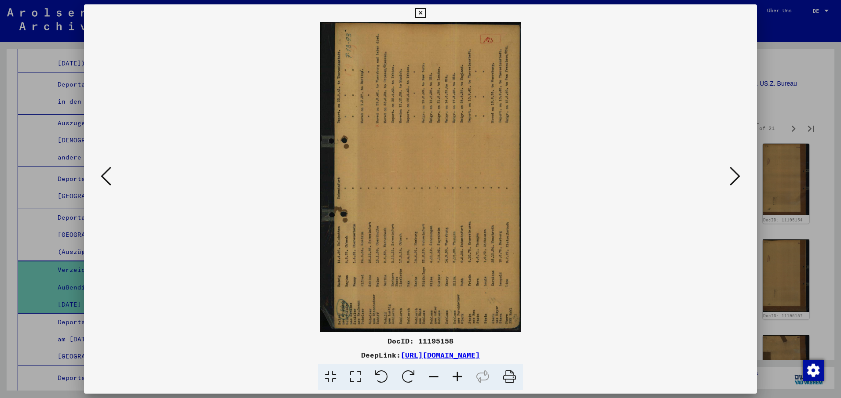
click at [403, 374] on icon at bounding box center [408, 377] width 27 height 27
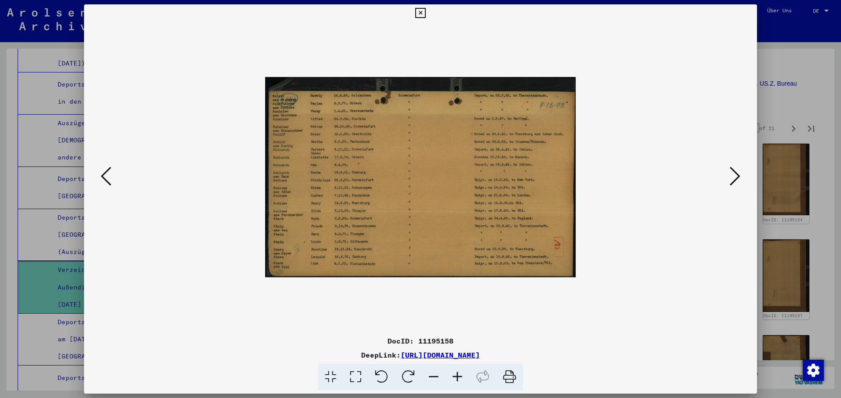
click at [737, 176] on icon at bounding box center [734, 176] width 11 height 21
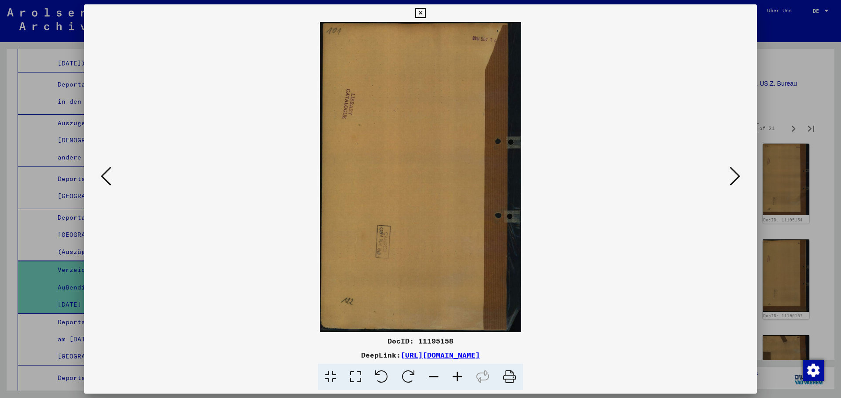
click at [737, 176] on icon at bounding box center [734, 176] width 11 height 21
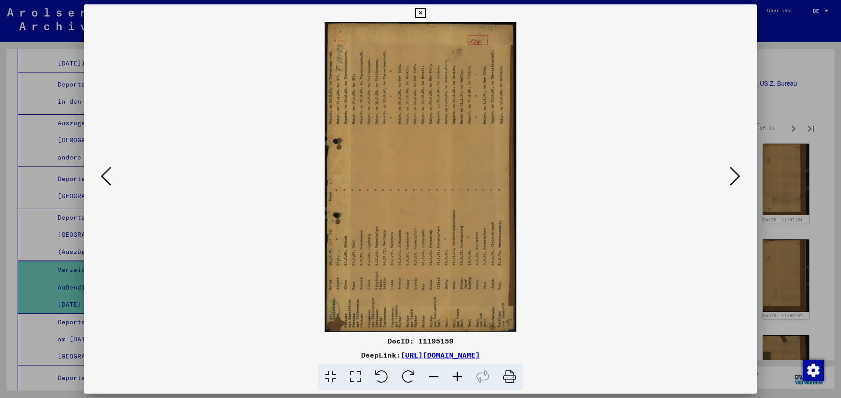
click at [414, 373] on icon at bounding box center [408, 377] width 27 height 27
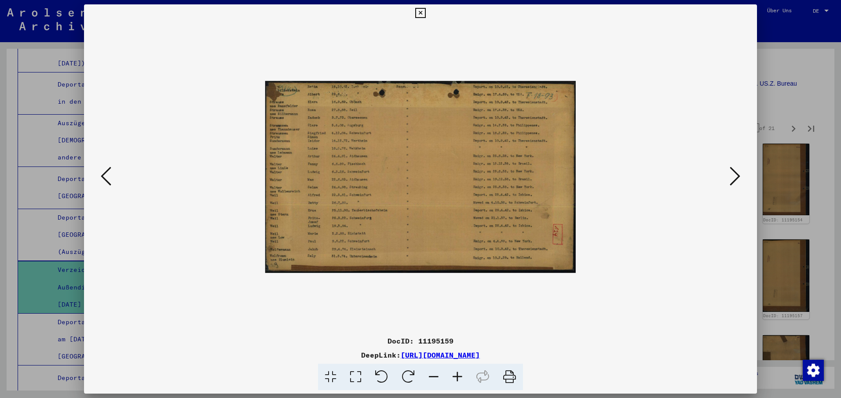
click at [739, 176] on icon at bounding box center [734, 176] width 11 height 21
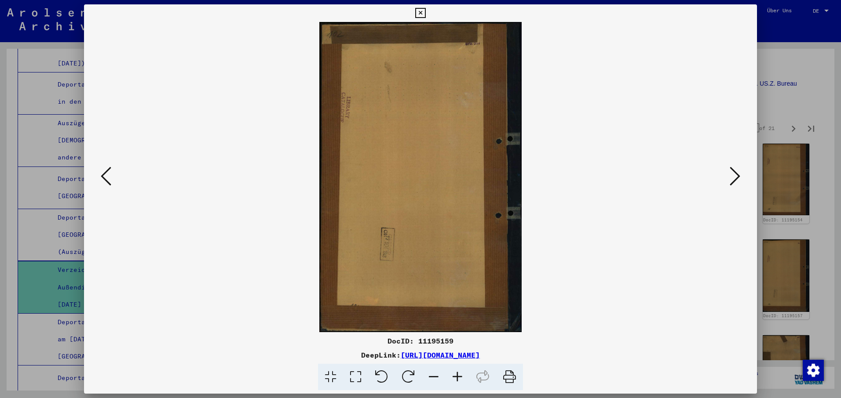
click at [739, 176] on icon at bounding box center [734, 176] width 11 height 21
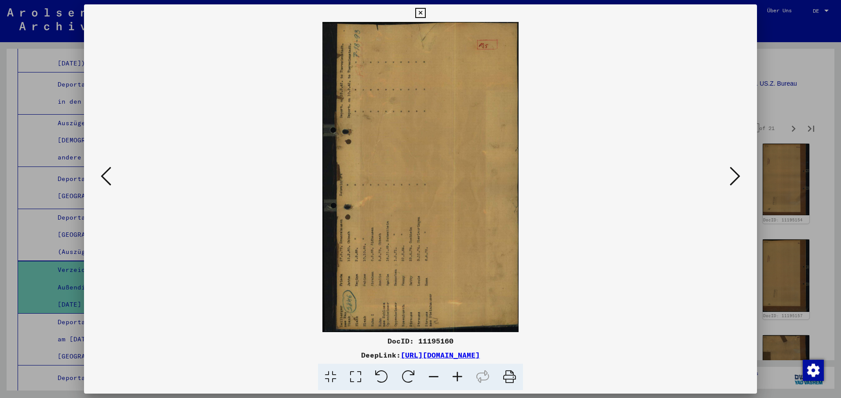
click at [404, 375] on icon at bounding box center [408, 377] width 27 height 27
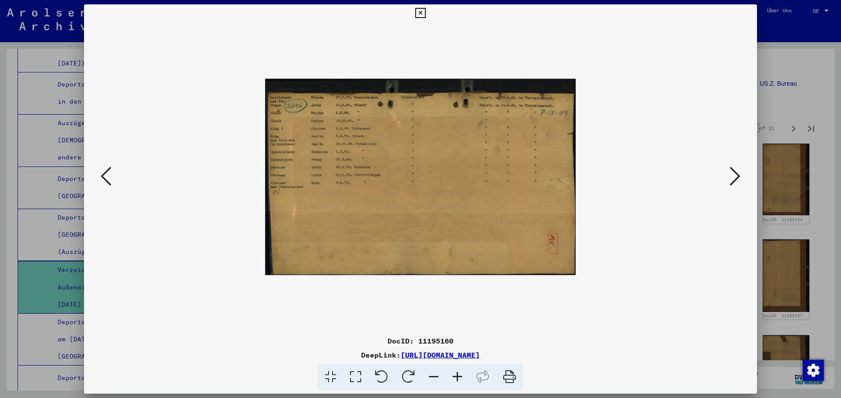
click at [739, 175] on icon at bounding box center [734, 176] width 11 height 21
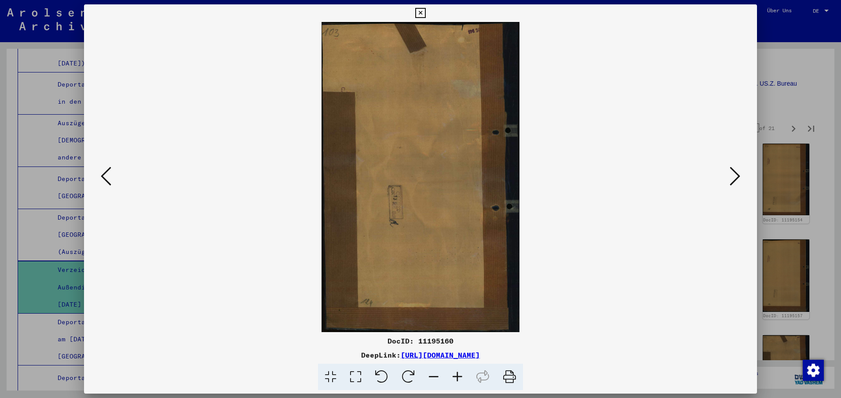
click at [739, 175] on icon at bounding box center [734, 176] width 11 height 21
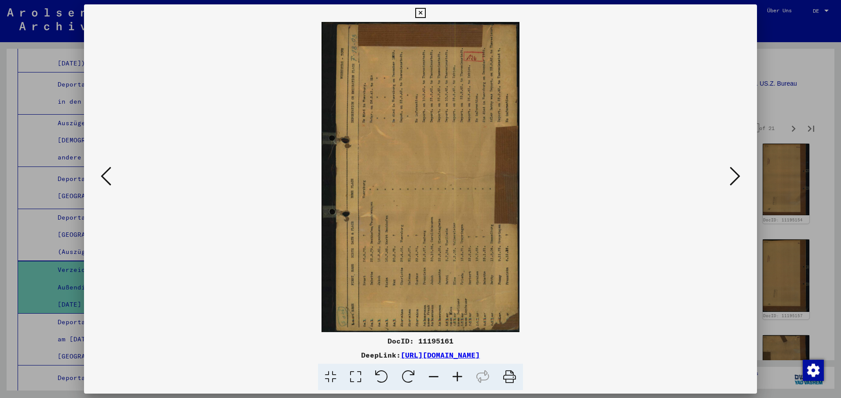
click at [408, 373] on icon at bounding box center [408, 377] width 27 height 27
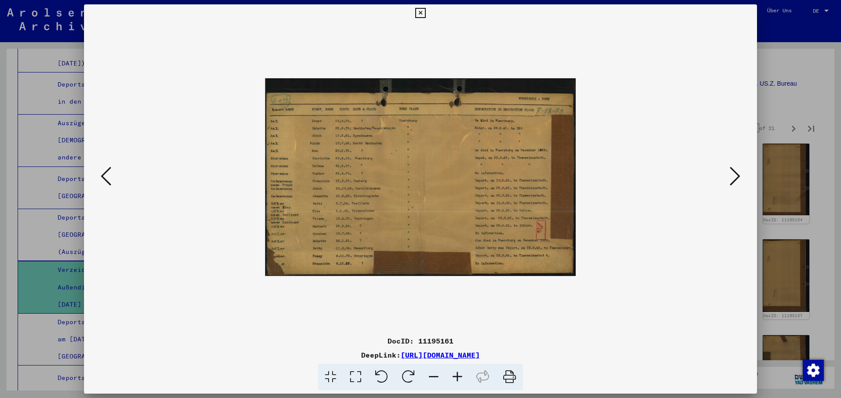
click at [739, 176] on icon at bounding box center [734, 176] width 11 height 21
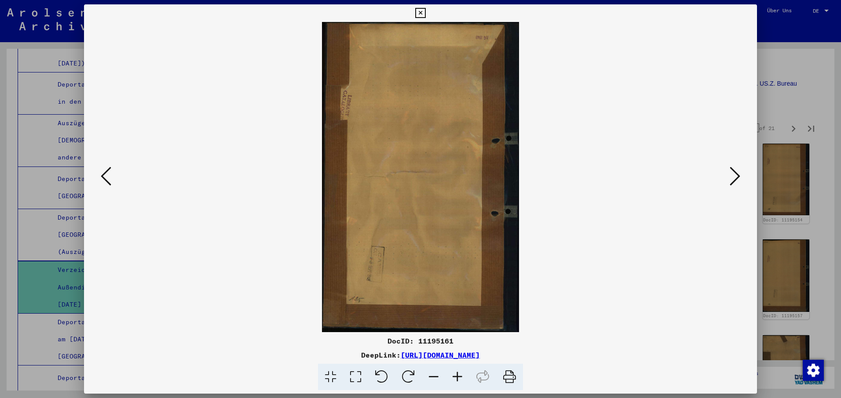
click at [739, 176] on icon at bounding box center [734, 176] width 11 height 21
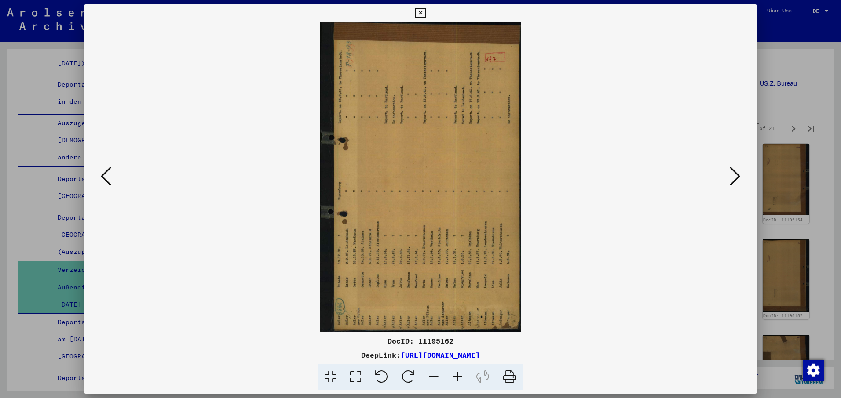
click at [408, 378] on icon at bounding box center [408, 377] width 27 height 27
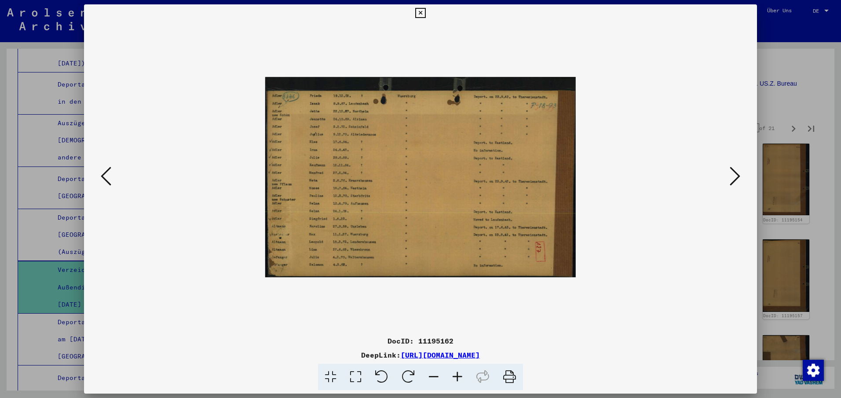
click at [736, 174] on icon at bounding box center [734, 176] width 11 height 21
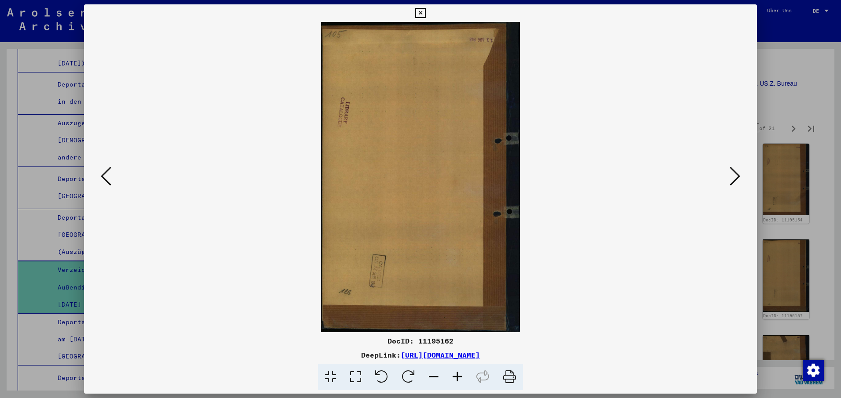
click at [736, 174] on icon at bounding box center [734, 176] width 11 height 21
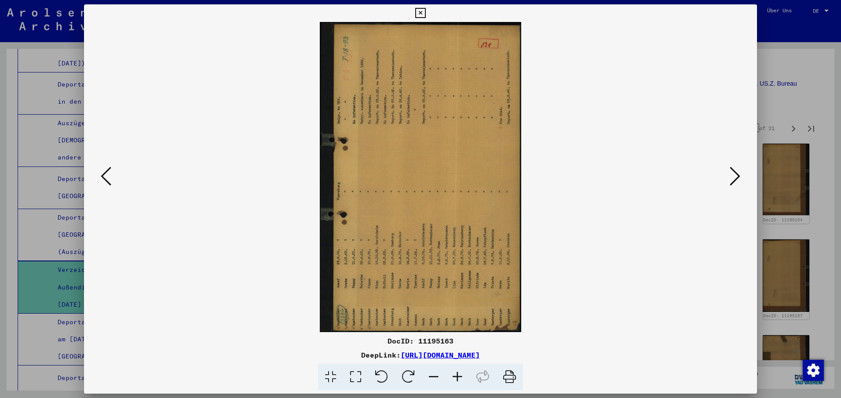
click at [405, 374] on icon at bounding box center [408, 377] width 27 height 27
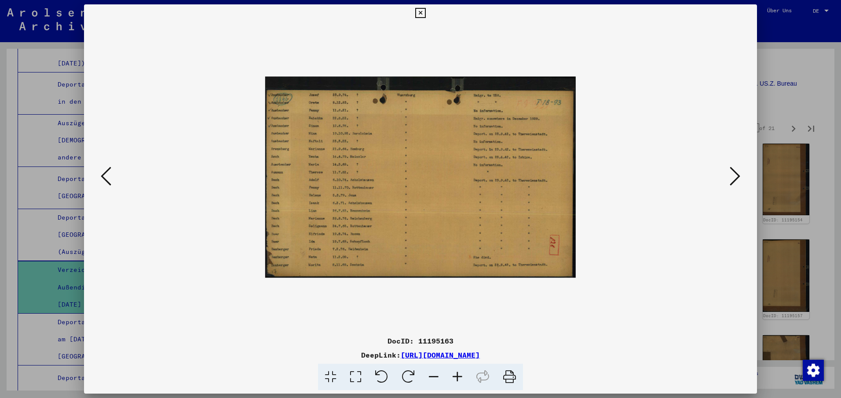
click at [738, 174] on icon at bounding box center [734, 176] width 11 height 21
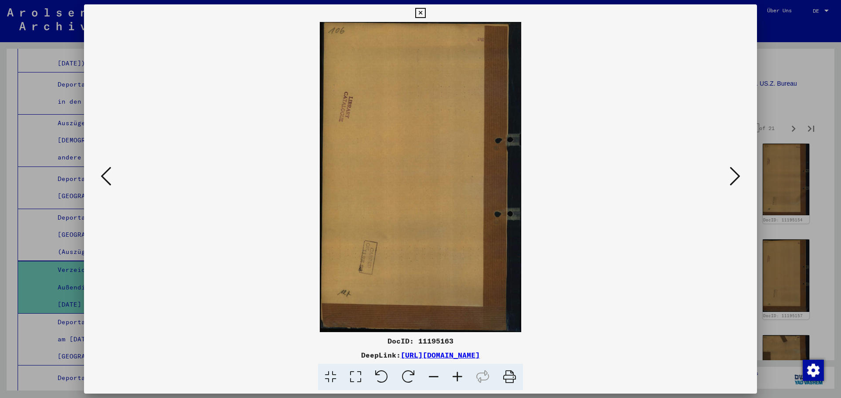
click at [738, 174] on icon at bounding box center [734, 176] width 11 height 21
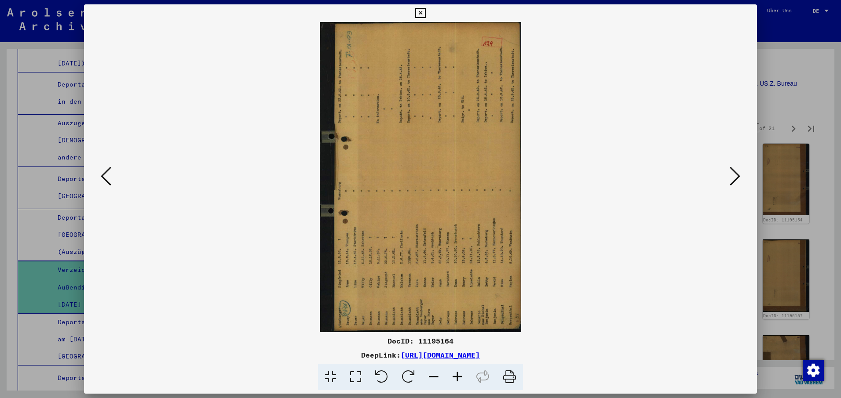
click at [404, 372] on icon at bounding box center [408, 377] width 27 height 27
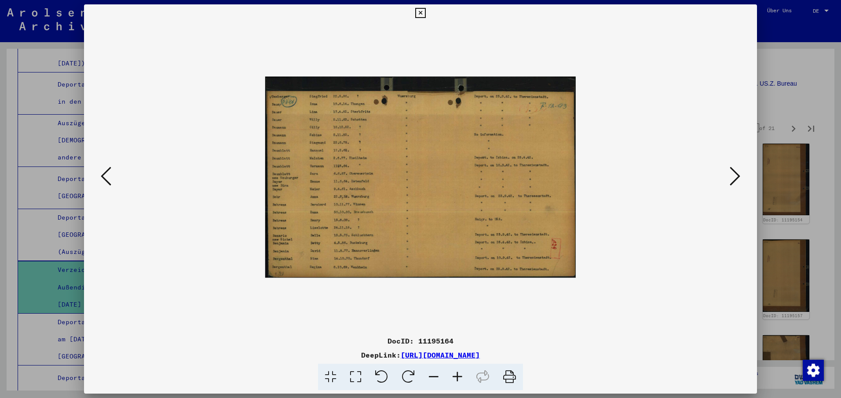
click at [738, 179] on icon at bounding box center [734, 176] width 11 height 21
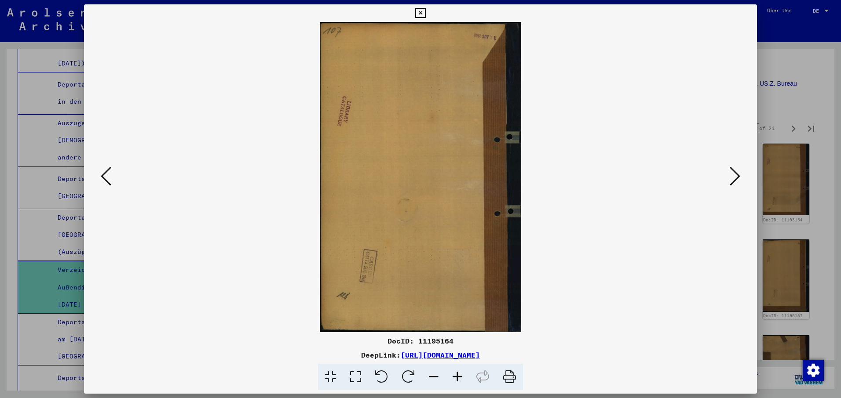
click at [738, 177] on icon at bounding box center [734, 176] width 11 height 21
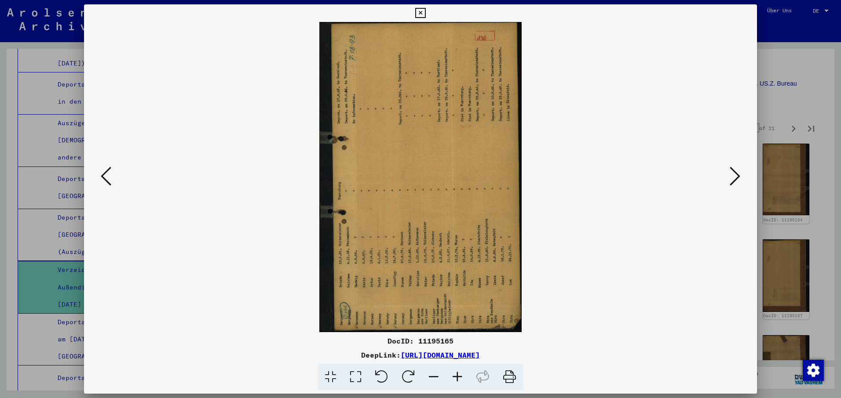
click at [406, 375] on icon at bounding box center [408, 377] width 27 height 27
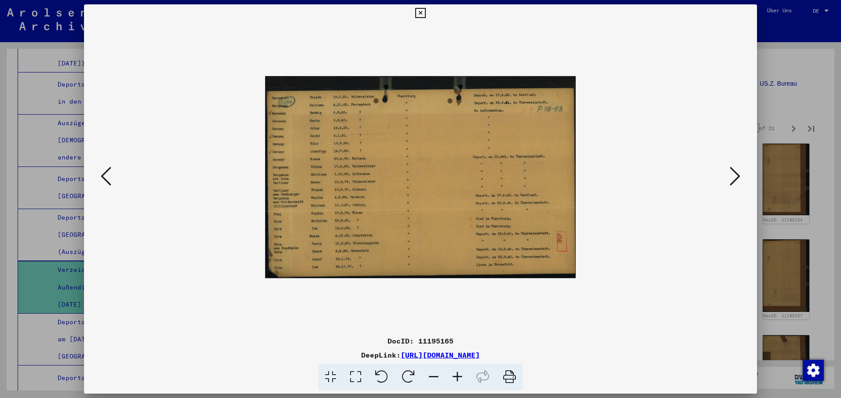
click at [738, 177] on icon at bounding box center [734, 176] width 11 height 21
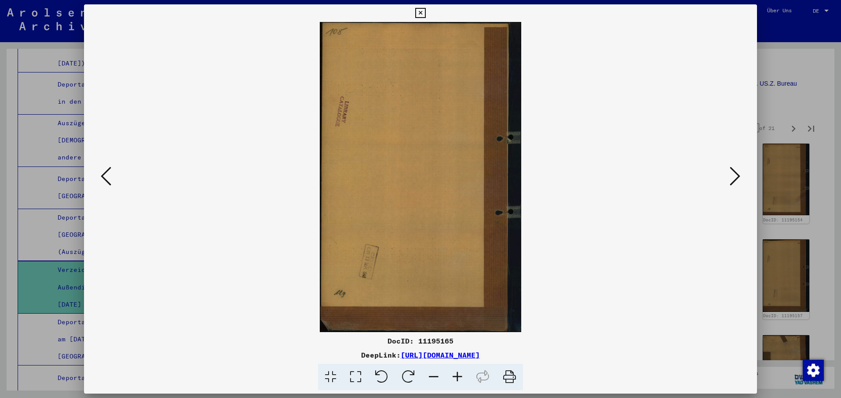
click at [738, 177] on icon at bounding box center [734, 176] width 11 height 21
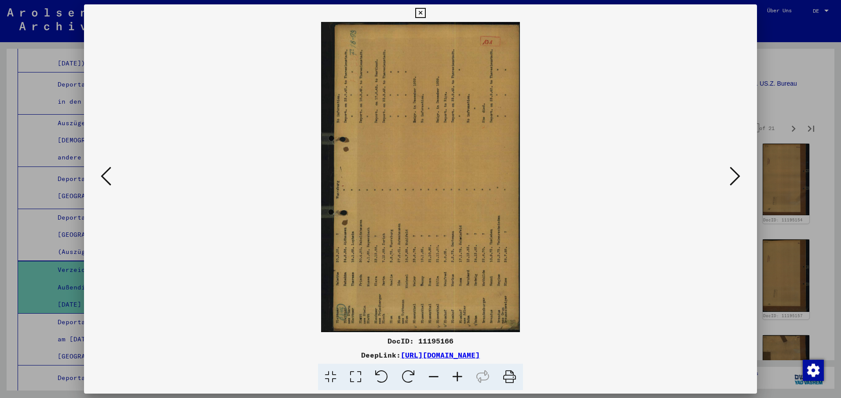
click at [408, 375] on icon at bounding box center [408, 377] width 27 height 27
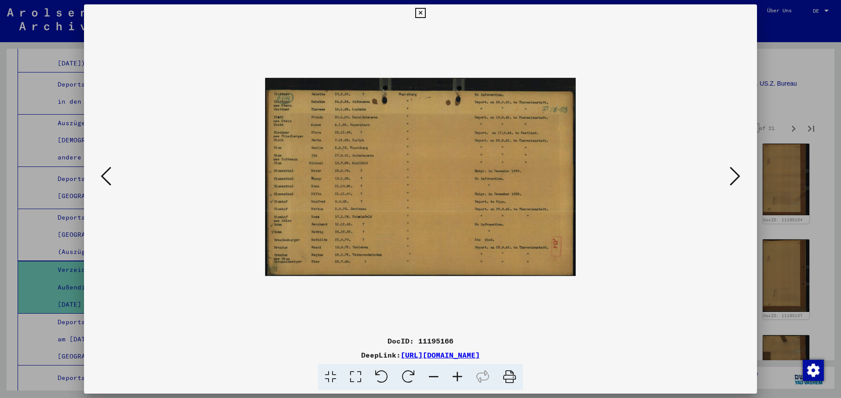
click at [737, 173] on icon at bounding box center [734, 176] width 11 height 21
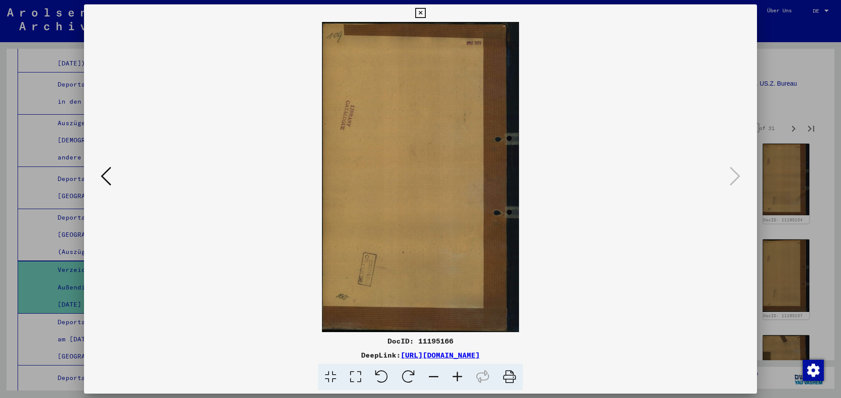
click at [419, 12] on icon at bounding box center [420, 13] width 10 height 11
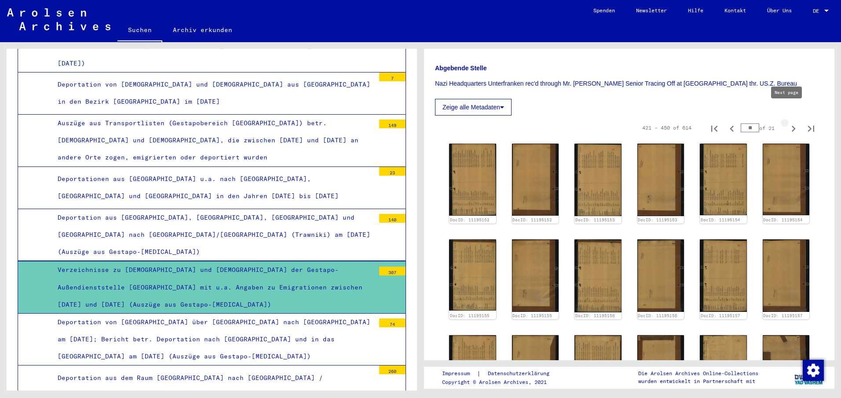
click at [787, 123] on icon "Next page" at bounding box center [793, 129] width 12 height 12
type input "**"
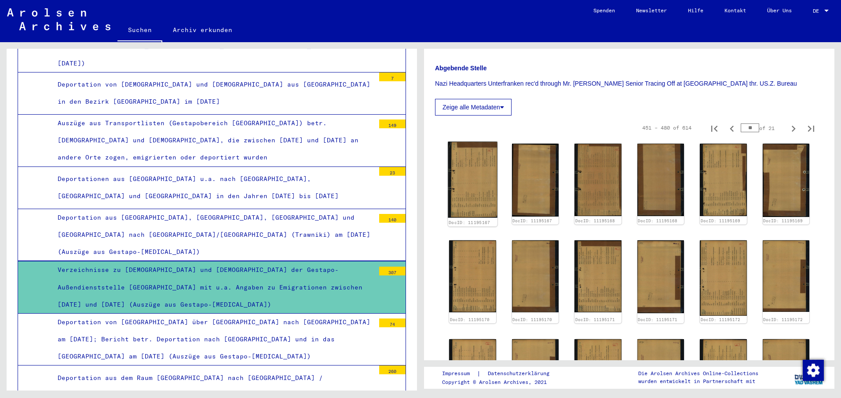
click at [466, 194] on img at bounding box center [472, 180] width 49 height 76
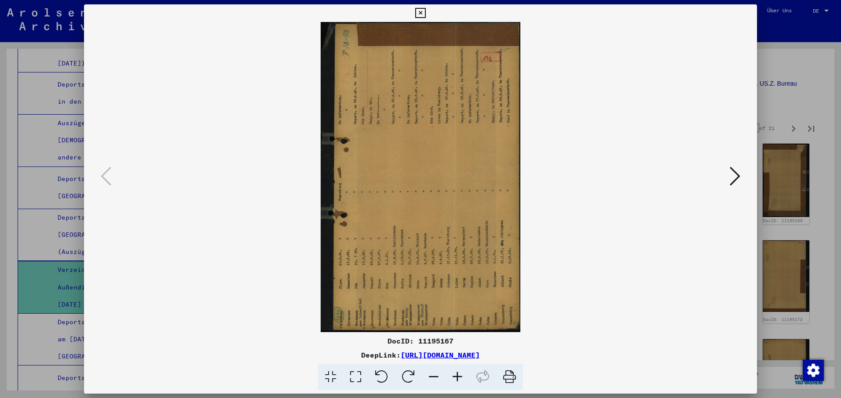
click at [409, 377] on icon at bounding box center [408, 377] width 27 height 27
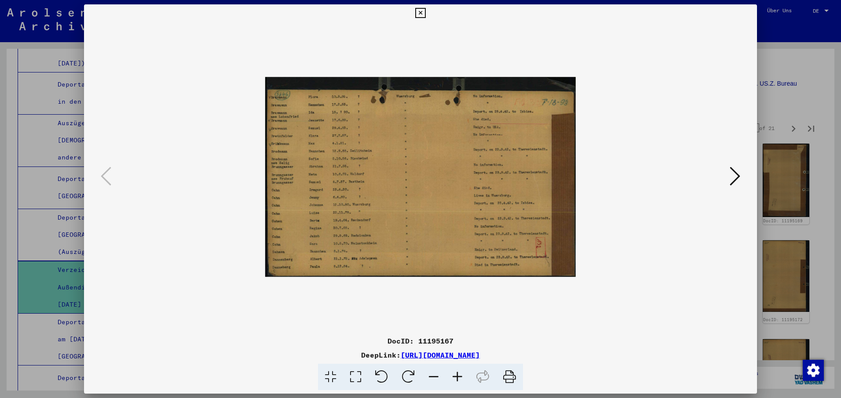
click at [735, 175] on icon at bounding box center [734, 176] width 11 height 21
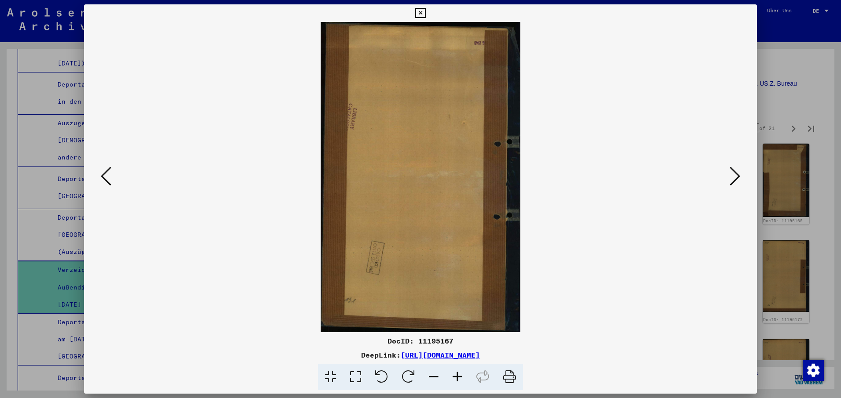
click at [735, 175] on icon at bounding box center [734, 176] width 11 height 21
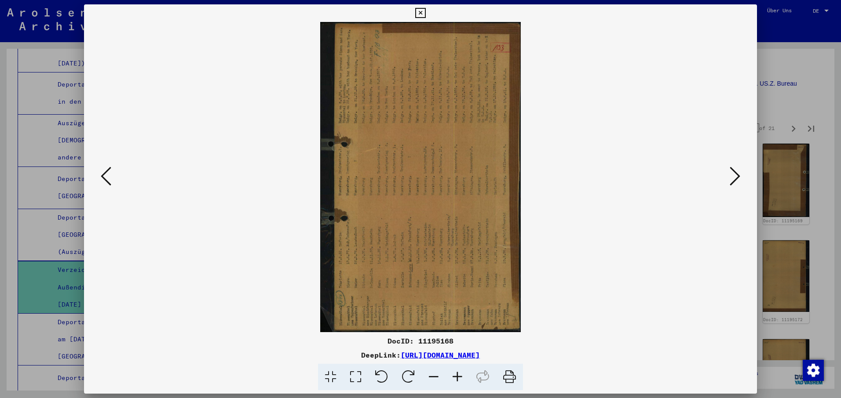
click at [409, 373] on icon at bounding box center [408, 377] width 27 height 27
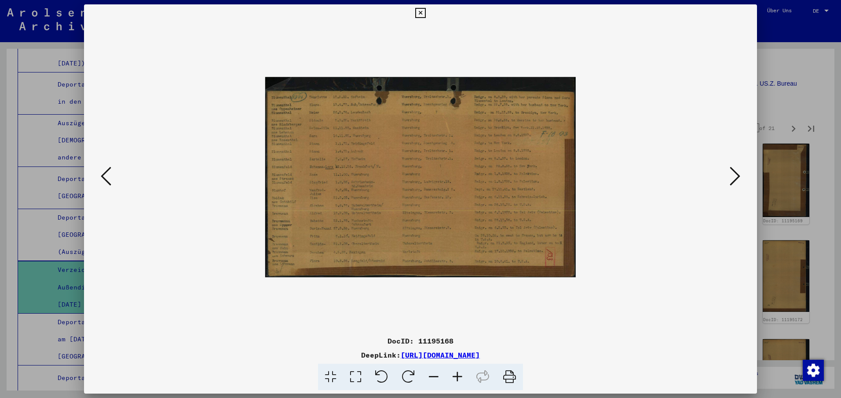
click at [735, 170] on icon at bounding box center [734, 176] width 11 height 21
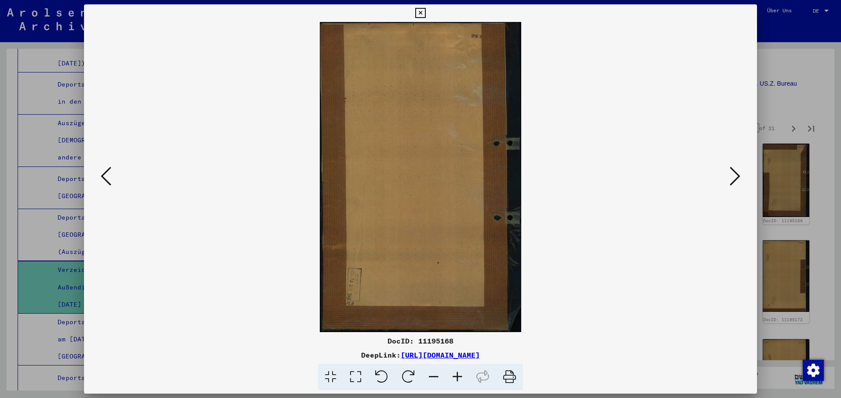
click at [735, 174] on icon at bounding box center [734, 176] width 11 height 21
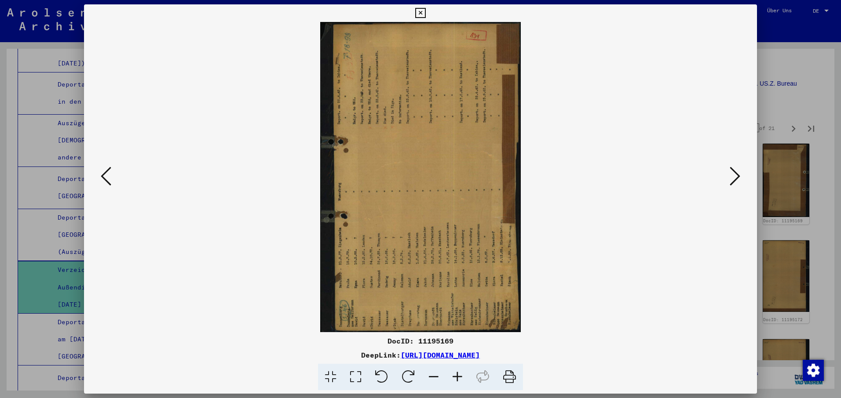
click at [413, 375] on icon at bounding box center [408, 377] width 27 height 27
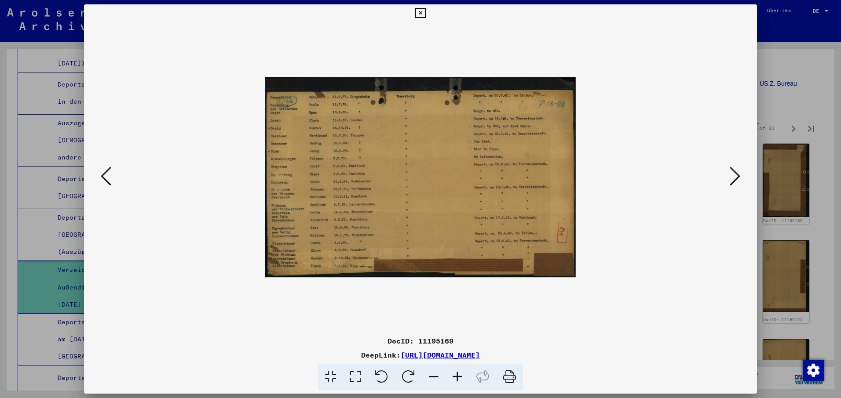
click at [739, 177] on icon at bounding box center [734, 176] width 11 height 21
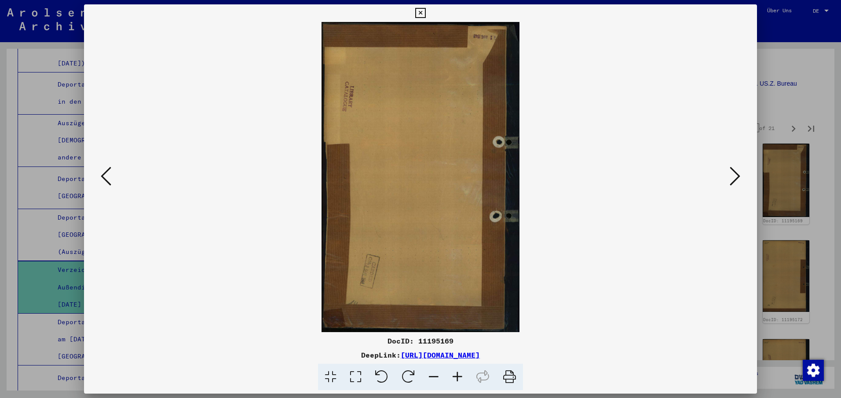
click at [735, 172] on icon at bounding box center [734, 176] width 11 height 21
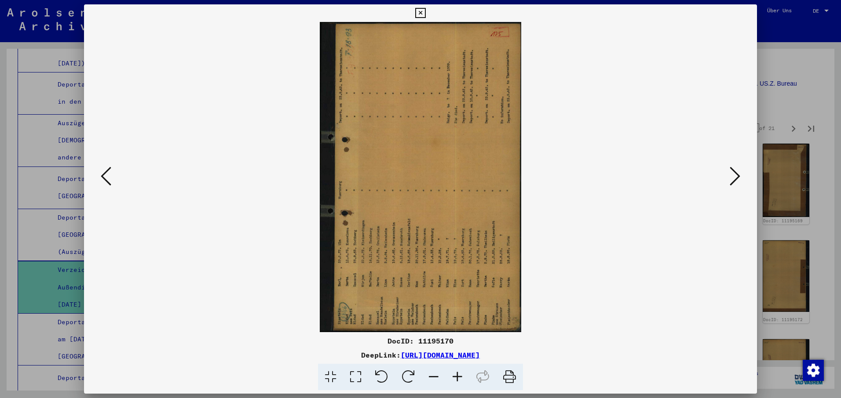
click at [410, 373] on icon at bounding box center [408, 377] width 27 height 27
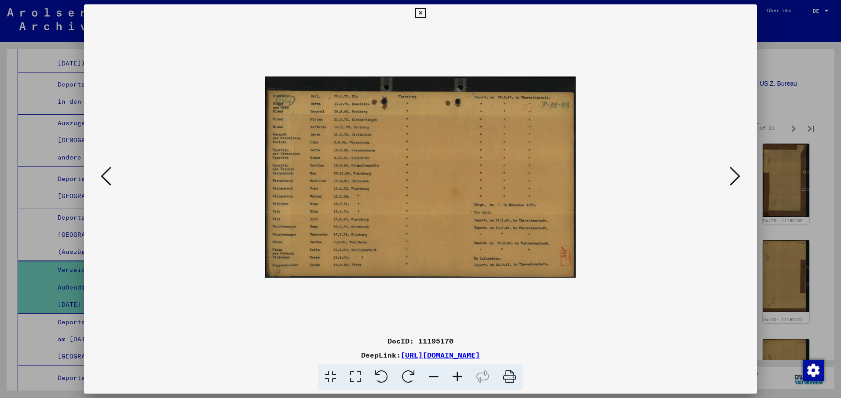
click at [736, 178] on icon at bounding box center [734, 176] width 11 height 21
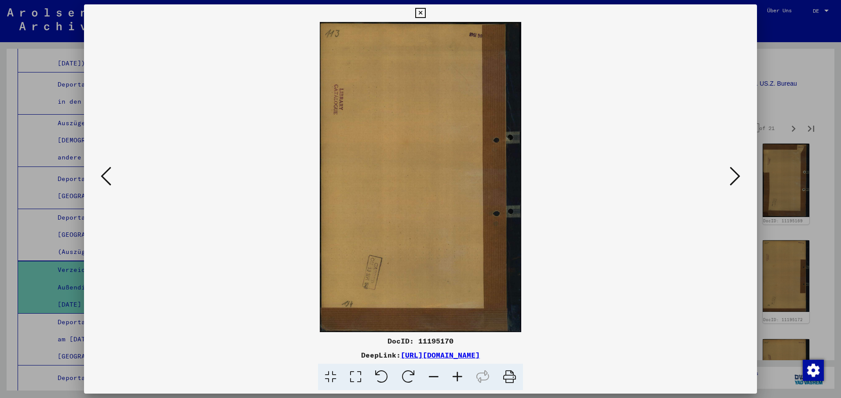
click at [737, 176] on icon at bounding box center [734, 176] width 11 height 21
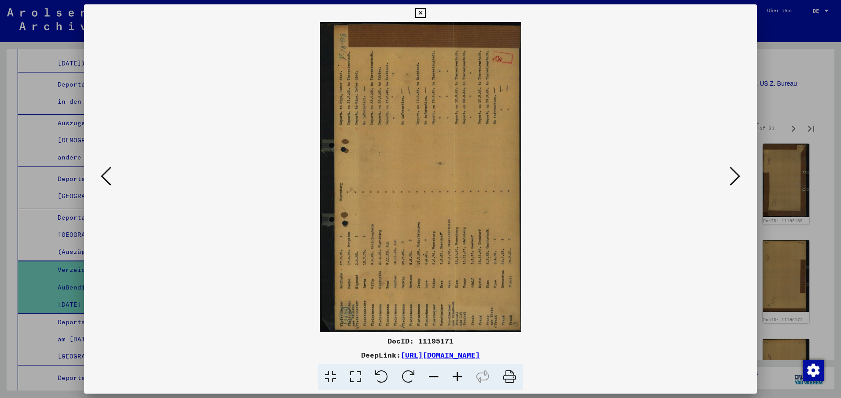
click at [411, 376] on icon at bounding box center [408, 377] width 27 height 27
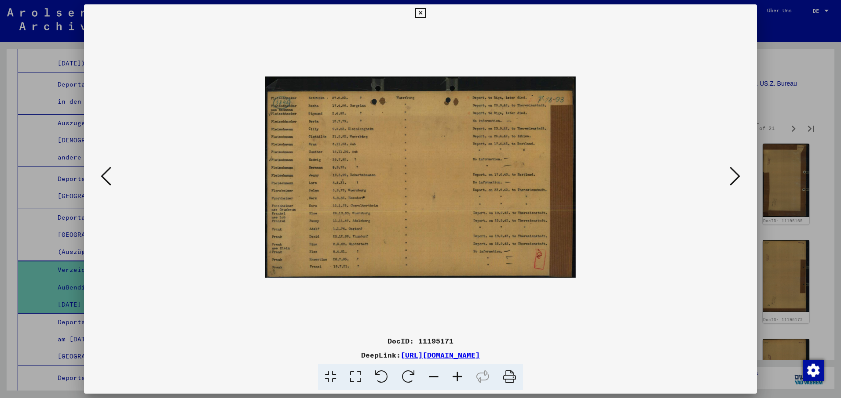
click at [736, 175] on icon at bounding box center [734, 176] width 11 height 21
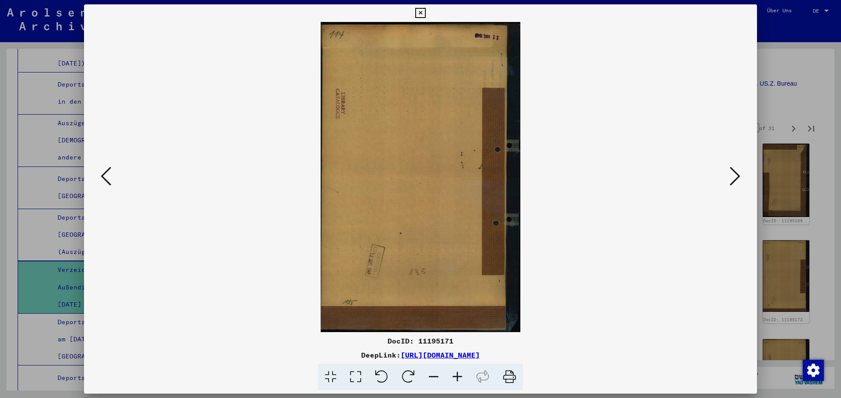
click at [737, 175] on icon at bounding box center [734, 176] width 11 height 21
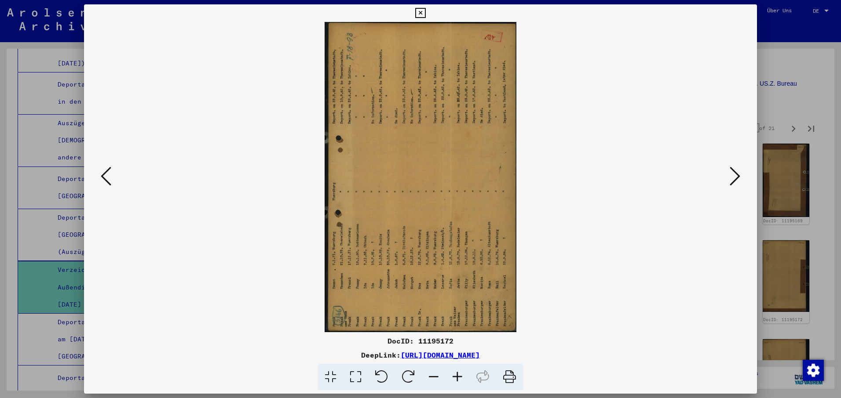
click at [407, 378] on icon at bounding box center [408, 377] width 27 height 27
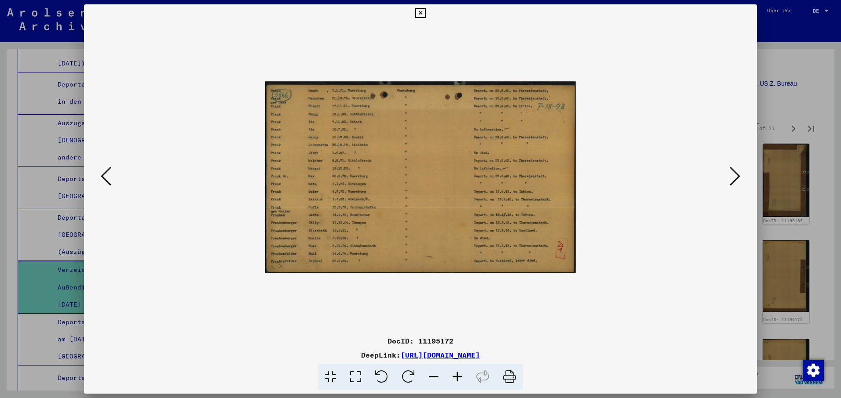
click at [738, 175] on icon at bounding box center [734, 176] width 11 height 21
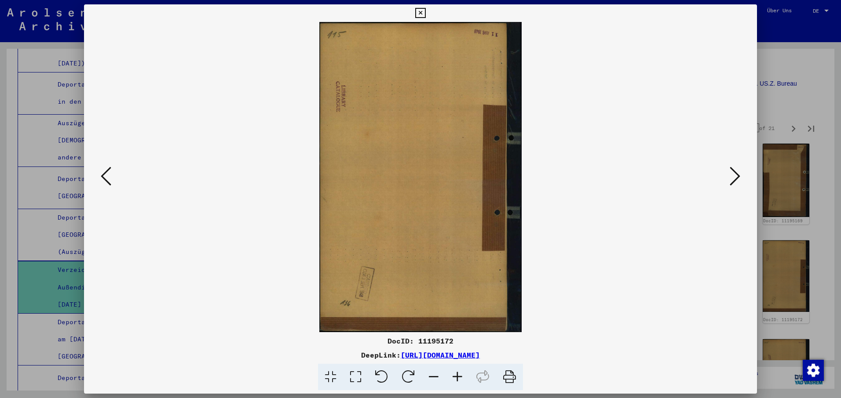
click at [736, 176] on icon at bounding box center [734, 176] width 11 height 21
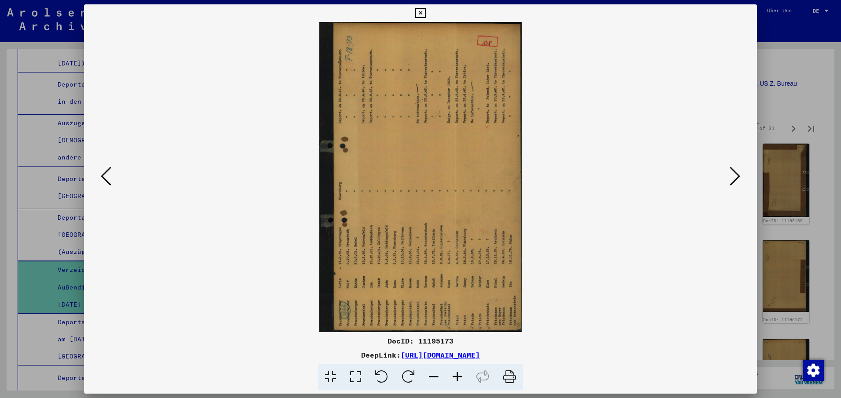
click at [402, 375] on icon at bounding box center [408, 377] width 27 height 27
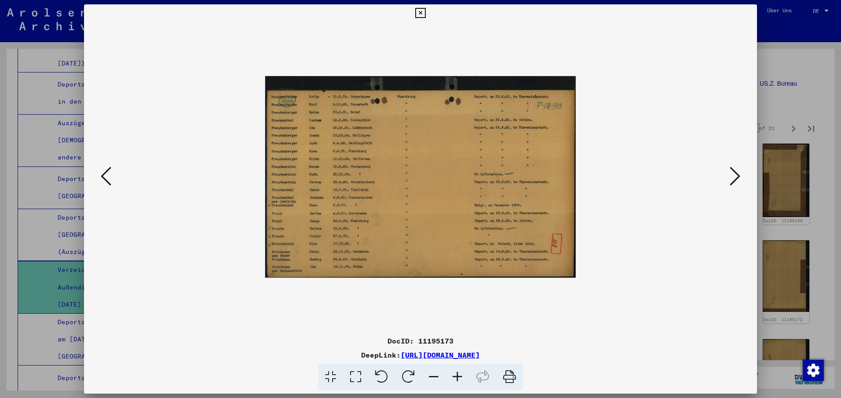
click at [738, 174] on icon at bounding box center [734, 176] width 11 height 21
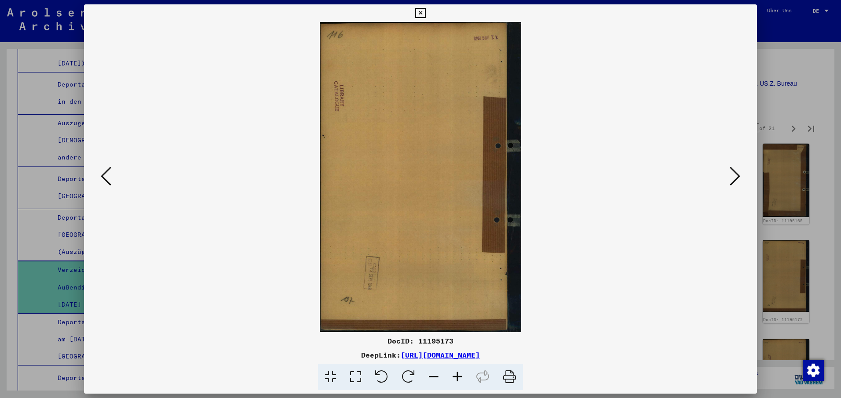
click at [738, 174] on icon at bounding box center [734, 176] width 11 height 21
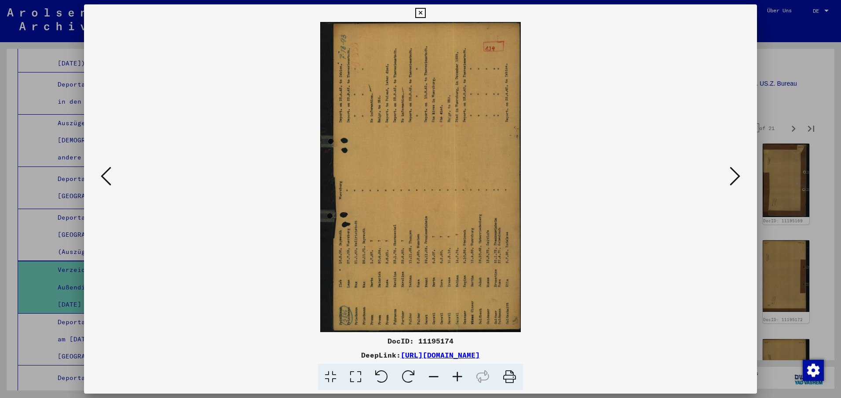
drag, startPoint x: 401, startPoint y: 374, endPoint x: 412, endPoint y: 375, distance: 11.1
click at [409, 375] on icon at bounding box center [408, 377] width 27 height 27
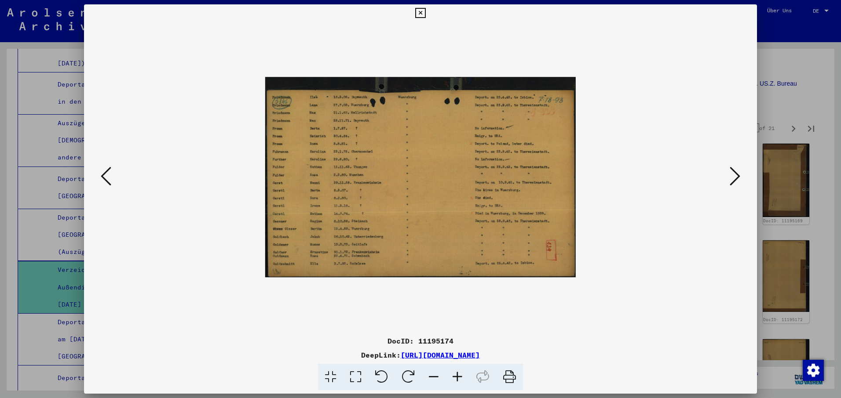
click at [736, 174] on icon at bounding box center [734, 176] width 11 height 21
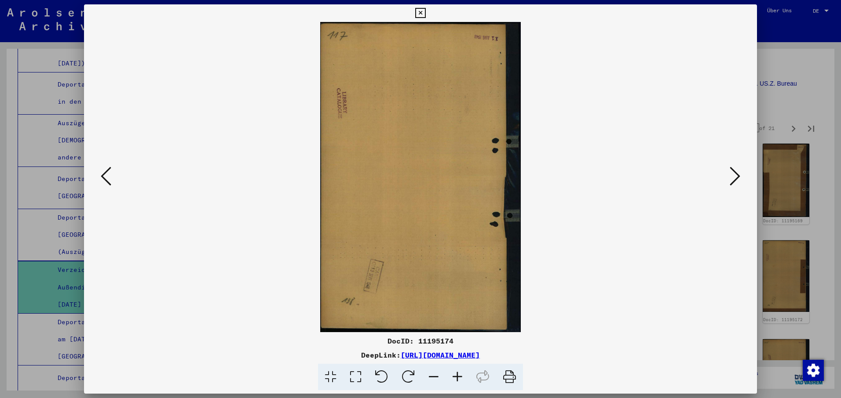
click at [736, 174] on icon at bounding box center [734, 176] width 11 height 21
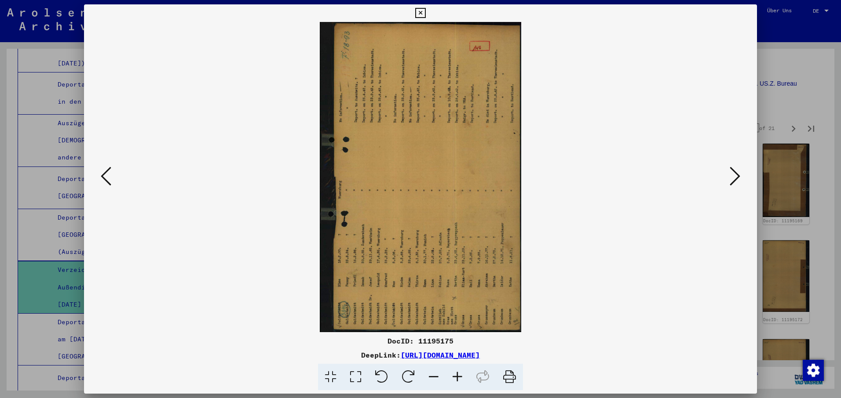
click at [405, 376] on icon at bounding box center [408, 377] width 27 height 27
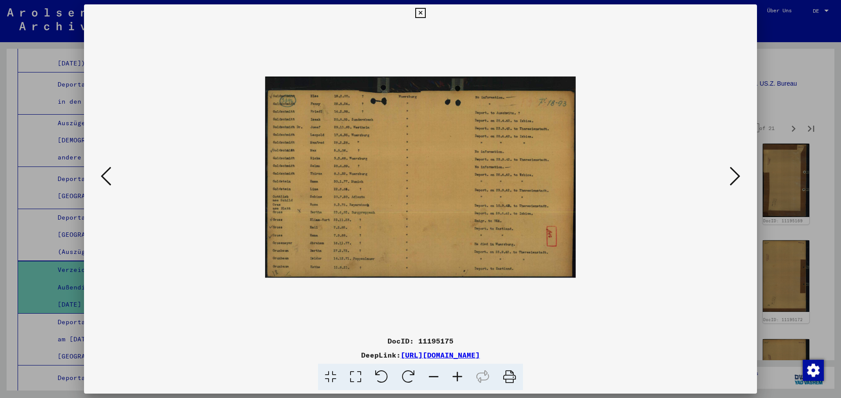
click at [737, 172] on icon at bounding box center [734, 176] width 11 height 21
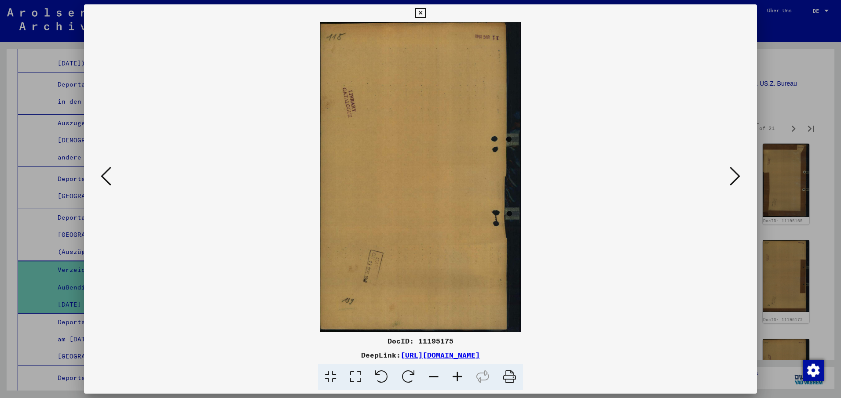
click at [736, 172] on icon at bounding box center [734, 176] width 11 height 21
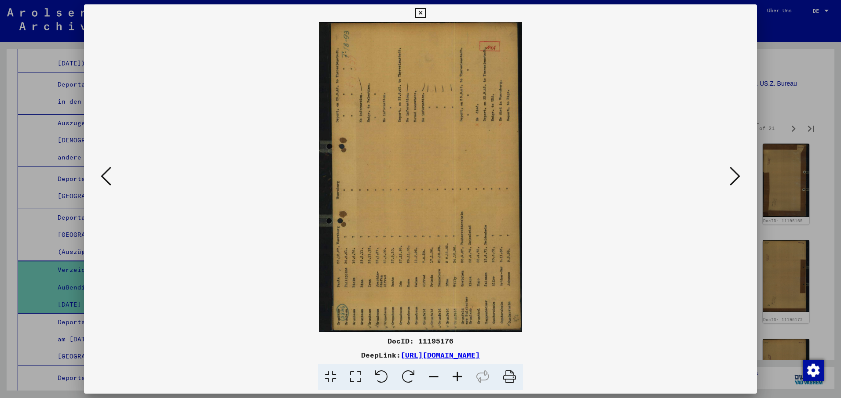
click at [410, 378] on icon at bounding box center [408, 377] width 27 height 27
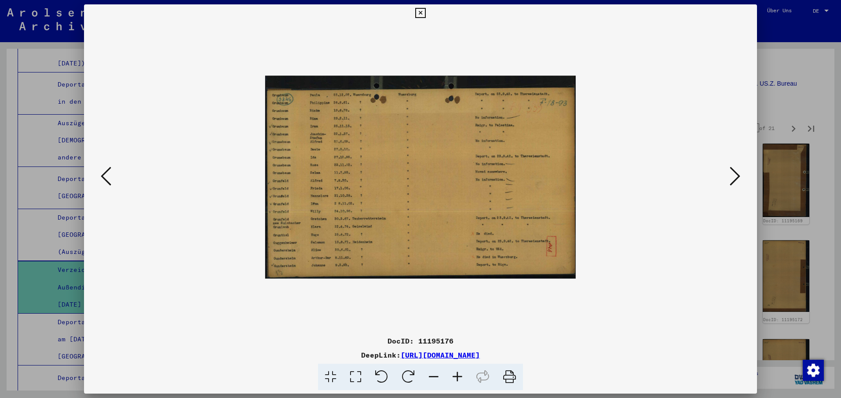
click at [736, 173] on icon at bounding box center [734, 176] width 11 height 21
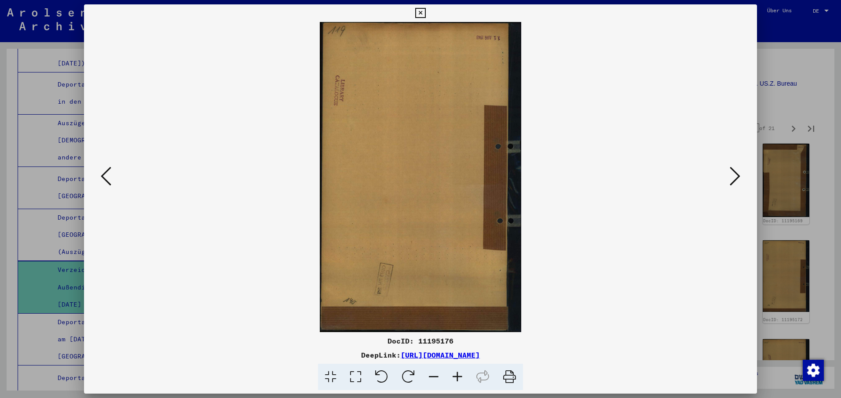
click at [736, 173] on icon at bounding box center [734, 176] width 11 height 21
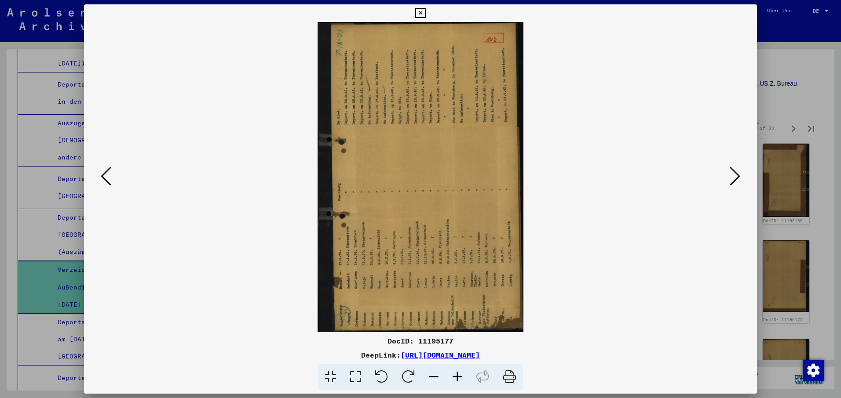
click at [408, 376] on icon at bounding box center [408, 377] width 27 height 27
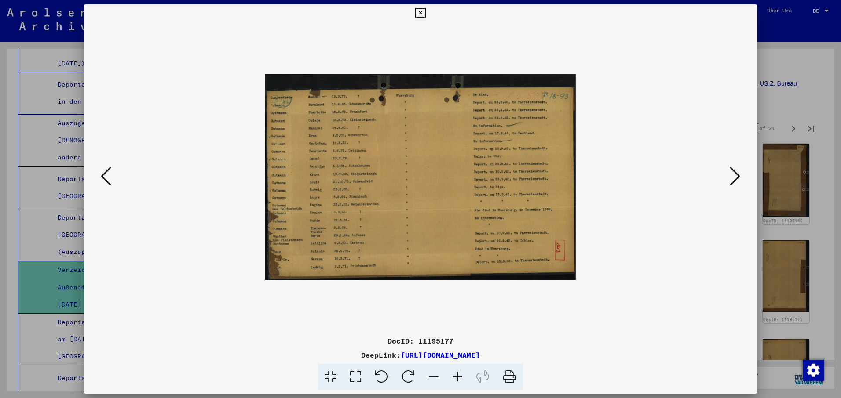
click at [737, 174] on icon at bounding box center [734, 176] width 11 height 21
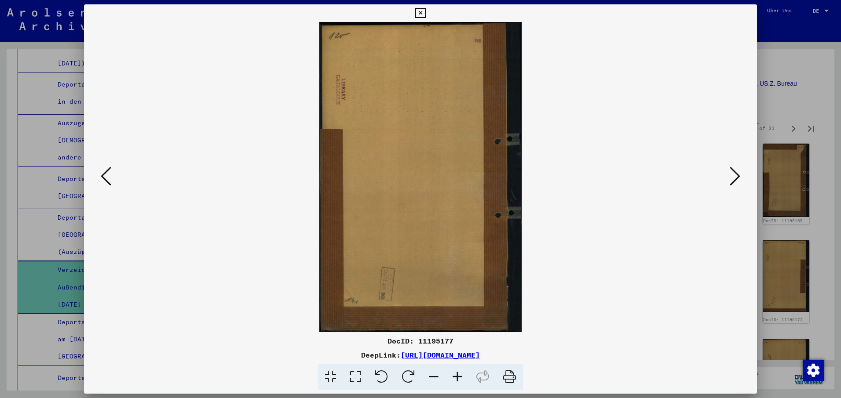
click at [737, 174] on icon at bounding box center [734, 176] width 11 height 21
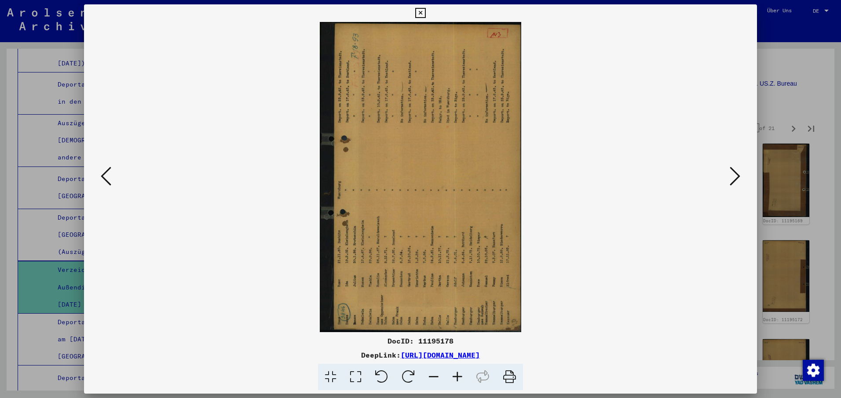
click at [408, 372] on icon at bounding box center [408, 377] width 27 height 27
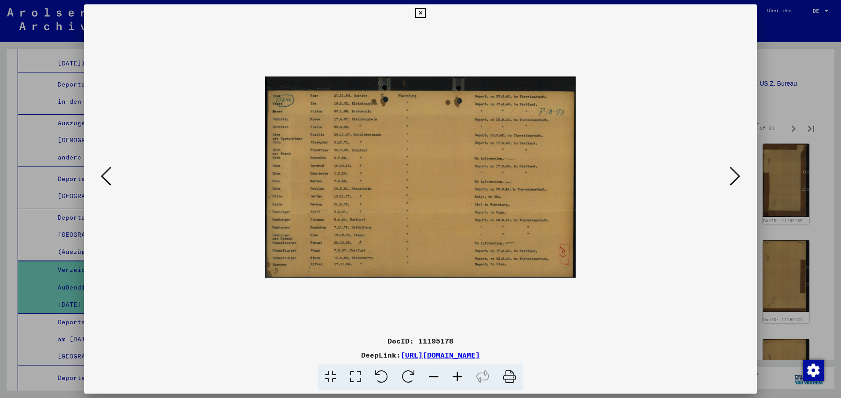
click at [738, 176] on icon at bounding box center [734, 176] width 11 height 21
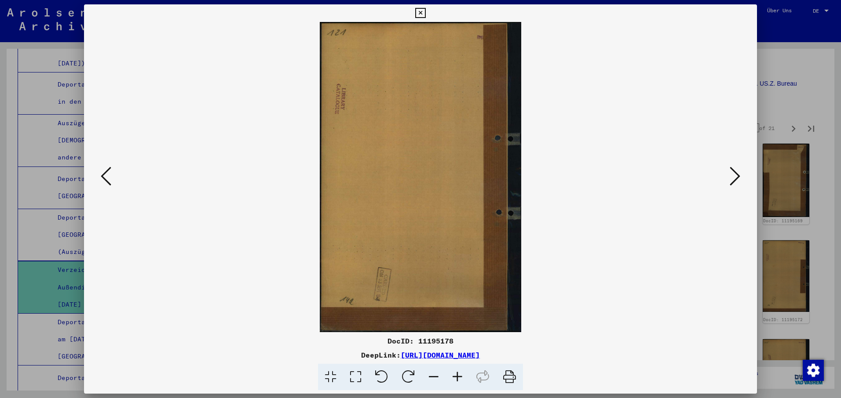
click at [738, 176] on icon at bounding box center [734, 176] width 11 height 21
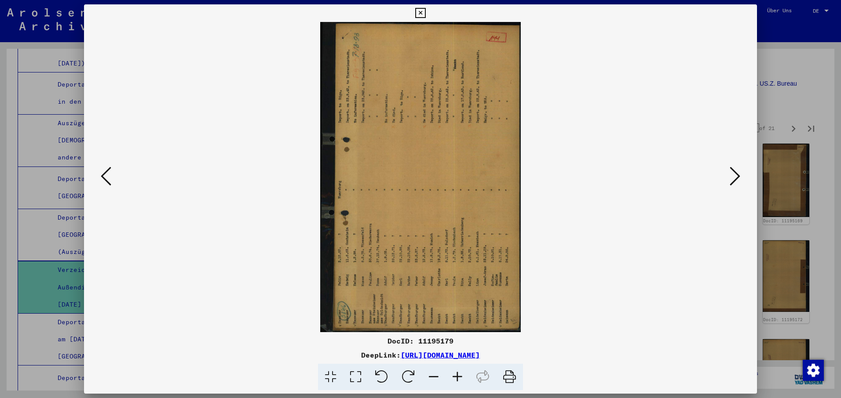
click at [410, 371] on icon at bounding box center [408, 377] width 27 height 27
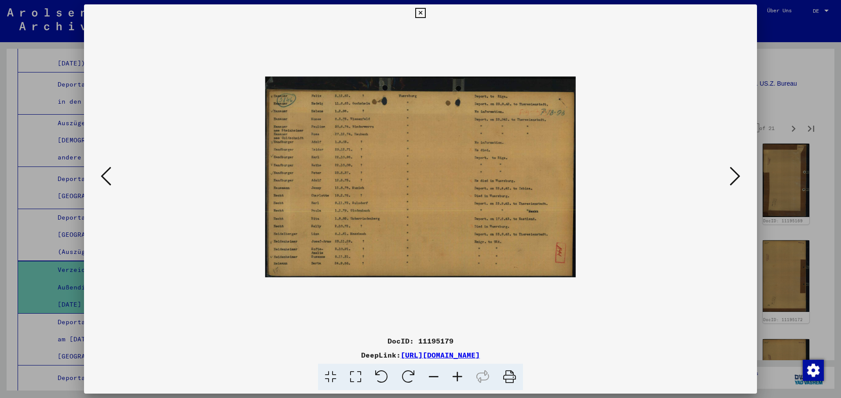
click at [735, 170] on icon at bounding box center [734, 176] width 11 height 21
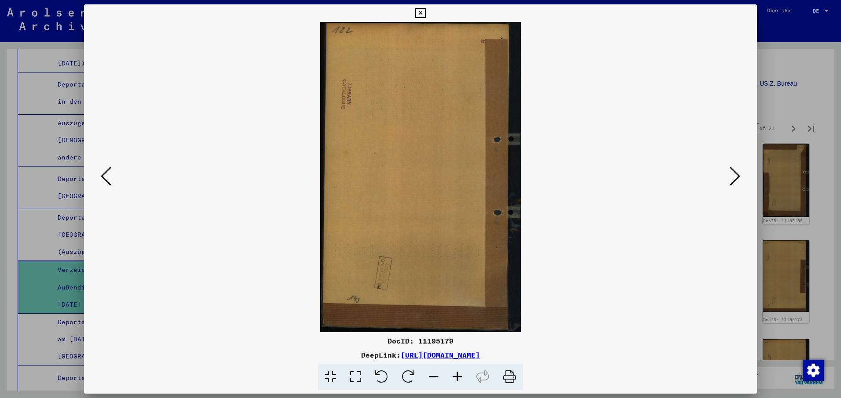
click at [735, 170] on icon at bounding box center [734, 176] width 11 height 21
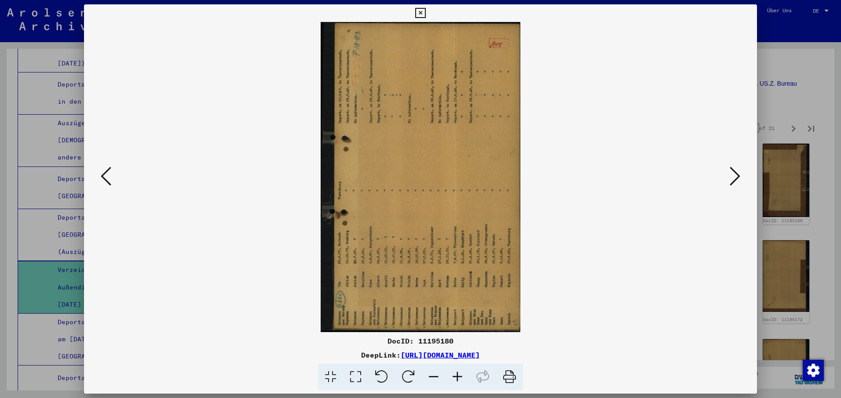
click at [410, 374] on icon at bounding box center [408, 377] width 27 height 27
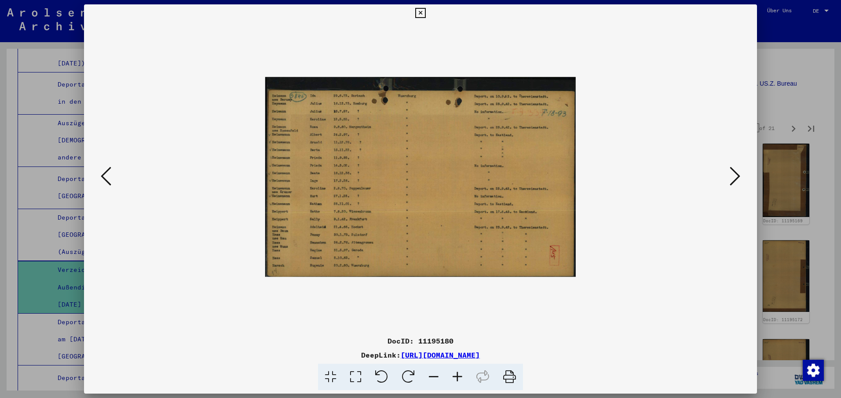
click at [739, 179] on icon at bounding box center [734, 176] width 11 height 21
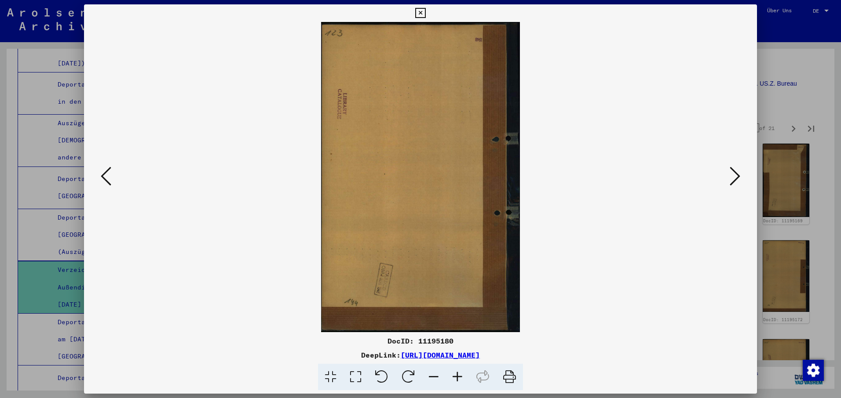
click at [739, 179] on icon at bounding box center [734, 176] width 11 height 21
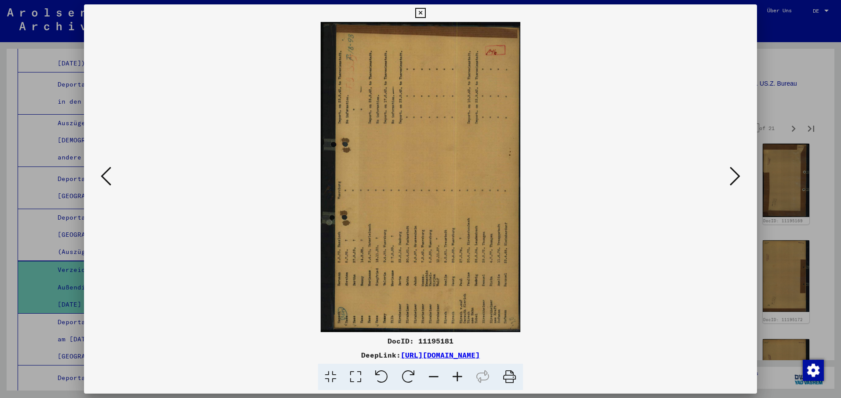
click at [406, 377] on icon at bounding box center [408, 377] width 27 height 27
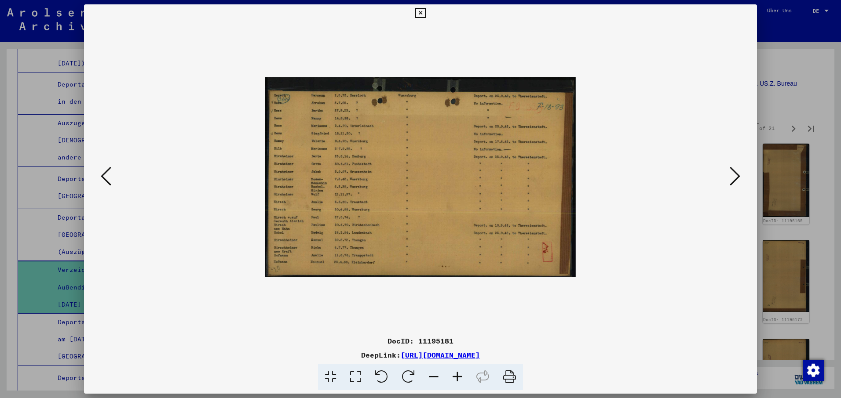
click at [735, 174] on icon at bounding box center [734, 176] width 11 height 21
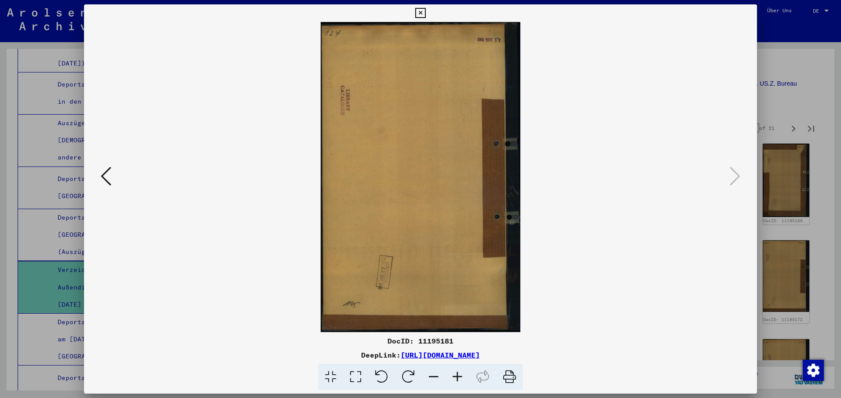
click at [420, 11] on icon at bounding box center [420, 13] width 10 height 11
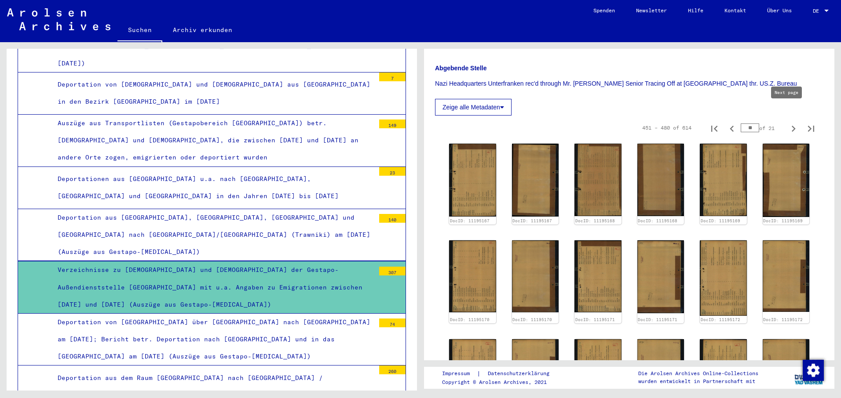
click at [791, 126] on icon "Next page" at bounding box center [793, 129] width 4 height 6
type input "**"
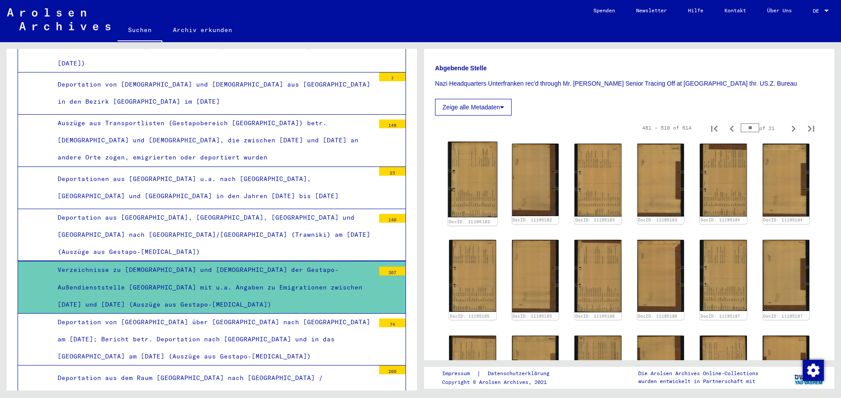
click at [466, 156] on img at bounding box center [472, 180] width 49 height 76
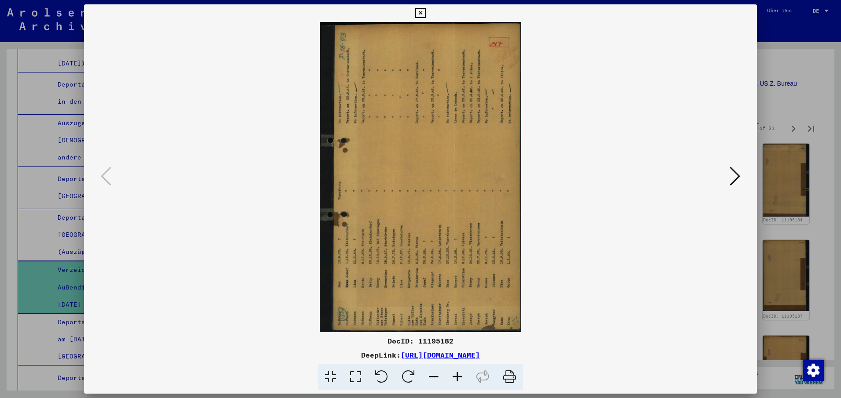
click at [408, 374] on icon at bounding box center [408, 377] width 27 height 27
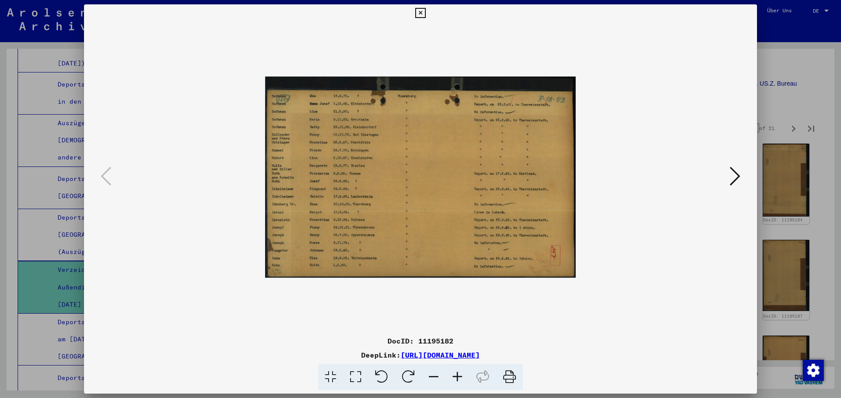
click at [736, 177] on icon at bounding box center [734, 176] width 11 height 21
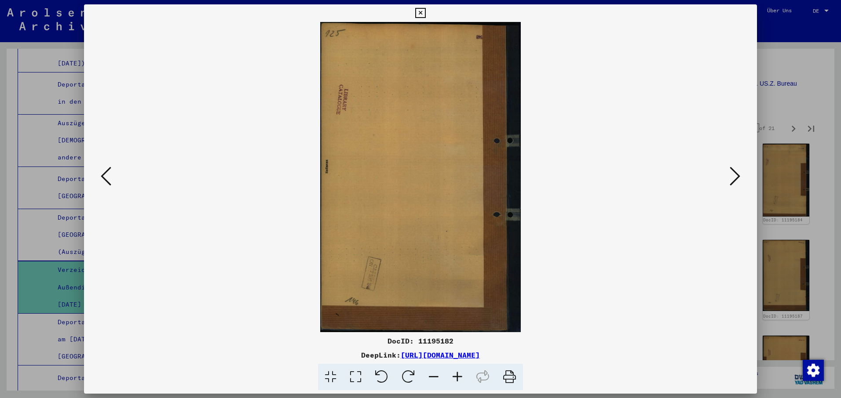
click at [736, 177] on icon at bounding box center [734, 176] width 11 height 21
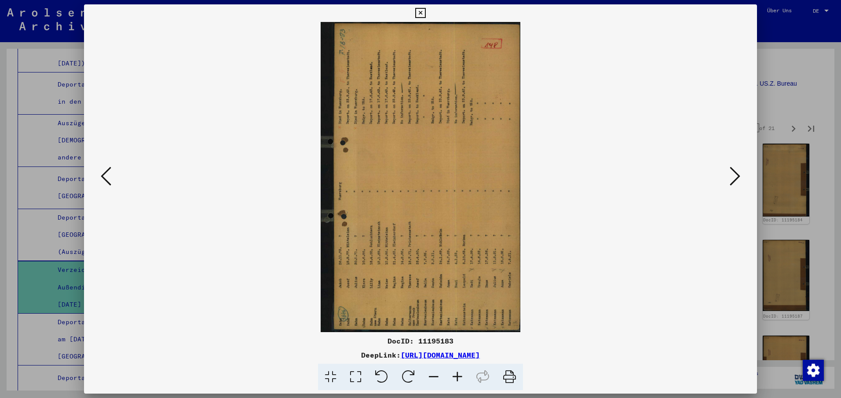
click at [412, 374] on icon at bounding box center [408, 377] width 27 height 27
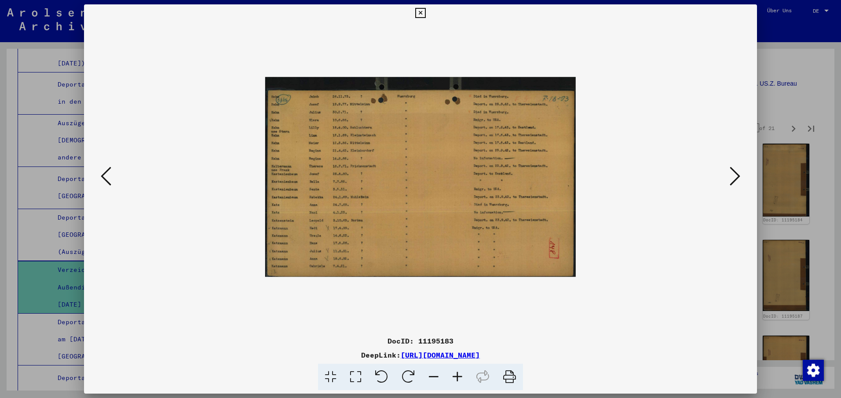
click at [730, 168] on icon at bounding box center [734, 176] width 11 height 21
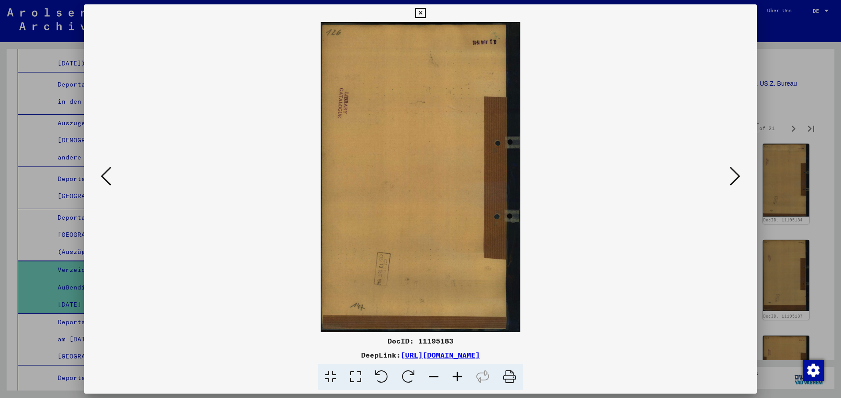
click at [730, 169] on icon at bounding box center [734, 176] width 11 height 21
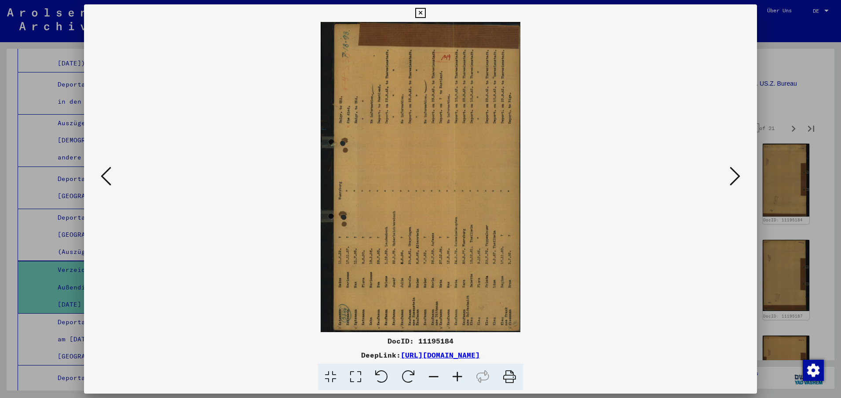
click at [407, 373] on icon at bounding box center [408, 377] width 27 height 27
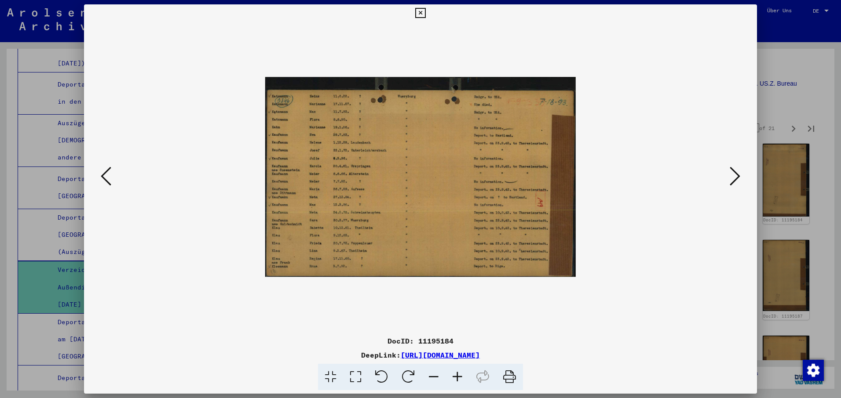
click at [737, 173] on icon at bounding box center [734, 176] width 11 height 21
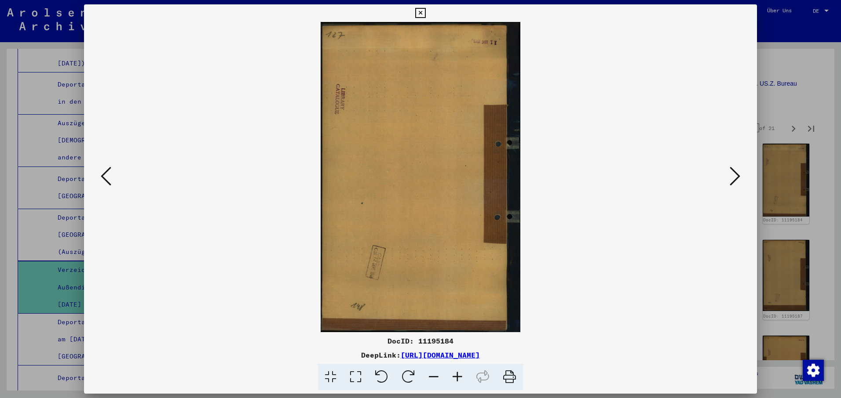
click at [737, 173] on icon at bounding box center [734, 176] width 11 height 21
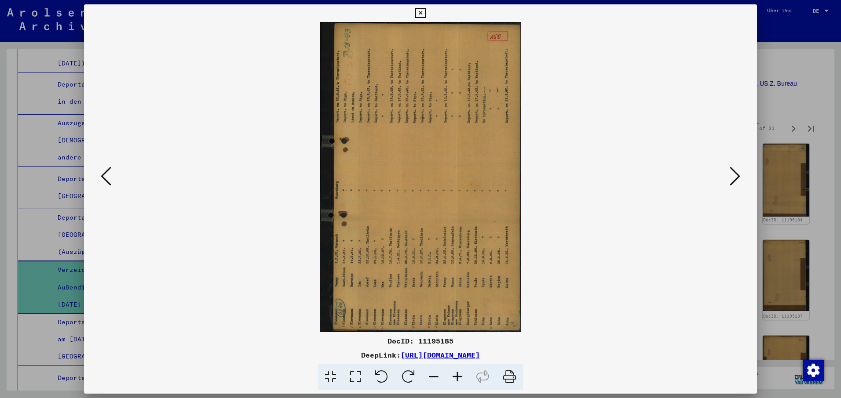
click at [409, 371] on icon at bounding box center [408, 377] width 27 height 27
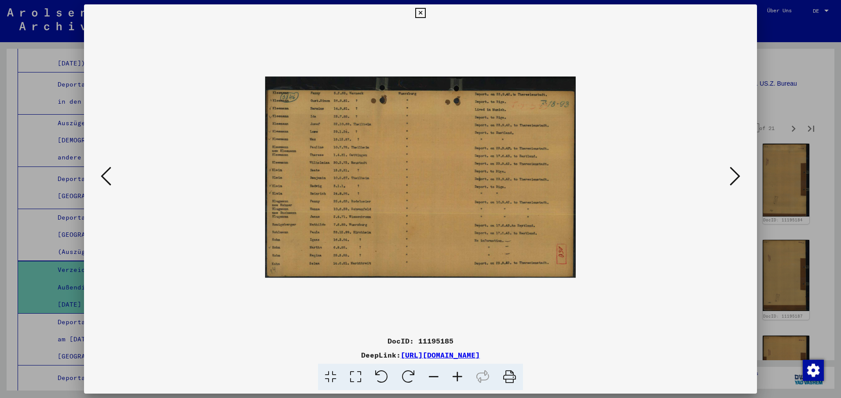
click at [738, 176] on icon at bounding box center [734, 176] width 11 height 21
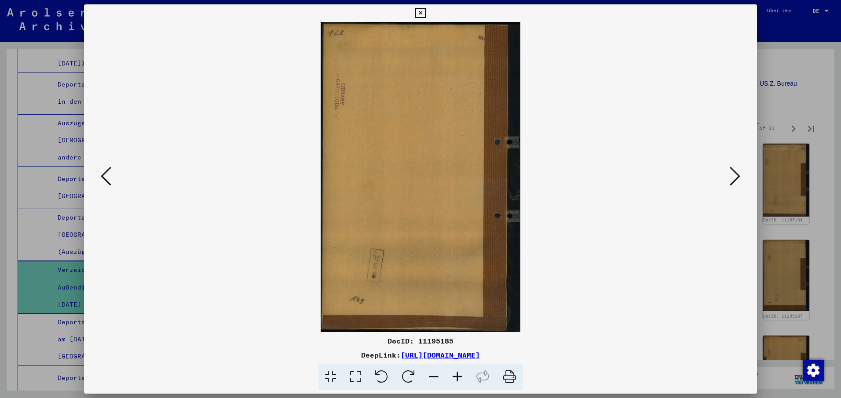
click at [738, 176] on icon at bounding box center [734, 176] width 11 height 21
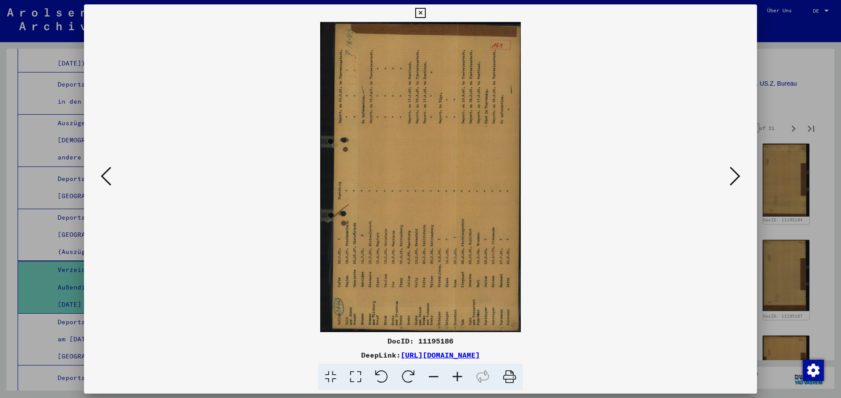
click at [408, 371] on icon at bounding box center [408, 377] width 27 height 27
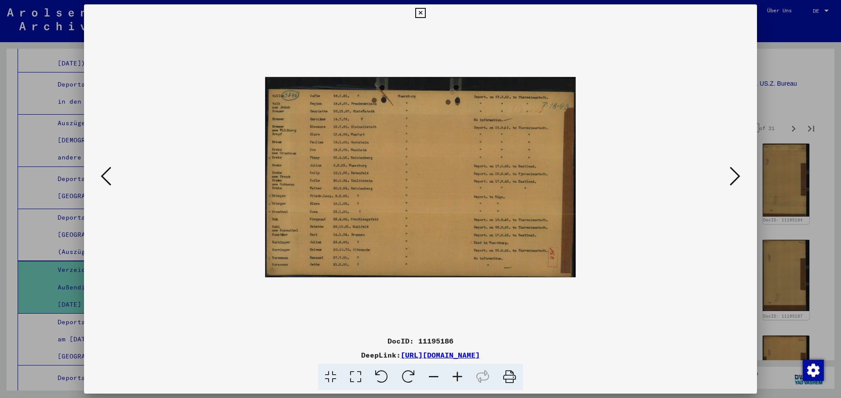
click at [734, 173] on icon at bounding box center [734, 176] width 11 height 21
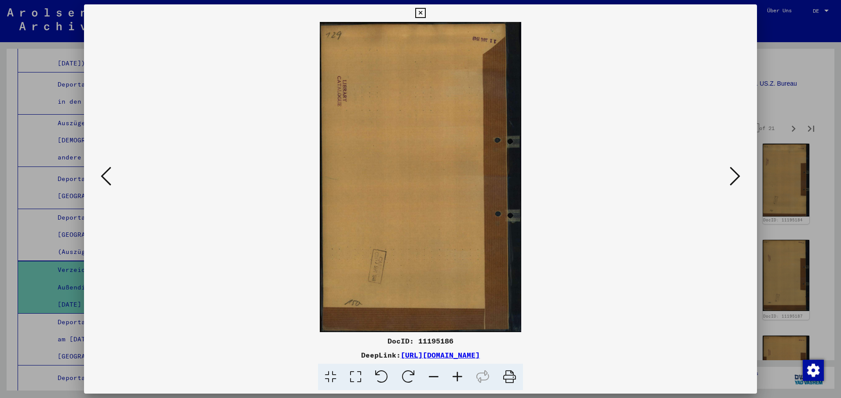
click at [737, 174] on icon at bounding box center [734, 176] width 11 height 21
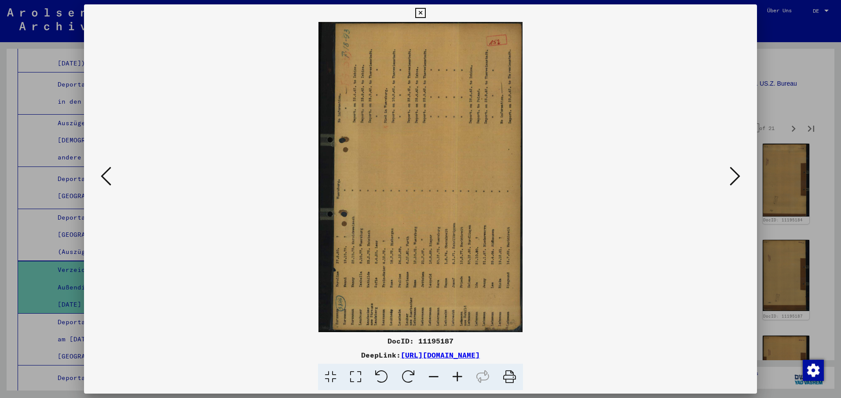
click at [408, 375] on icon at bounding box center [408, 377] width 27 height 27
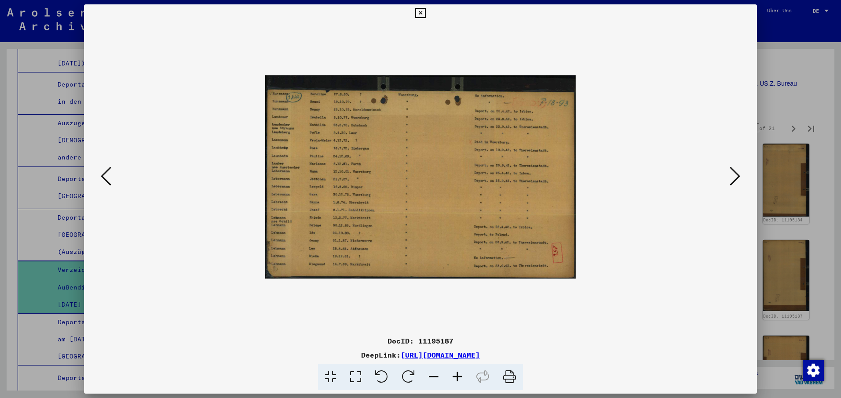
click at [737, 176] on icon at bounding box center [734, 176] width 11 height 21
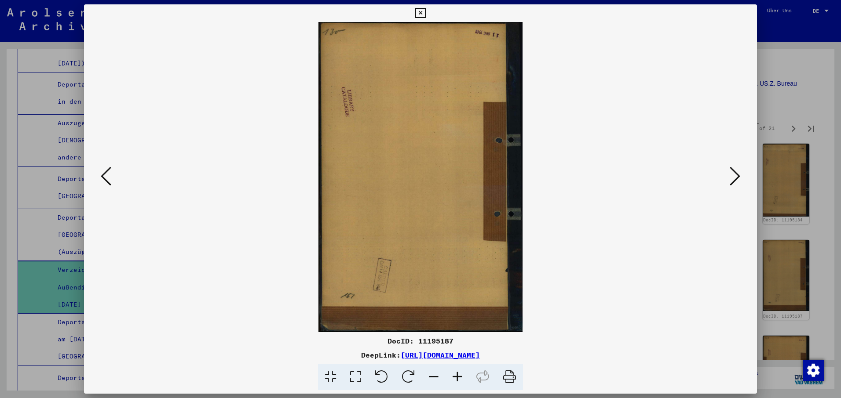
click at [737, 176] on icon at bounding box center [734, 176] width 11 height 21
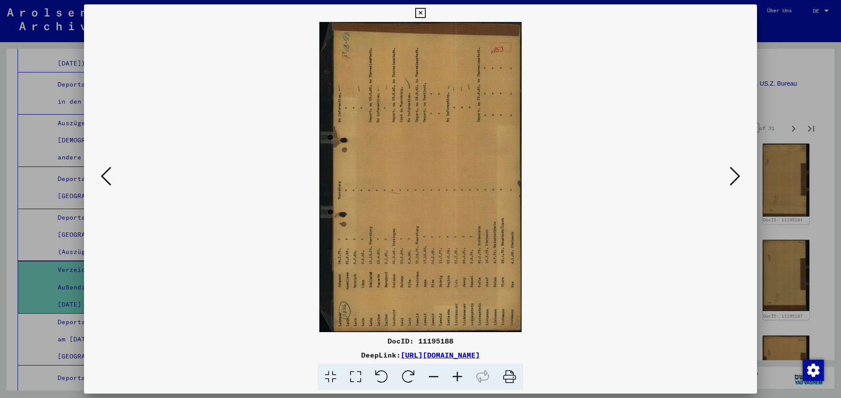
click at [408, 377] on icon at bounding box center [408, 377] width 27 height 27
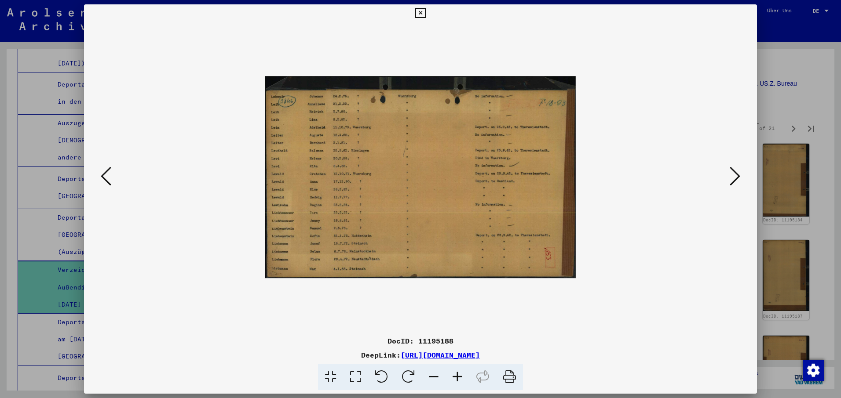
click at [738, 176] on icon at bounding box center [734, 176] width 11 height 21
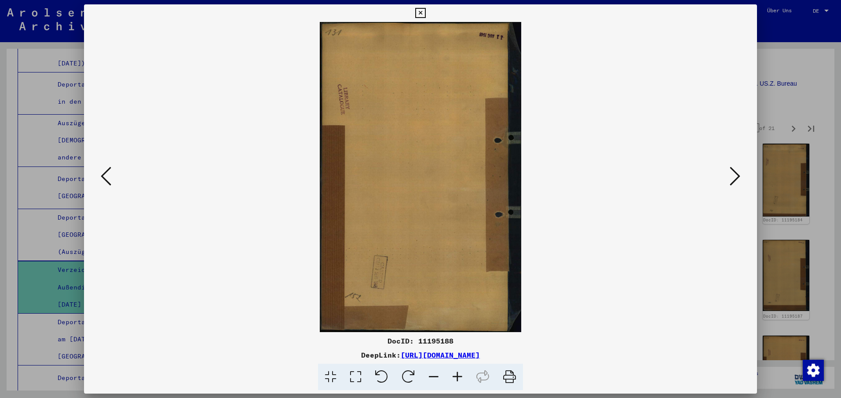
click at [738, 176] on icon at bounding box center [734, 176] width 11 height 21
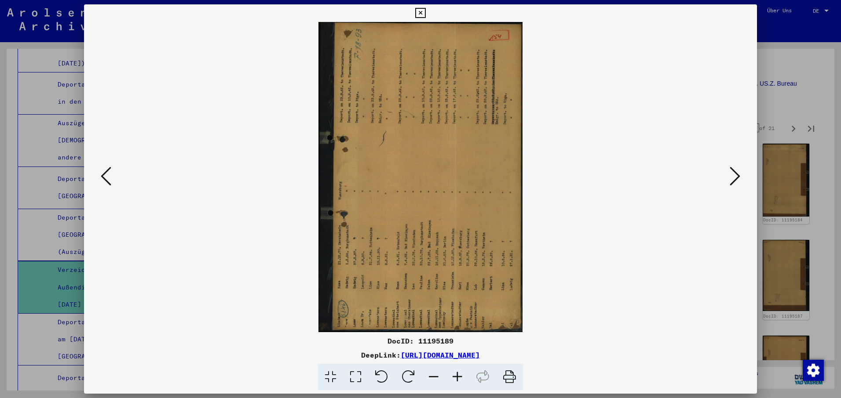
click at [404, 373] on icon at bounding box center [408, 377] width 27 height 27
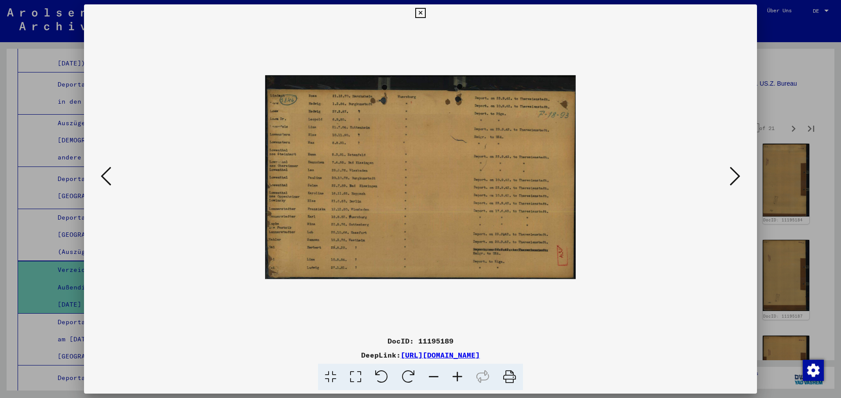
click at [739, 177] on icon at bounding box center [734, 176] width 11 height 21
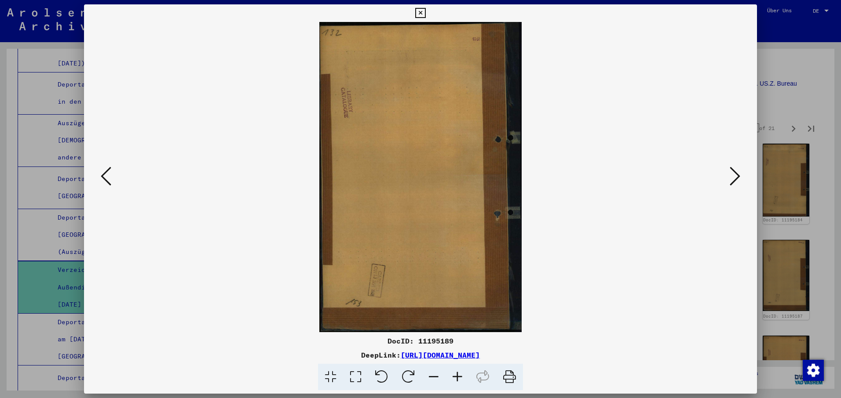
click at [739, 177] on icon at bounding box center [734, 176] width 11 height 21
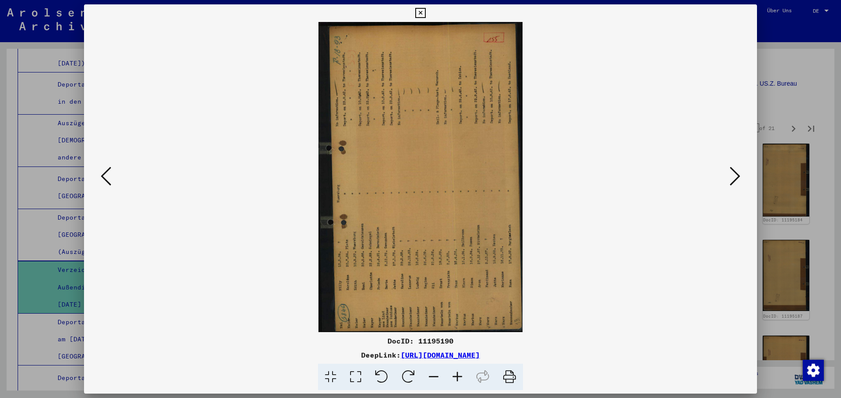
click at [410, 378] on icon at bounding box center [408, 377] width 27 height 27
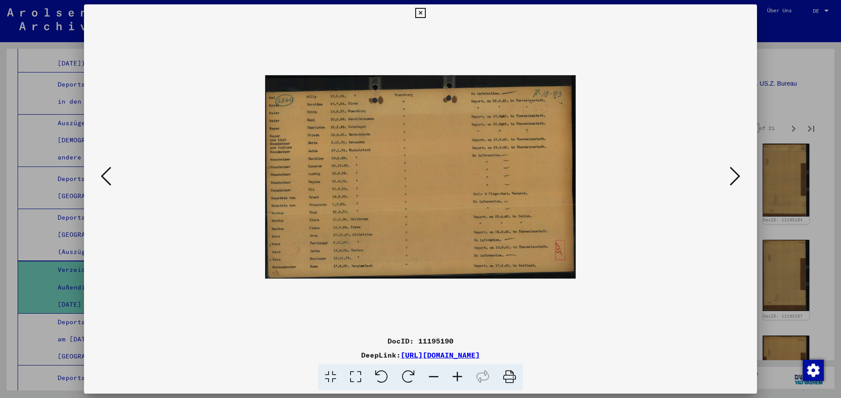
click at [735, 178] on icon at bounding box center [734, 176] width 11 height 21
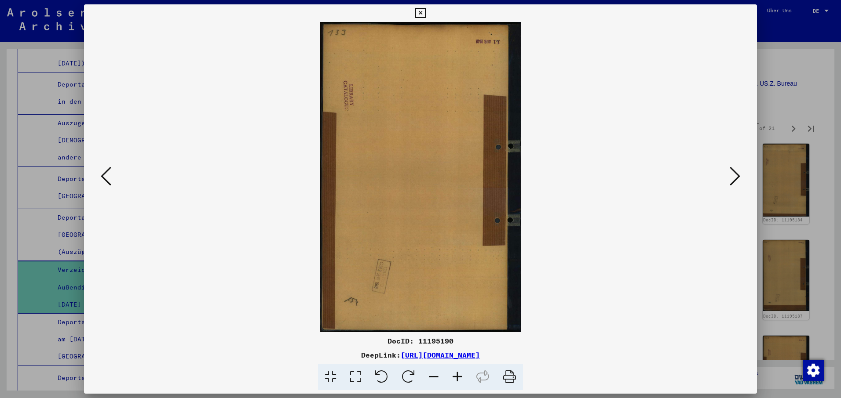
click at [735, 178] on icon at bounding box center [734, 176] width 11 height 21
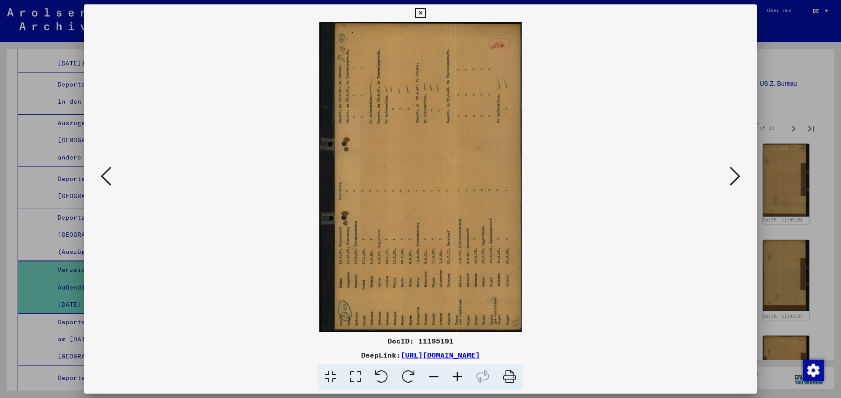
click at [404, 374] on icon at bounding box center [408, 377] width 27 height 27
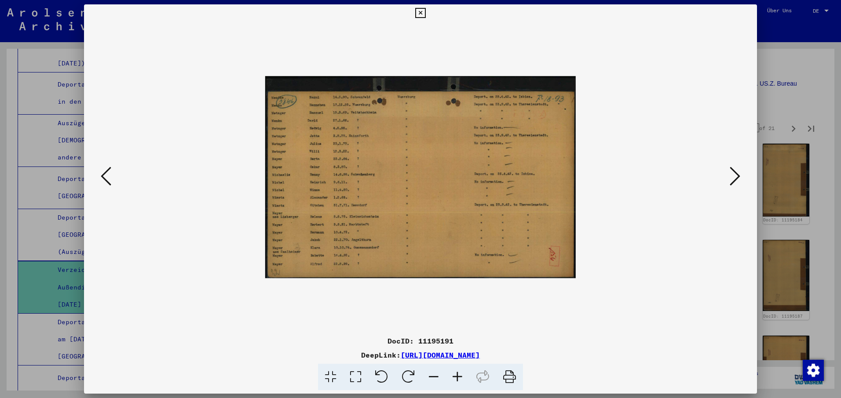
click at [738, 173] on icon at bounding box center [734, 176] width 11 height 21
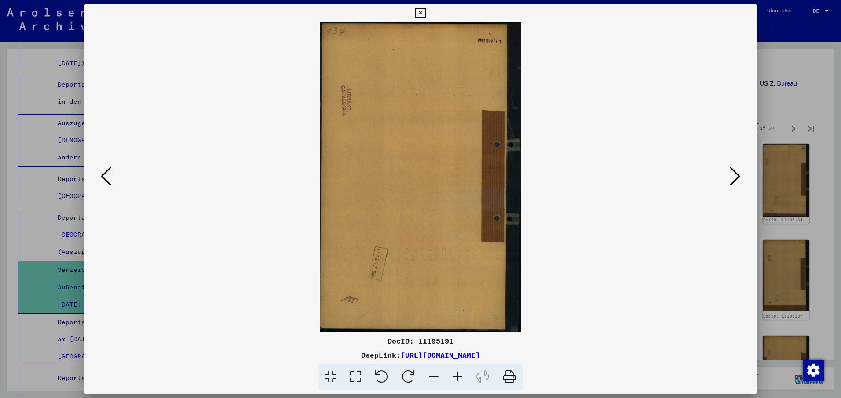
click at [738, 173] on icon at bounding box center [734, 176] width 11 height 21
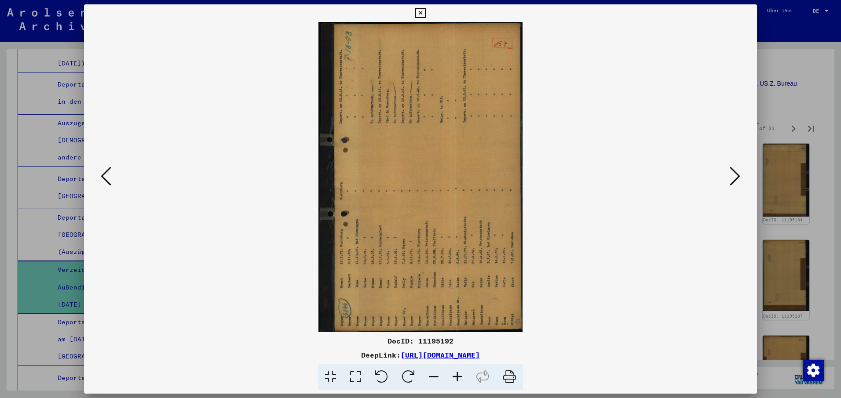
click at [402, 375] on icon at bounding box center [408, 377] width 27 height 27
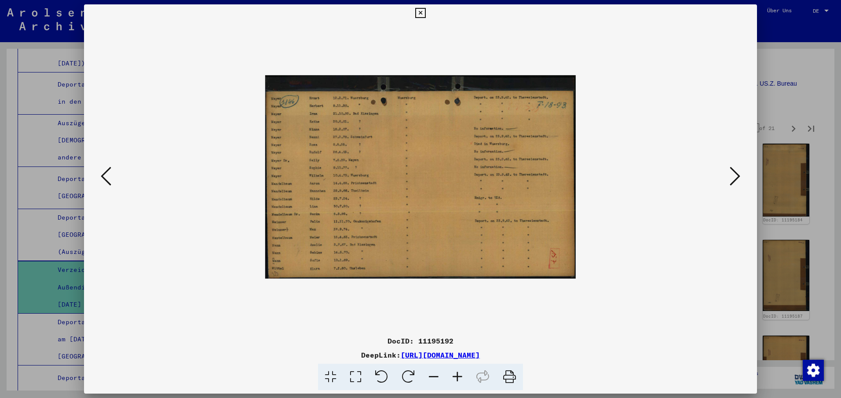
click at [738, 175] on icon at bounding box center [734, 176] width 11 height 21
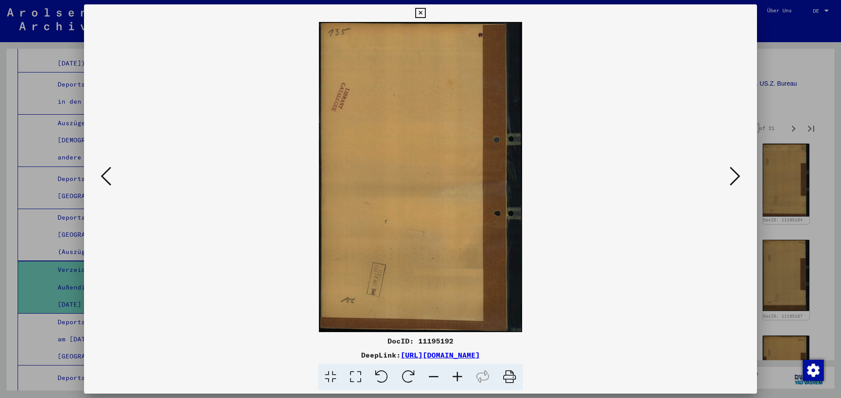
click at [738, 175] on icon at bounding box center [734, 176] width 11 height 21
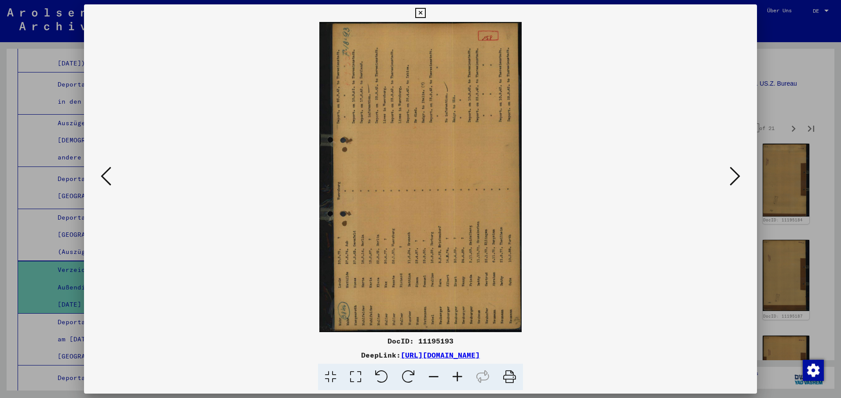
click at [405, 375] on icon at bounding box center [408, 377] width 27 height 27
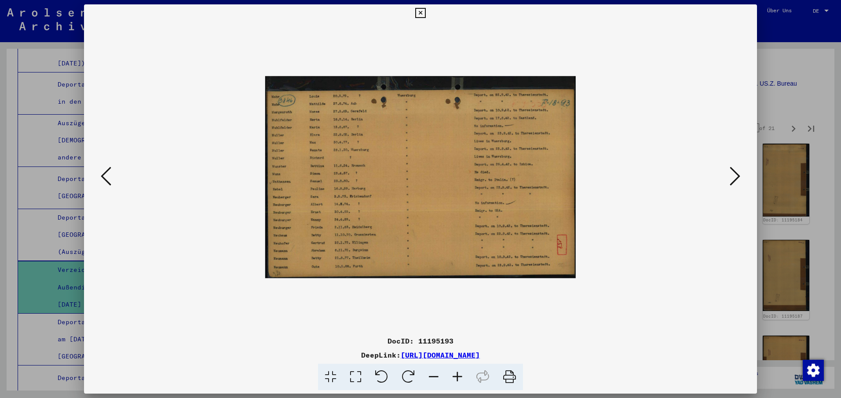
click at [731, 170] on icon at bounding box center [734, 176] width 11 height 21
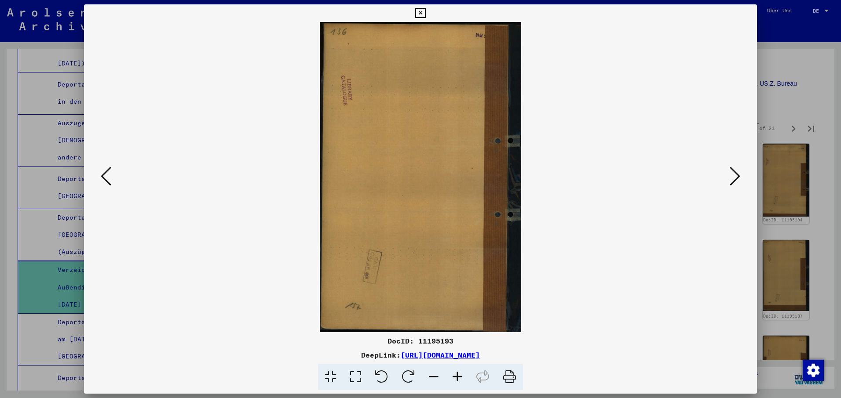
click at [732, 170] on icon at bounding box center [734, 176] width 11 height 21
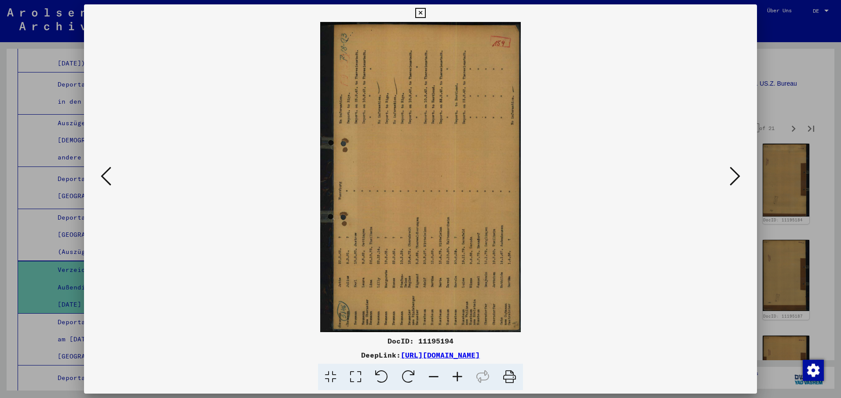
click at [406, 375] on icon at bounding box center [408, 377] width 27 height 27
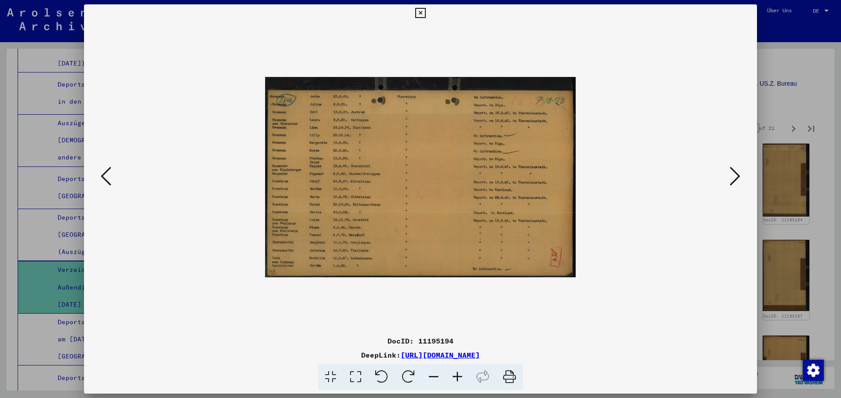
click at [736, 173] on icon at bounding box center [734, 176] width 11 height 21
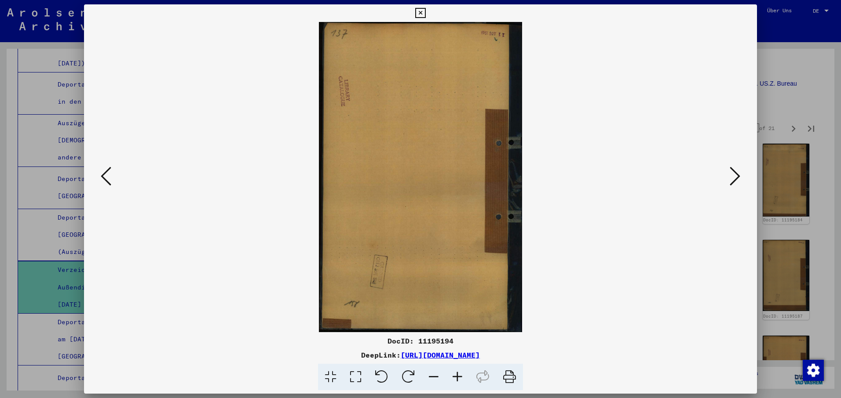
click at [736, 173] on icon at bounding box center [734, 176] width 11 height 21
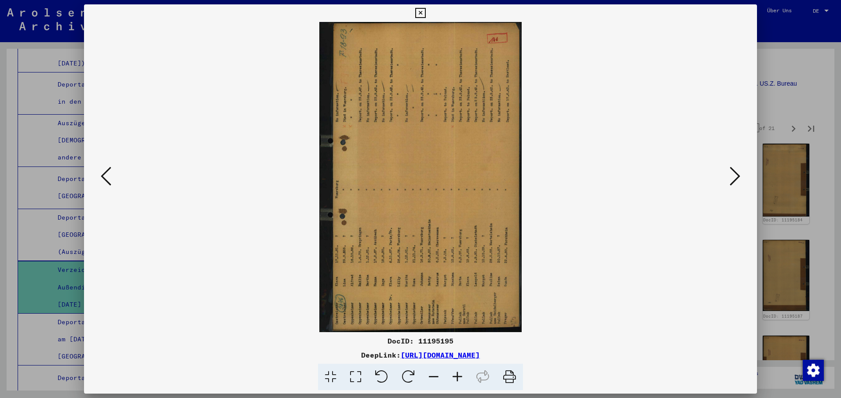
click at [410, 371] on icon at bounding box center [408, 377] width 27 height 27
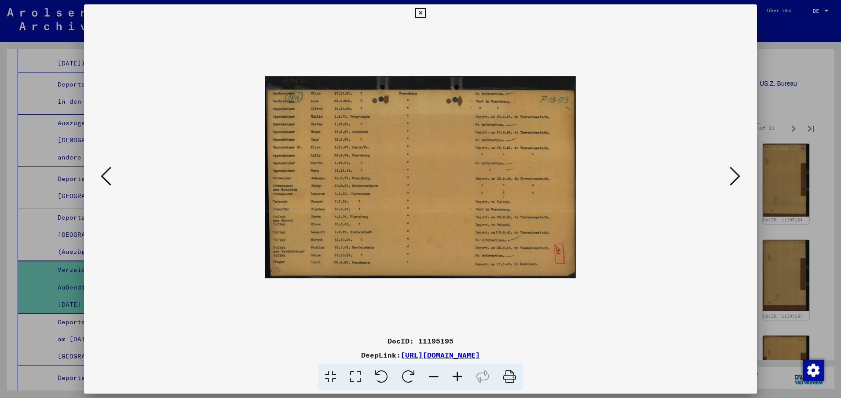
click at [736, 172] on icon at bounding box center [734, 176] width 11 height 21
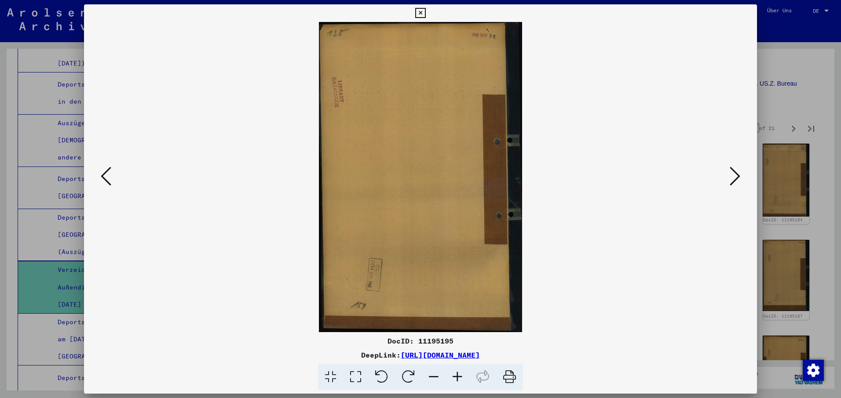
click at [736, 172] on icon at bounding box center [734, 176] width 11 height 21
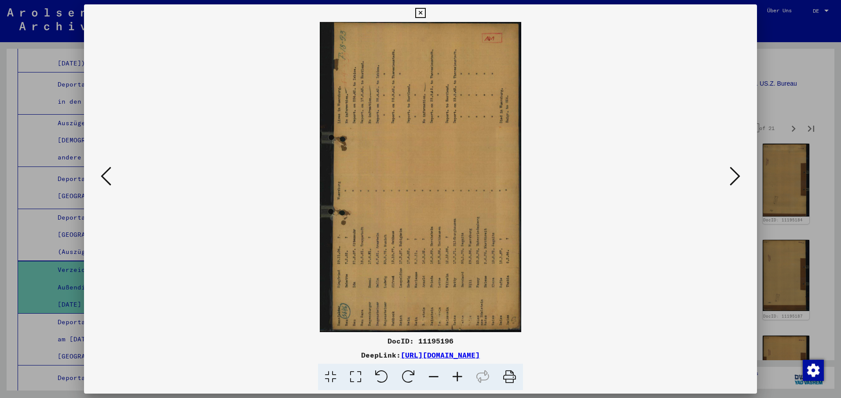
click at [411, 374] on icon at bounding box center [408, 377] width 27 height 27
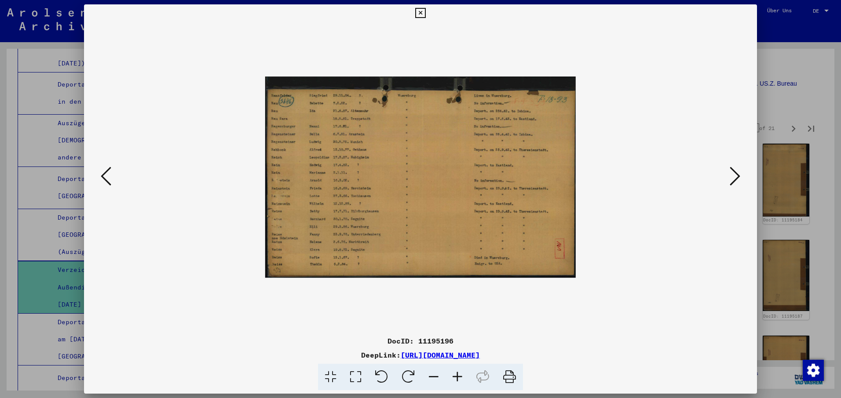
click at [736, 175] on icon at bounding box center [734, 176] width 11 height 21
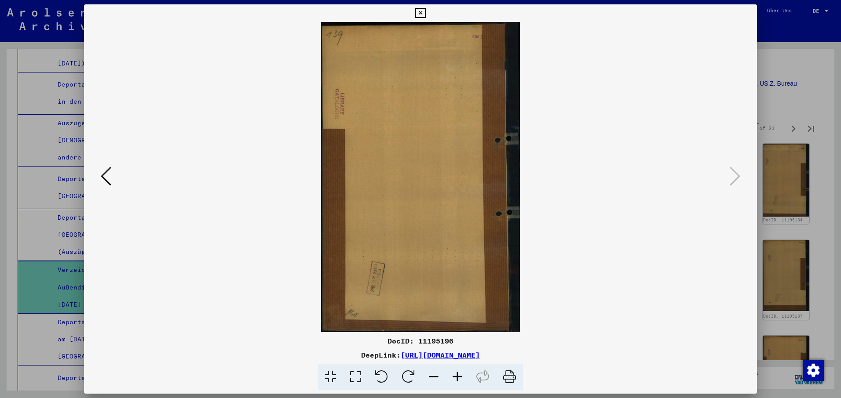
click at [421, 12] on icon at bounding box center [420, 13] width 10 height 11
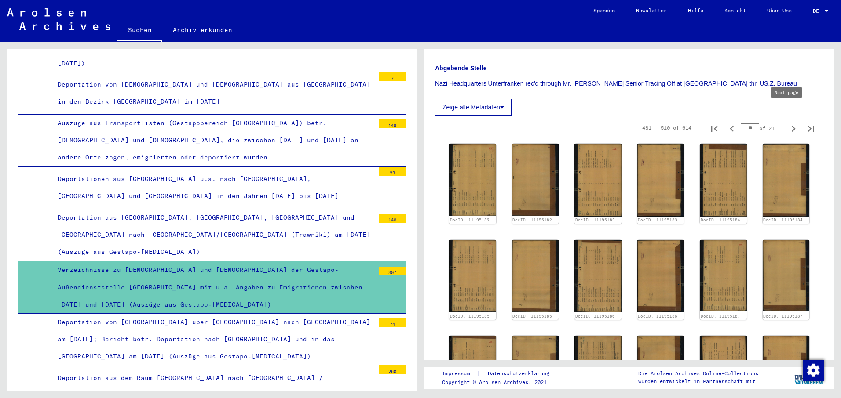
click at [787, 123] on icon "Next page" at bounding box center [793, 129] width 12 height 12
type input "**"
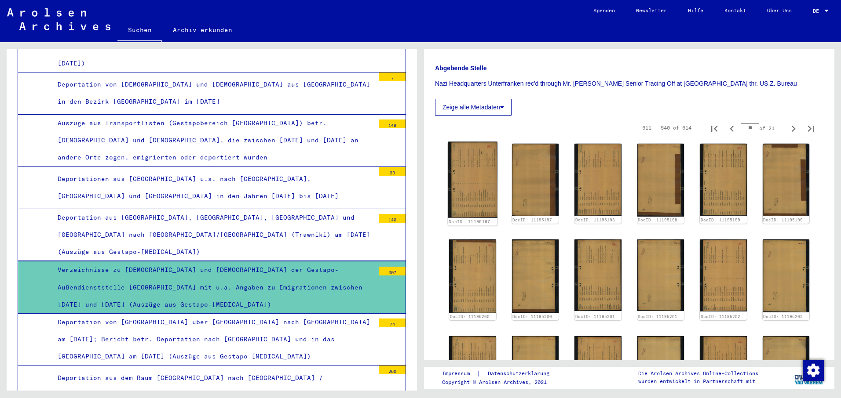
click at [469, 162] on img at bounding box center [472, 180] width 49 height 76
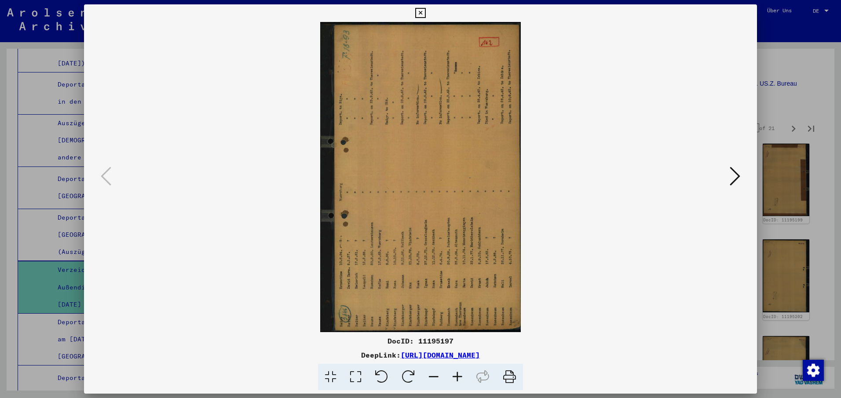
click at [405, 373] on icon at bounding box center [408, 377] width 27 height 27
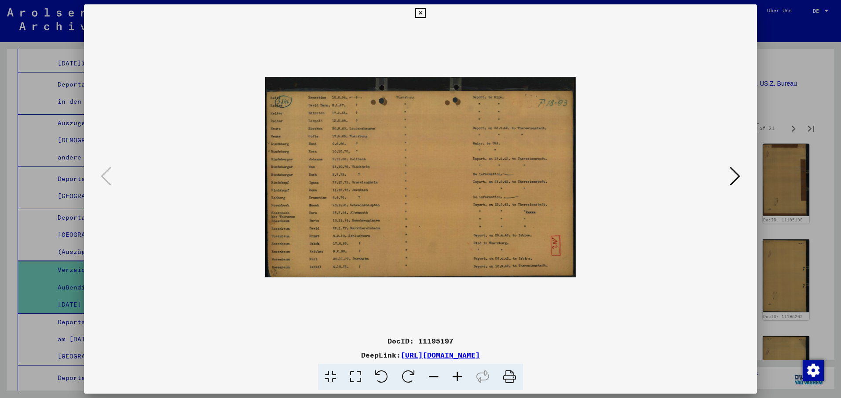
click at [738, 174] on icon at bounding box center [734, 176] width 11 height 21
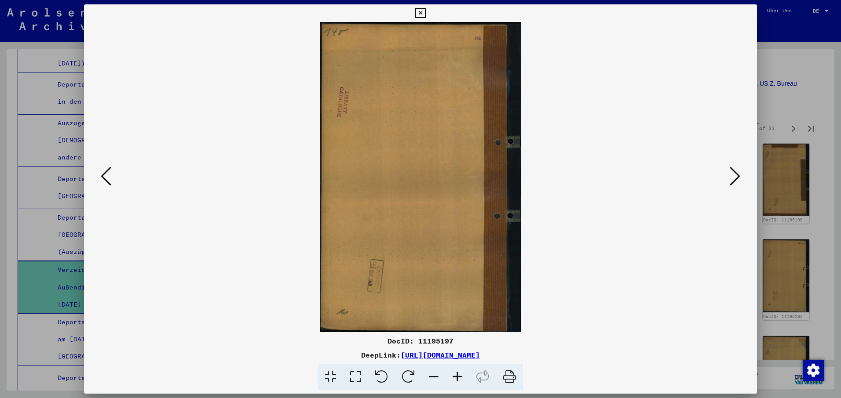
click at [738, 174] on icon at bounding box center [734, 176] width 11 height 21
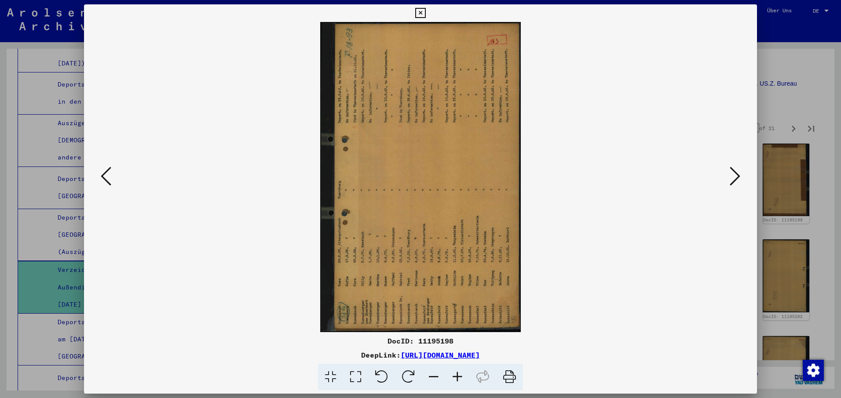
click at [401, 371] on icon at bounding box center [408, 377] width 27 height 27
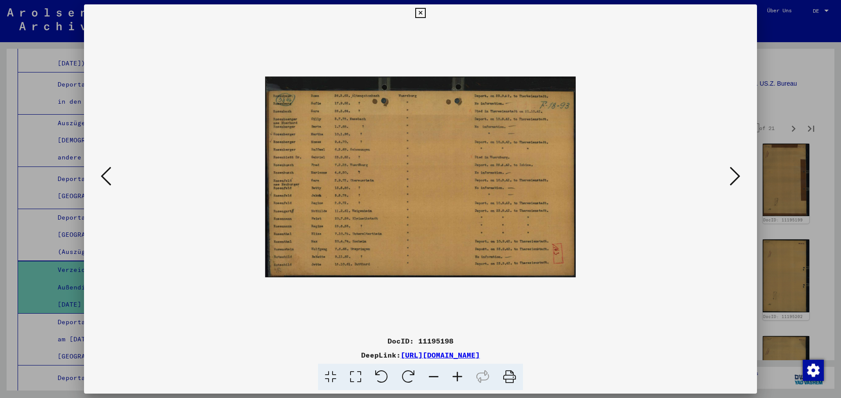
click at [737, 174] on icon at bounding box center [734, 176] width 11 height 21
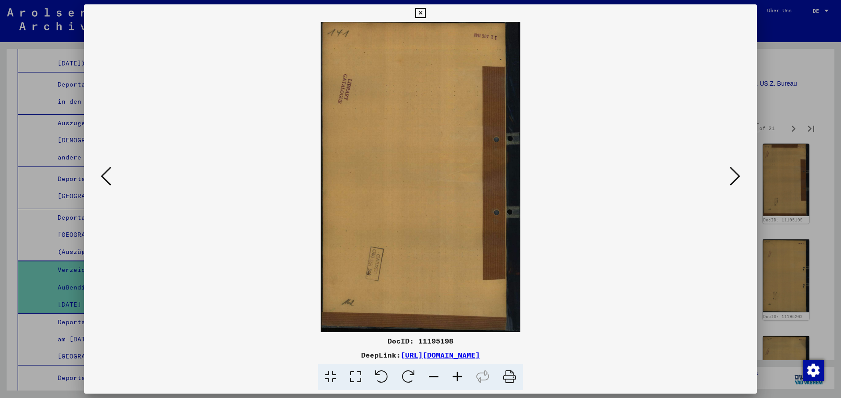
click at [737, 174] on icon at bounding box center [734, 176] width 11 height 21
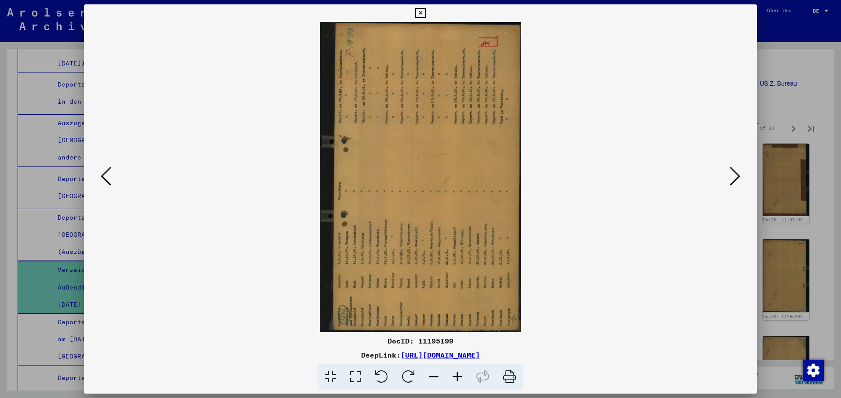
click at [408, 375] on icon at bounding box center [408, 377] width 27 height 27
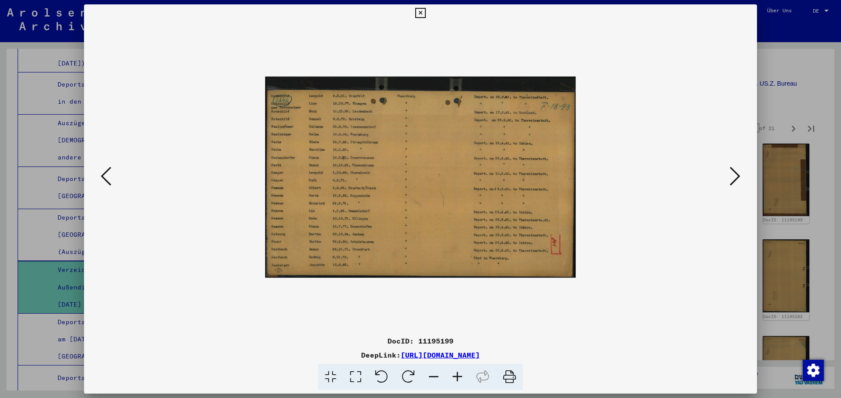
click at [738, 173] on icon at bounding box center [734, 176] width 11 height 21
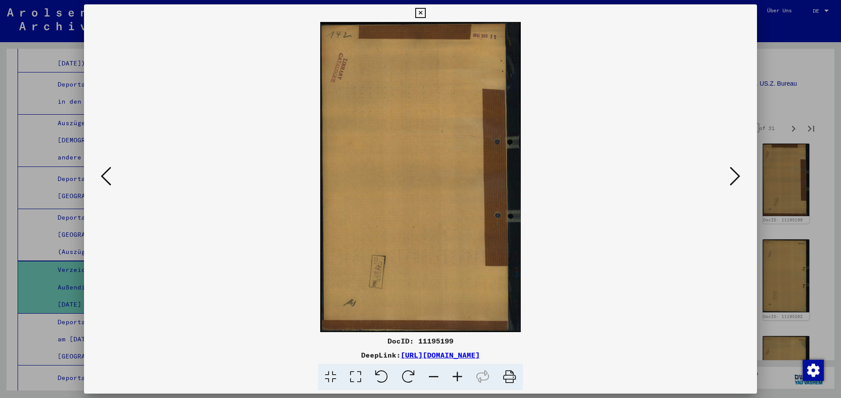
click at [738, 173] on icon at bounding box center [734, 176] width 11 height 21
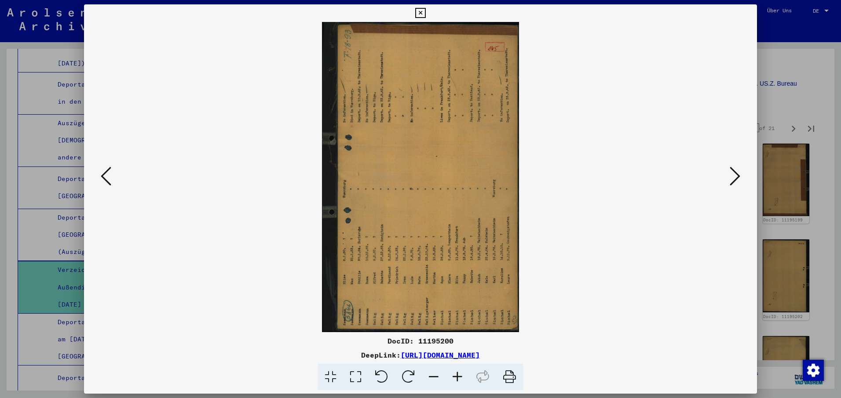
click at [402, 370] on icon at bounding box center [408, 377] width 27 height 27
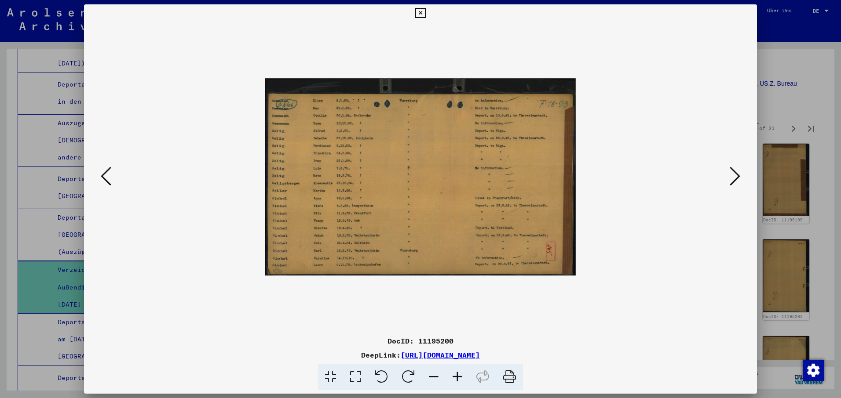
click at [736, 177] on icon at bounding box center [734, 176] width 11 height 21
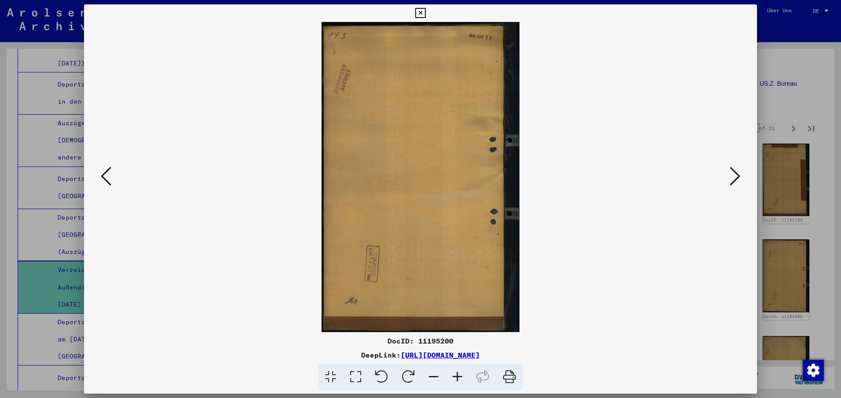
click at [736, 177] on icon at bounding box center [734, 176] width 11 height 21
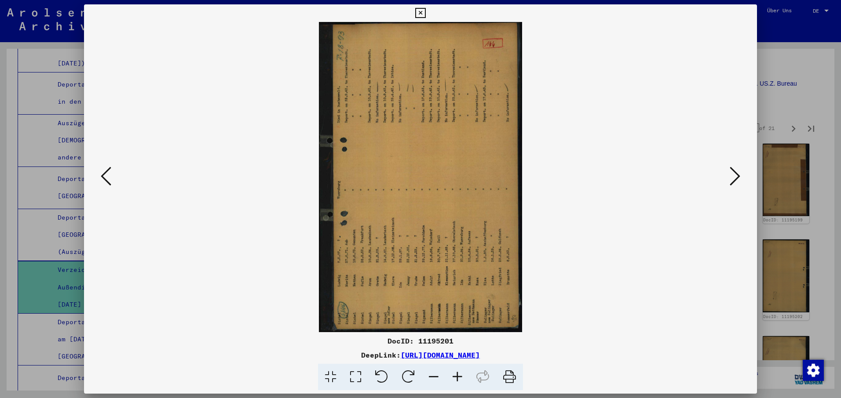
click at [408, 374] on icon at bounding box center [408, 377] width 27 height 27
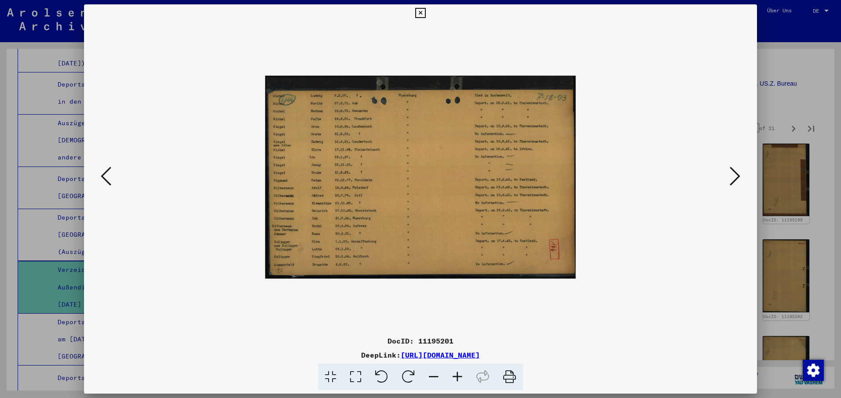
click at [736, 178] on icon at bounding box center [734, 176] width 11 height 21
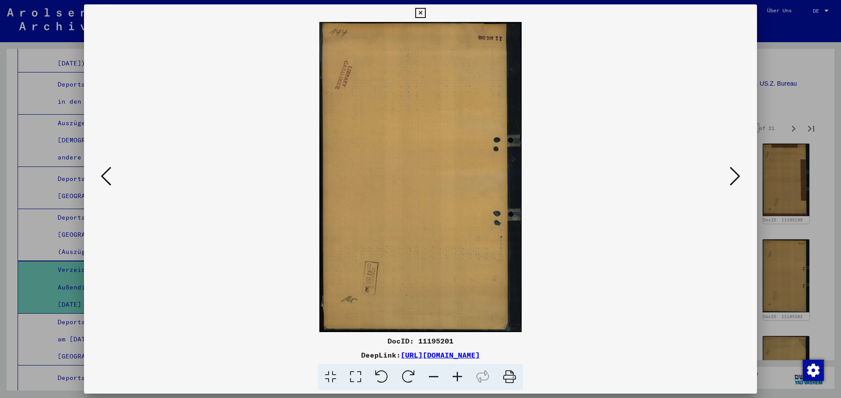
click at [736, 178] on icon at bounding box center [734, 176] width 11 height 21
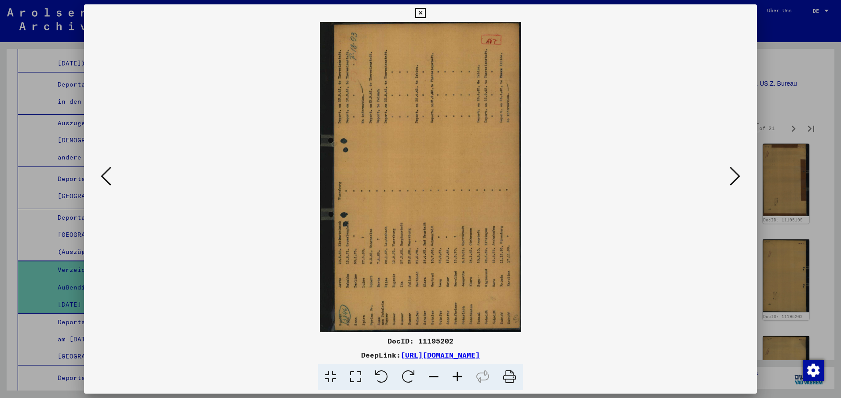
click at [405, 375] on icon at bounding box center [408, 377] width 27 height 27
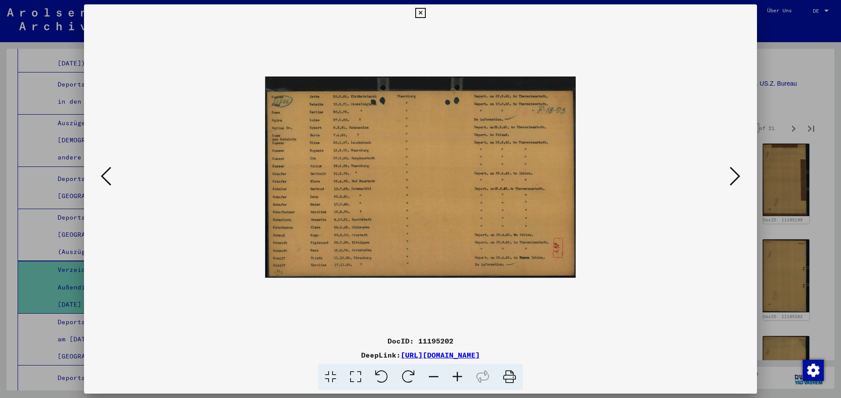
click at [738, 176] on icon at bounding box center [734, 176] width 11 height 21
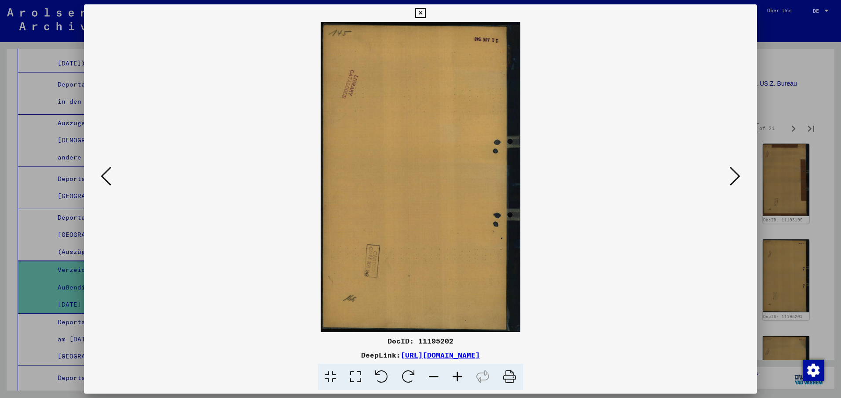
click at [737, 177] on icon at bounding box center [734, 176] width 11 height 21
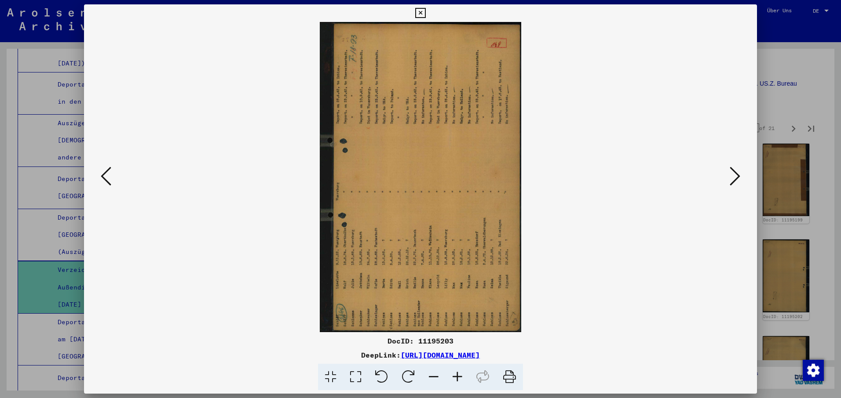
click at [407, 376] on icon at bounding box center [408, 377] width 27 height 27
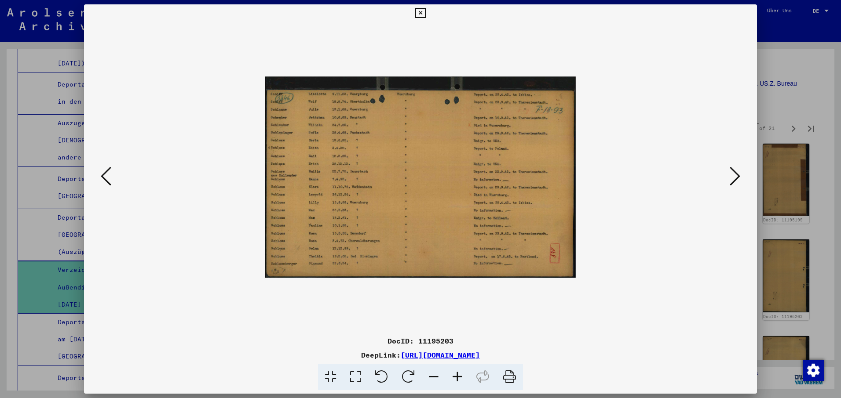
click at [734, 173] on icon at bounding box center [734, 176] width 11 height 21
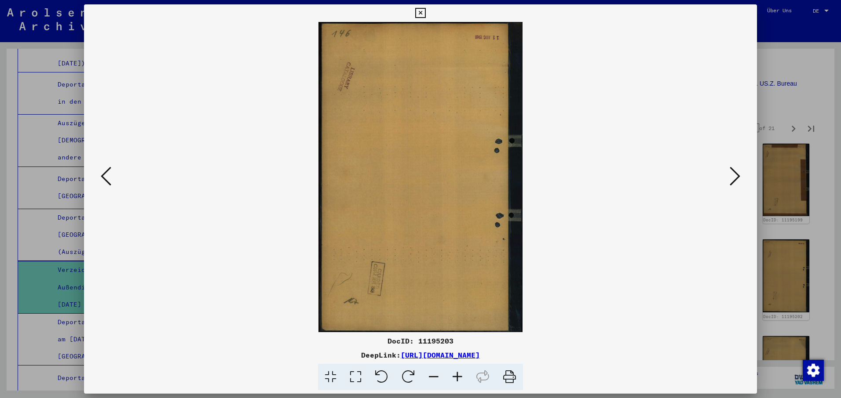
click at [734, 173] on icon at bounding box center [734, 176] width 11 height 21
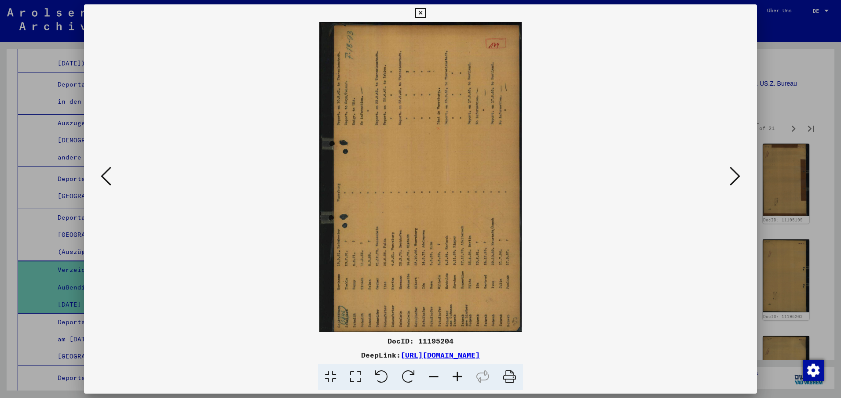
click at [408, 373] on icon at bounding box center [408, 377] width 27 height 27
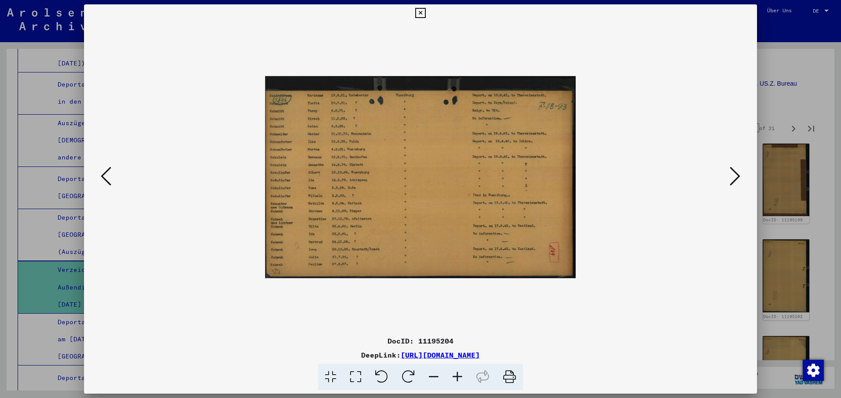
click at [736, 175] on icon at bounding box center [734, 176] width 11 height 21
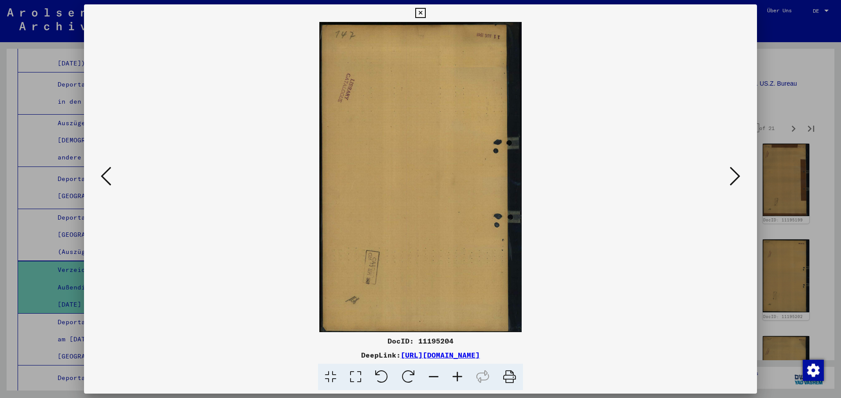
click at [736, 175] on icon at bounding box center [734, 176] width 11 height 21
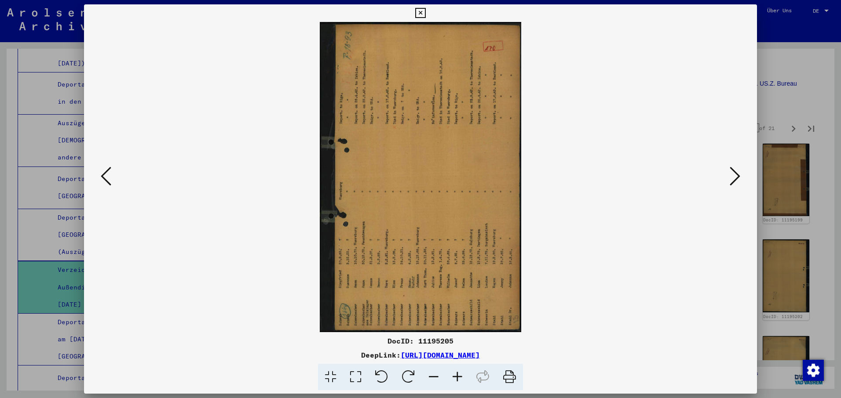
click at [404, 373] on icon at bounding box center [408, 377] width 27 height 27
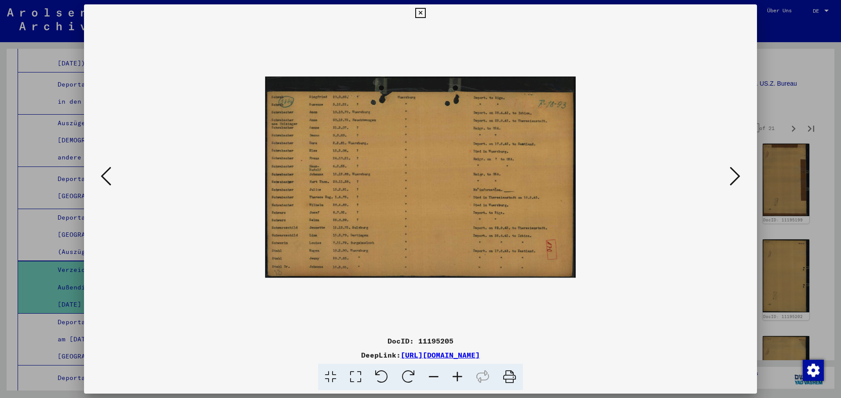
click at [737, 176] on icon at bounding box center [734, 176] width 11 height 21
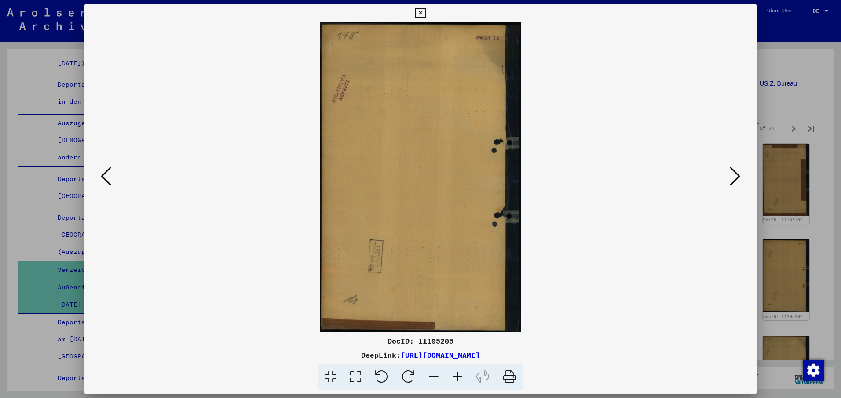
click at [737, 176] on icon at bounding box center [734, 176] width 11 height 21
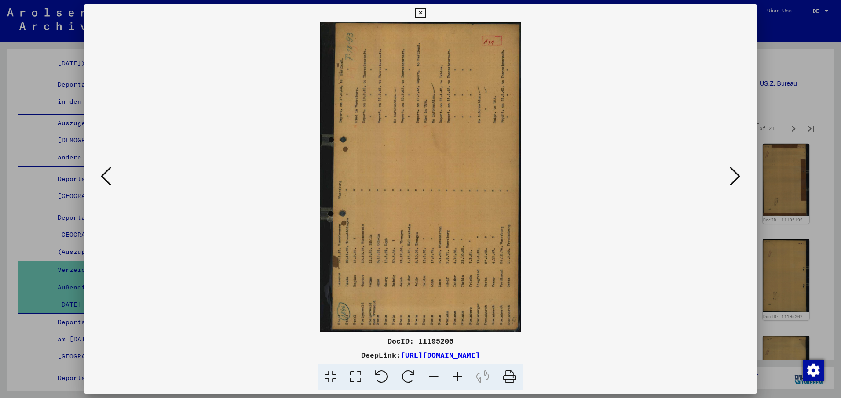
click at [405, 373] on icon at bounding box center [408, 377] width 27 height 27
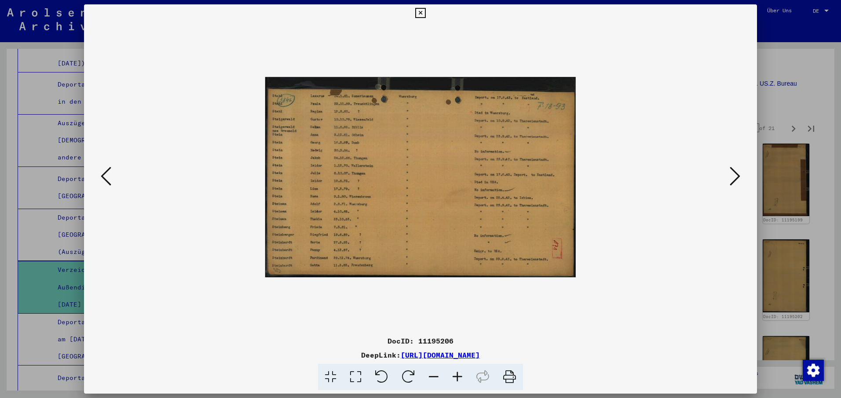
click at [733, 176] on icon at bounding box center [734, 176] width 11 height 21
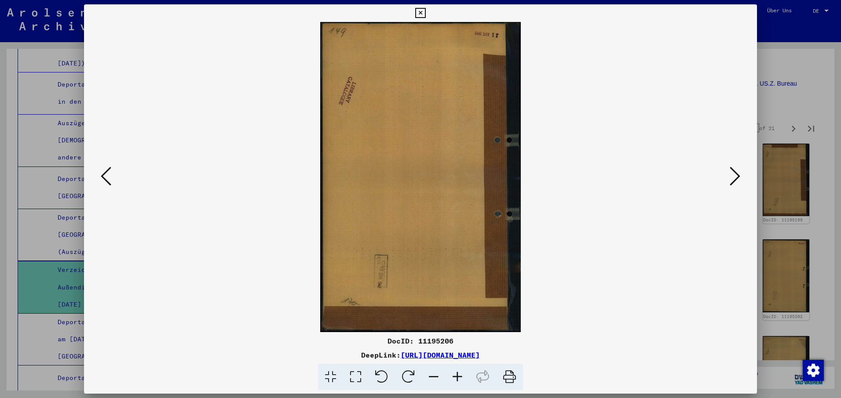
click at [733, 177] on icon at bounding box center [734, 176] width 11 height 21
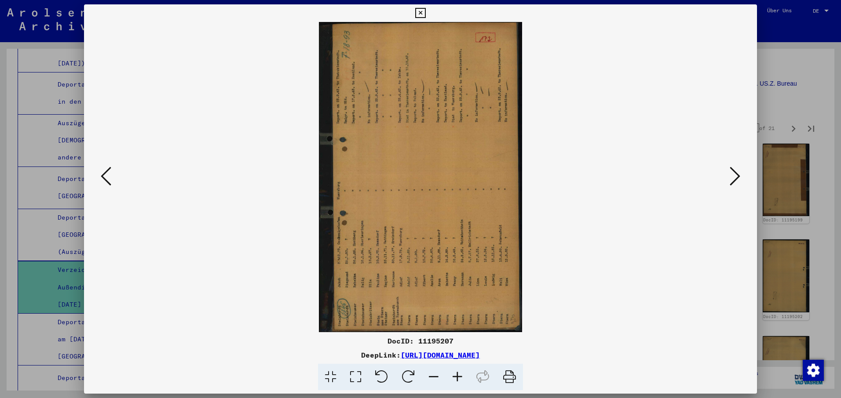
click at [408, 375] on icon at bounding box center [408, 377] width 27 height 27
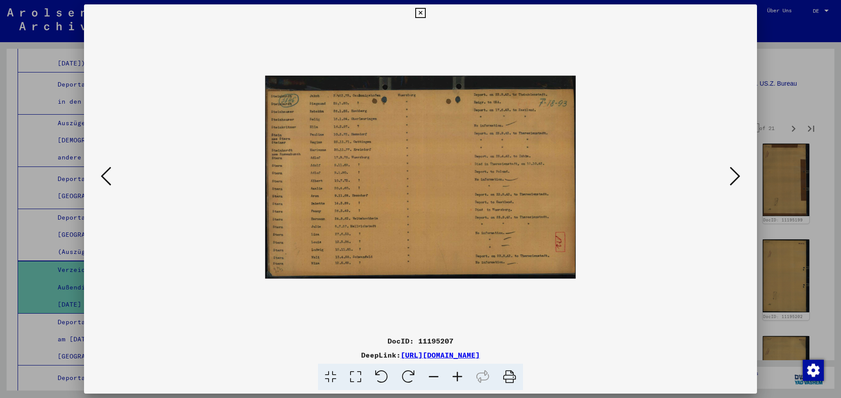
click at [737, 173] on icon at bounding box center [734, 176] width 11 height 21
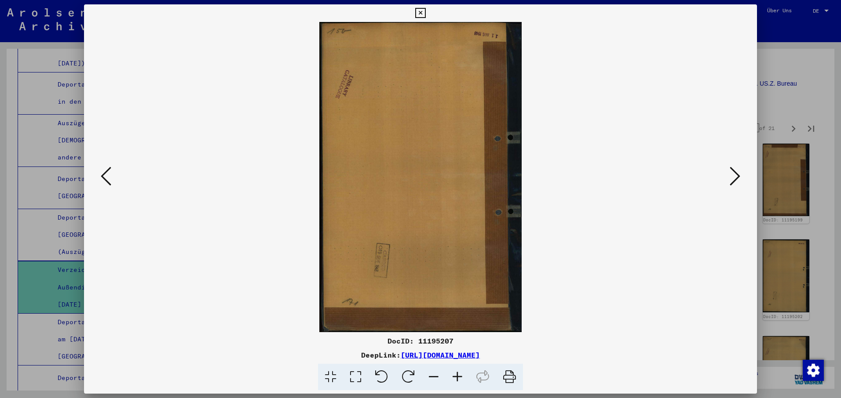
click at [407, 374] on icon at bounding box center [408, 377] width 27 height 27
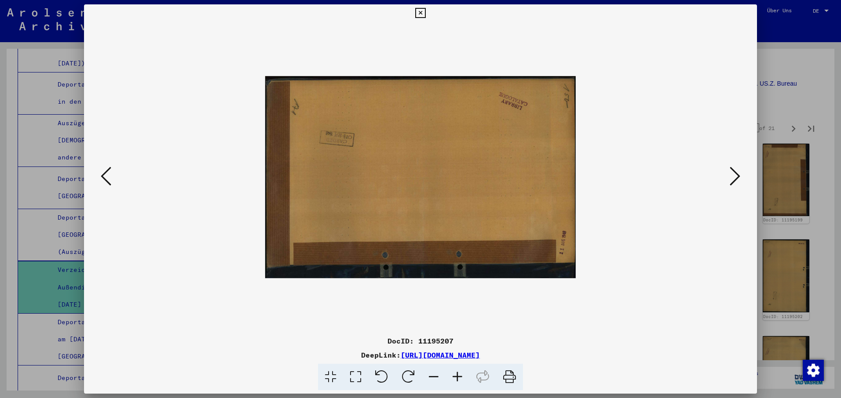
click at [407, 374] on icon at bounding box center [408, 377] width 27 height 27
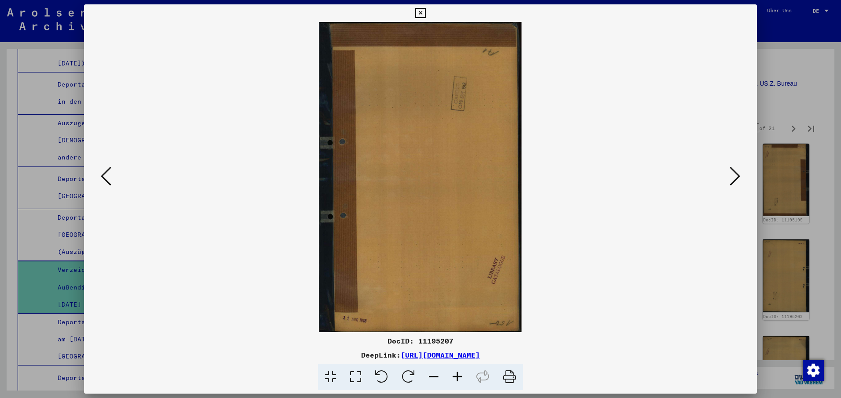
click at [408, 374] on icon at bounding box center [408, 377] width 27 height 27
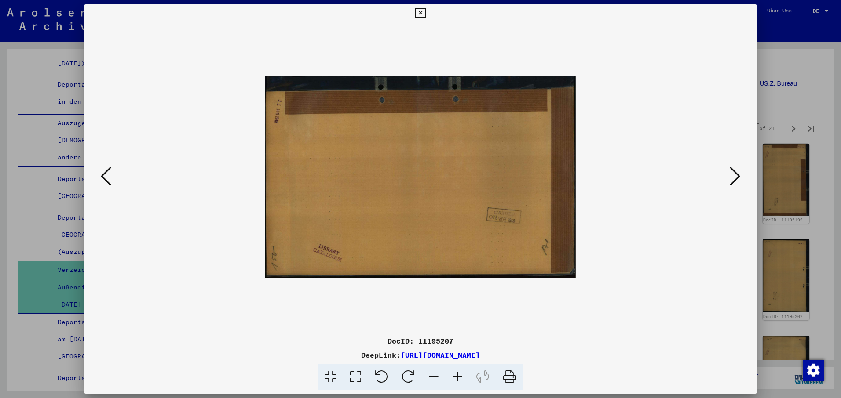
click at [408, 373] on icon at bounding box center [408, 377] width 27 height 27
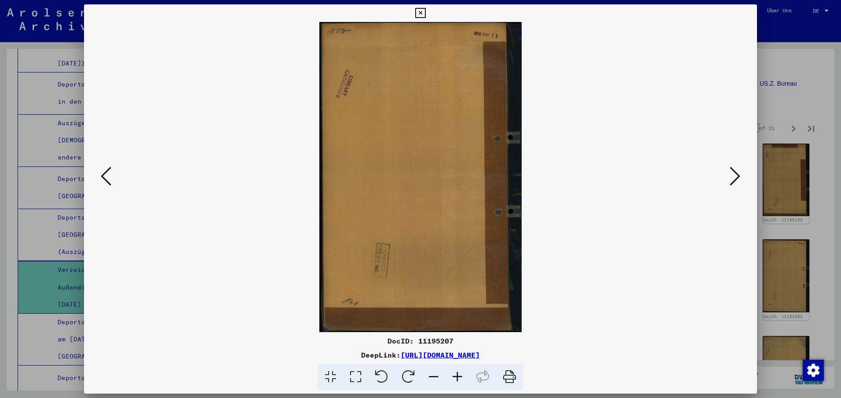
click at [408, 373] on icon at bounding box center [408, 377] width 27 height 27
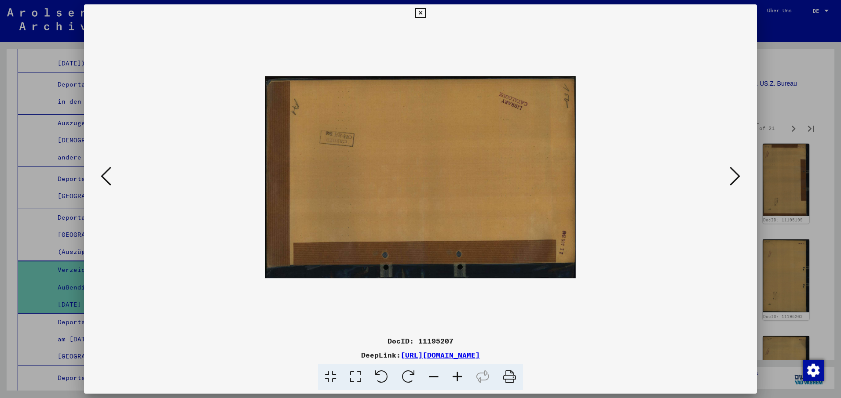
click at [408, 373] on icon at bounding box center [408, 377] width 27 height 27
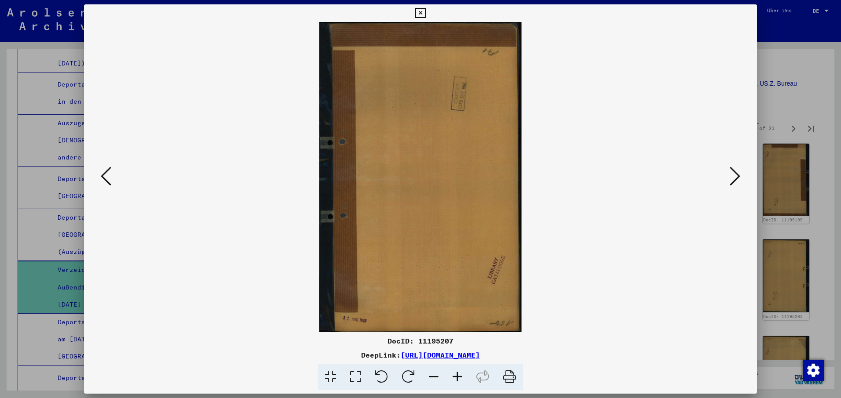
click at [408, 372] on icon at bounding box center [408, 377] width 27 height 27
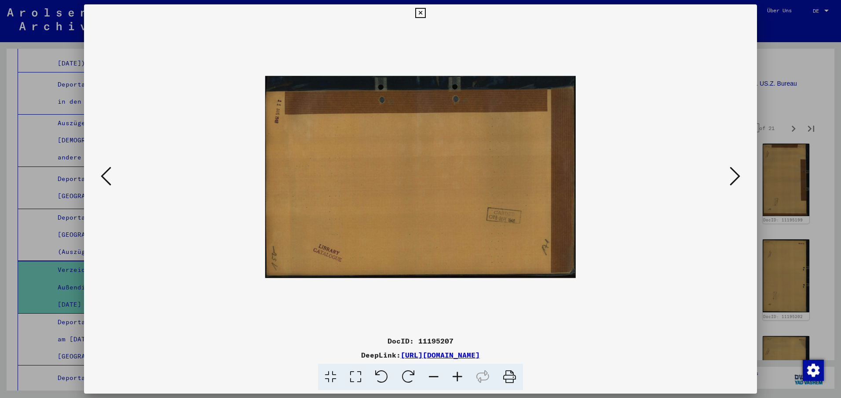
click at [408, 371] on icon at bounding box center [408, 377] width 27 height 27
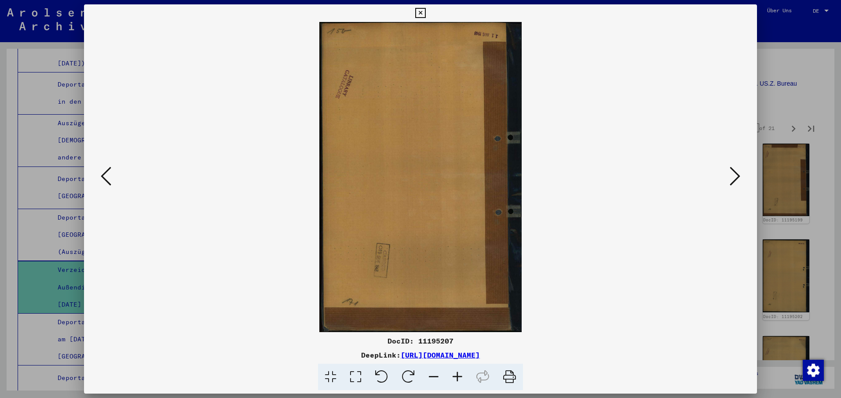
click at [408, 371] on icon at bounding box center [408, 377] width 27 height 27
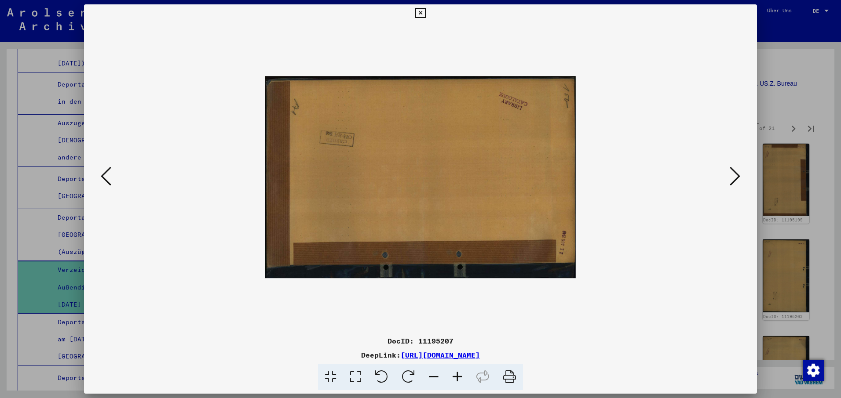
click at [408, 370] on icon at bounding box center [408, 377] width 27 height 27
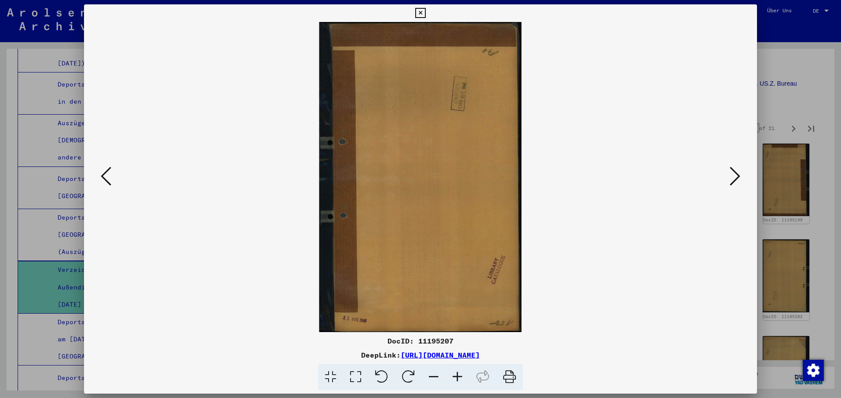
click at [408, 370] on icon at bounding box center [408, 377] width 27 height 27
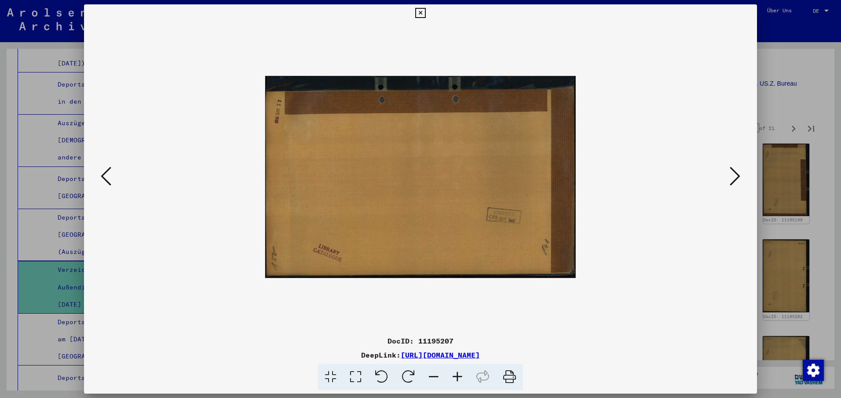
click at [408, 370] on icon at bounding box center [408, 377] width 27 height 27
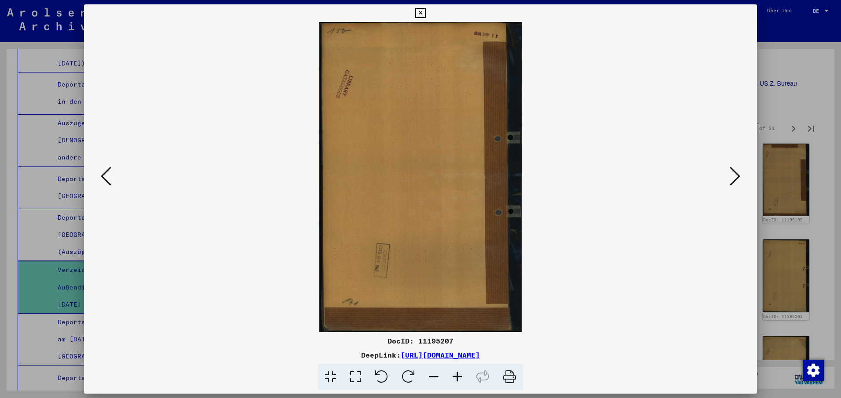
click at [409, 369] on icon at bounding box center [408, 377] width 27 height 27
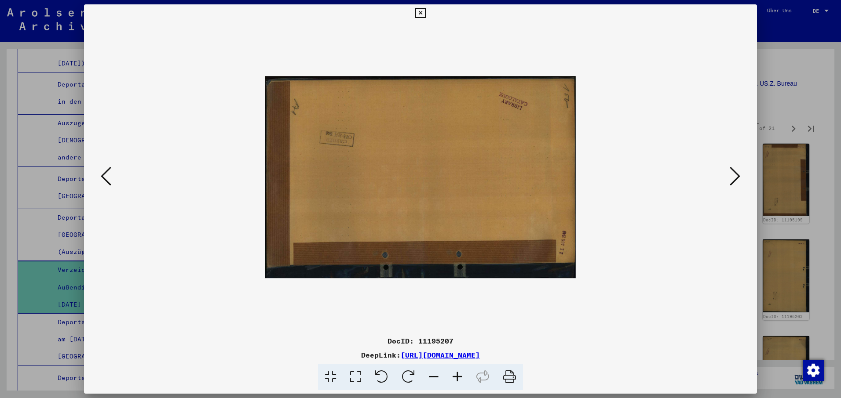
click at [409, 368] on icon at bounding box center [408, 377] width 27 height 27
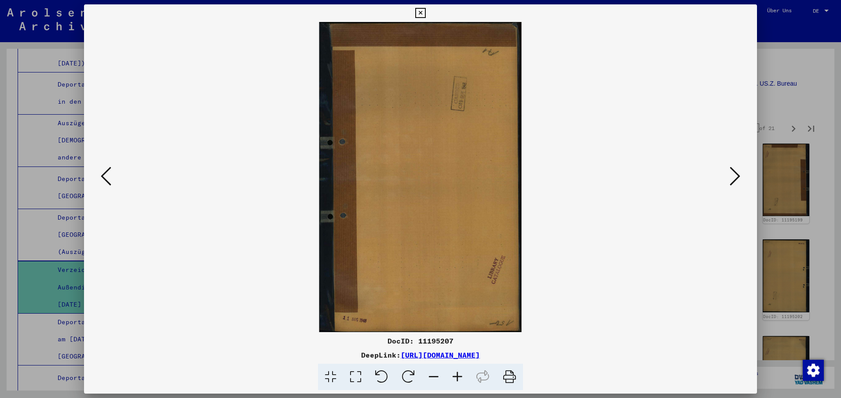
click at [409, 368] on icon at bounding box center [408, 377] width 27 height 27
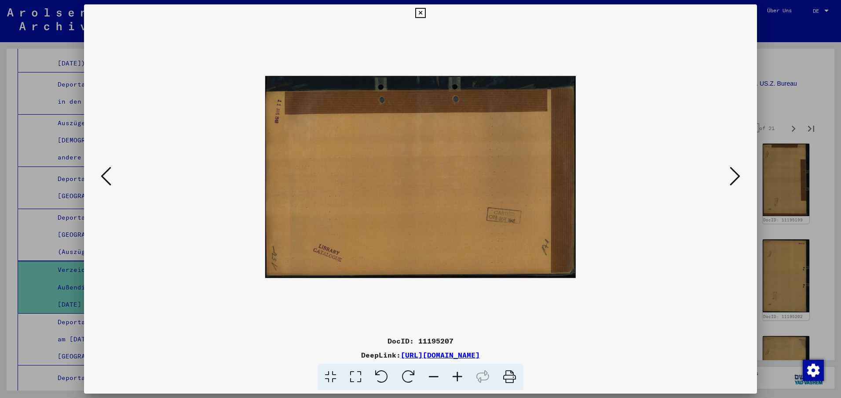
click at [409, 368] on icon at bounding box center [408, 377] width 27 height 27
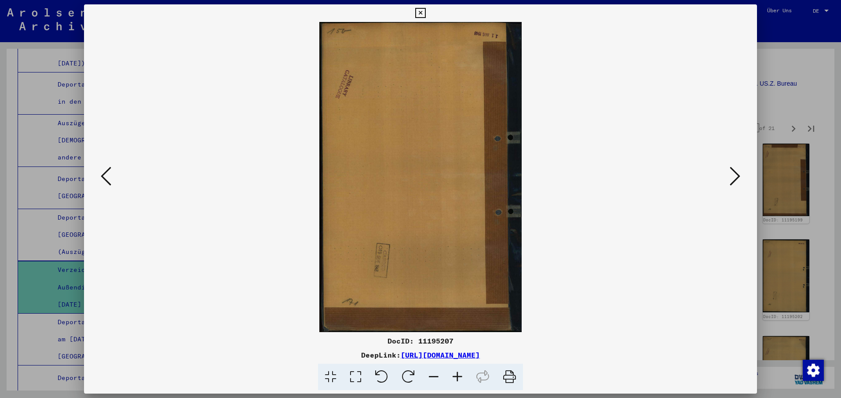
click at [409, 368] on icon at bounding box center [408, 377] width 27 height 27
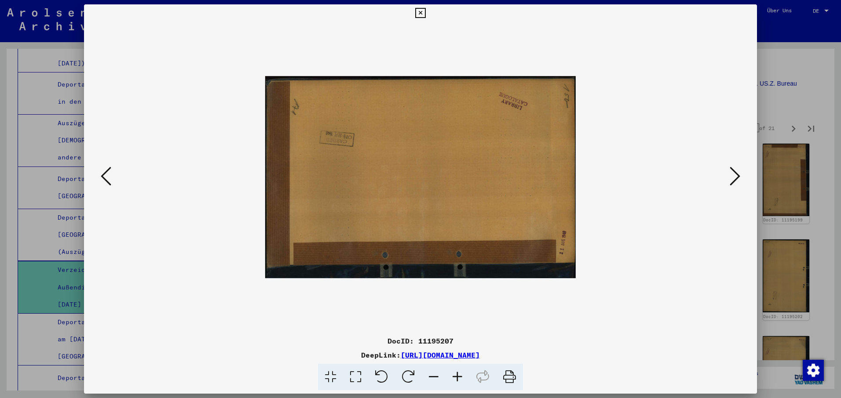
click at [409, 368] on icon at bounding box center [408, 377] width 27 height 27
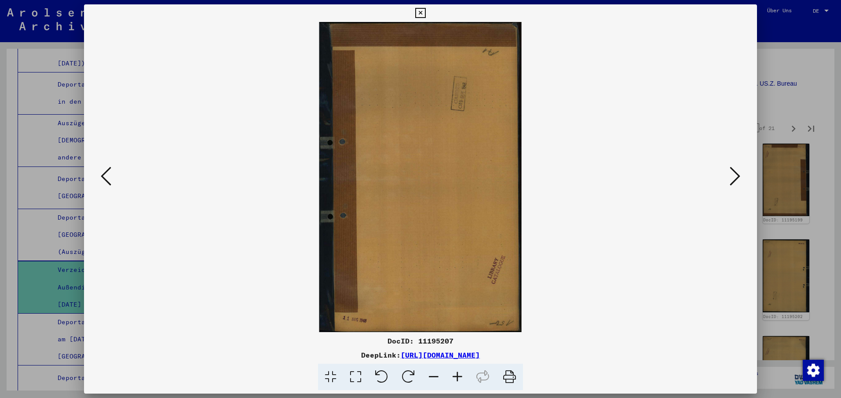
click at [409, 369] on icon at bounding box center [408, 377] width 27 height 27
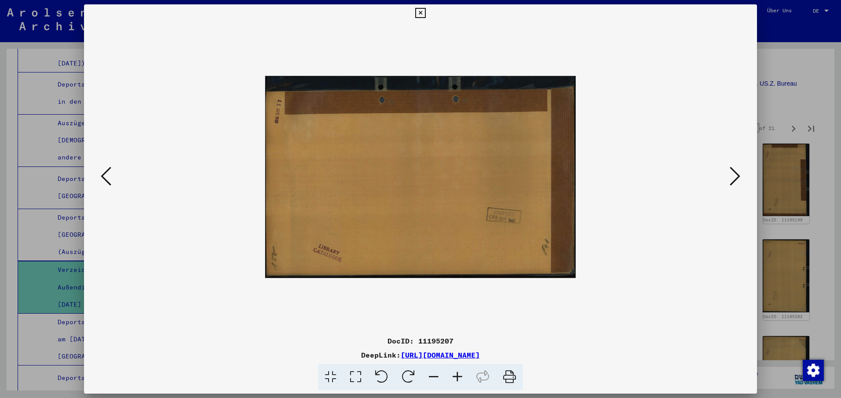
click at [409, 368] on icon at bounding box center [408, 377] width 27 height 27
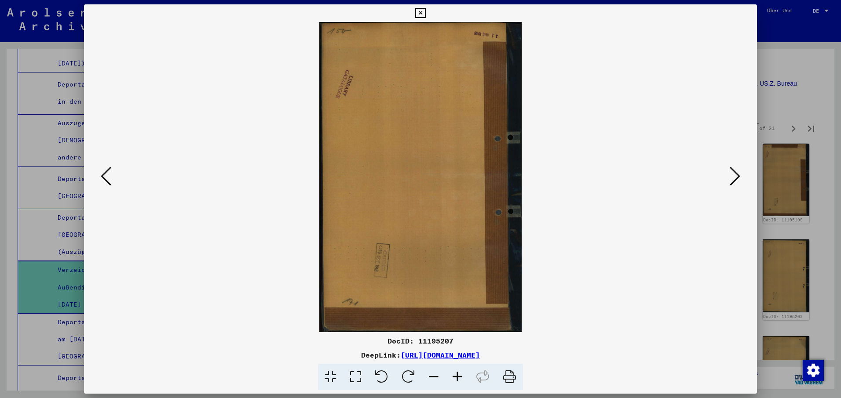
click at [409, 368] on icon at bounding box center [408, 377] width 27 height 27
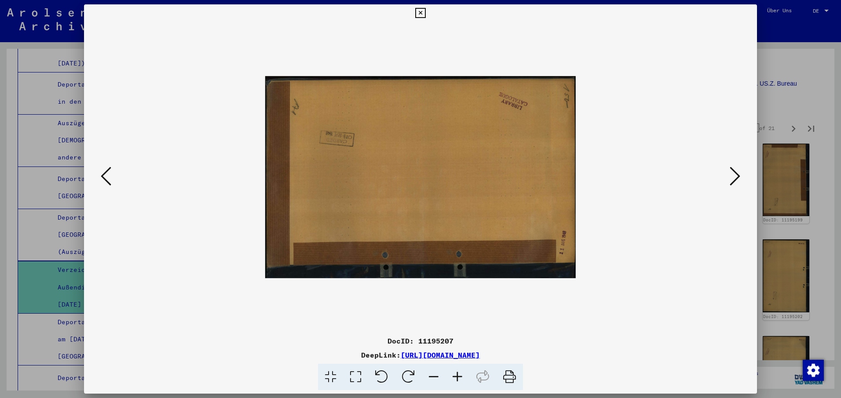
click at [409, 369] on icon at bounding box center [408, 377] width 27 height 27
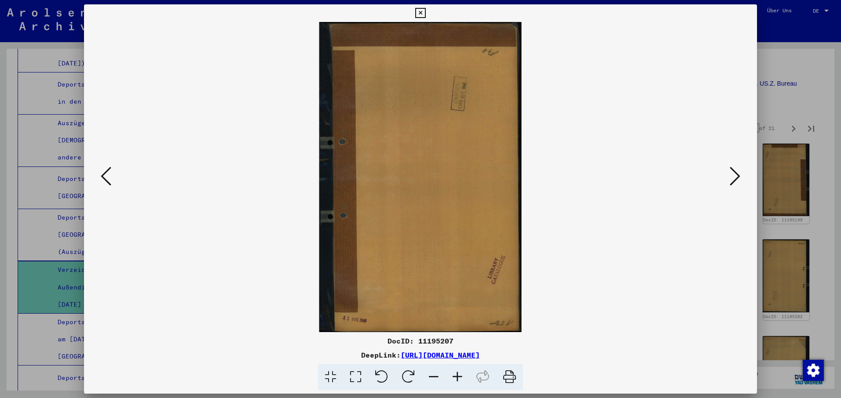
click at [409, 369] on icon at bounding box center [408, 377] width 27 height 27
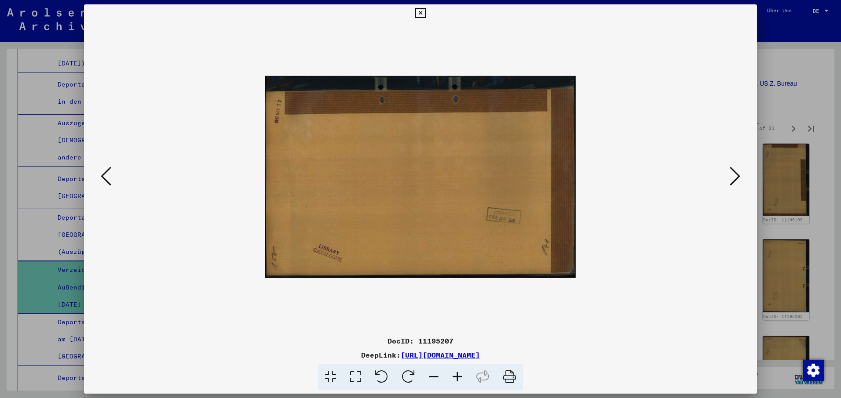
click at [409, 369] on icon at bounding box center [408, 377] width 27 height 27
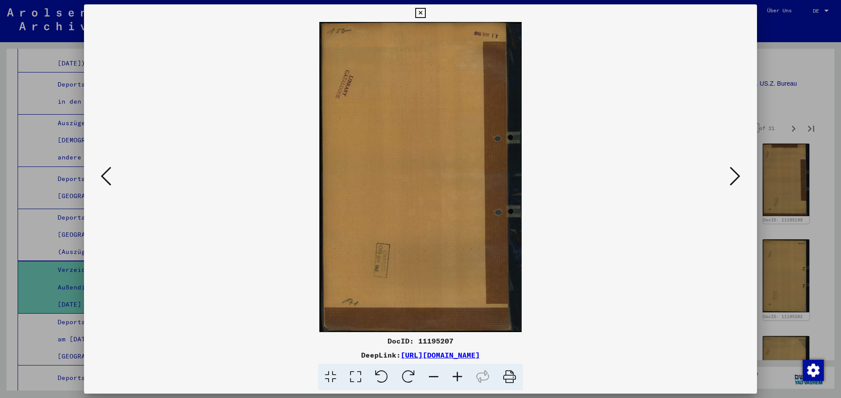
click at [409, 369] on icon at bounding box center [408, 377] width 27 height 27
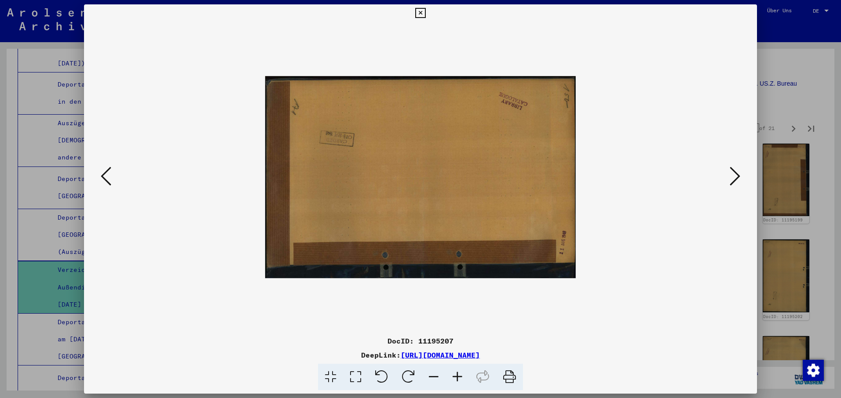
click at [409, 376] on icon at bounding box center [408, 377] width 27 height 27
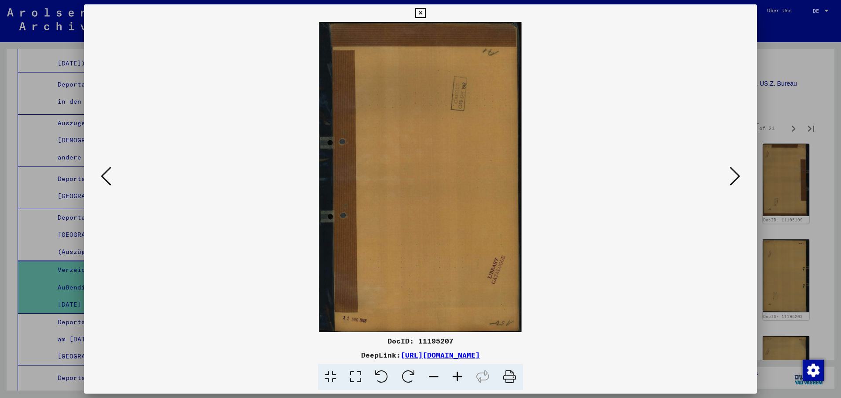
click at [408, 375] on icon at bounding box center [408, 377] width 27 height 27
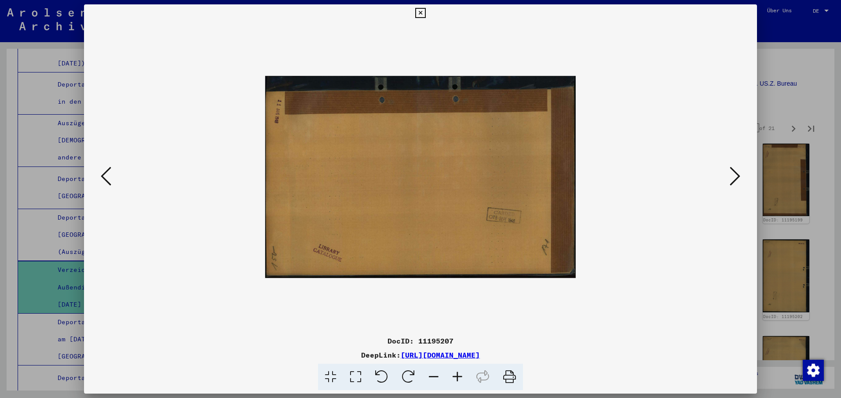
click at [408, 374] on icon at bounding box center [408, 377] width 27 height 27
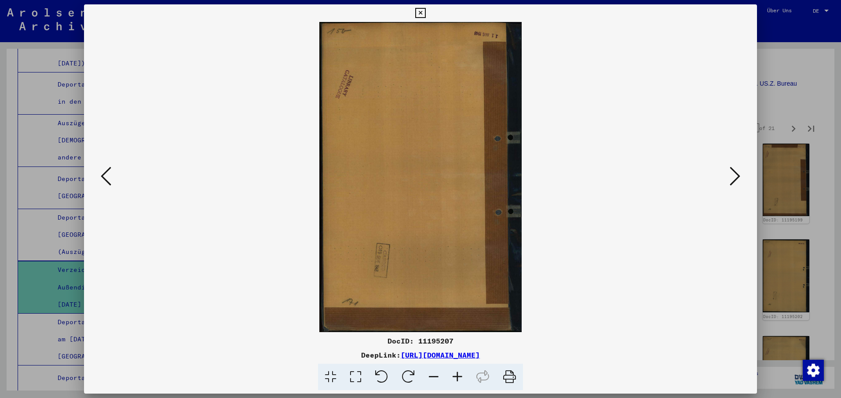
click at [738, 174] on icon at bounding box center [734, 176] width 11 height 21
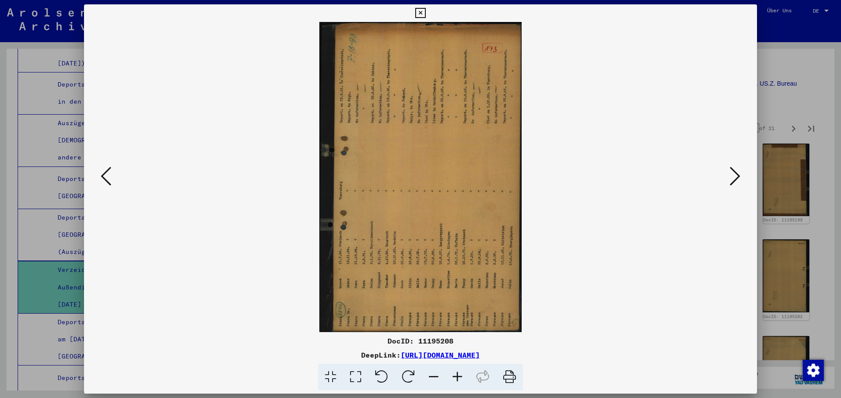
click at [406, 373] on icon at bounding box center [408, 377] width 27 height 27
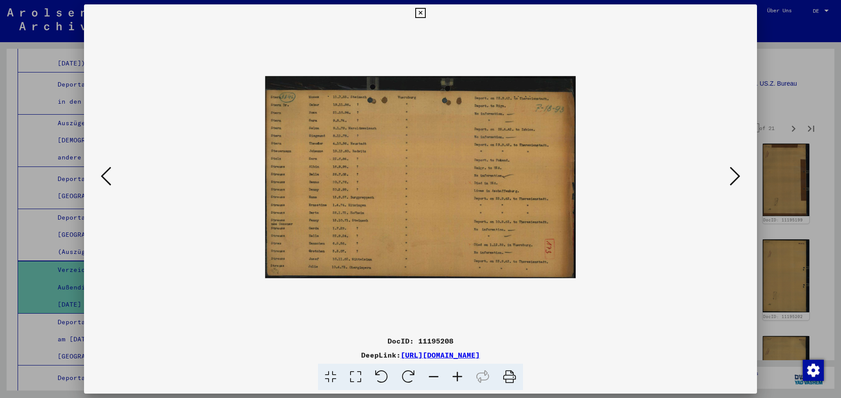
click at [734, 170] on icon at bounding box center [734, 176] width 11 height 21
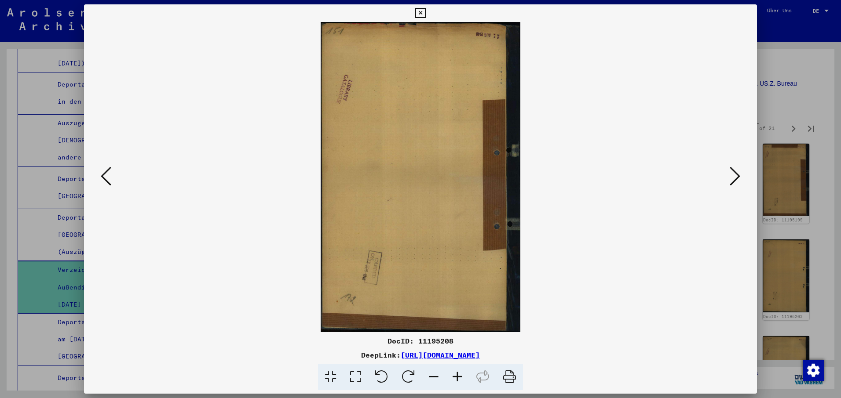
click at [734, 170] on icon at bounding box center [734, 176] width 11 height 21
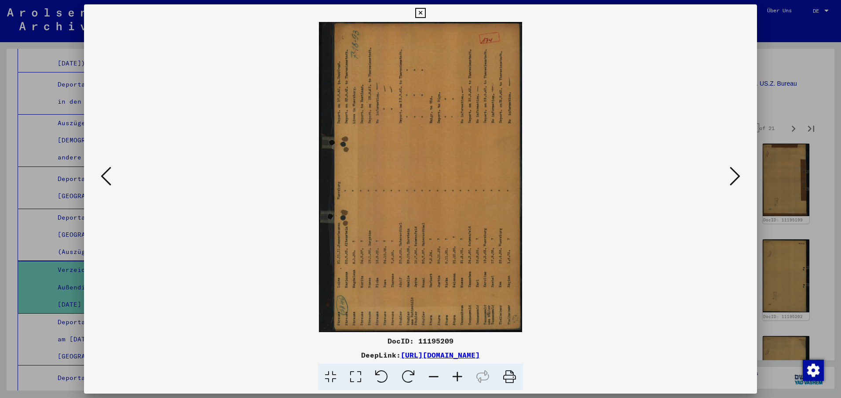
click at [404, 377] on icon at bounding box center [408, 377] width 27 height 27
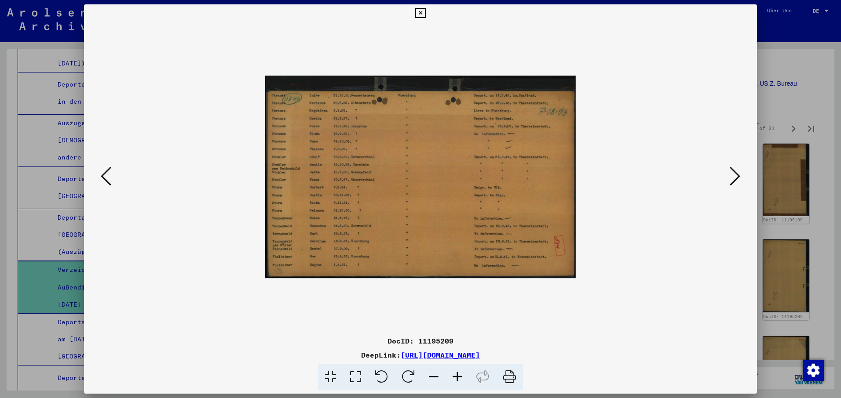
click at [737, 175] on icon at bounding box center [734, 176] width 11 height 21
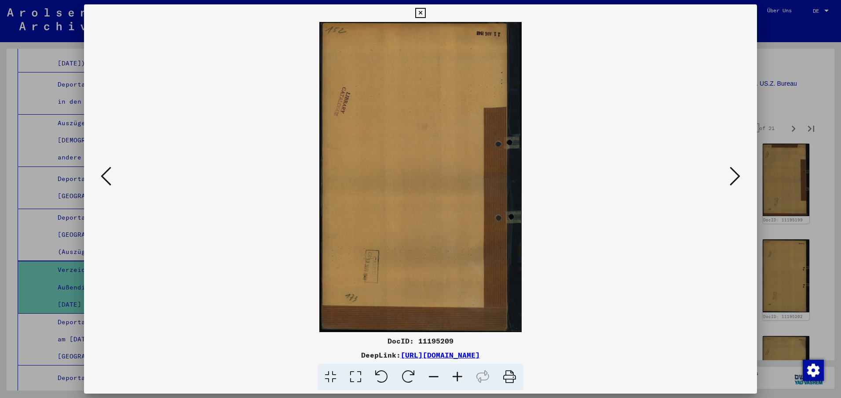
click at [737, 176] on icon at bounding box center [734, 176] width 11 height 21
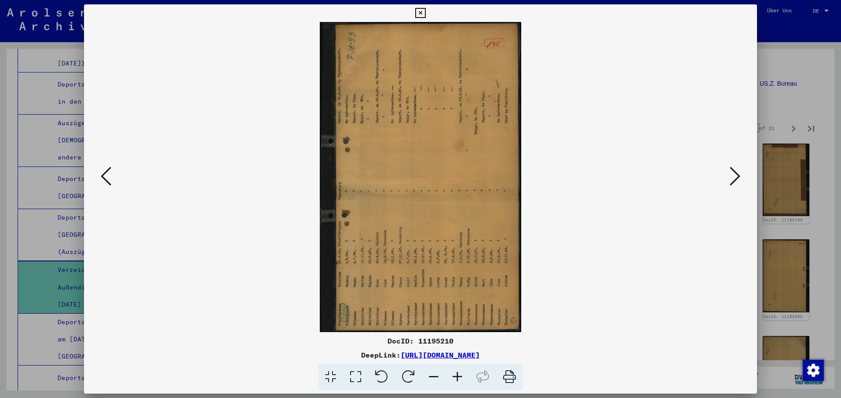
click at [409, 374] on icon at bounding box center [408, 377] width 27 height 27
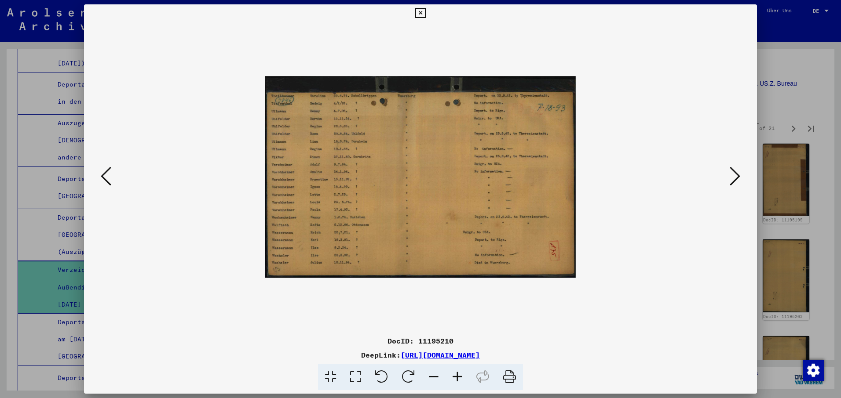
click at [100, 175] on button at bounding box center [106, 176] width 16 height 25
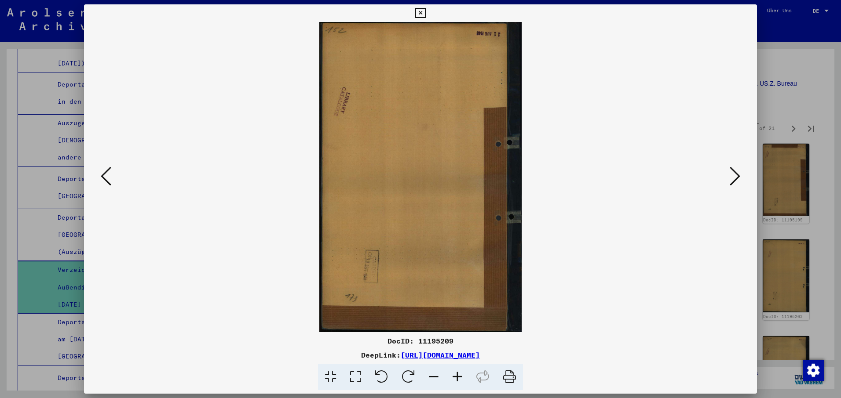
click at [100, 175] on button at bounding box center [106, 176] width 16 height 25
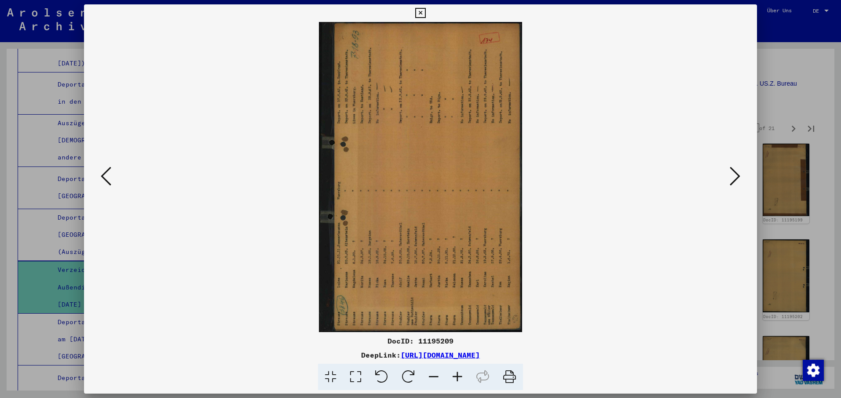
click at [403, 374] on icon at bounding box center [408, 377] width 27 height 27
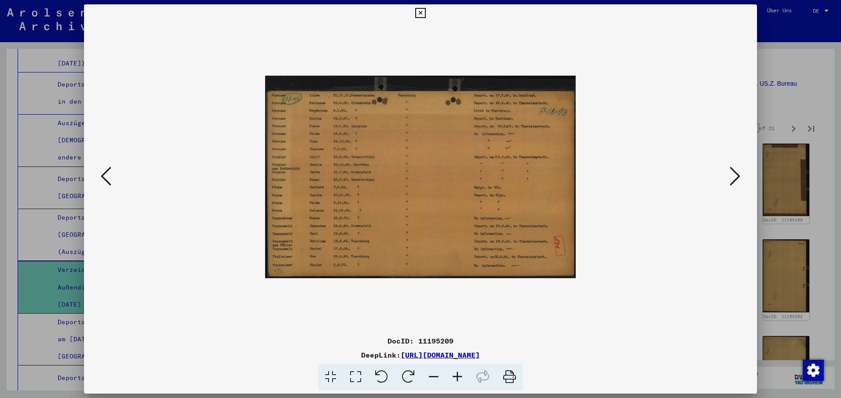
click at [739, 175] on icon at bounding box center [734, 176] width 11 height 21
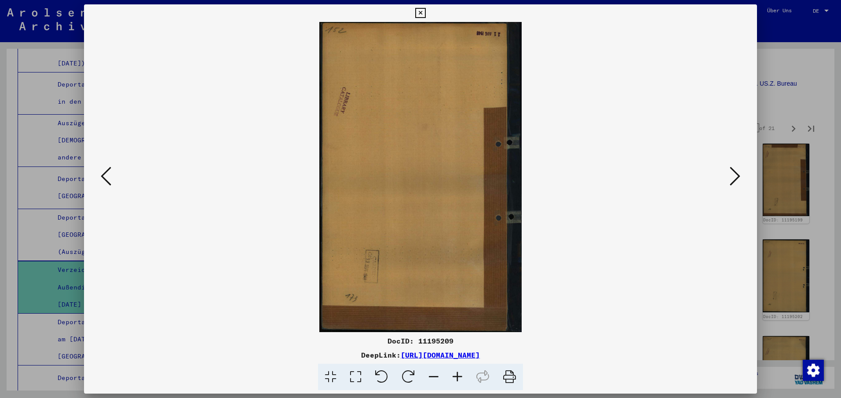
click at [739, 175] on icon at bounding box center [734, 176] width 11 height 21
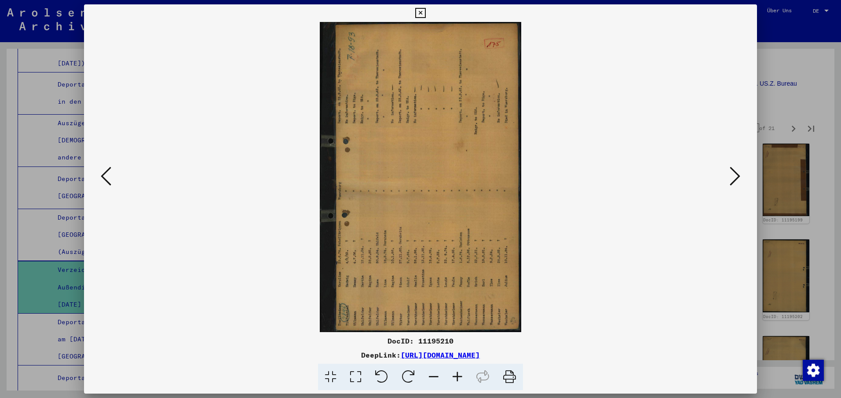
click at [739, 175] on icon at bounding box center [734, 176] width 11 height 21
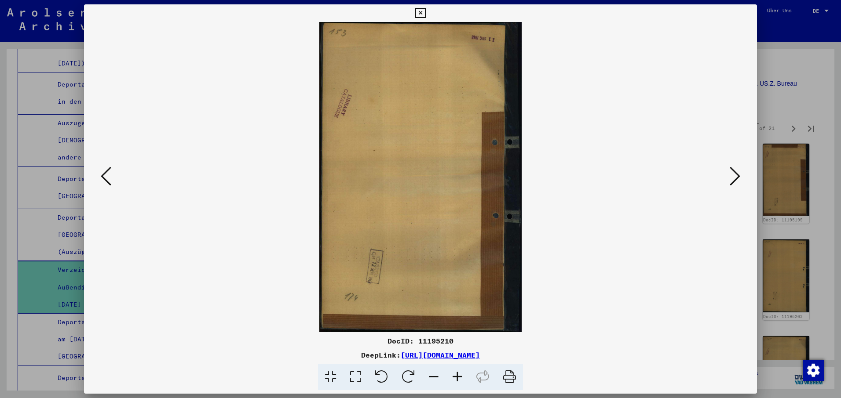
click at [739, 175] on icon at bounding box center [734, 176] width 11 height 21
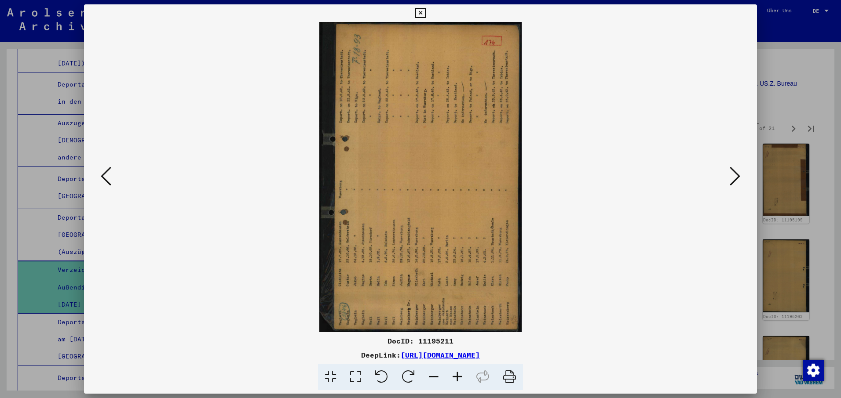
click at [411, 378] on icon at bounding box center [408, 377] width 27 height 27
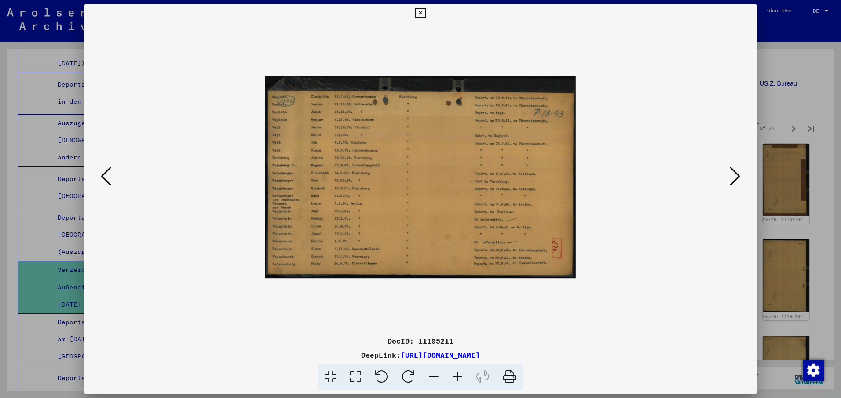
click at [738, 176] on icon at bounding box center [734, 176] width 11 height 21
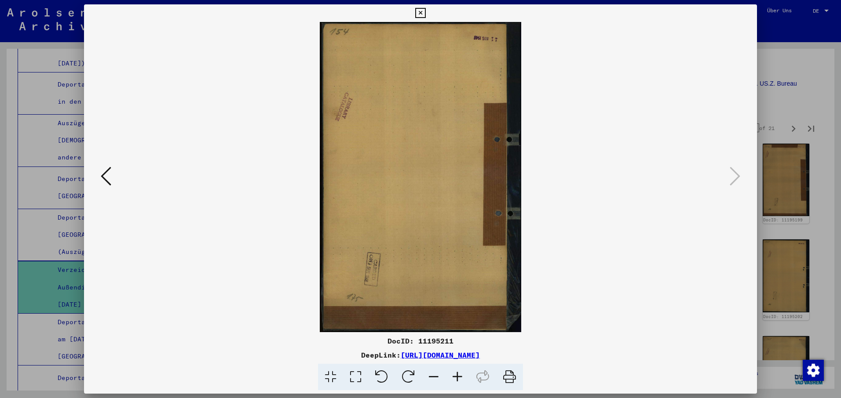
click at [420, 13] on icon at bounding box center [420, 13] width 10 height 11
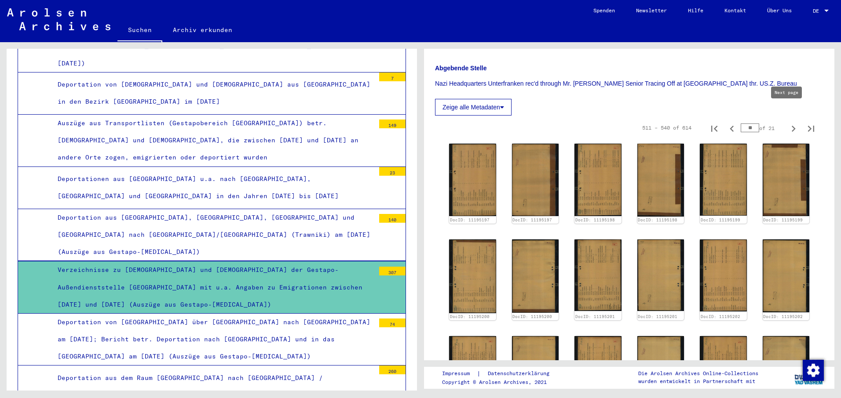
click at [791, 126] on icon "Next page" at bounding box center [793, 129] width 4 height 6
type input "**"
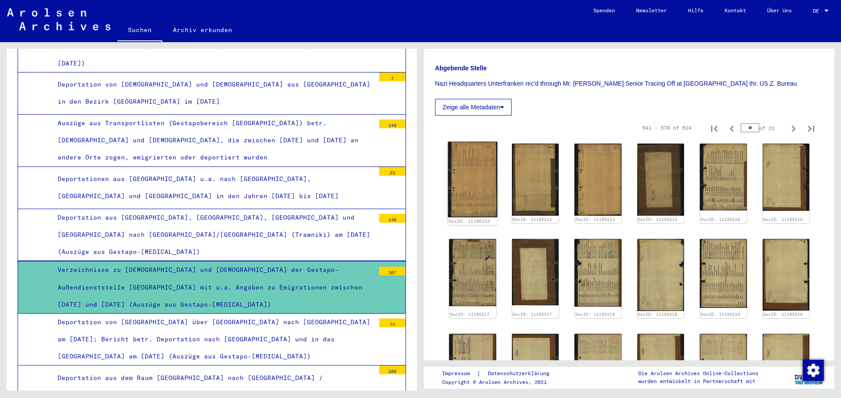
click at [468, 179] on img at bounding box center [472, 180] width 49 height 76
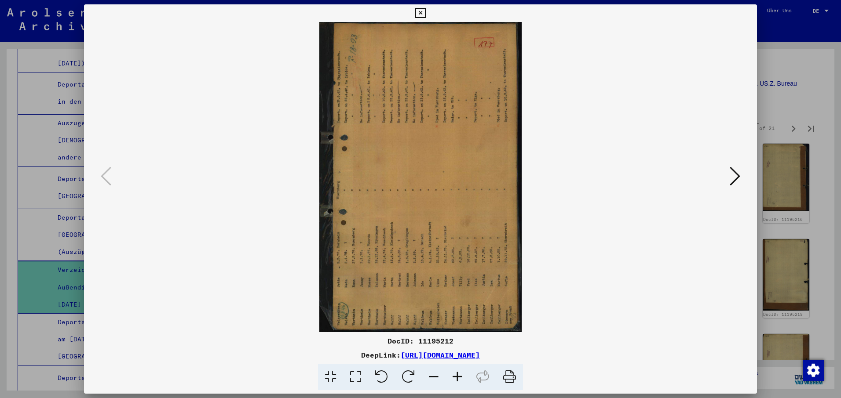
click at [412, 371] on icon at bounding box center [408, 377] width 27 height 27
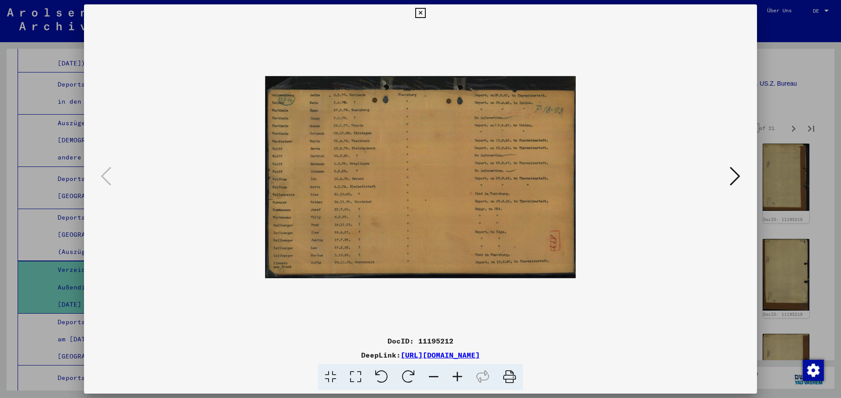
click at [738, 175] on icon at bounding box center [734, 176] width 11 height 21
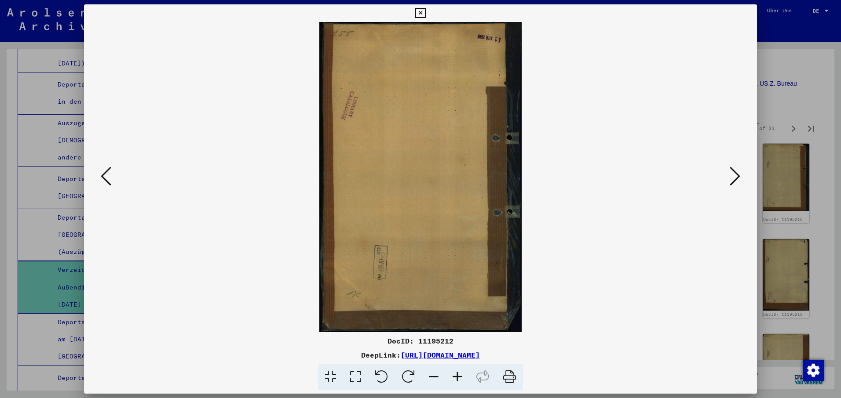
click at [738, 175] on icon at bounding box center [734, 176] width 11 height 21
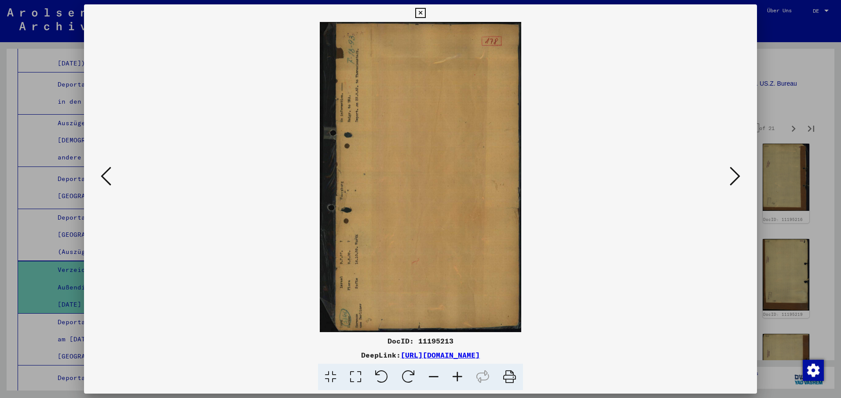
click at [408, 372] on icon at bounding box center [408, 377] width 27 height 27
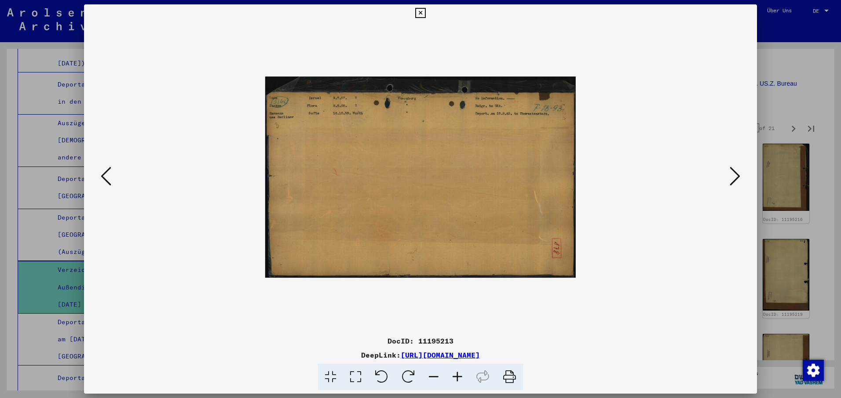
click at [737, 173] on icon at bounding box center [734, 176] width 11 height 21
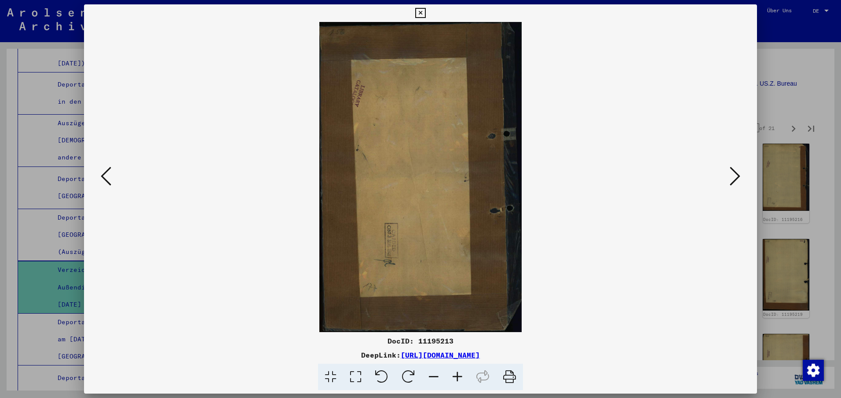
click at [739, 176] on icon at bounding box center [734, 176] width 11 height 21
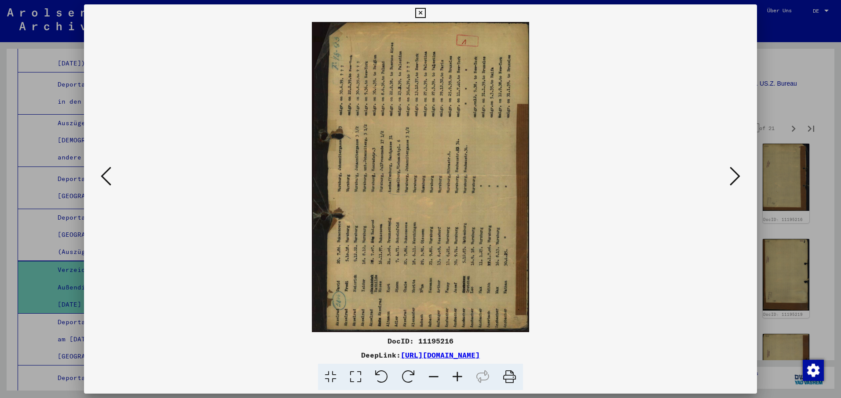
click at [404, 374] on icon at bounding box center [408, 377] width 27 height 27
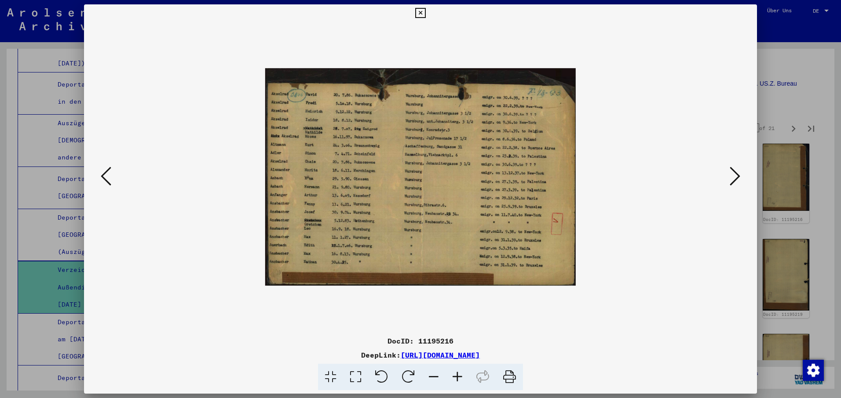
click at [736, 178] on icon at bounding box center [734, 176] width 11 height 21
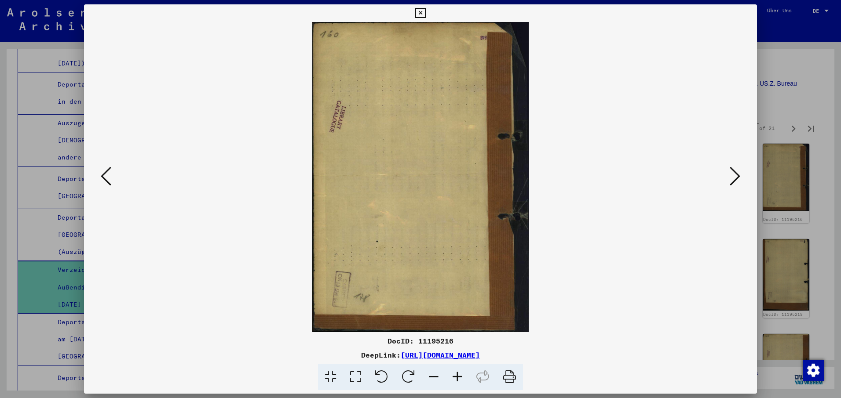
click at [736, 178] on icon at bounding box center [734, 176] width 11 height 21
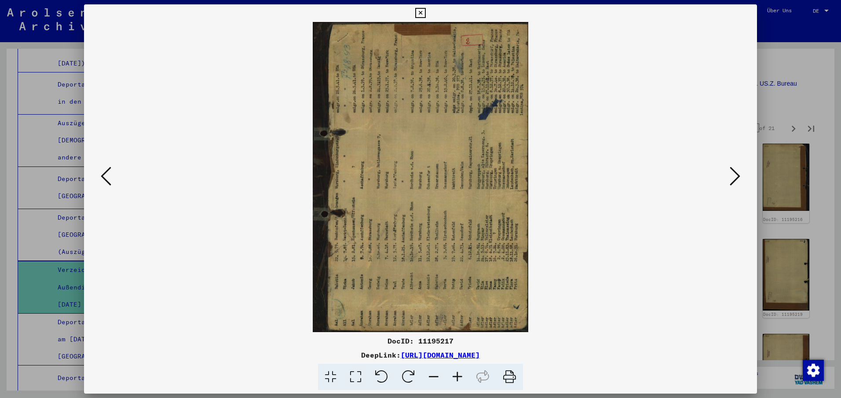
click at [405, 379] on icon at bounding box center [408, 377] width 27 height 27
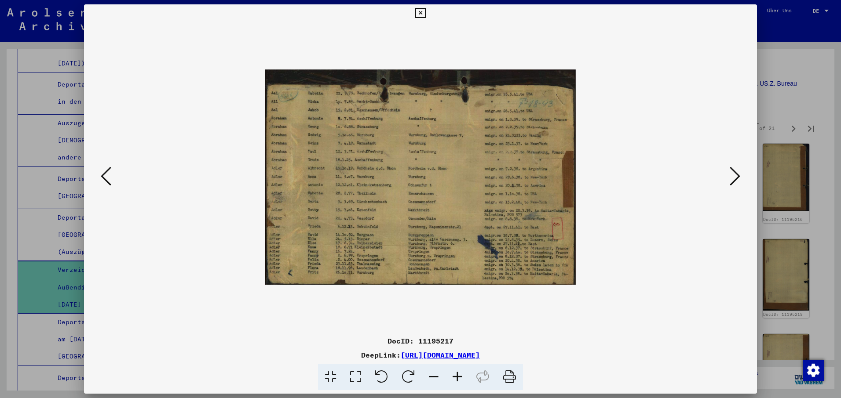
click at [738, 176] on icon at bounding box center [734, 176] width 11 height 21
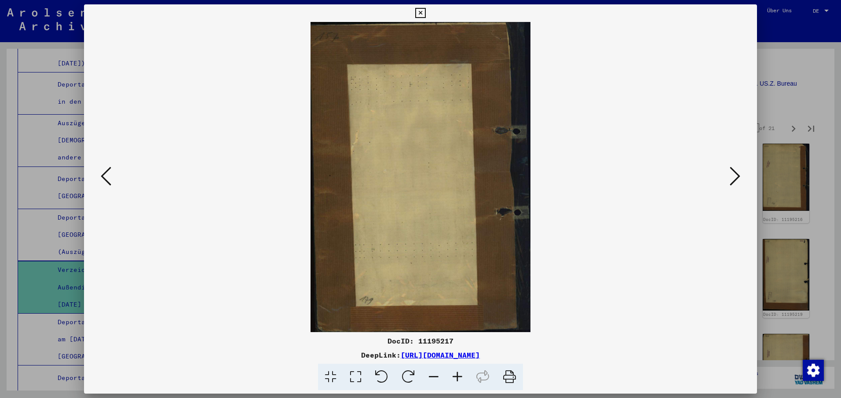
click at [736, 177] on icon at bounding box center [734, 176] width 11 height 21
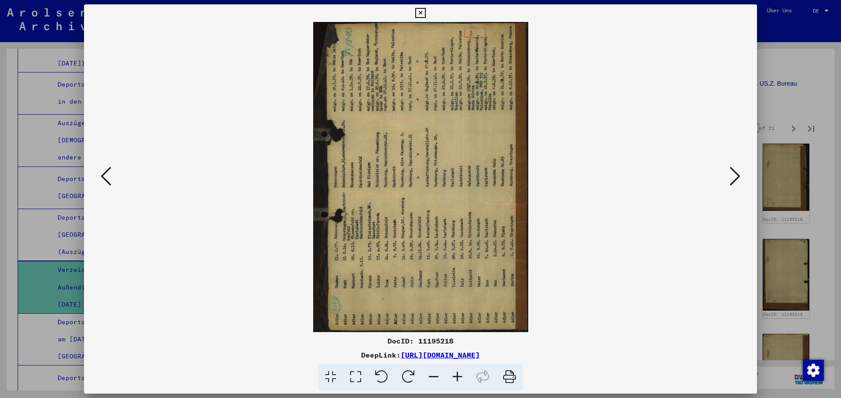
click at [405, 375] on icon at bounding box center [408, 377] width 27 height 27
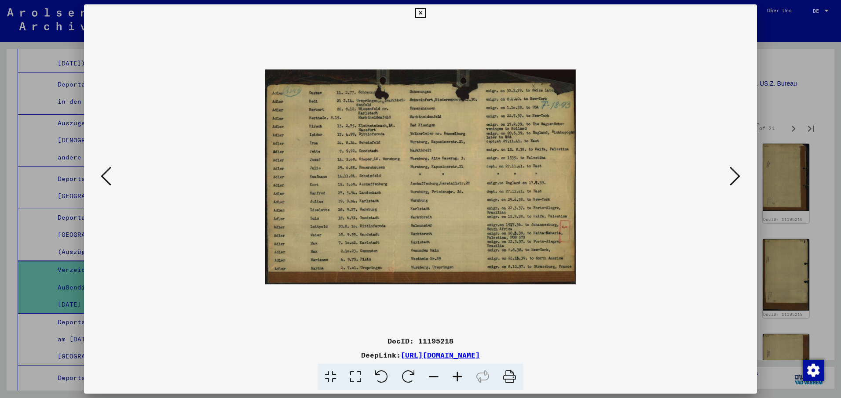
click at [739, 179] on icon at bounding box center [734, 176] width 11 height 21
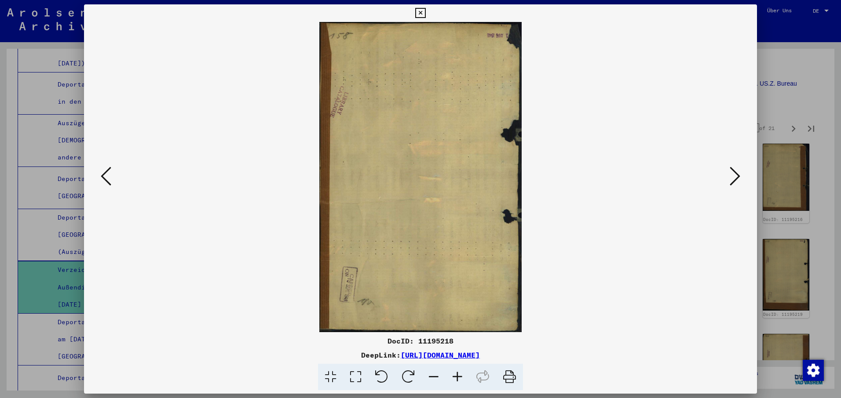
click at [737, 174] on icon at bounding box center [734, 176] width 11 height 21
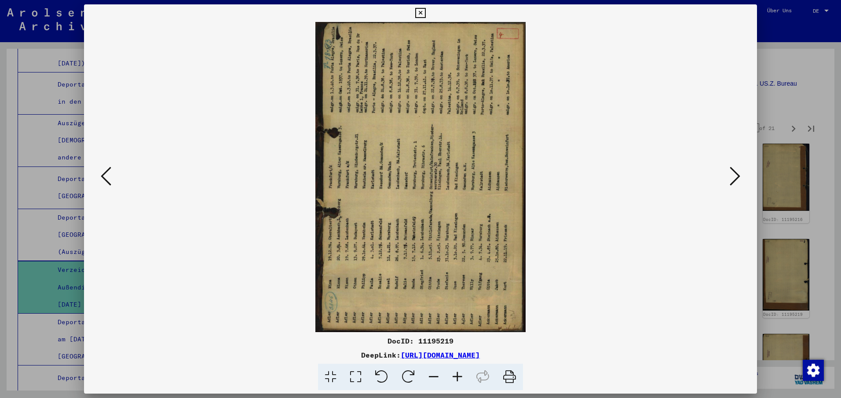
click at [404, 374] on icon at bounding box center [408, 377] width 27 height 27
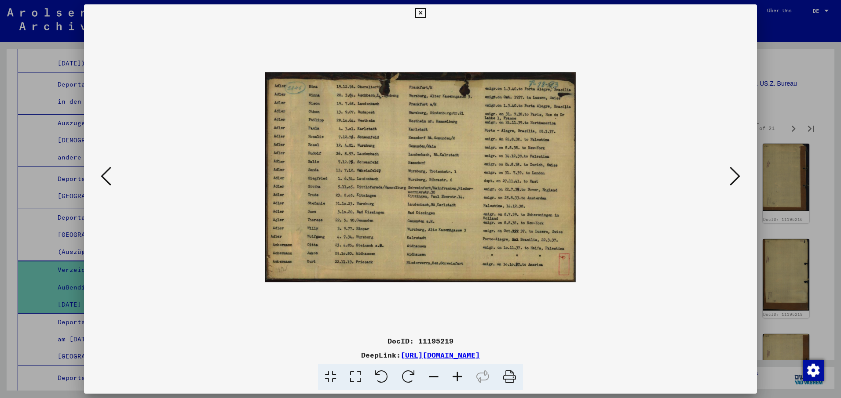
click at [738, 175] on icon at bounding box center [734, 176] width 11 height 21
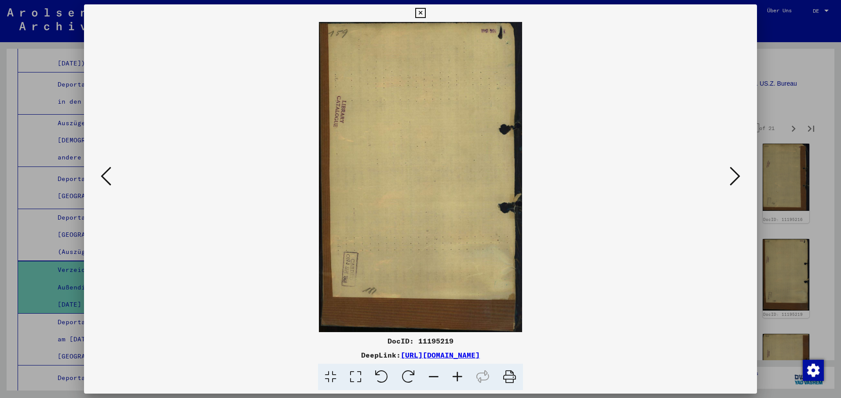
click at [407, 372] on icon at bounding box center [408, 377] width 27 height 27
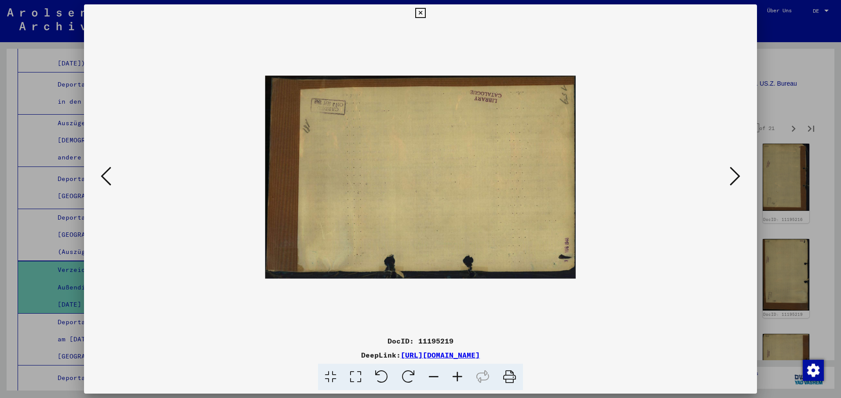
click at [407, 375] on icon at bounding box center [408, 377] width 27 height 27
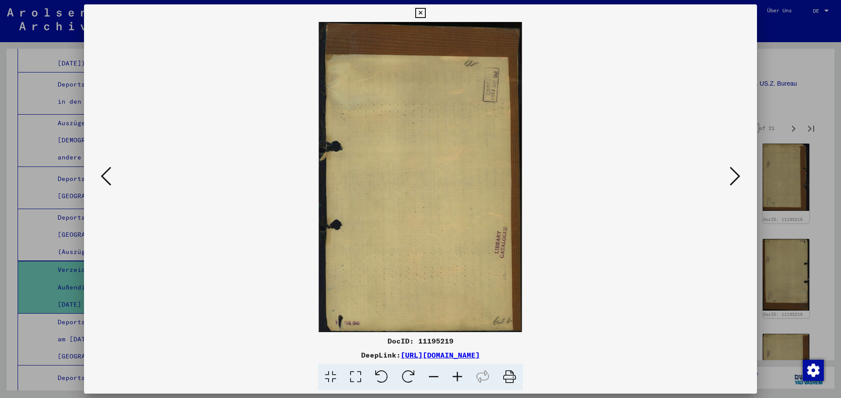
click at [407, 375] on icon at bounding box center [408, 377] width 27 height 27
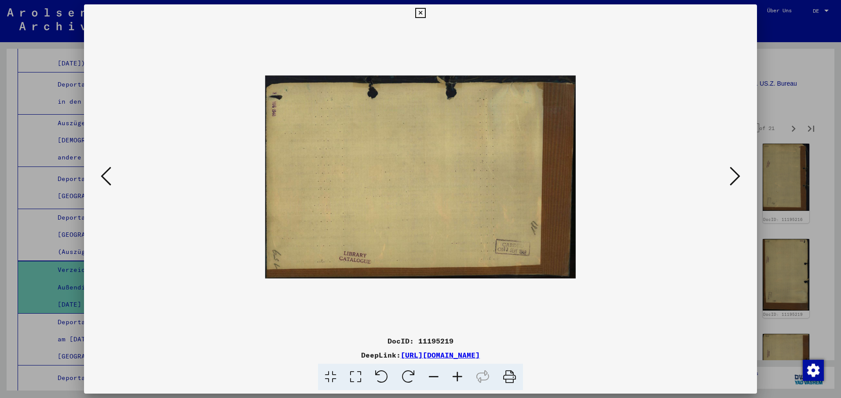
click at [407, 375] on icon at bounding box center [408, 377] width 27 height 27
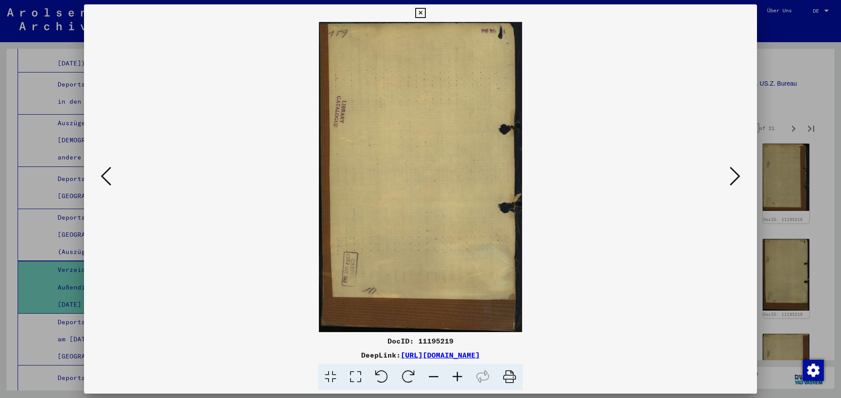
click at [737, 177] on icon at bounding box center [734, 176] width 11 height 21
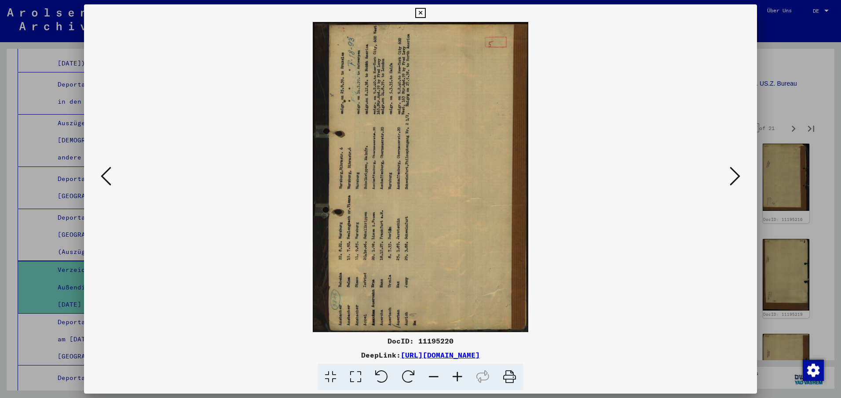
click at [412, 372] on icon at bounding box center [408, 377] width 27 height 27
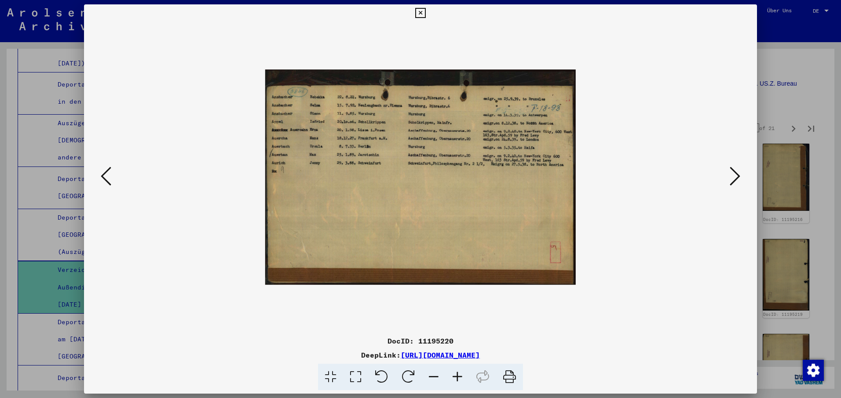
click at [735, 175] on icon at bounding box center [734, 176] width 11 height 21
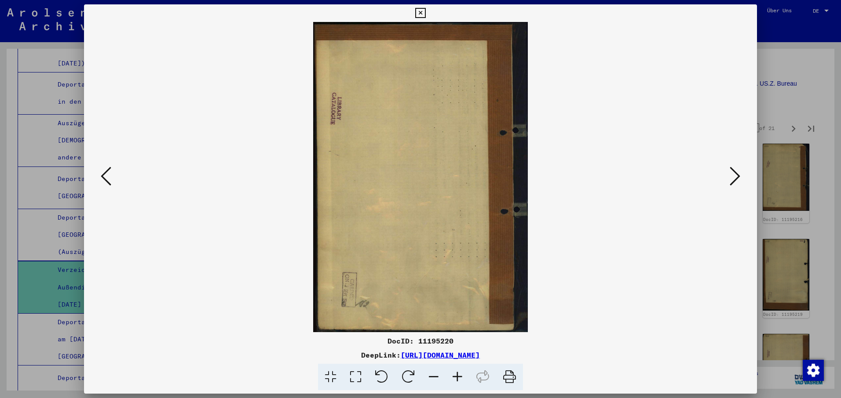
click at [738, 173] on icon at bounding box center [734, 176] width 11 height 21
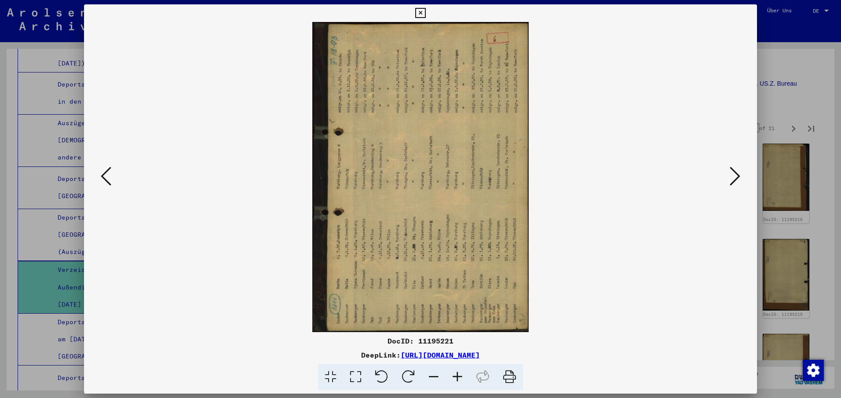
click at [408, 371] on icon at bounding box center [408, 377] width 27 height 27
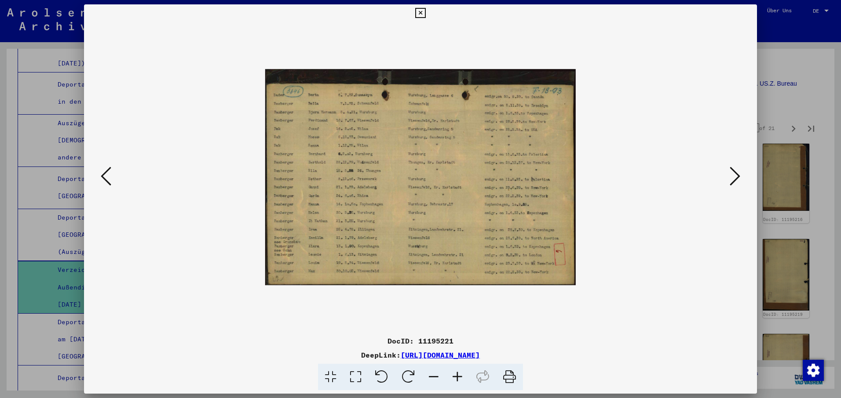
click at [738, 176] on icon at bounding box center [734, 176] width 11 height 21
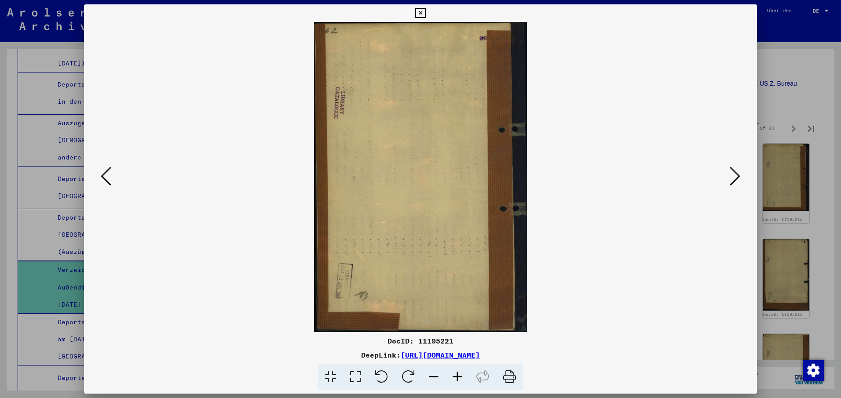
click at [738, 176] on icon at bounding box center [734, 176] width 11 height 21
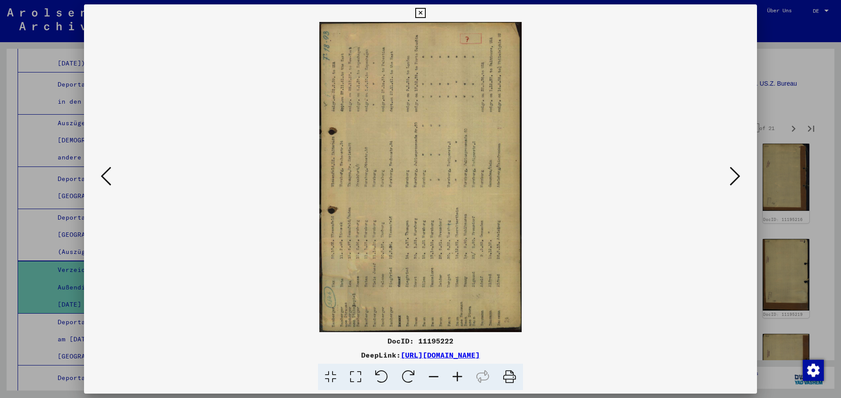
click at [402, 375] on icon at bounding box center [408, 377] width 27 height 27
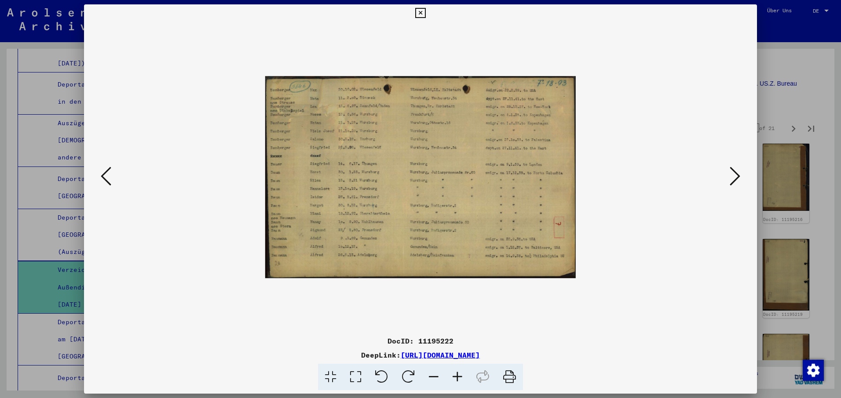
click at [735, 174] on icon at bounding box center [734, 176] width 11 height 21
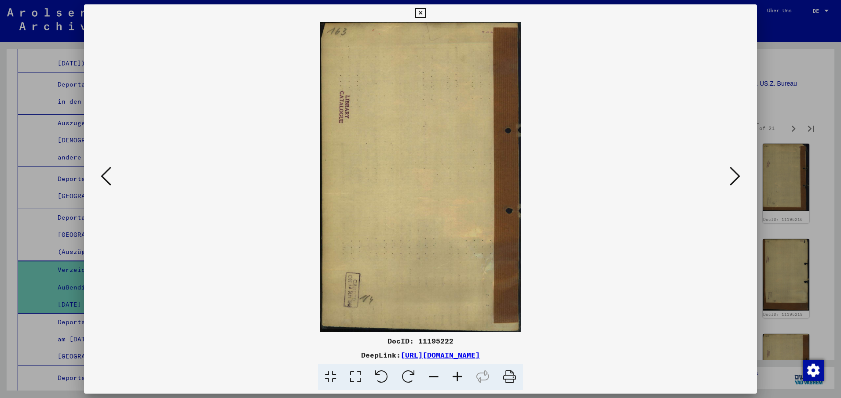
click at [736, 174] on icon at bounding box center [734, 176] width 11 height 21
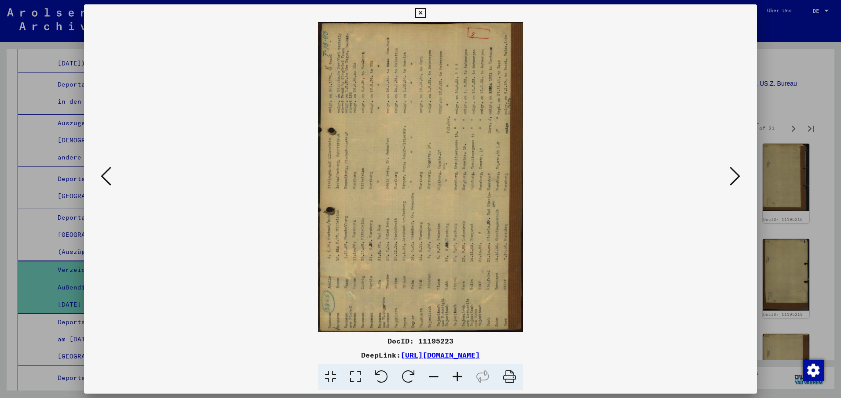
click at [408, 376] on icon at bounding box center [408, 377] width 27 height 27
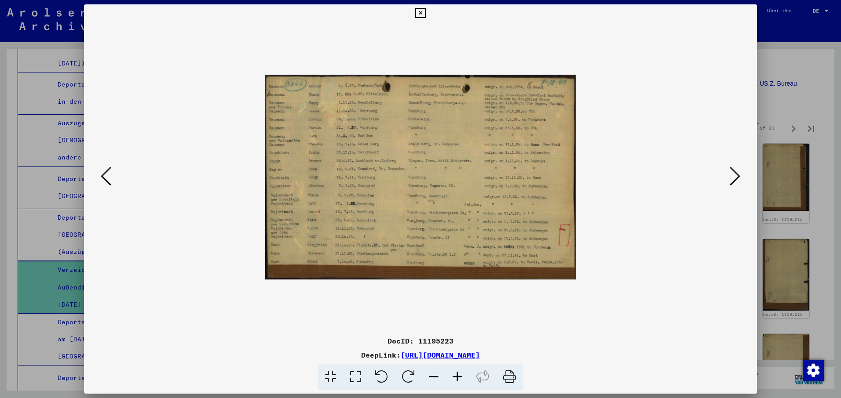
click at [739, 175] on icon at bounding box center [734, 176] width 11 height 21
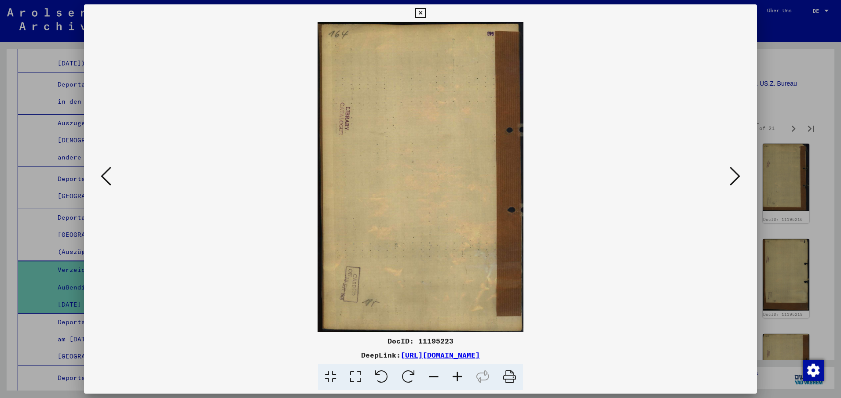
click at [739, 175] on icon at bounding box center [734, 176] width 11 height 21
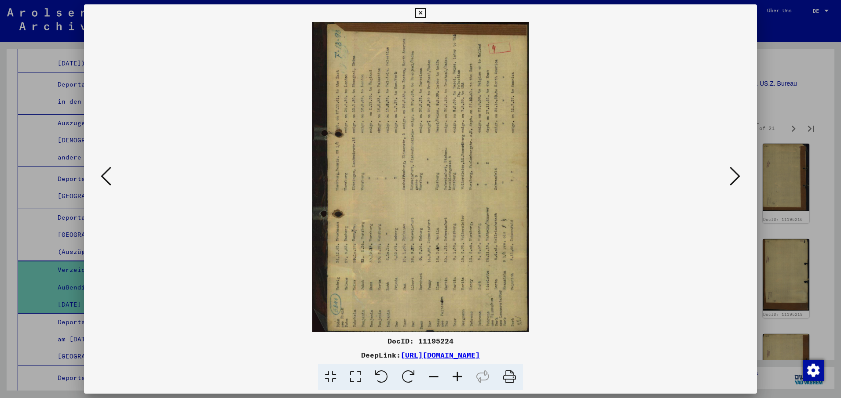
click at [405, 374] on icon at bounding box center [408, 377] width 27 height 27
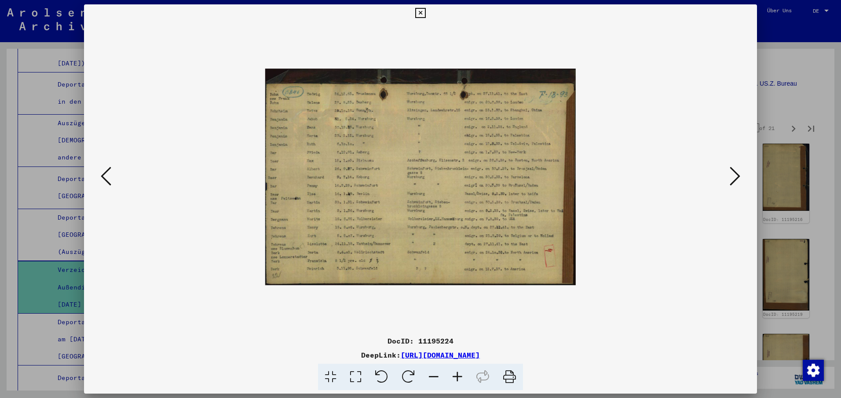
click at [737, 178] on icon at bounding box center [734, 176] width 11 height 21
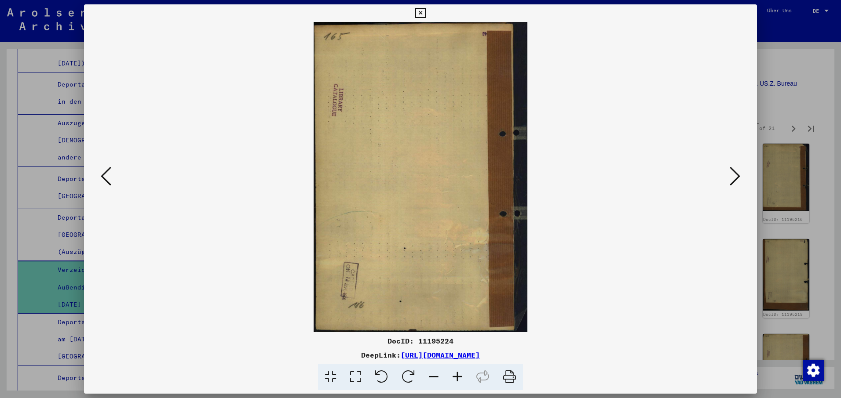
click at [735, 172] on icon at bounding box center [734, 176] width 11 height 21
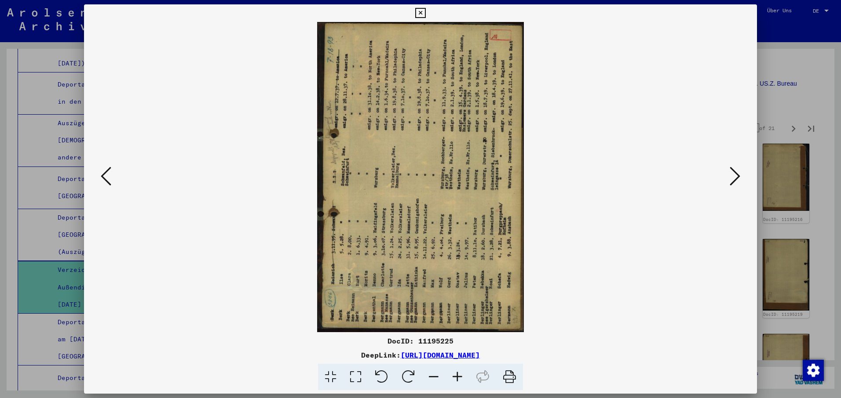
click at [404, 373] on icon at bounding box center [408, 377] width 27 height 27
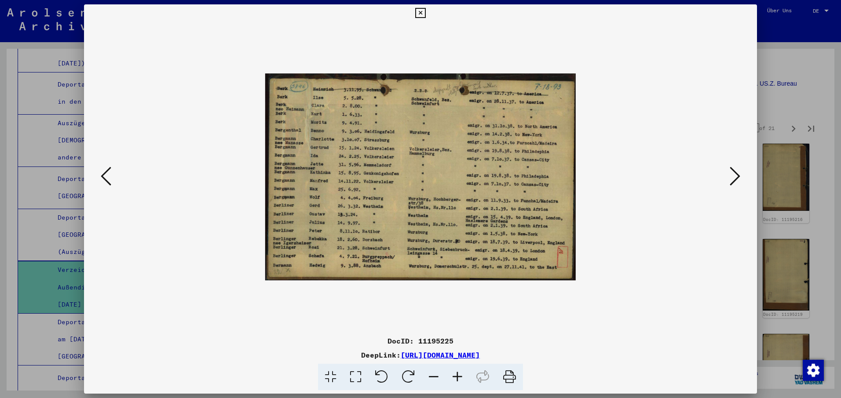
click at [736, 174] on icon at bounding box center [734, 176] width 11 height 21
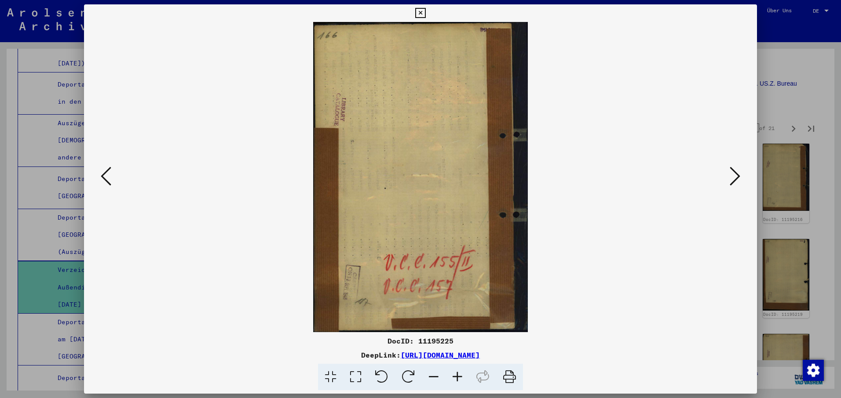
click at [734, 176] on icon at bounding box center [734, 176] width 11 height 21
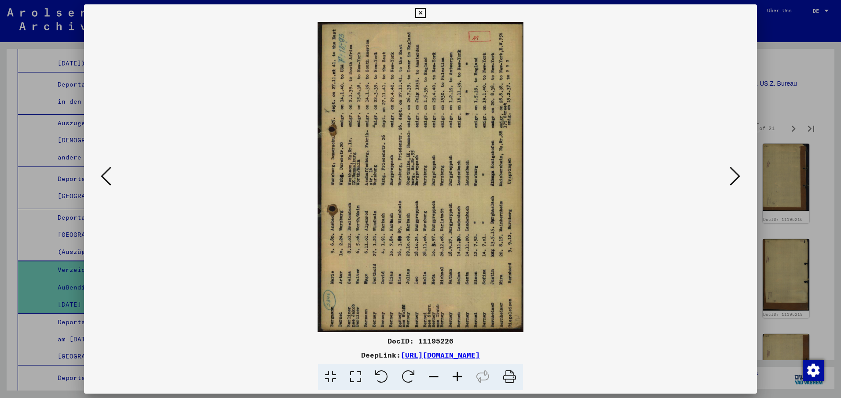
click at [406, 374] on icon at bounding box center [408, 377] width 27 height 27
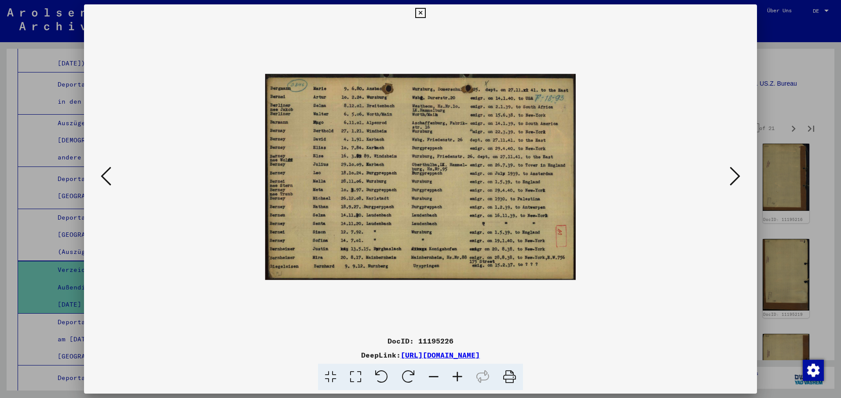
click at [739, 172] on icon at bounding box center [734, 176] width 11 height 21
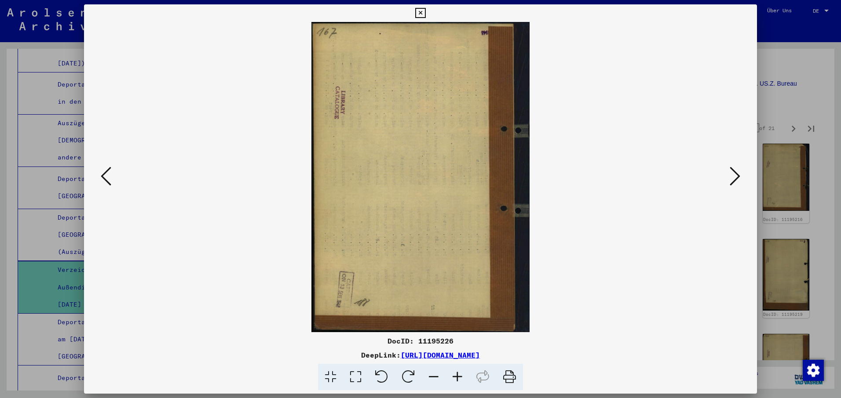
click at [739, 172] on icon at bounding box center [734, 176] width 11 height 21
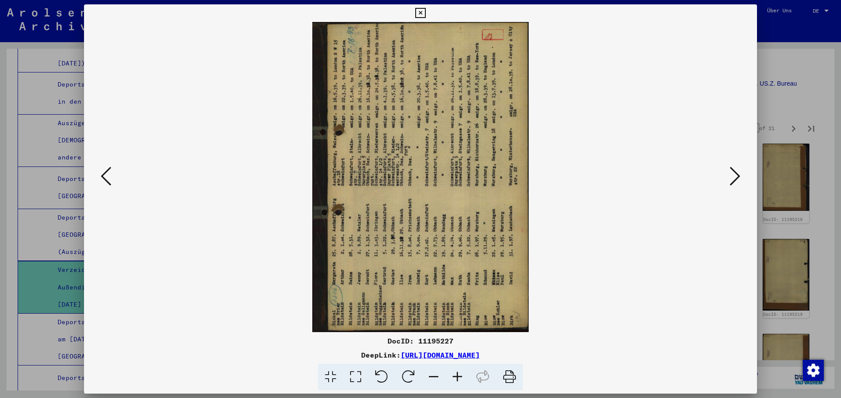
click at [405, 377] on icon at bounding box center [408, 377] width 27 height 27
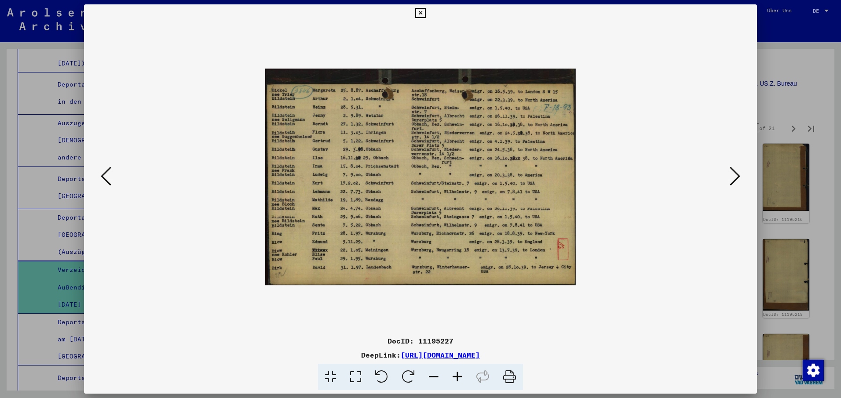
click at [735, 175] on icon at bounding box center [734, 176] width 11 height 21
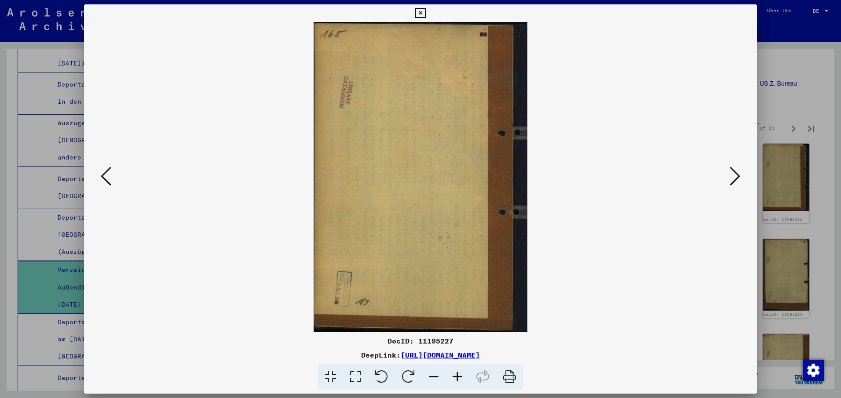
click at [729, 182] on icon at bounding box center [734, 176] width 11 height 21
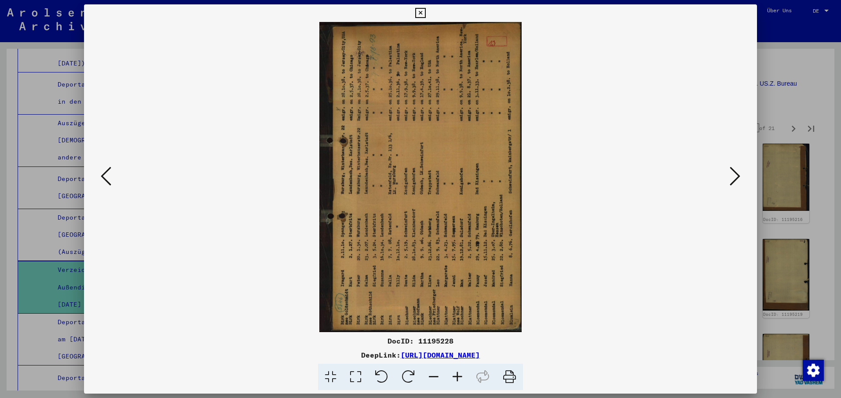
click at [409, 375] on icon at bounding box center [408, 377] width 27 height 27
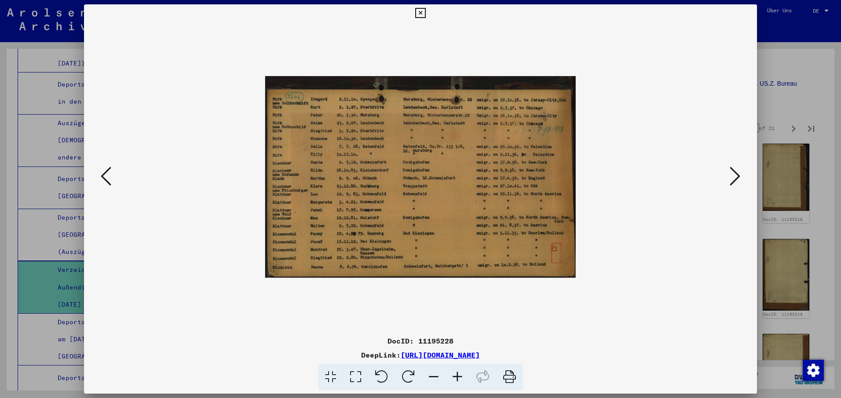
click at [737, 173] on icon at bounding box center [734, 176] width 11 height 21
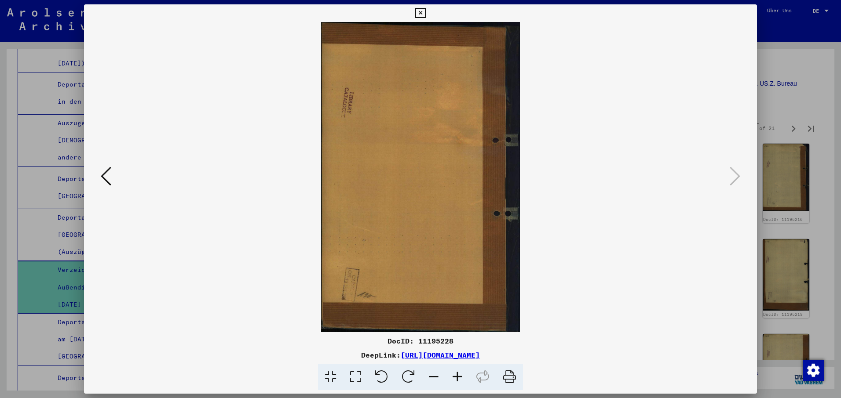
click at [419, 14] on icon at bounding box center [420, 13] width 10 height 11
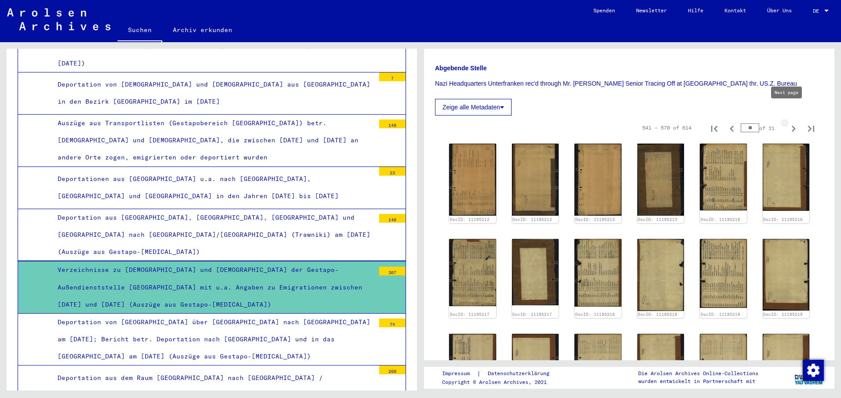
click at [791, 126] on icon "Next page" at bounding box center [793, 129] width 4 height 6
type input "**"
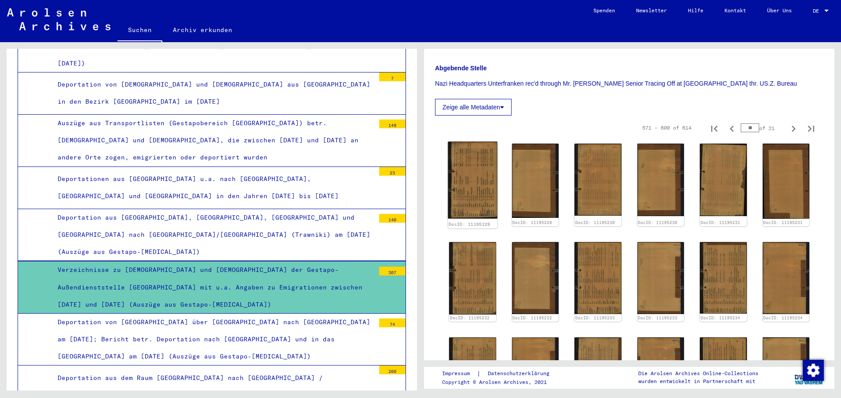
click at [465, 165] on img at bounding box center [472, 180] width 49 height 77
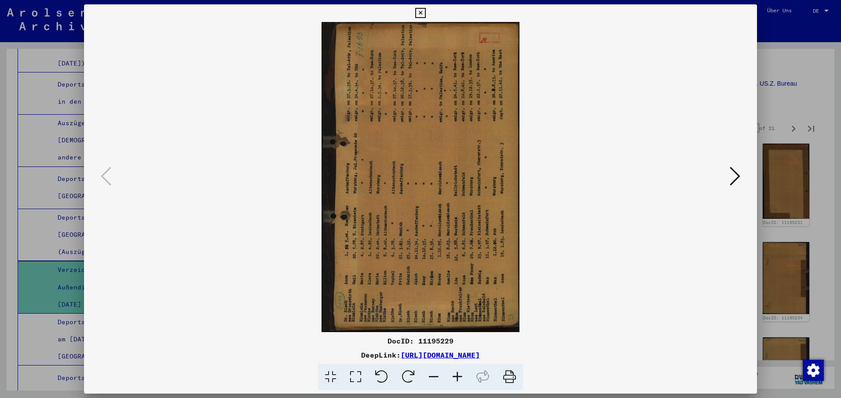
click at [407, 376] on icon at bounding box center [408, 377] width 27 height 27
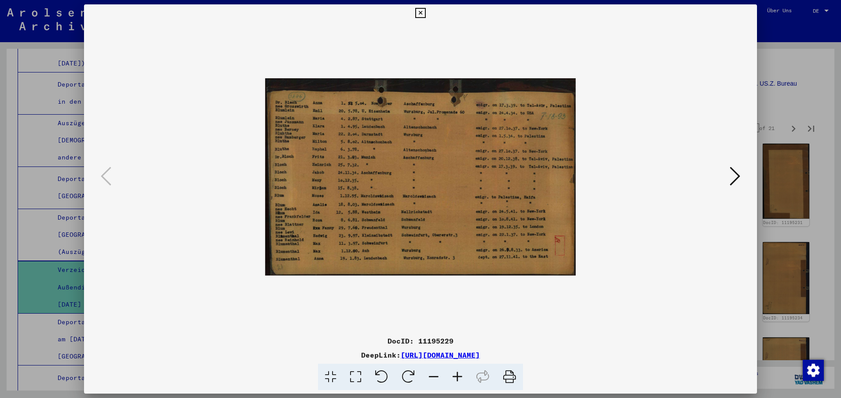
click at [737, 175] on icon at bounding box center [734, 176] width 11 height 21
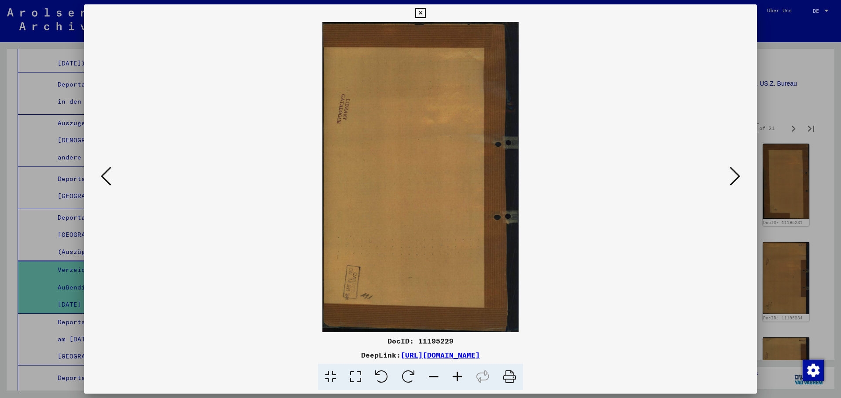
click at [105, 175] on icon at bounding box center [106, 176] width 11 height 21
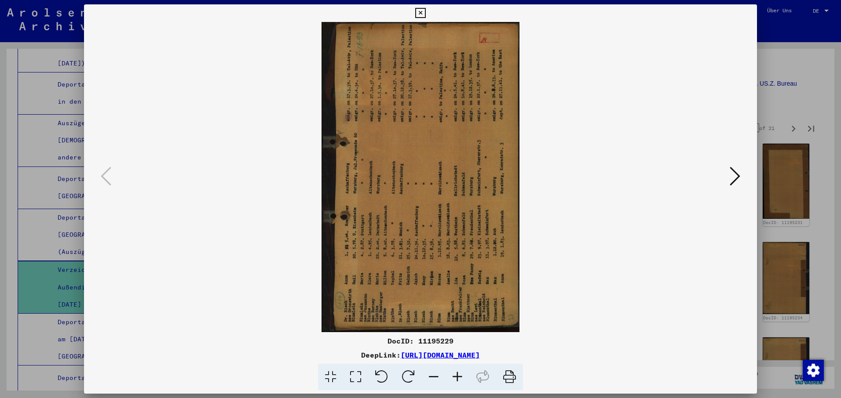
click at [406, 371] on icon at bounding box center [408, 377] width 27 height 27
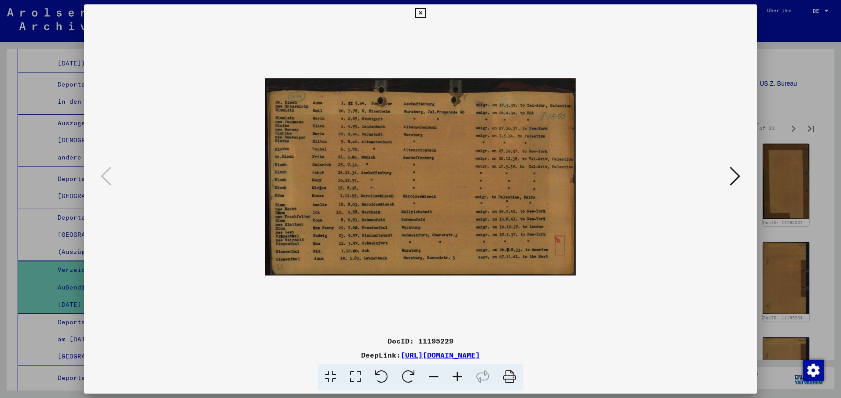
click at [736, 175] on icon at bounding box center [734, 176] width 11 height 21
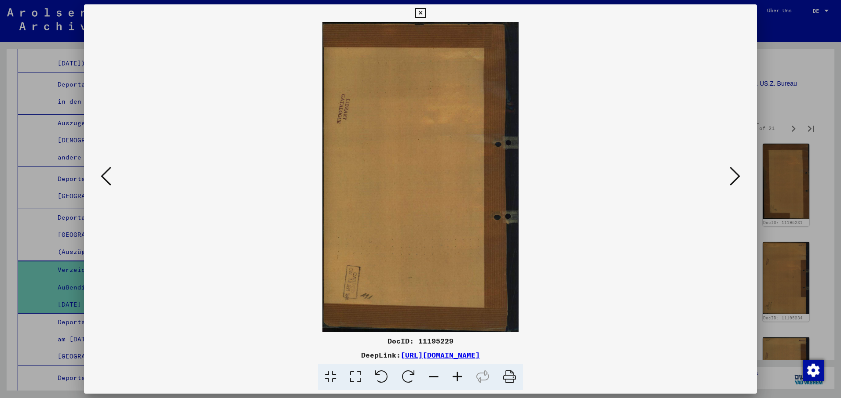
click at [736, 175] on icon at bounding box center [734, 176] width 11 height 21
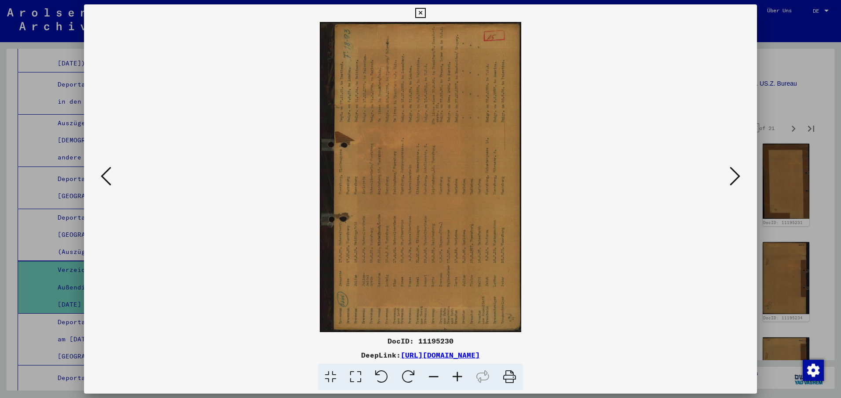
click at [409, 375] on icon at bounding box center [408, 377] width 27 height 27
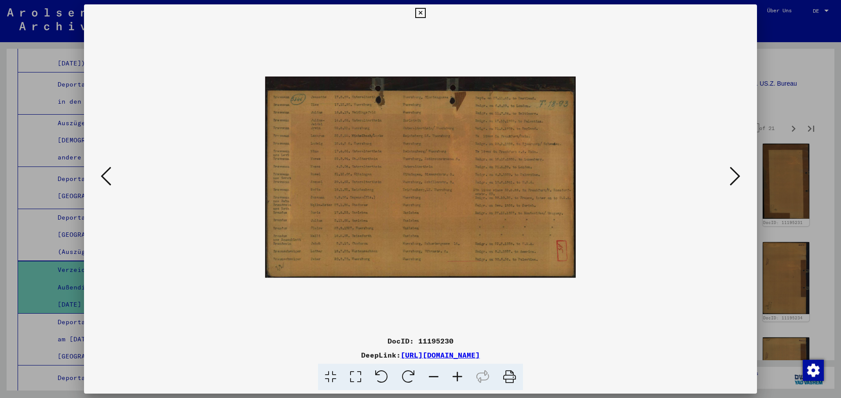
click at [738, 178] on icon at bounding box center [734, 176] width 11 height 21
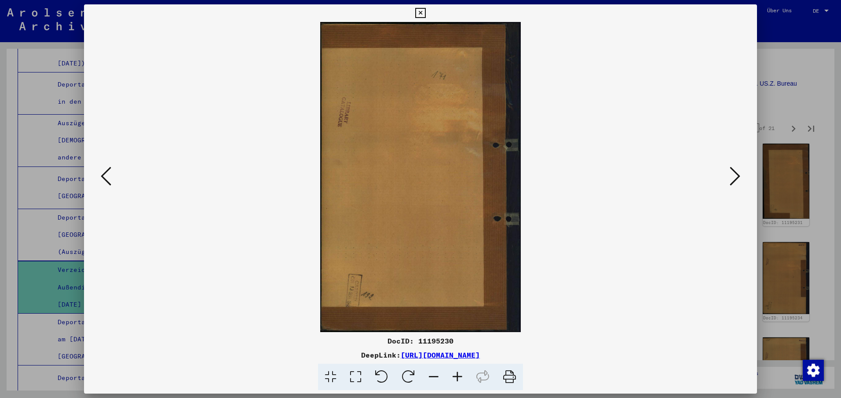
click at [736, 175] on icon at bounding box center [734, 176] width 11 height 21
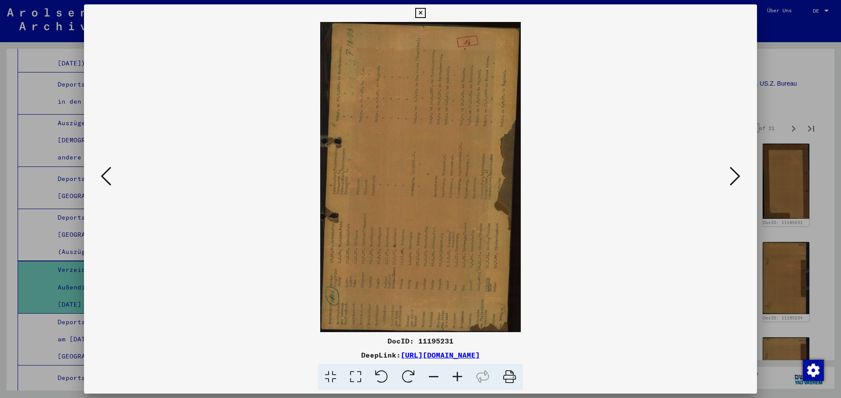
click at [410, 377] on icon at bounding box center [408, 377] width 27 height 27
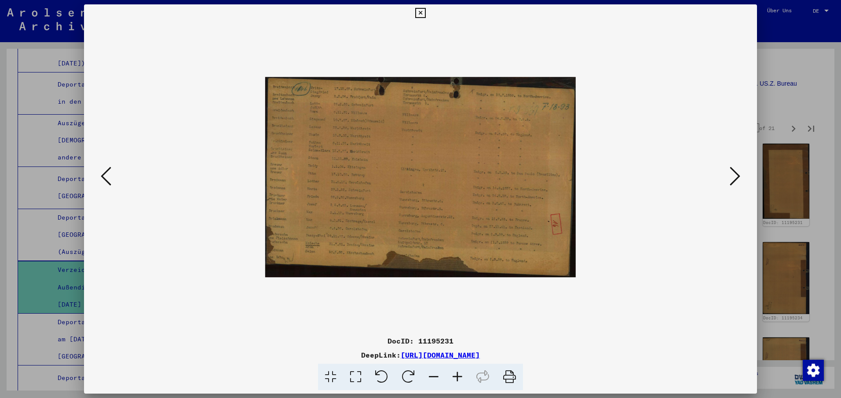
click at [737, 177] on icon at bounding box center [734, 176] width 11 height 21
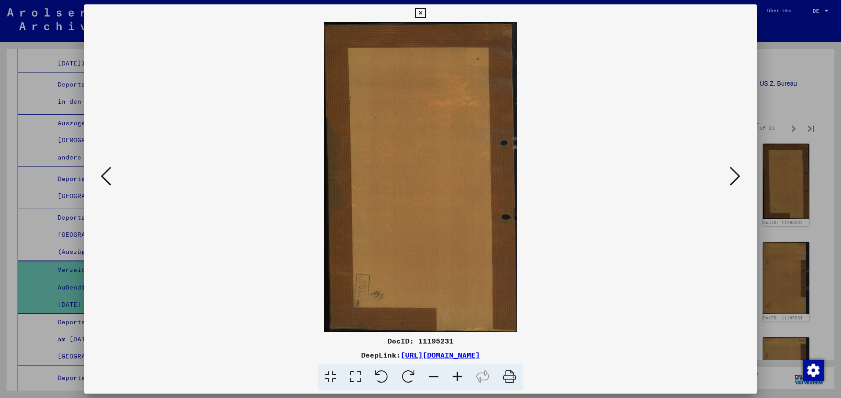
click at [735, 177] on icon at bounding box center [734, 176] width 11 height 21
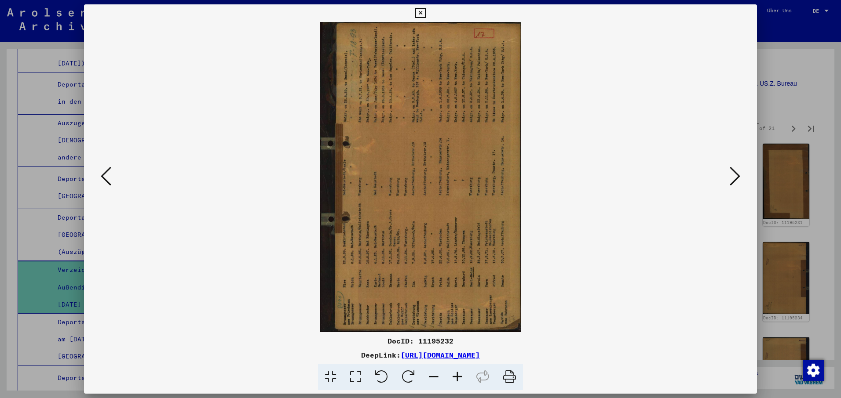
click at [408, 373] on icon at bounding box center [408, 377] width 27 height 27
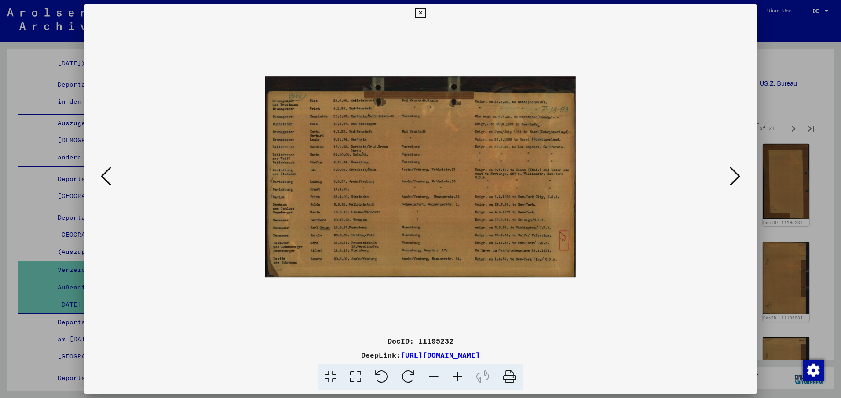
click at [738, 175] on icon at bounding box center [734, 176] width 11 height 21
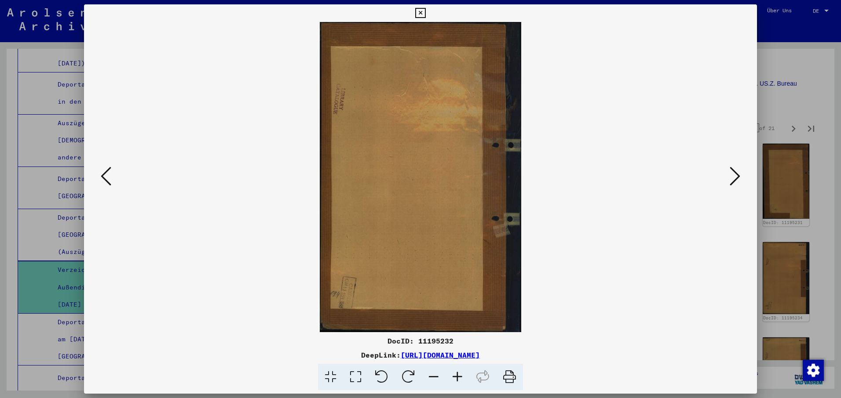
click at [738, 175] on icon at bounding box center [734, 176] width 11 height 21
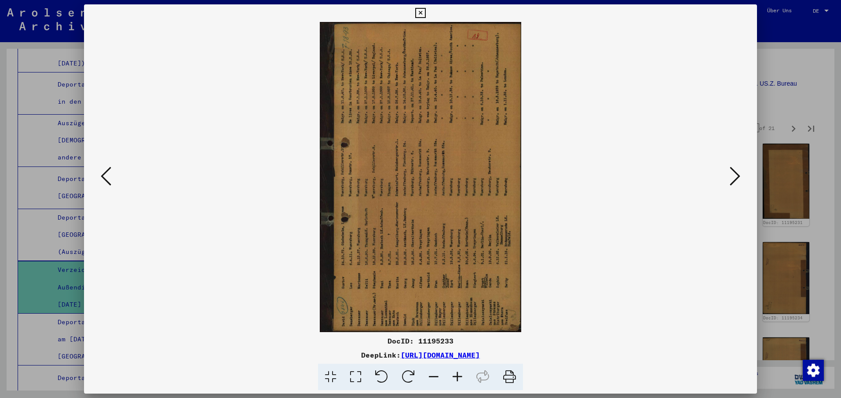
click at [408, 370] on icon at bounding box center [408, 377] width 27 height 27
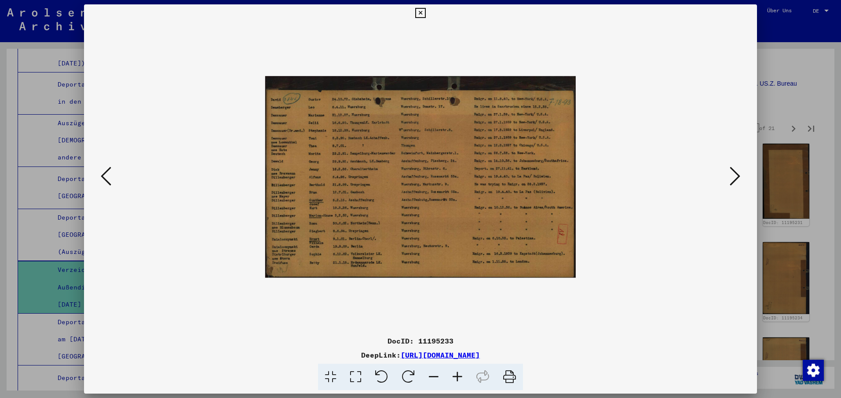
click at [737, 174] on icon at bounding box center [734, 176] width 11 height 21
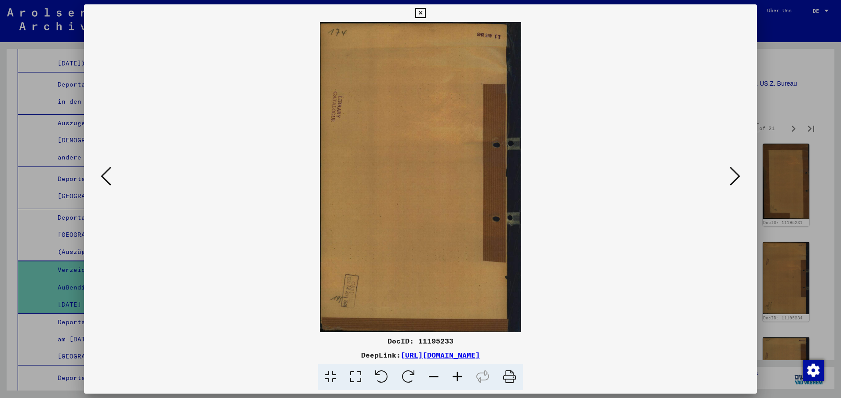
click at [737, 174] on icon at bounding box center [734, 176] width 11 height 21
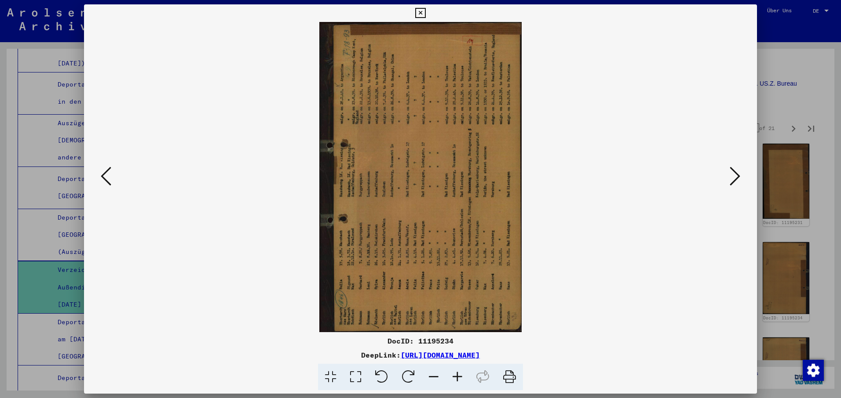
click at [411, 373] on icon at bounding box center [408, 377] width 27 height 27
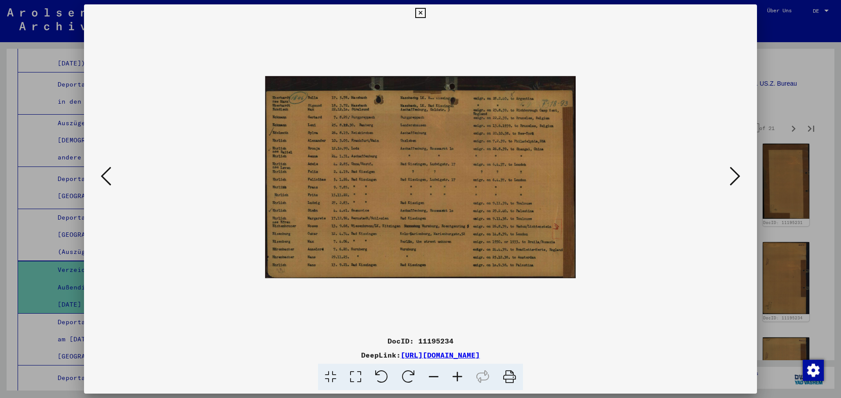
click at [736, 172] on icon at bounding box center [734, 176] width 11 height 21
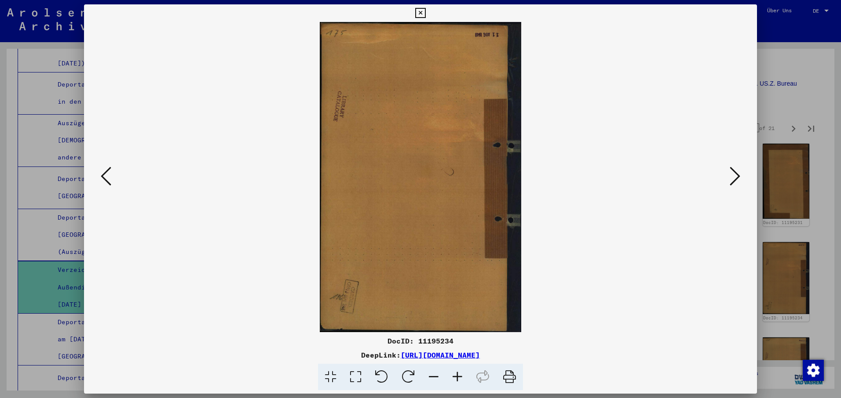
click at [736, 172] on icon at bounding box center [734, 176] width 11 height 21
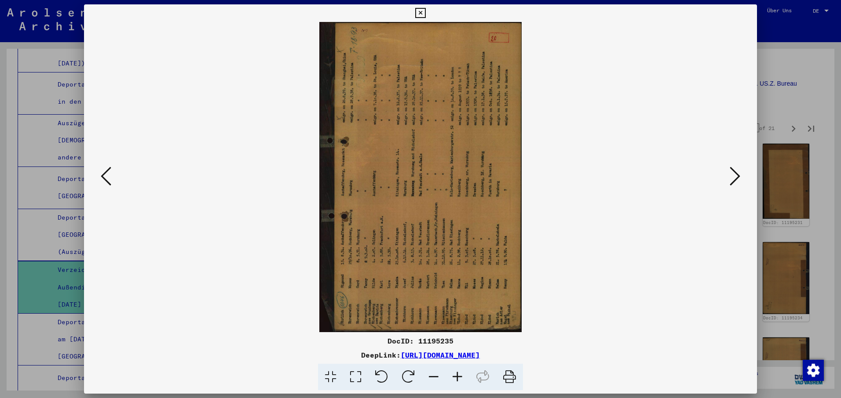
click at [404, 374] on icon at bounding box center [408, 377] width 27 height 27
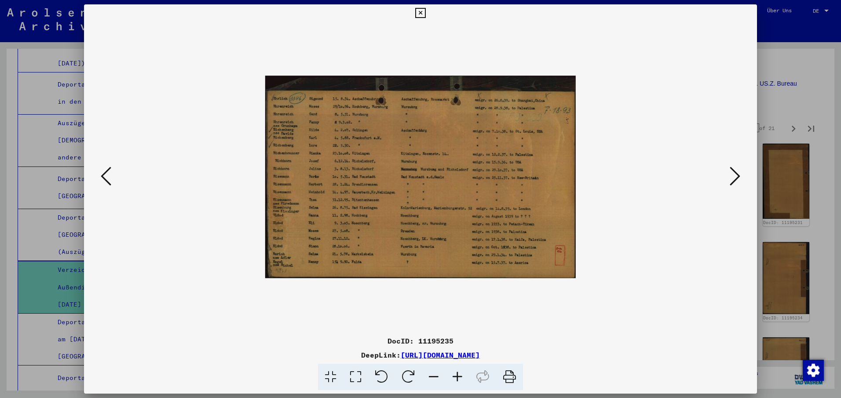
click at [736, 176] on icon at bounding box center [734, 176] width 11 height 21
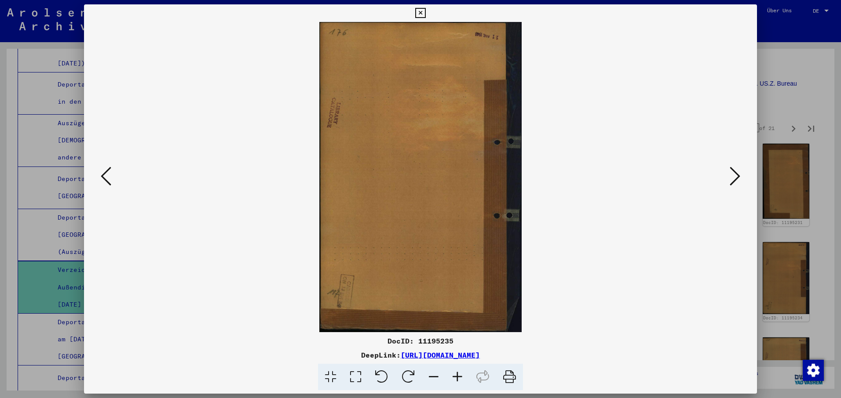
click at [736, 176] on icon at bounding box center [734, 176] width 11 height 21
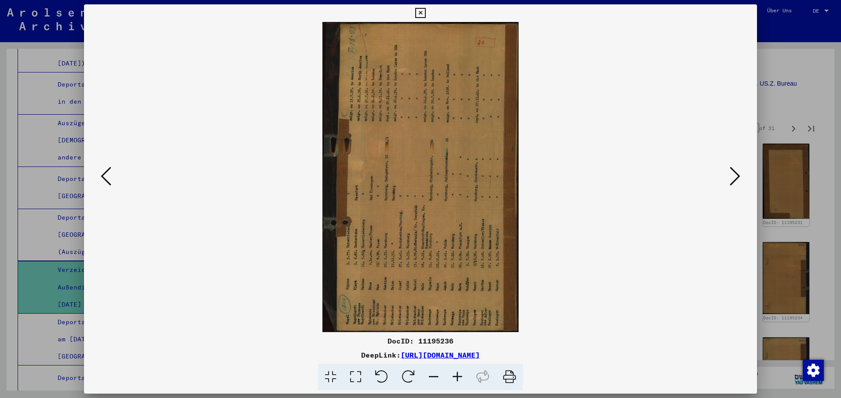
click at [406, 374] on icon at bounding box center [408, 377] width 27 height 27
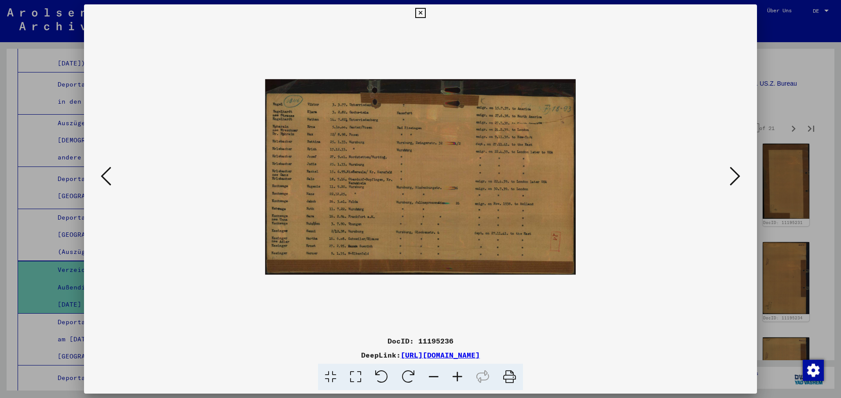
click at [738, 175] on icon at bounding box center [734, 176] width 11 height 21
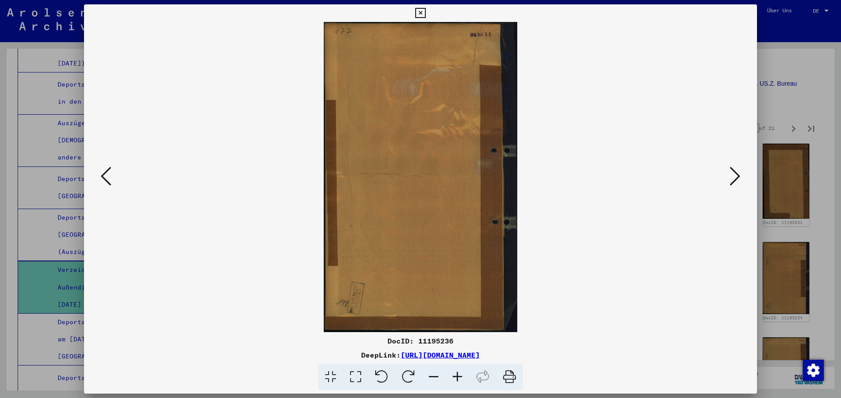
click at [738, 175] on icon at bounding box center [734, 176] width 11 height 21
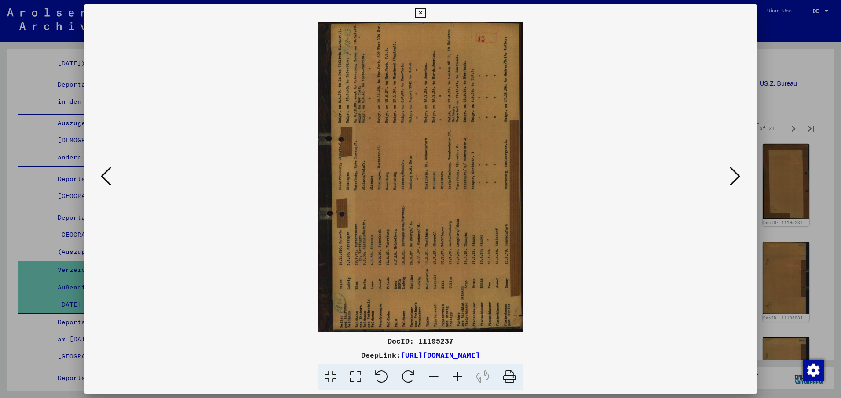
click at [406, 372] on icon at bounding box center [408, 377] width 27 height 27
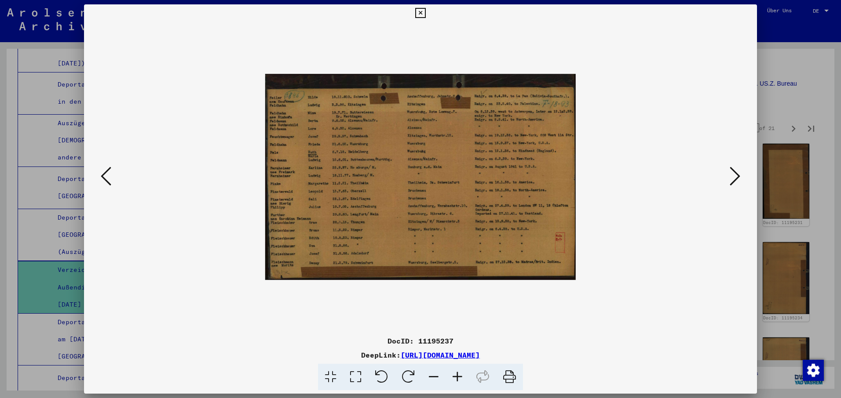
click at [737, 176] on icon at bounding box center [734, 176] width 11 height 21
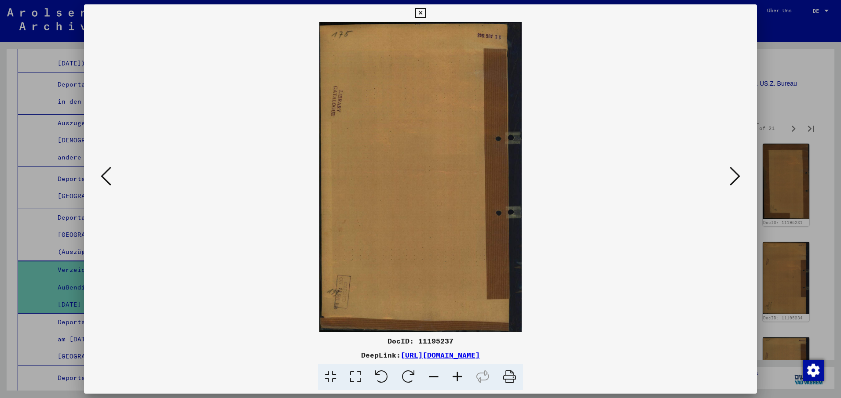
click at [737, 176] on icon at bounding box center [734, 176] width 11 height 21
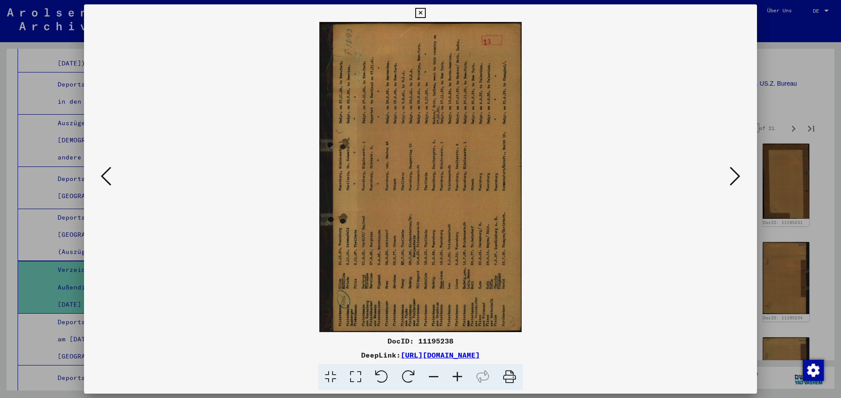
click at [408, 373] on icon at bounding box center [408, 377] width 27 height 27
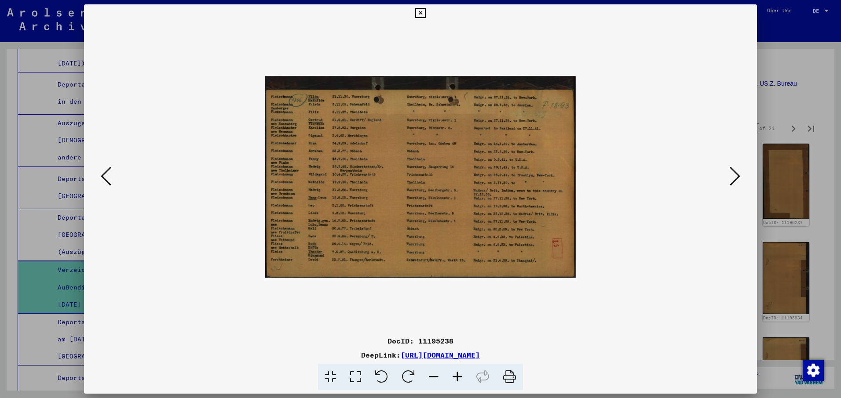
click at [734, 177] on icon at bounding box center [734, 176] width 11 height 21
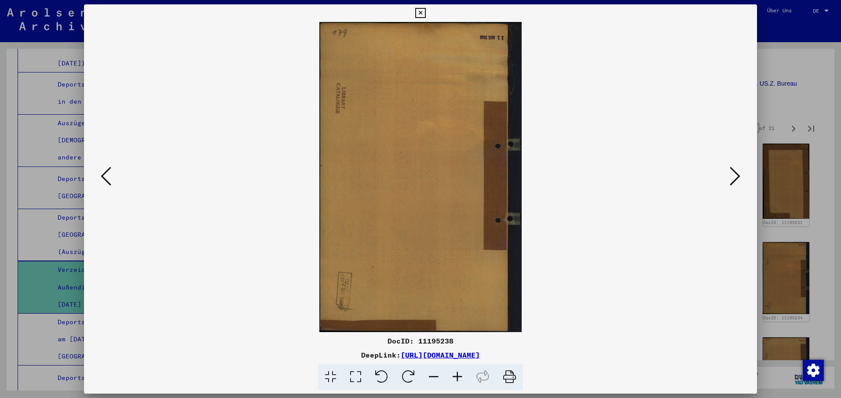
click at [733, 178] on icon at bounding box center [734, 176] width 11 height 21
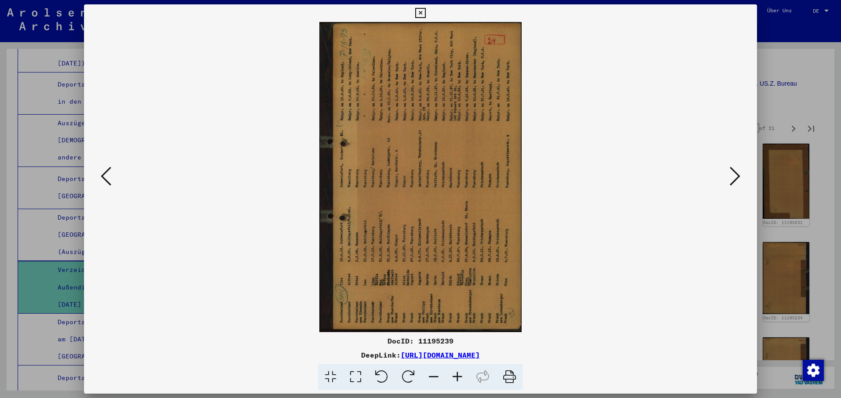
click at [403, 377] on icon at bounding box center [408, 377] width 27 height 27
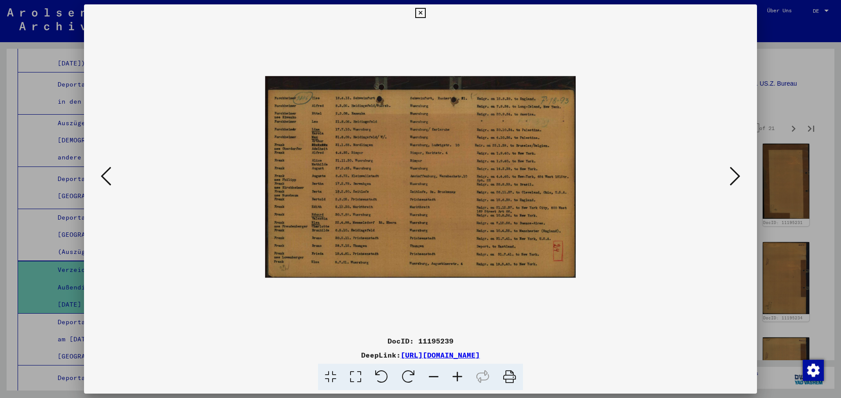
click at [738, 171] on icon at bounding box center [734, 176] width 11 height 21
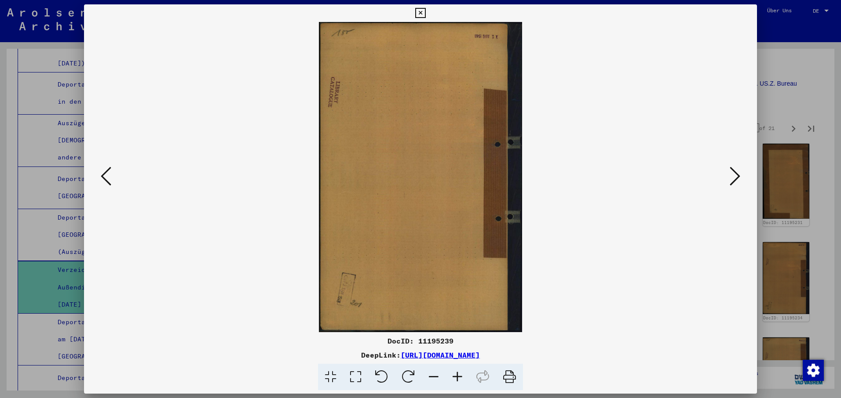
click at [737, 173] on icon at bounding box center [734, 176] width 11 height 21
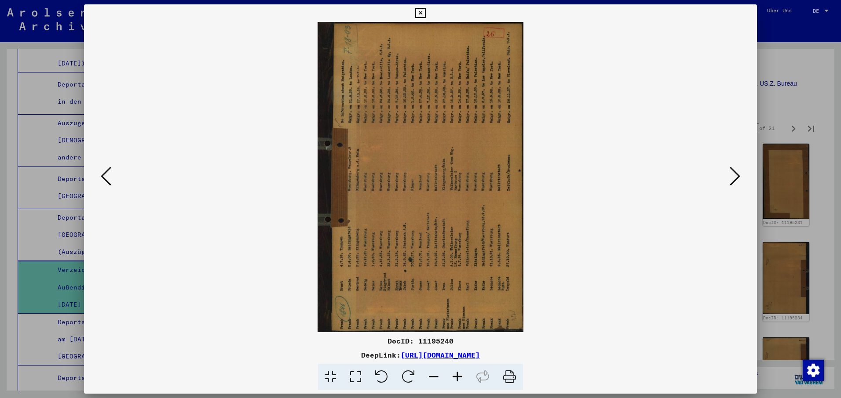
click at [406, 373] on icon at bounding box center [408, 377] width 27 height 27
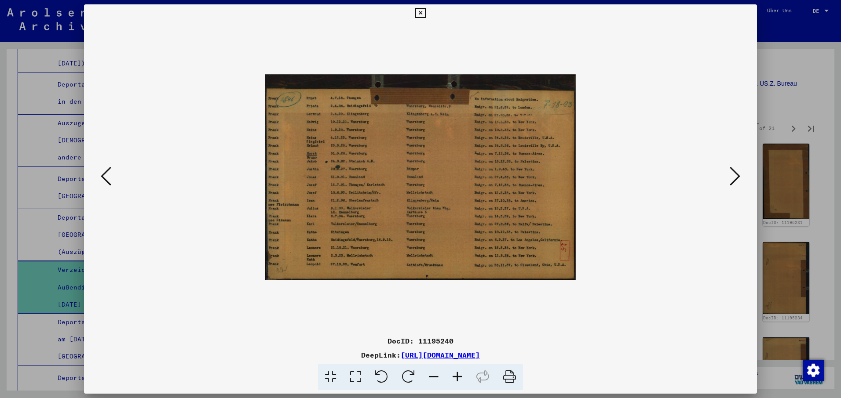
click at [737, 173] on icon at bounding box center [734, 176] width 11 height 21
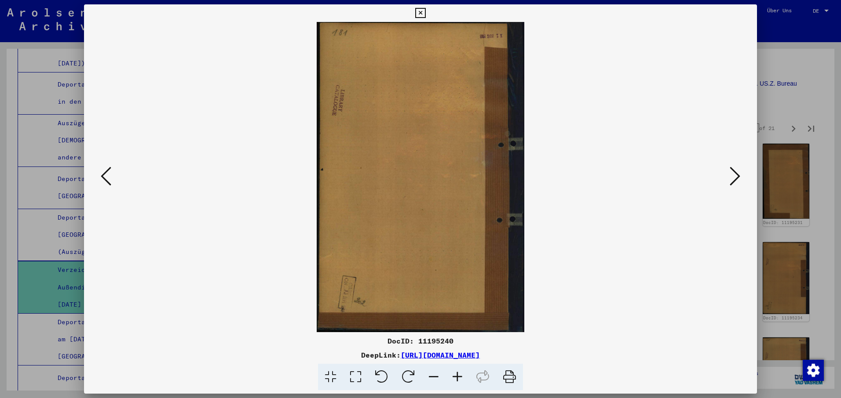
click at [737, 173] on icon at bounding box center [734, 176] width 11 height 21
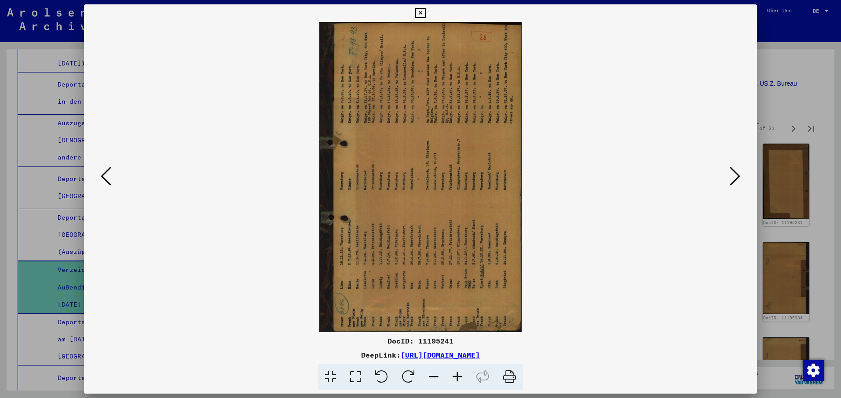
click at [405, 375] on icon at bounding box center [408, 377] width 27 height 27
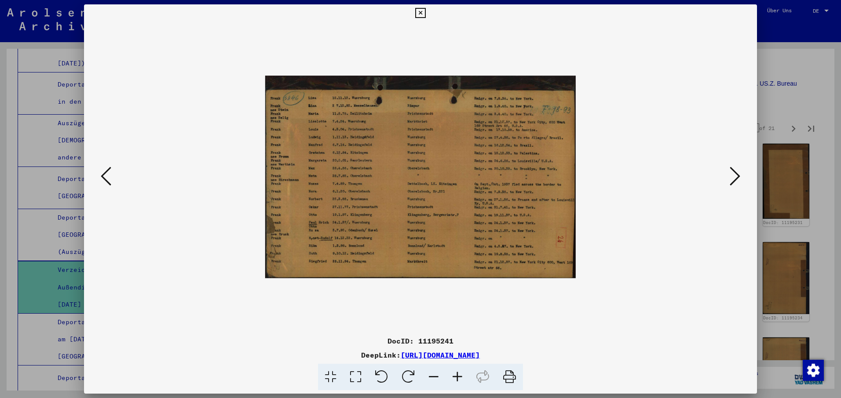
click at [739, 175] on icon at bounding box center [734, 176] width 11 height 21
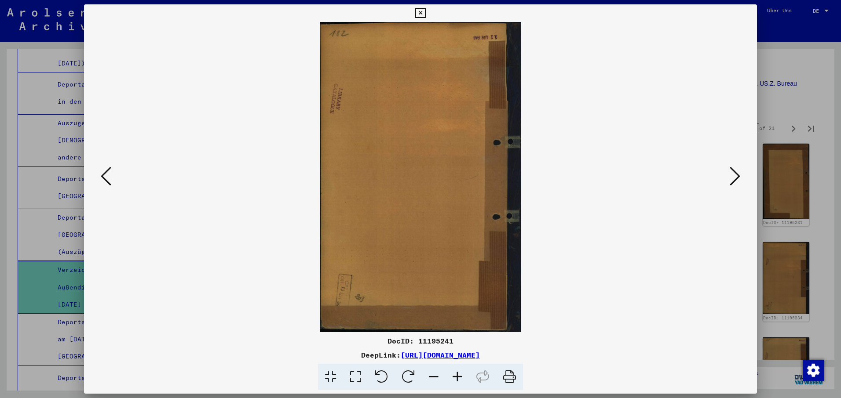
click at [737, 175] on icon at bounding box center [734, 176] width 11 height 21
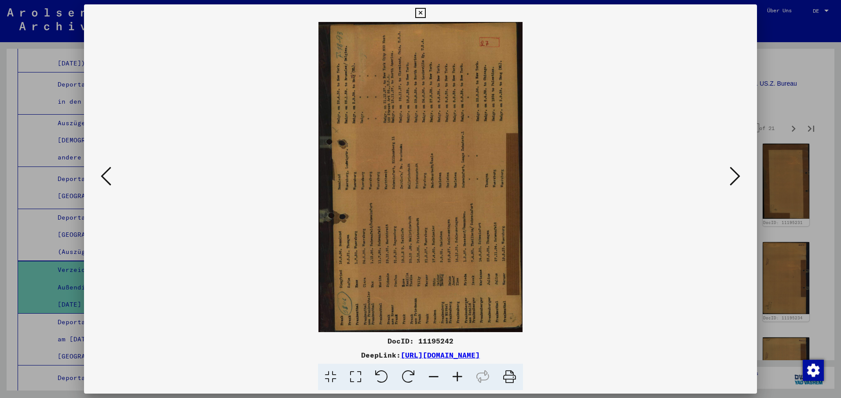
click at [407, 374] on icon at bounding box center [408, 377] width 27 height 27
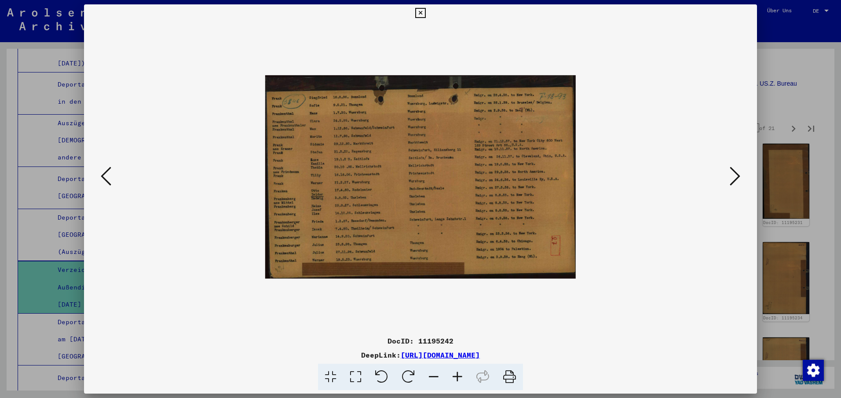
click at [734, 174] on icon at bounding box center [734, 176] width 11 height 21
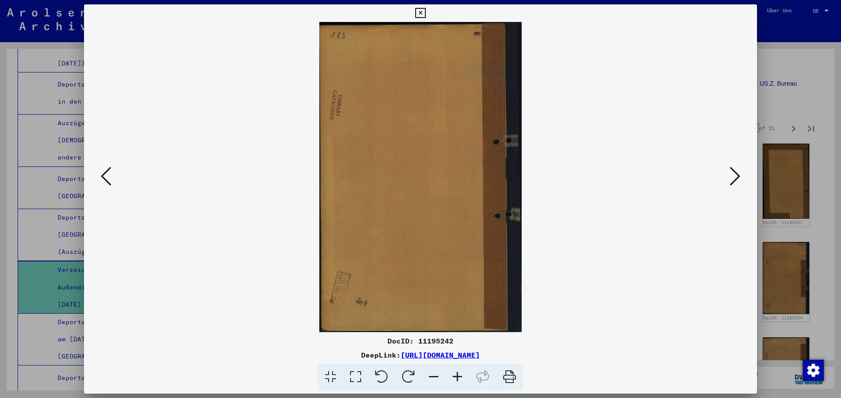
click at [734, 175] on icon at bounding box center [734, 176] width 11 height 21
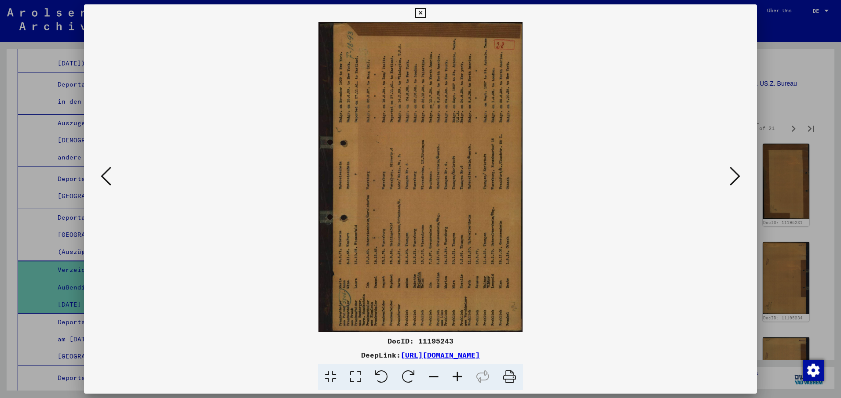
click at [411, 371] on icon at bounding box center [408, 377] width 27 height 27
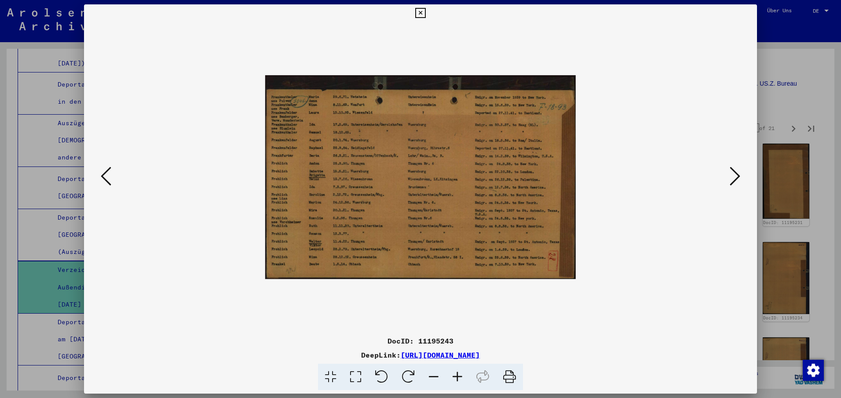
click at [738, 175] on icon at bounding box center [734, 176] width 11 height 21
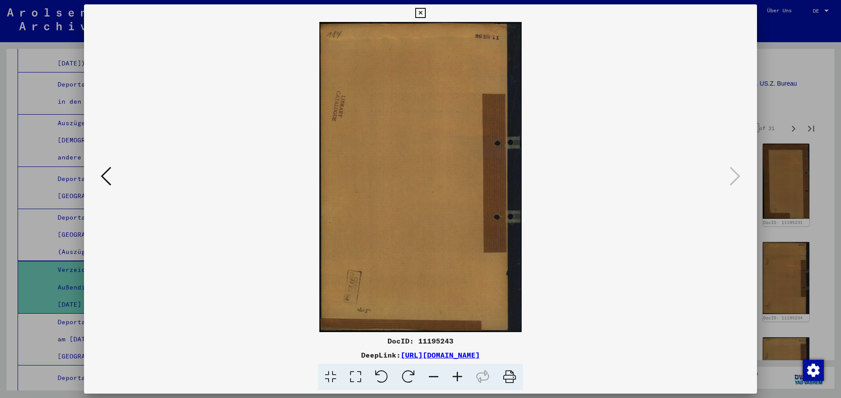
click at [422, 10] on icon at bounding box center [420, 13] width 10 height 11
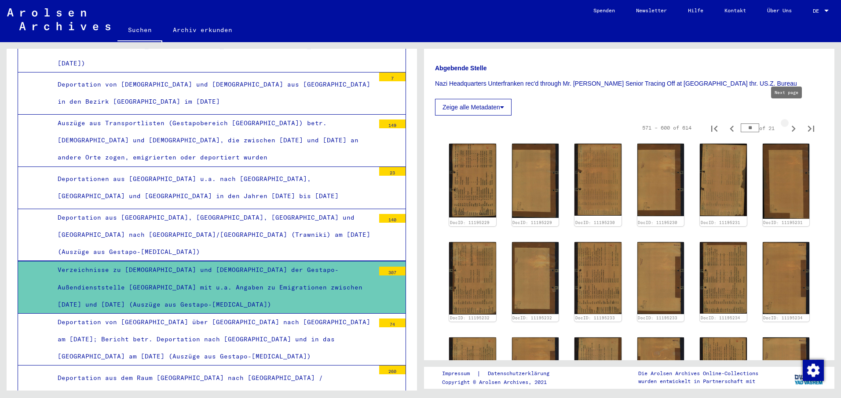
click at [787, 123] on icon "Next page" at bounding box center [793, 129] width 12 height 12
type input "**"
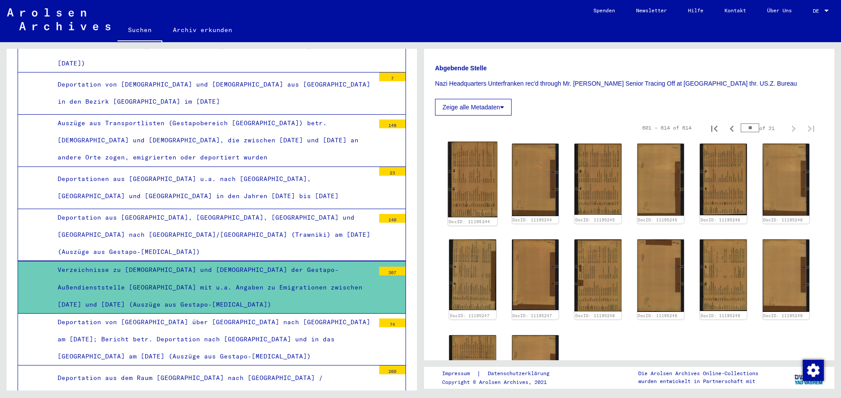
click at [475, 173] on img at bounding box center [472, 180] width 49 height 76
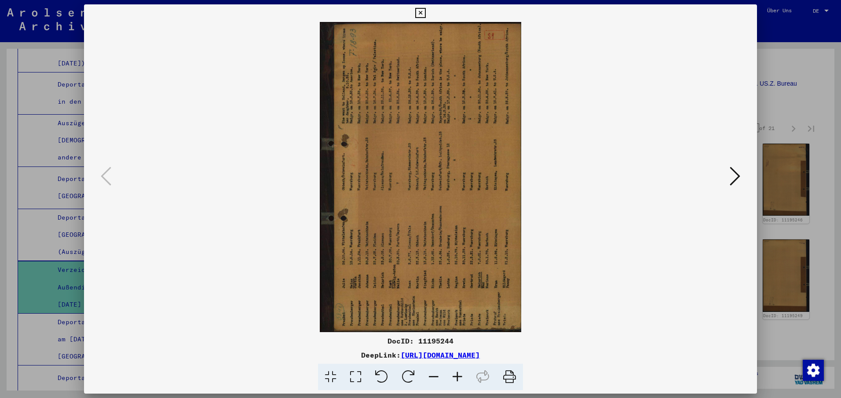
click at [410, 372] on icon at bounding box center [408, 377] width 27 height 27
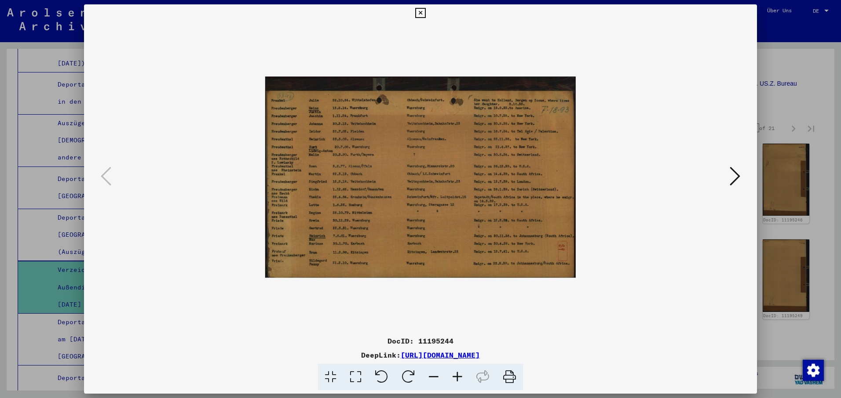
click at [736, 174] on icon at bounding box center [734, 176] width 11 height 21
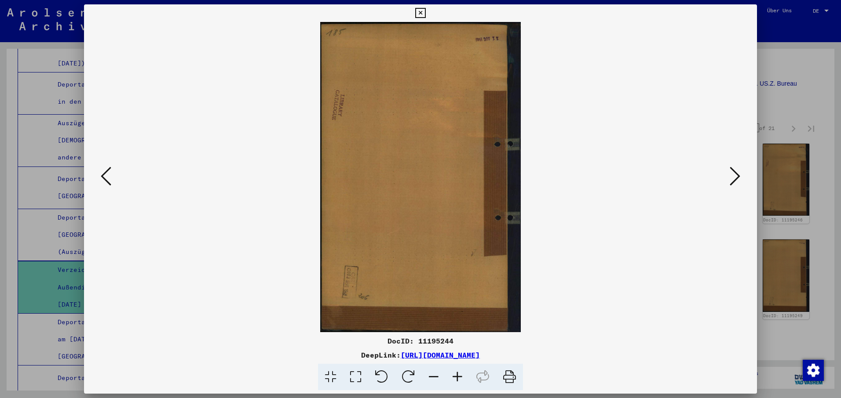
click at [736, 174] on icon at bounding box center [734, 176] width 11 height 21
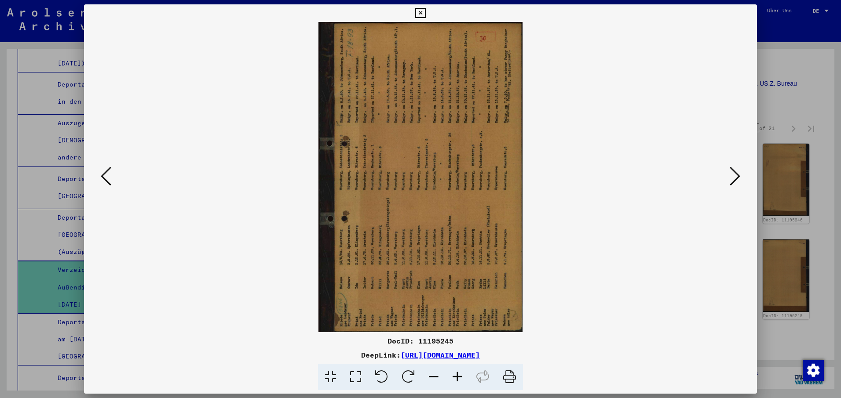
click at [408, 371] on icon at bounding box center [408, 377] width 27 height 27
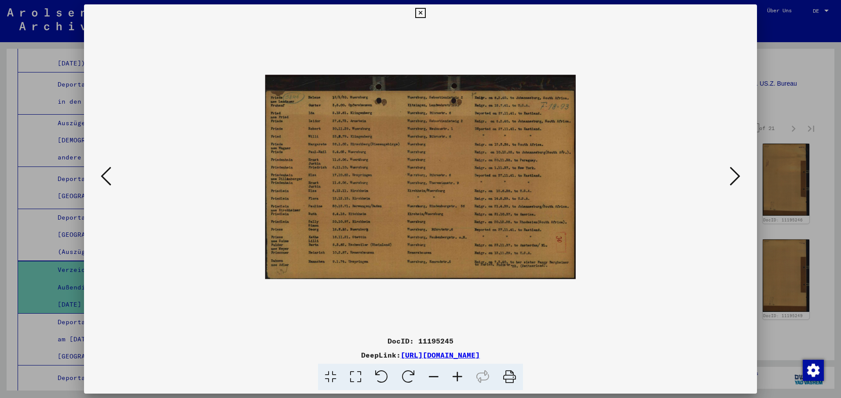
click at [738, 174] on icon at bounding box center [734, 176] width 11 height 21
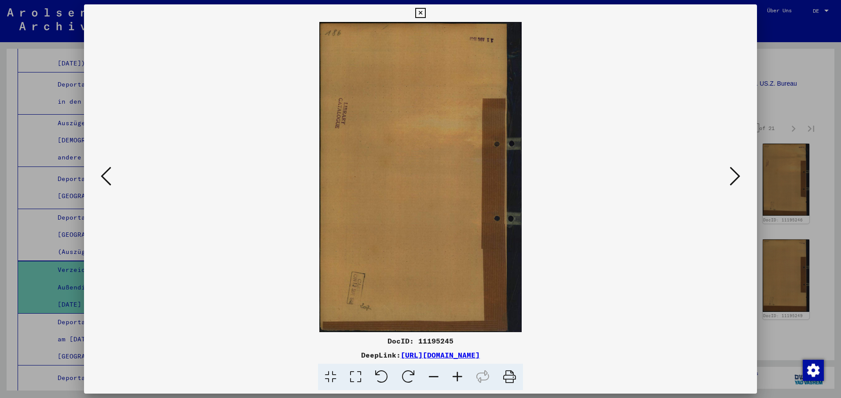
click at [738, 174] on icon at bounding box center [734, 176] width 11 height 21
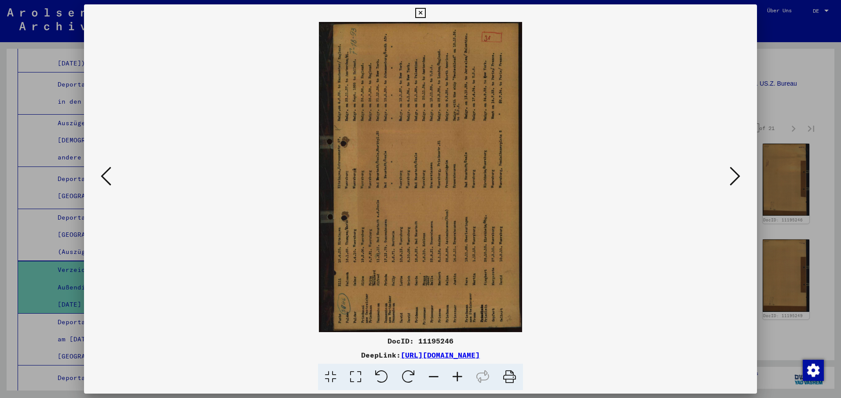
click at [408, 371] on icon at bounding box center [408, 377] width 27 height 27
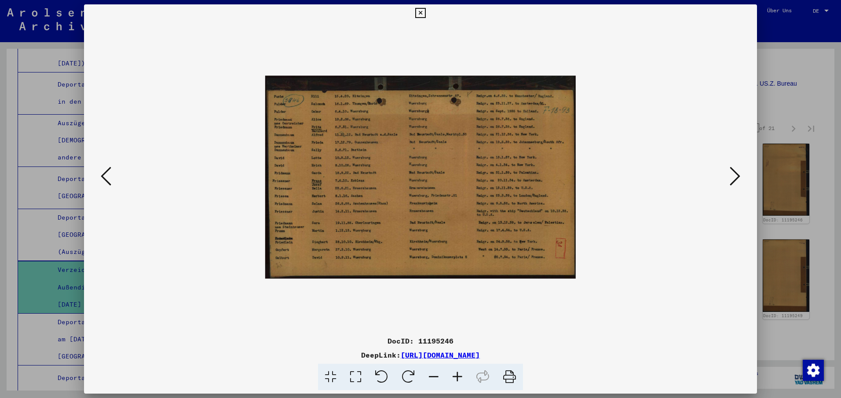
click at [735, 174] on icon at bounding box center [734, 176] width 11 height 21
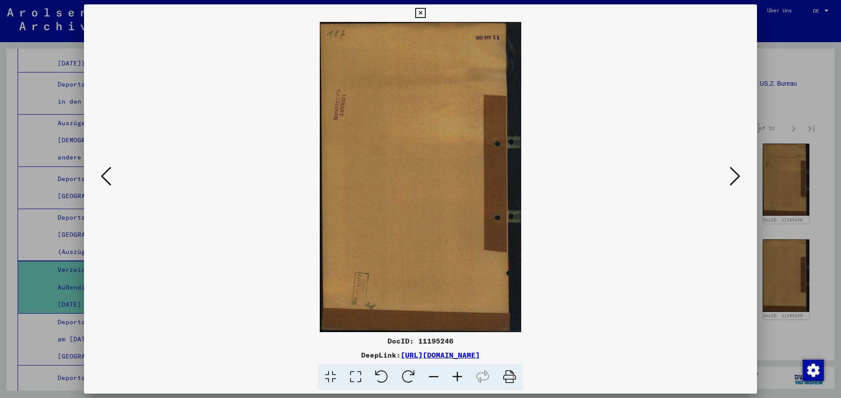
click at [735, 174] on icon at bounding box center [734, 176] width 11 height 21
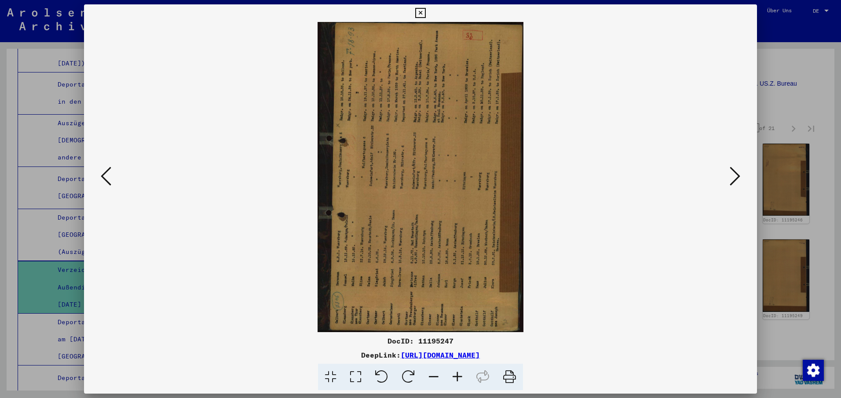
click at [411, 371] on icon at bounding box center [408, 377] width 27 height 27
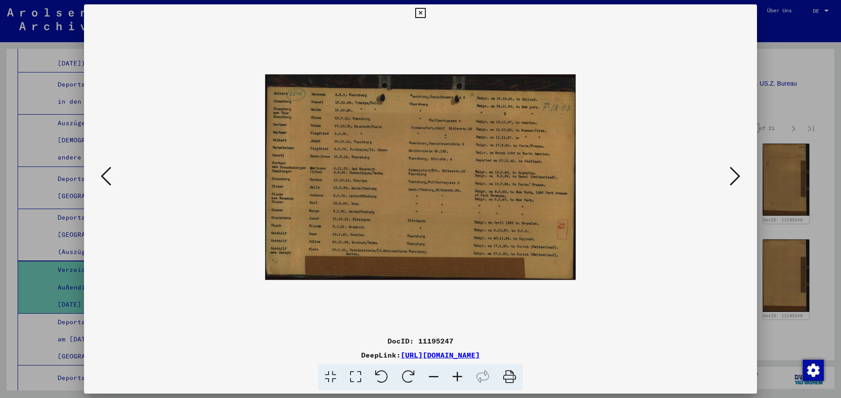
click at [411, 371] on icon at bounding box center [408, 377] width 27 height 27
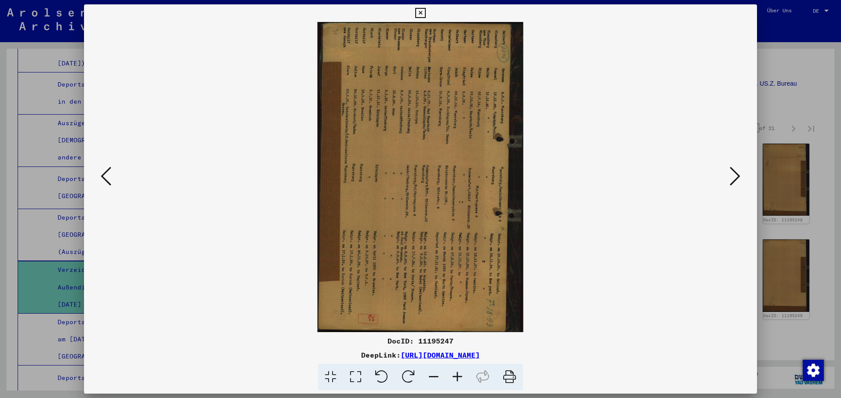
click at [738, 174] on icon at bounding box center [734, 176] width 11 height 21
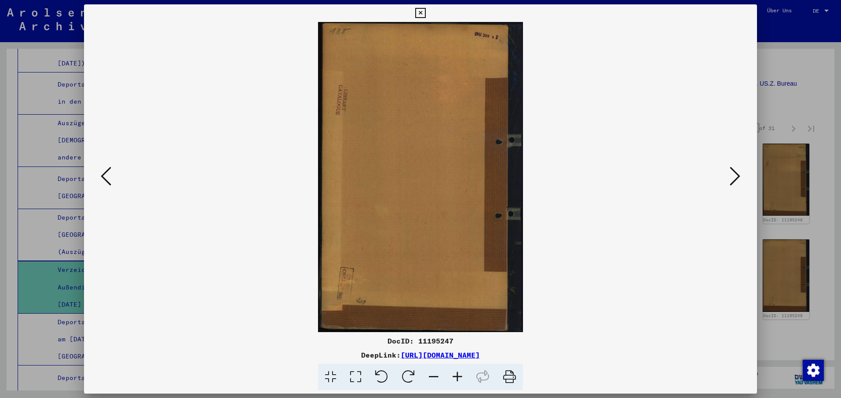
click at [738, 174] on icon at bounding box center [734, 176] width 11 height 21
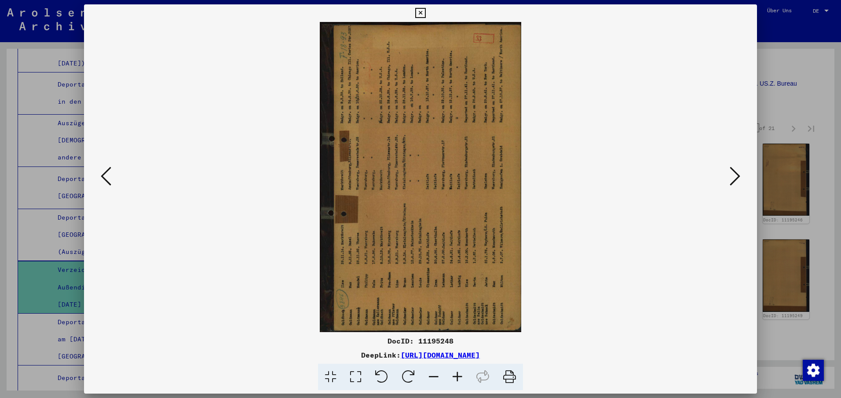
click at [408, 371] on icon at bounding box center [408, 377] width 27 height 27
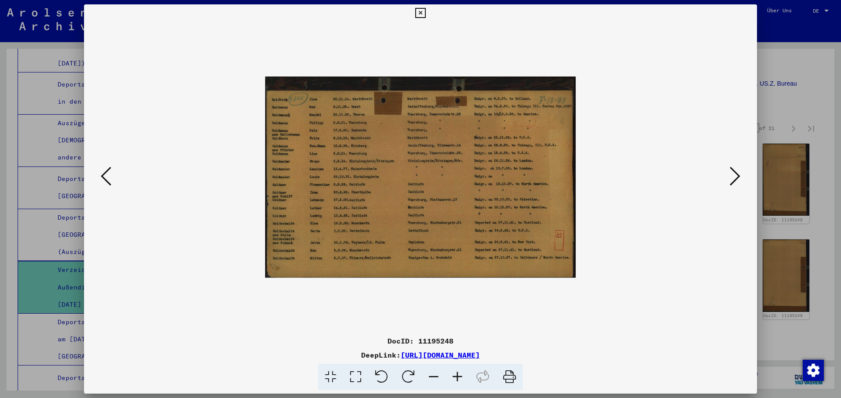
click at [735, 174] on icon at bounding box center [734, 176] width 11 height 21
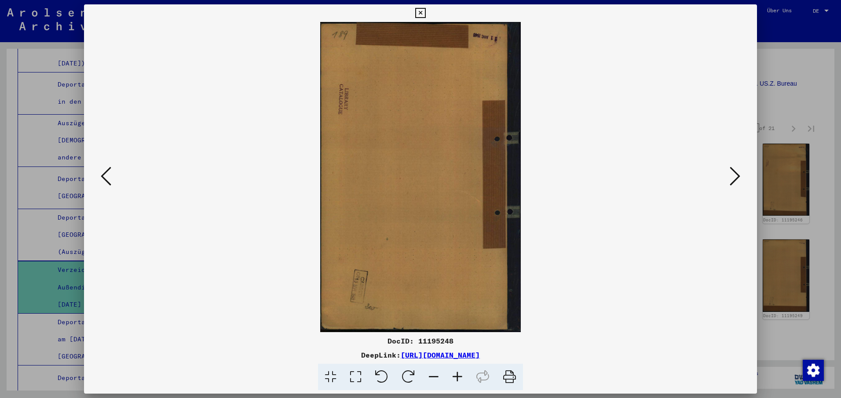
click at [735, 174] on icon at bounding box center [734, 176] width 11 height 21
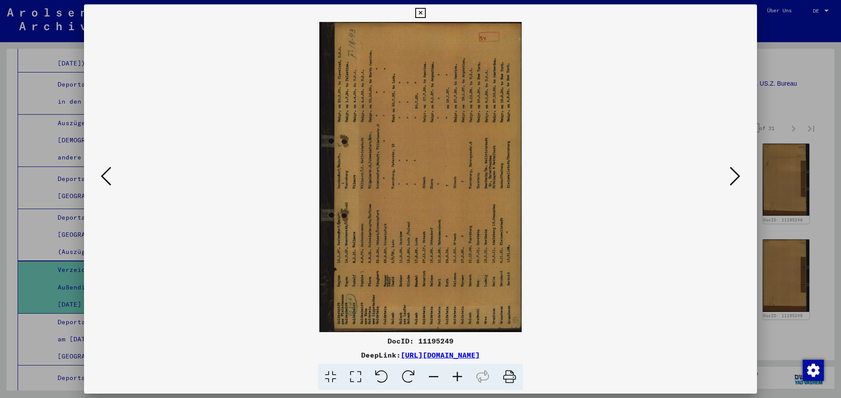
click at [413, 371] on icon at bounding box center [408, 377] width 27 height 27
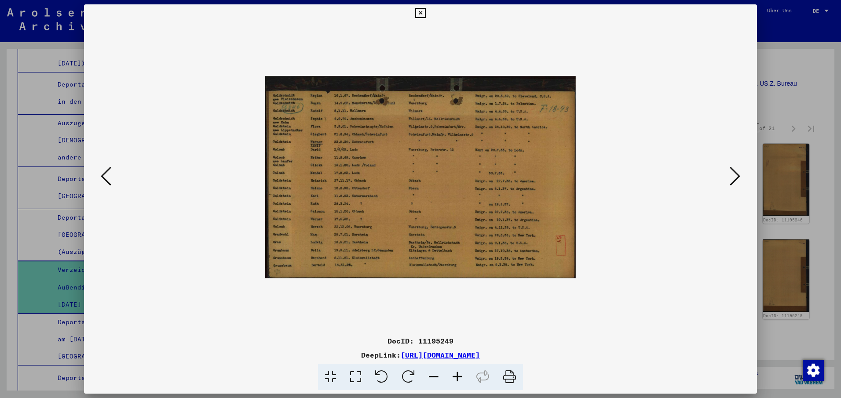
click at [737, 173] on icon at bounding box center [734, 176] width 11 height 21
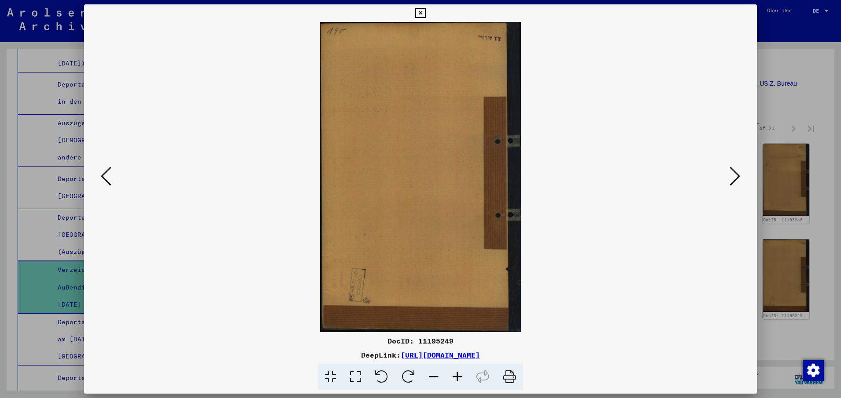
click at [737, 173] on icon at bounding box center [734, 176] width 11 height 21
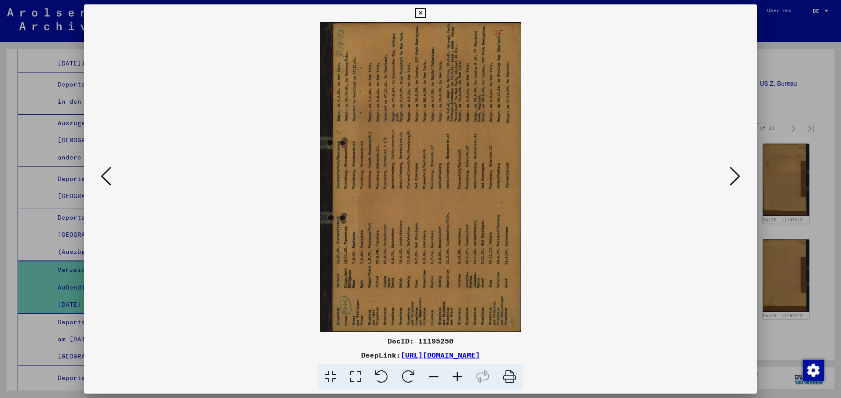
click at [406, 372] on icon at bounding box center [408, 377] width 27 height 27
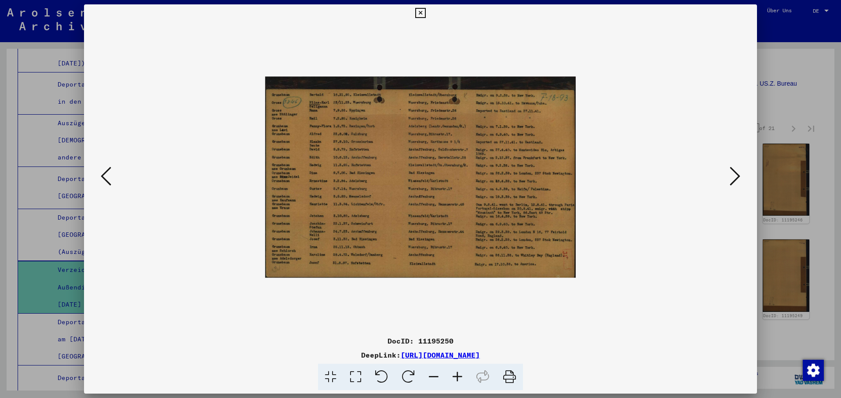
click at [736, 173] on icon at bounding box center [734, 176] width 11 height 21
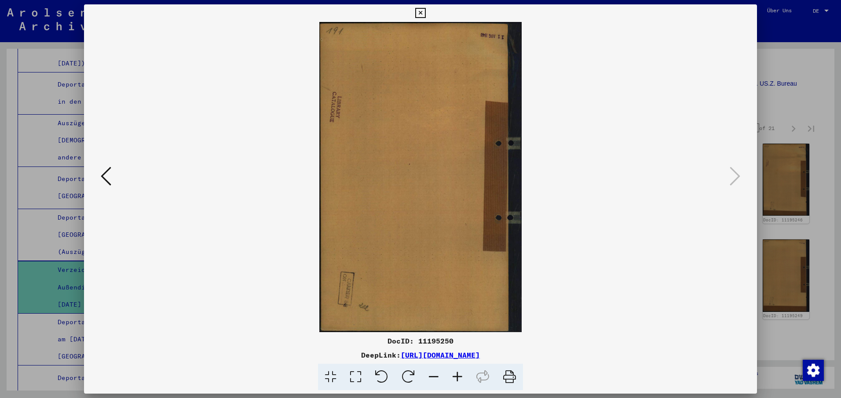
click at [421, 11] on icon at bounding box center [420, 13] width 10 height 11
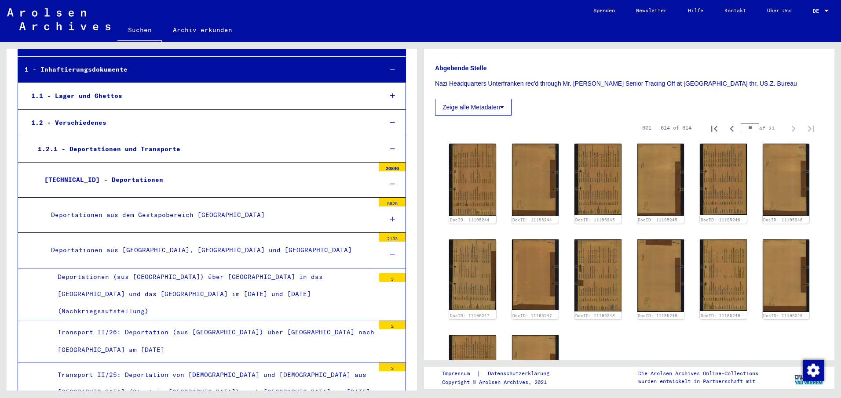
scroll to position [0, 0]
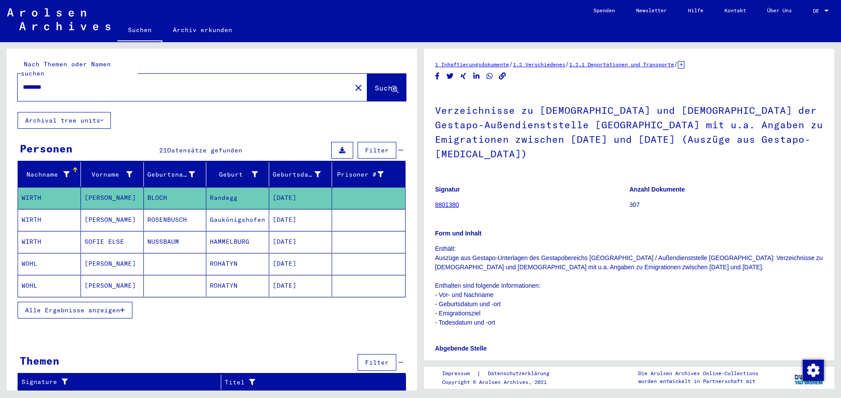
click at [24, 83] on input "********" at bounding box center [184, 87] width 323 height 9
type input "**********"
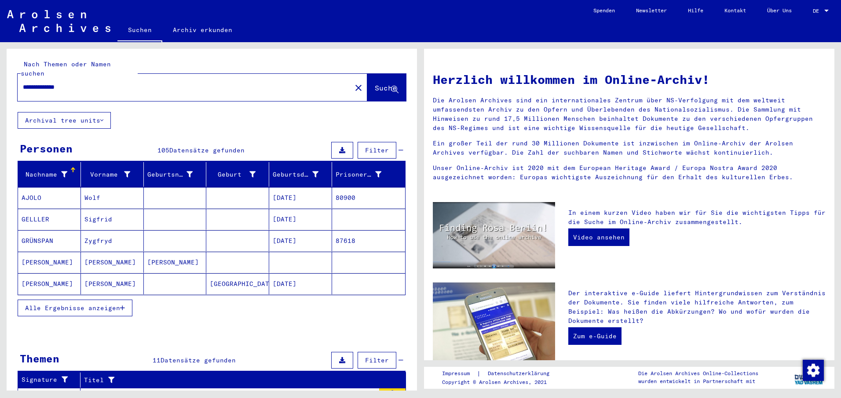
click at [50, 304] on span "Alle Ergebnisse anzeigen" at bounding box center [72, 308] width 95 height 8
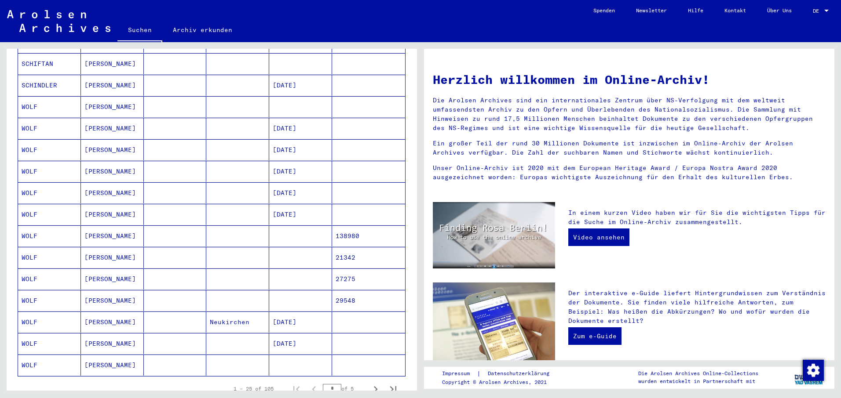
scroll to position [352, 0]
click at [226, 353] on mat-cell at bounding box center [237, 363] width 63 height 21
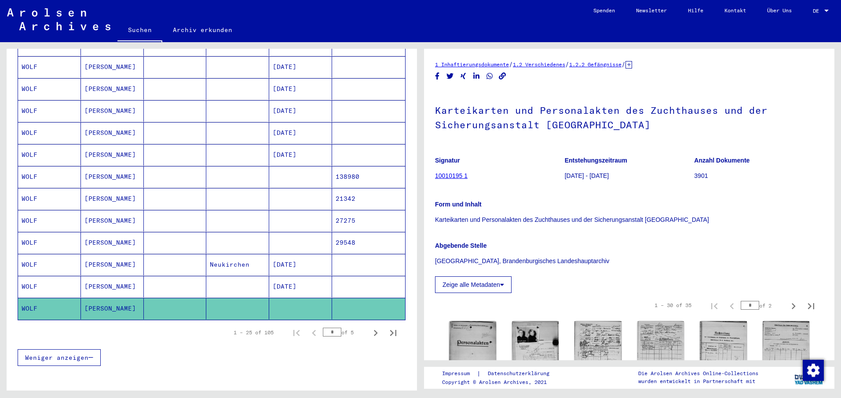
scroll to position [444, 0]
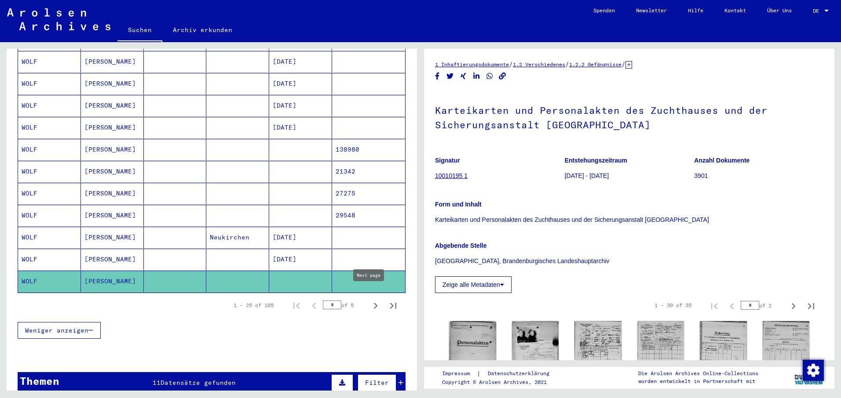
click at [369, 300] on icon "Next page" at bounding box center [375, 306] width 12 height 12
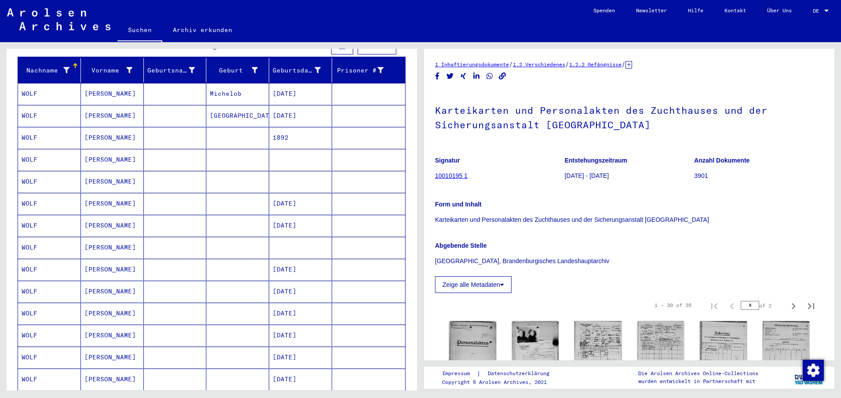
scroll to position [92, 0]
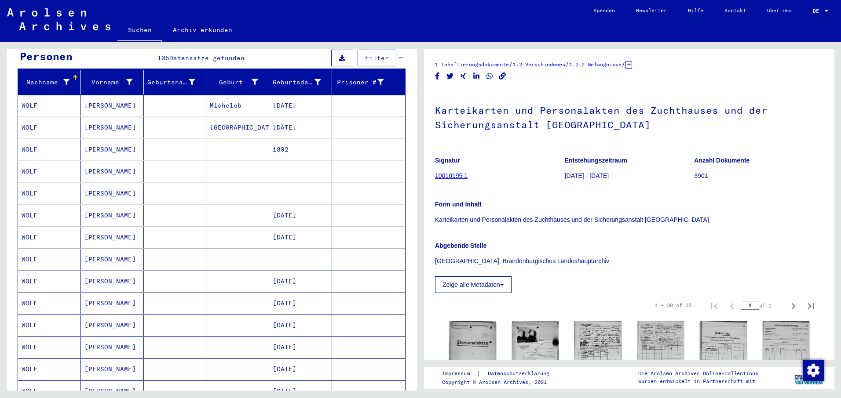
click at [214, 162] on mat-cell at bounding box center [237, 172] width 63 height 22
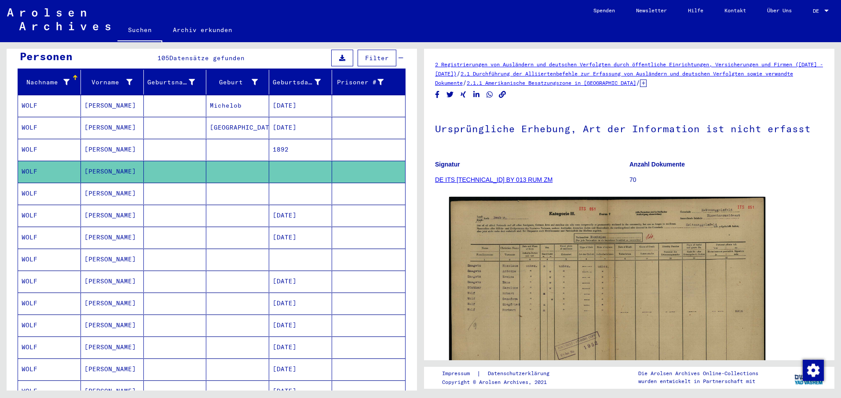
click at [196, 184] on mat-cell at bounding box center [175, 194] width 63 height 22
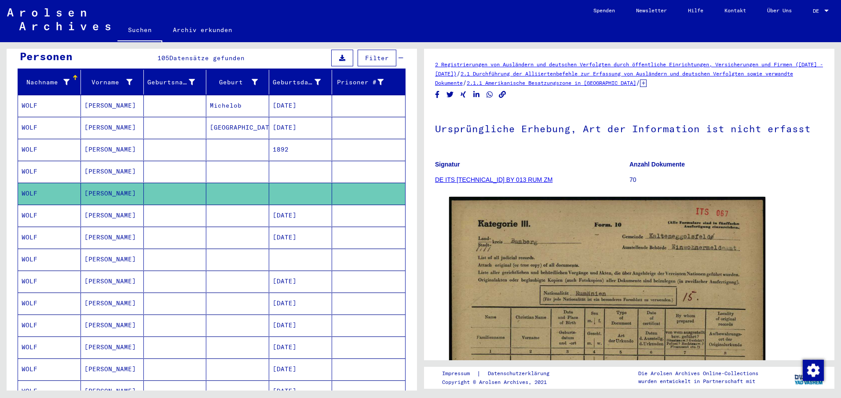
click at [219, 249] on mat-cell at bounding box center [237, 260] width 63 height 22
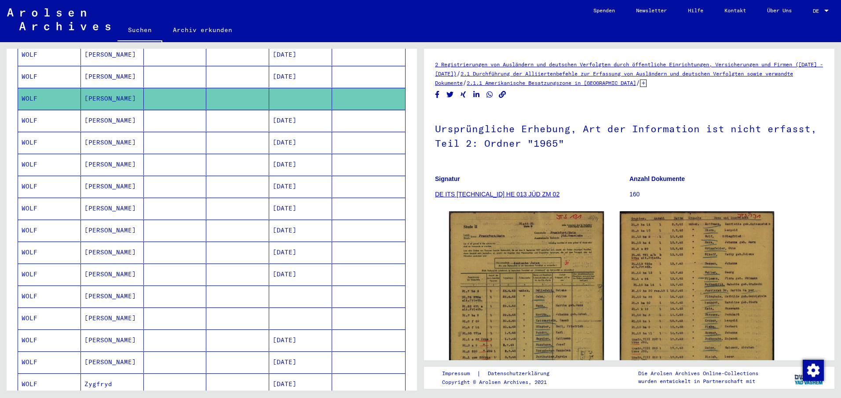
scroll to position [268, 0]
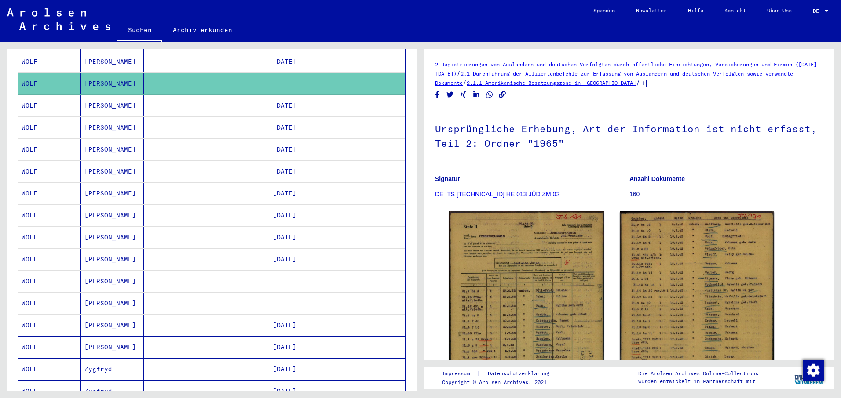
click at [219, 272] on mat-cell at bounding box center [237, 282] width 63 height 22
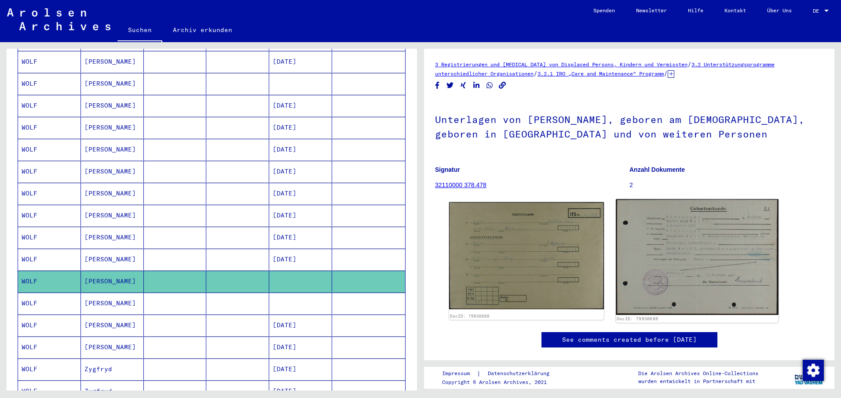
click at [703, 252] on img at bounding box center [696, 258] width 162 height 116
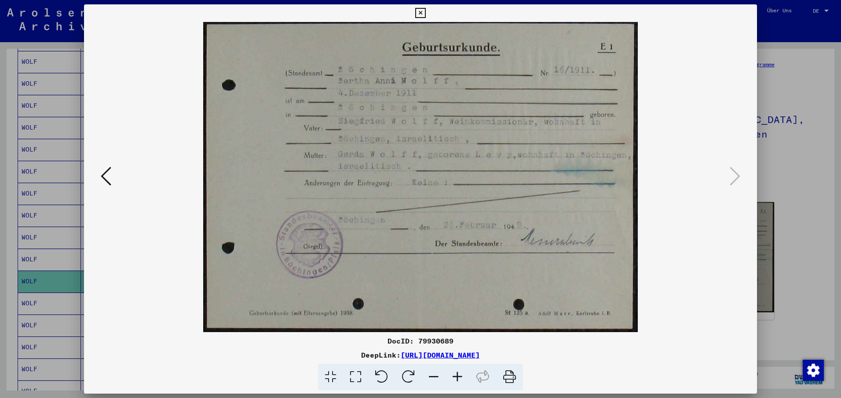
click at [420, 11] on icon at bounding box center [420, 13] width 10 height 11
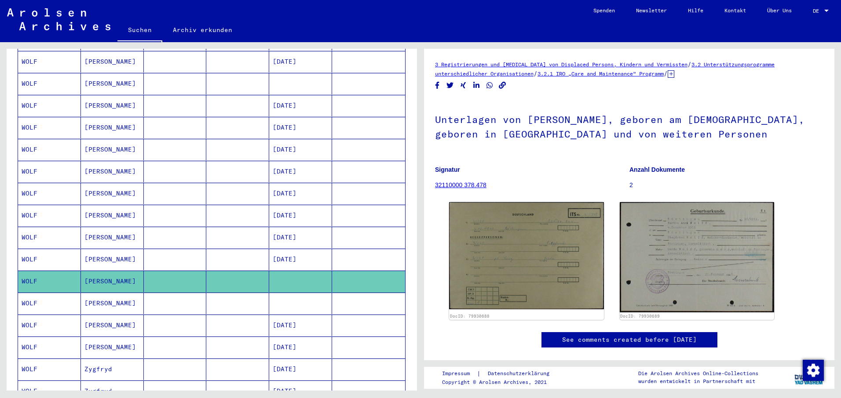
click at [232, 294] on mat-cell at bounding box center [237, 304] width 63 height 22
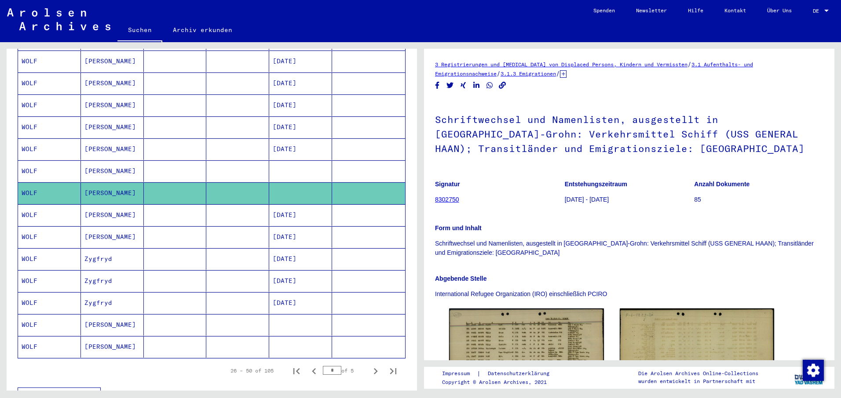
scroll to position [400, 0]
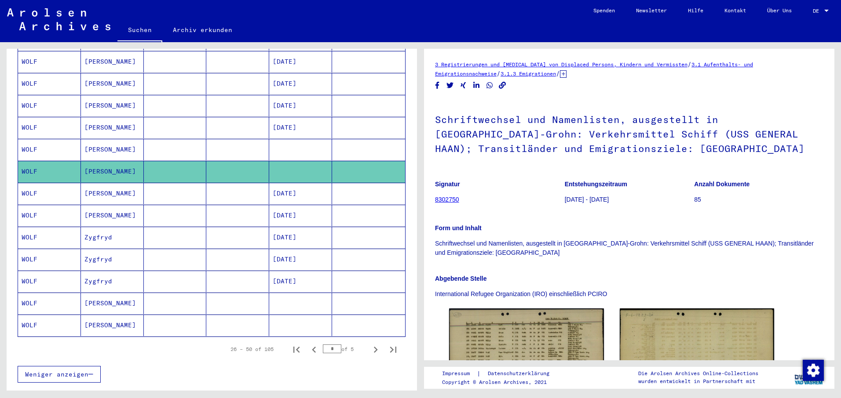
click at [231, 293] on mat-cell at bounding box center [237, 304] width 63 height 22
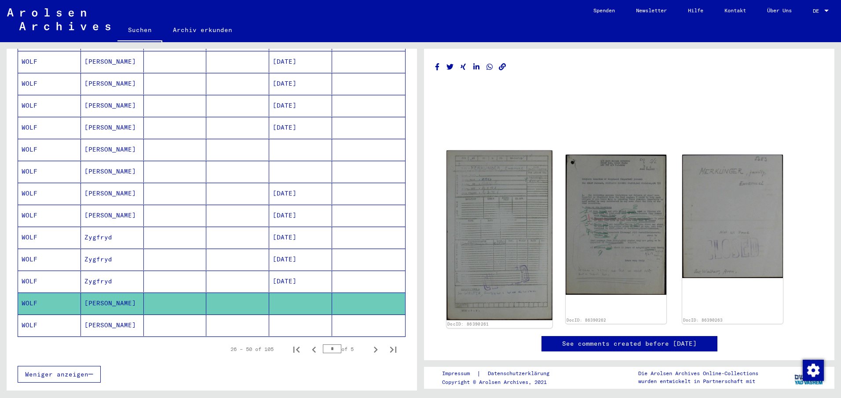
click at [482, 235] on img at bounding box center [499, 236] width 106 height 170
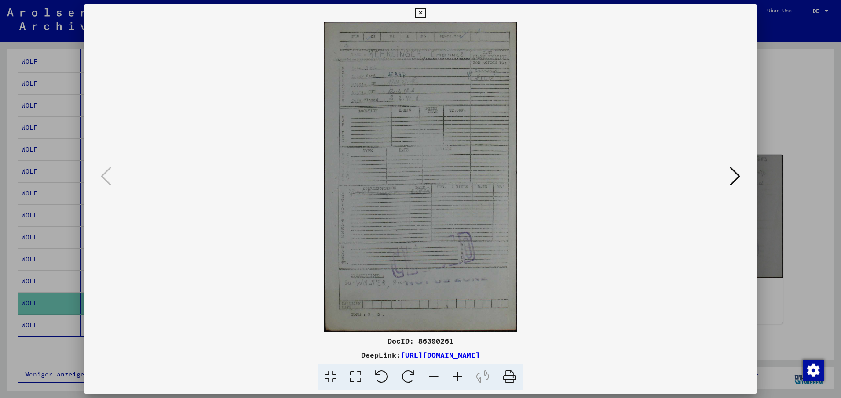
click at [419, 12] on icon at bounding box center [420, 13] width 10 height 11
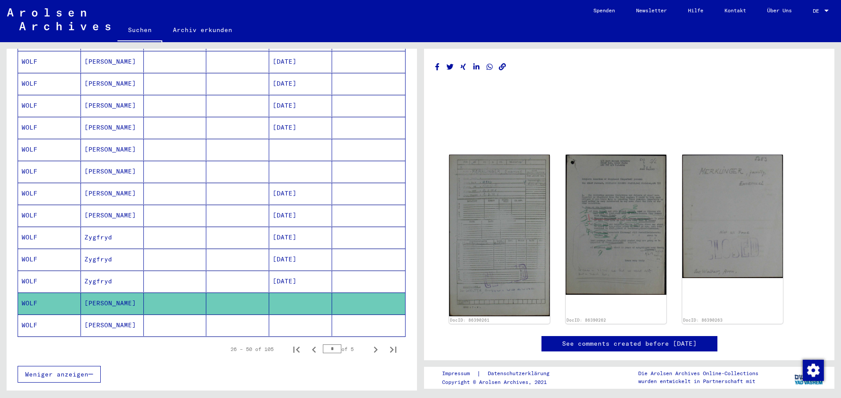
click at [177, 315] on mat-cell at bounding box center [175, 326] width 63 height 22
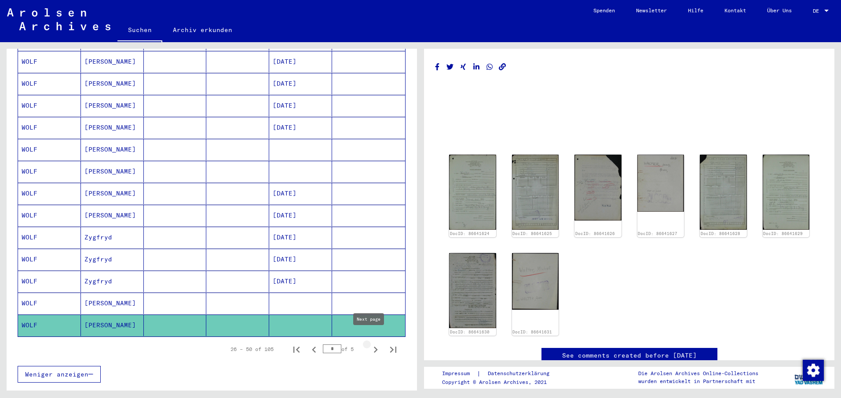
click at [369, 344] on icon "Next page" at bounding box center [375, 350] width 12 height 12
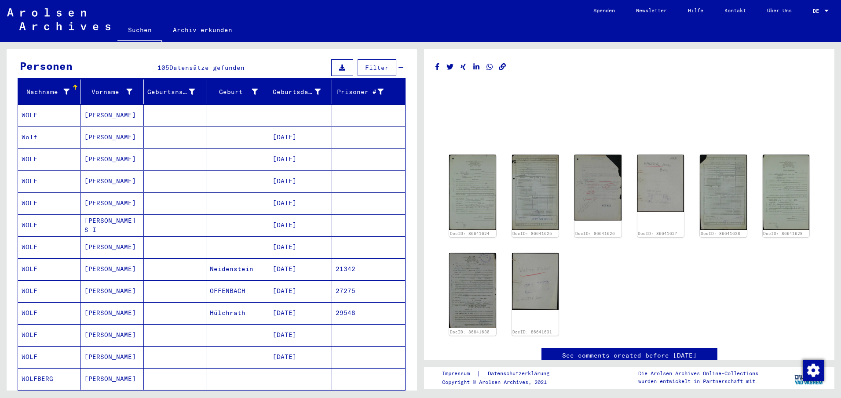
scroll to position [48, 0]
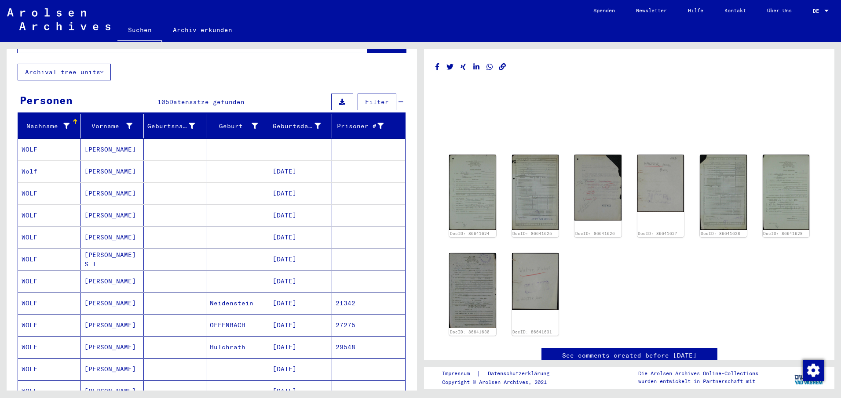
click at [214, 140] on mat-cell at bounding box center [237, 150] width 63 height 22
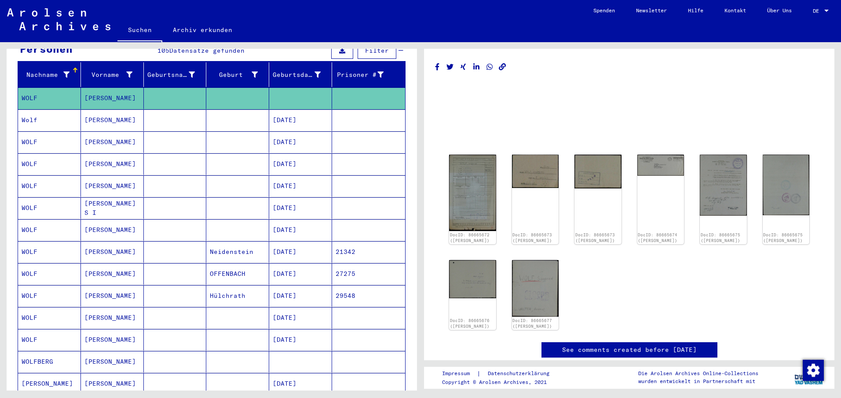
scroll to position [136, 0]
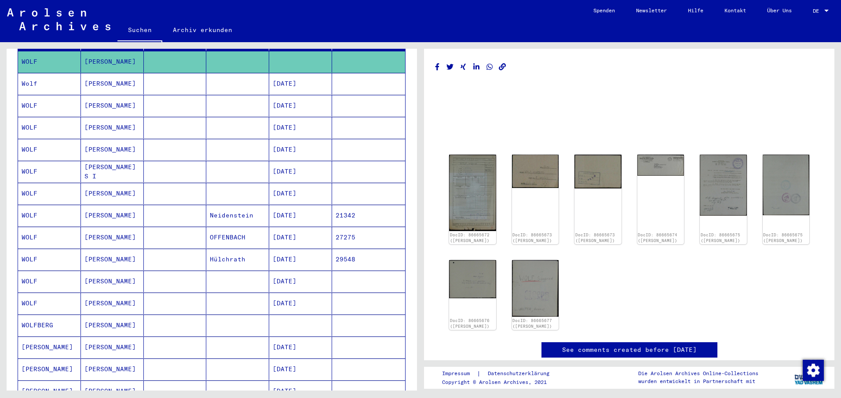
click at [206, 315] on mat-cell at bounding box center [237, 326] width 63 height 22
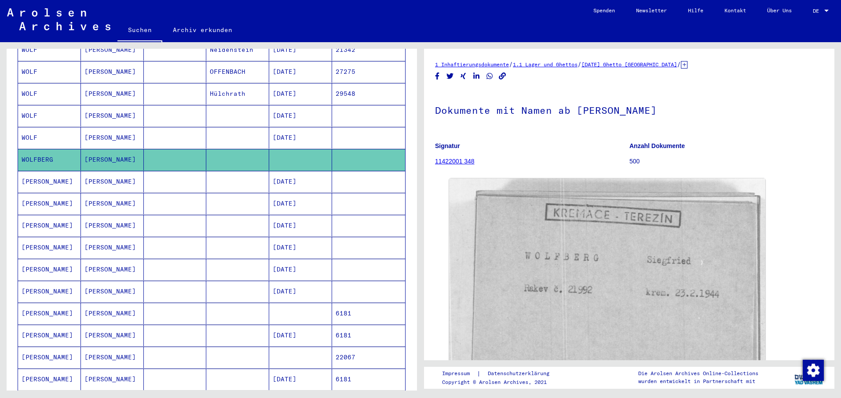
scroll to position [312, 0]
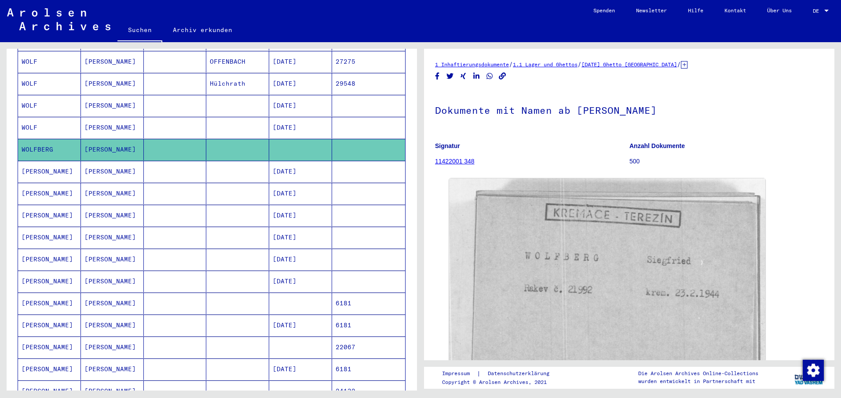
click at [193, 337] on mat-cell at bounding box center [175, 348] width 63 height 22
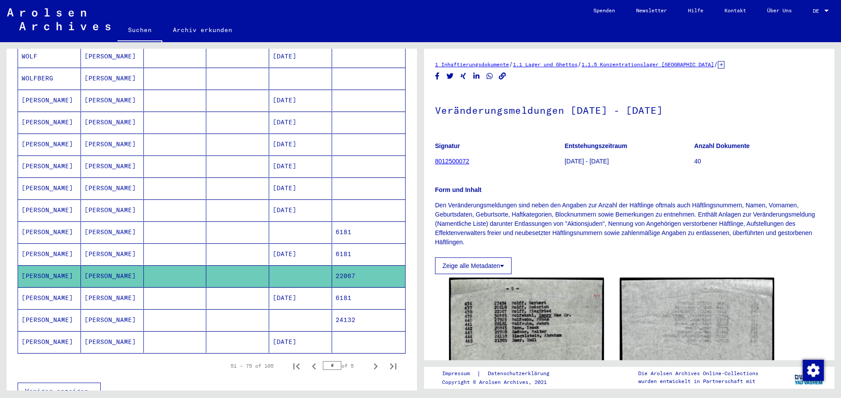
scroll to position [400, 0]
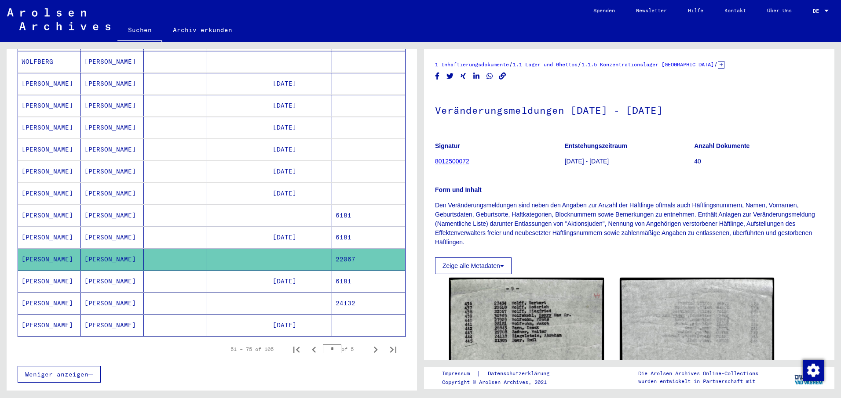
click at [167, 293] on mat-cell at bounding box center [175, 304] width 63 height 22
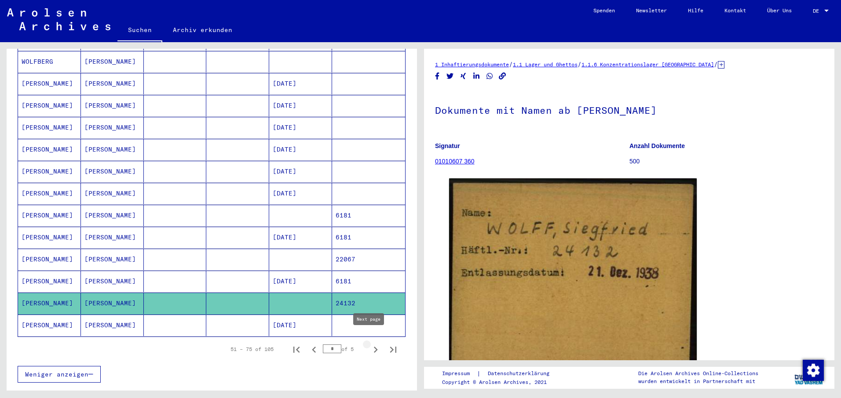
click at [369, 344] on icon "Next page" at bounding box center [375, 350] width 12 height 12
type input "*"
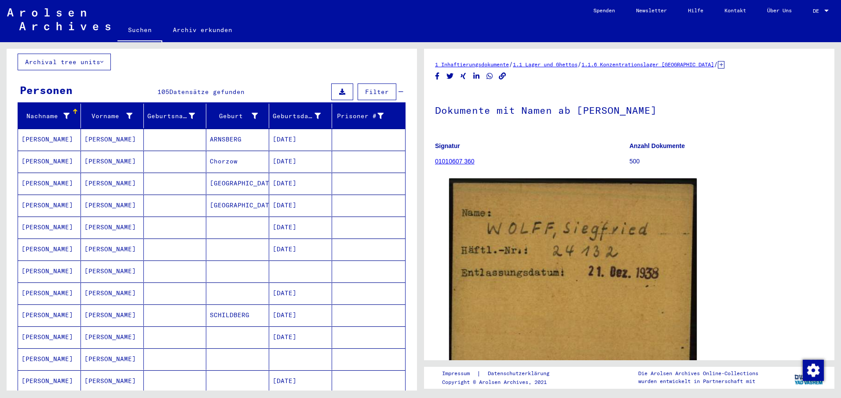
scroll to position [48, 0]
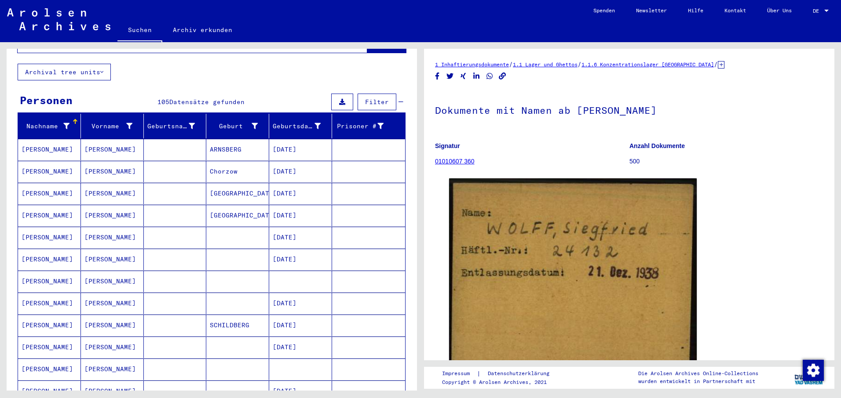
click at [182, 271] on mat-cell at bounding box center [175, 282] width 63 height 22
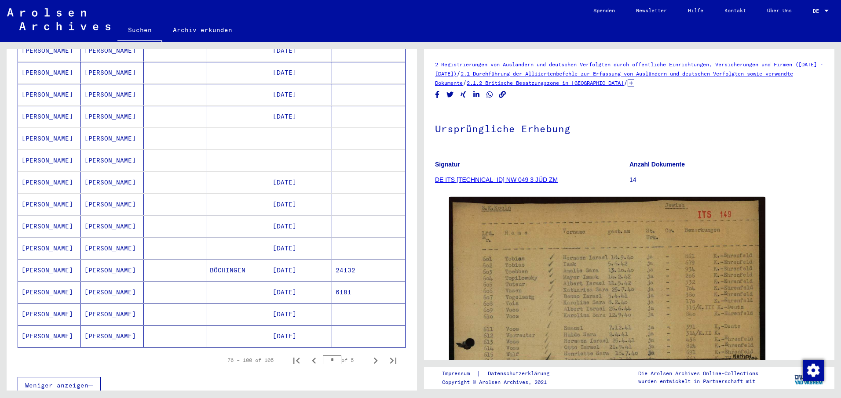
scroll to position [400, 0]
